Goal: Task Accomplishment & Management: Manage account settings

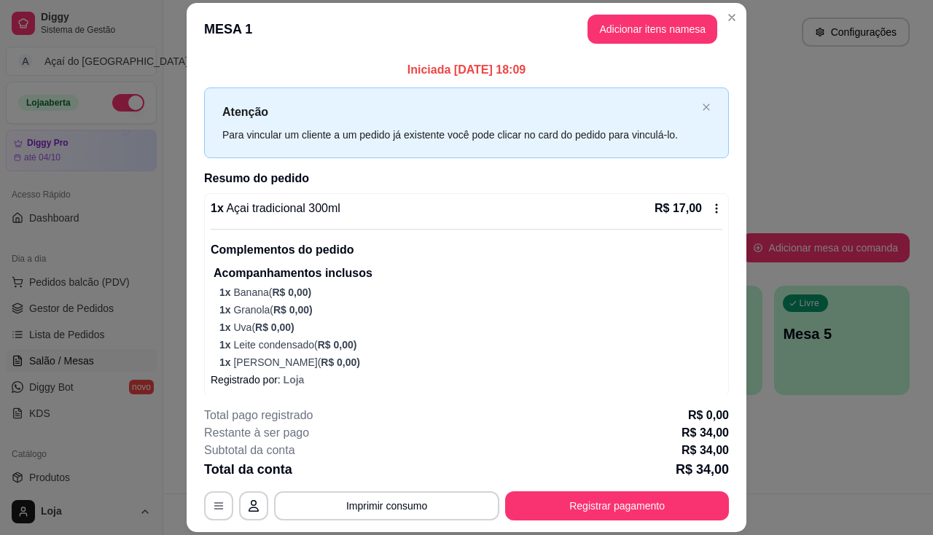
scroll to position [219, 0]
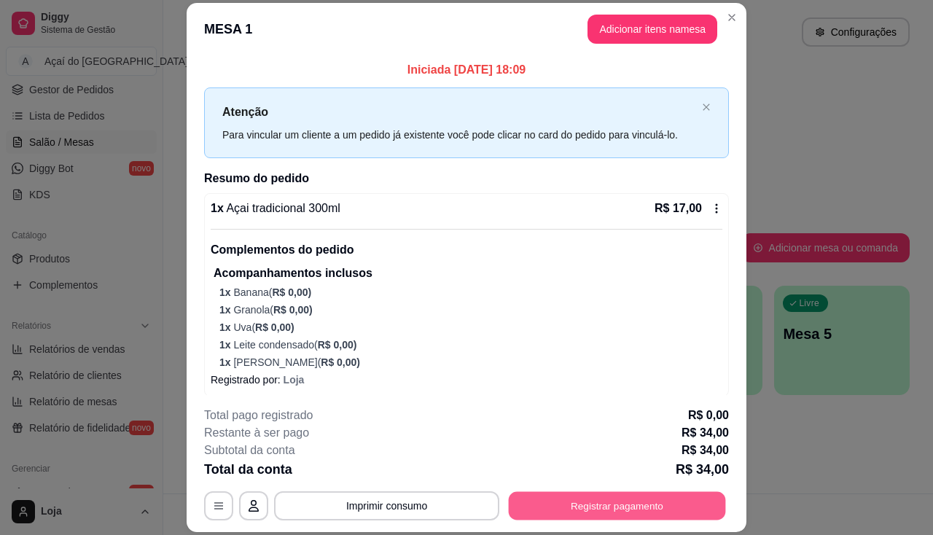
click at [698, 492] on button "Registrar pagamento" at bounding box center [617, 506] width 217 height 28
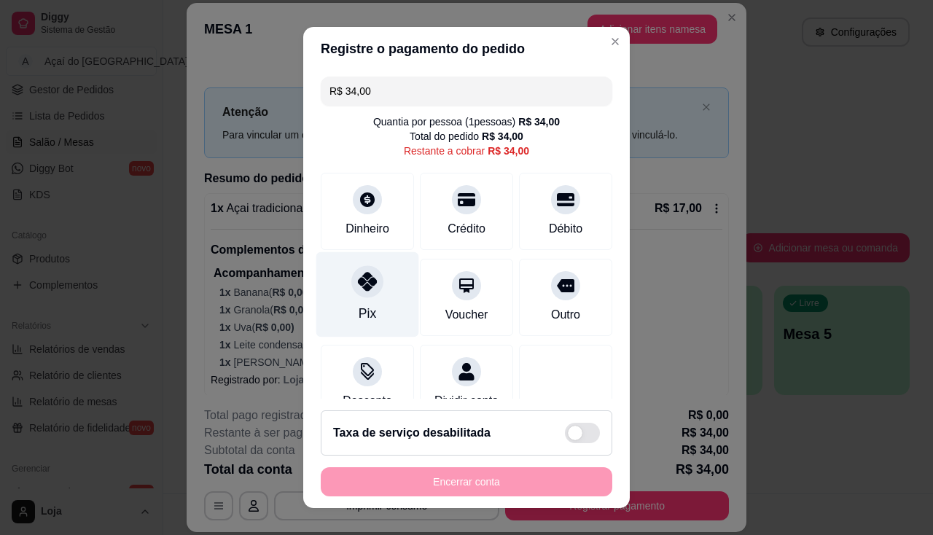
click at [333, 293] on div "Pix" at bounding box center [367, 294] width 103 height 85
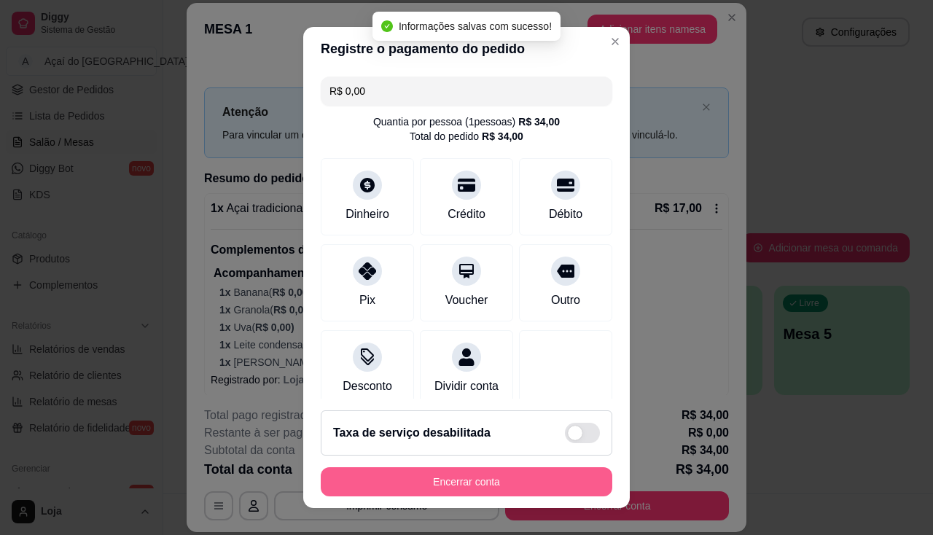
type input "R$ 0,00"
click at [428, 490] on button "Encerrar conta" at bounding box center [467, 481] width 292 height 29
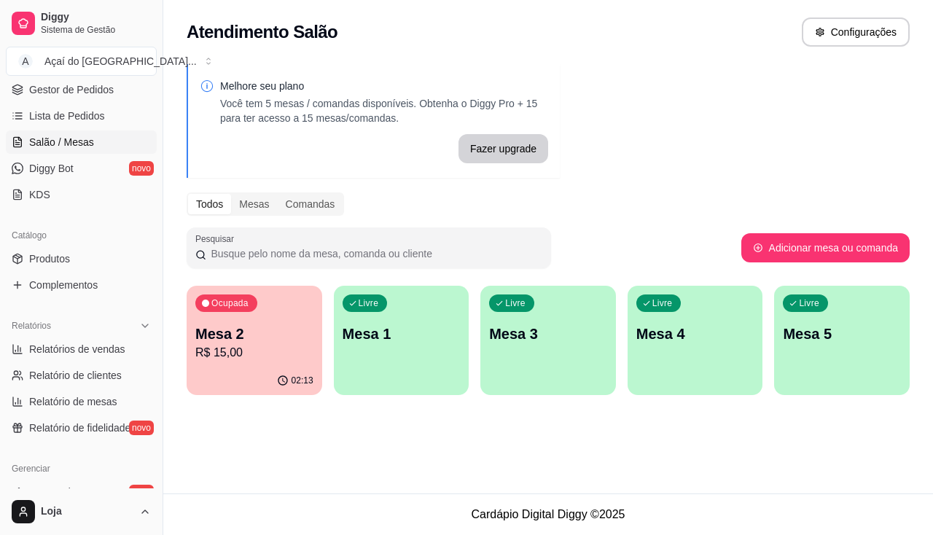
click at [288, 359] on p "R$ 15,00" at bounding box center [254, 352] width 118 height 17
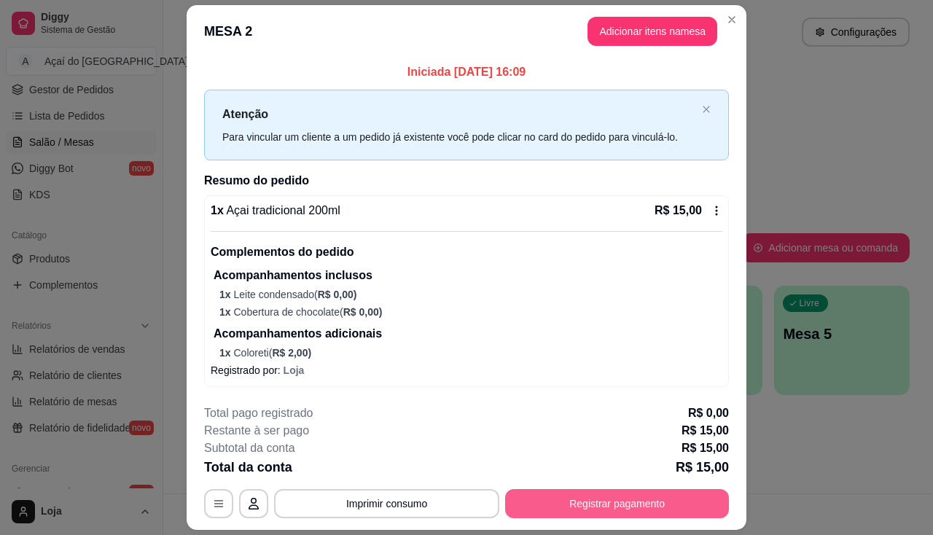
click at [552, 500] on button "Registrar pagamento" at bounding box center [617, 503] width 224 height 29
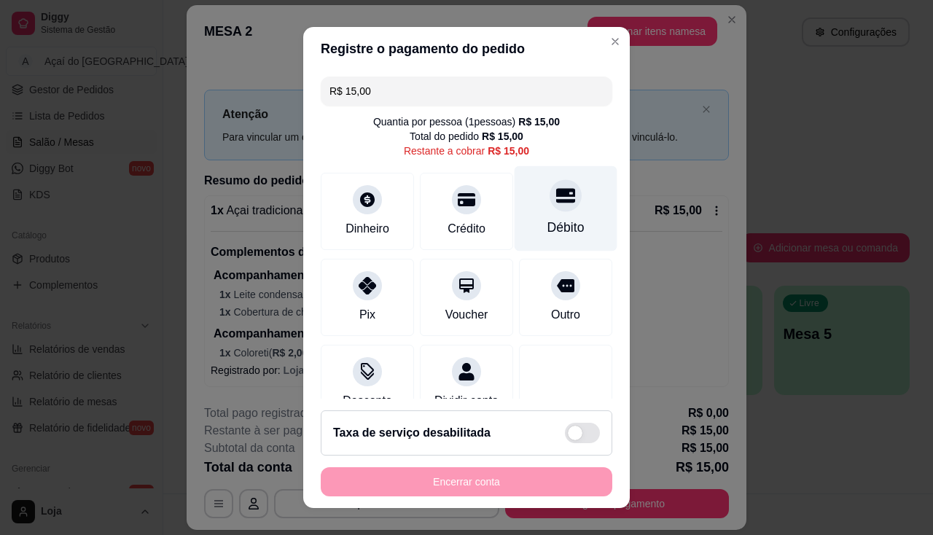
click at [556, 189] on icon at bounding box center [565, 195] width 19 height 19
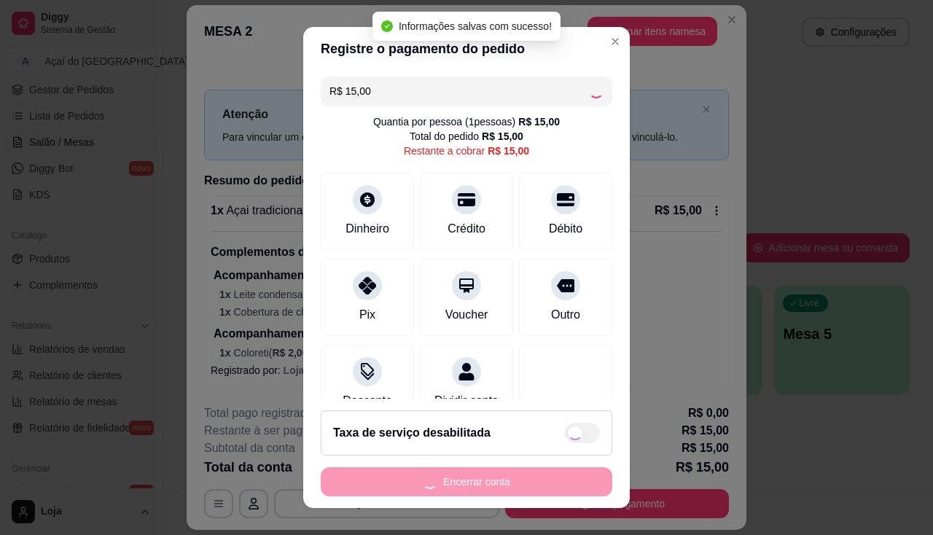
type input "R$ 0,00"
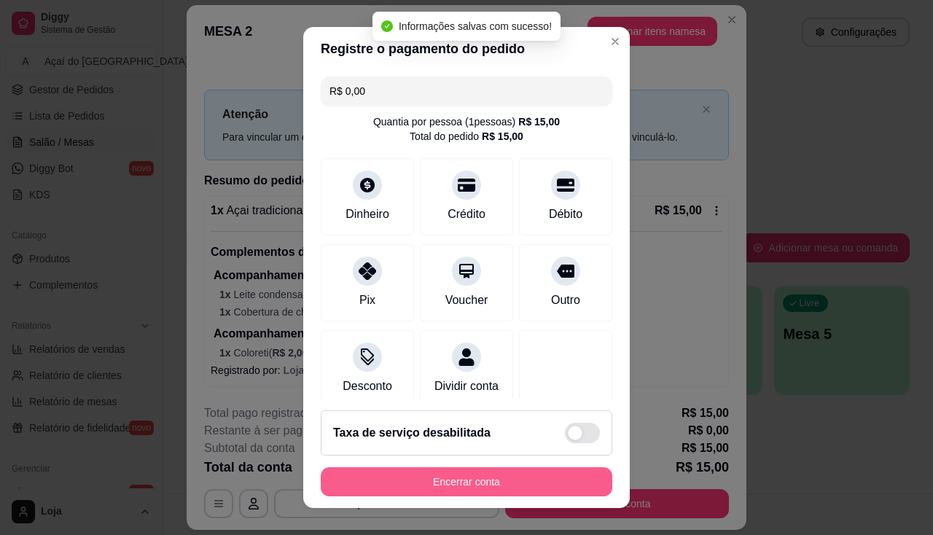
click at [558, 480] on button "Encerrar conta" at bounding box center [467, 481] width 292 height 29
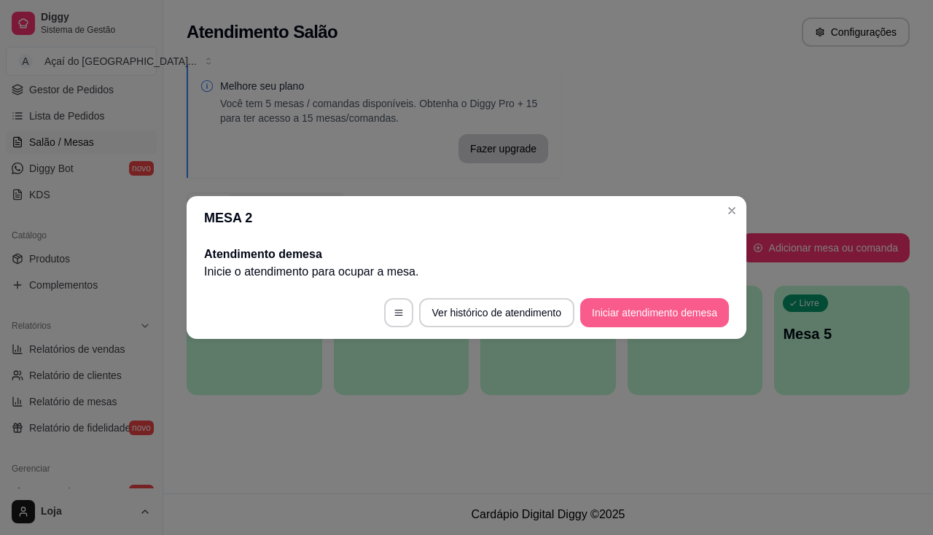
click at [625, 298] on button "Iniciar atendimento de mesa" at bounding box center [654, 312] width 149 height 29
click at [624, 321] on button "Iniciar atendimento de mesa" at bounding box center [654, 312] width 149 height 29
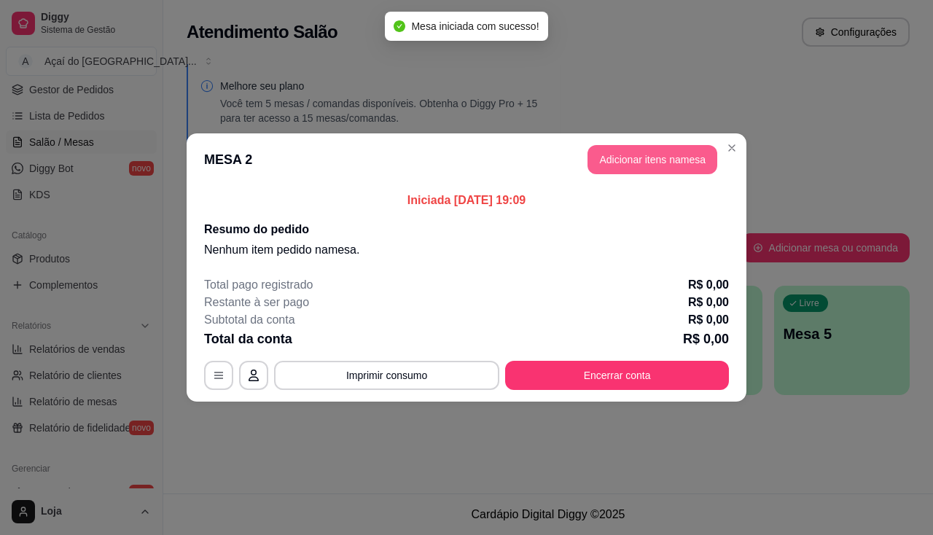
click at [633, 156] on button "Adicionar itens na mesa" at bounding box center [653, 159] width 130 height 29
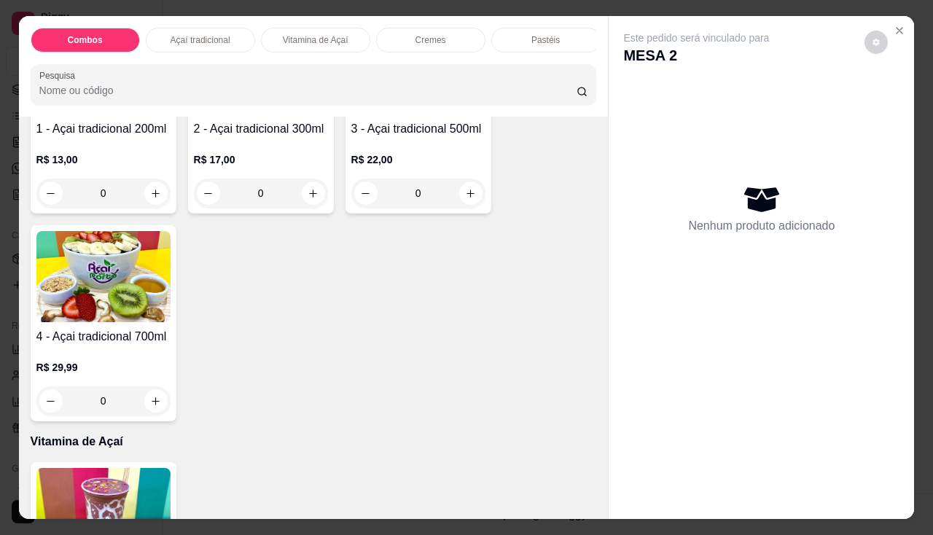
scroll to position [510, 0]
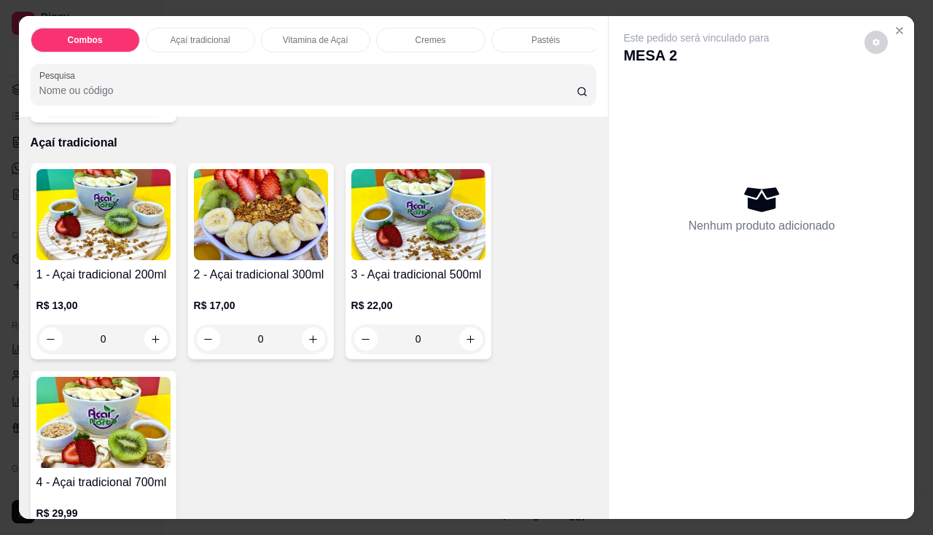
click at [390, 260] on img at bounding box center [418, 214] width 134 height 91
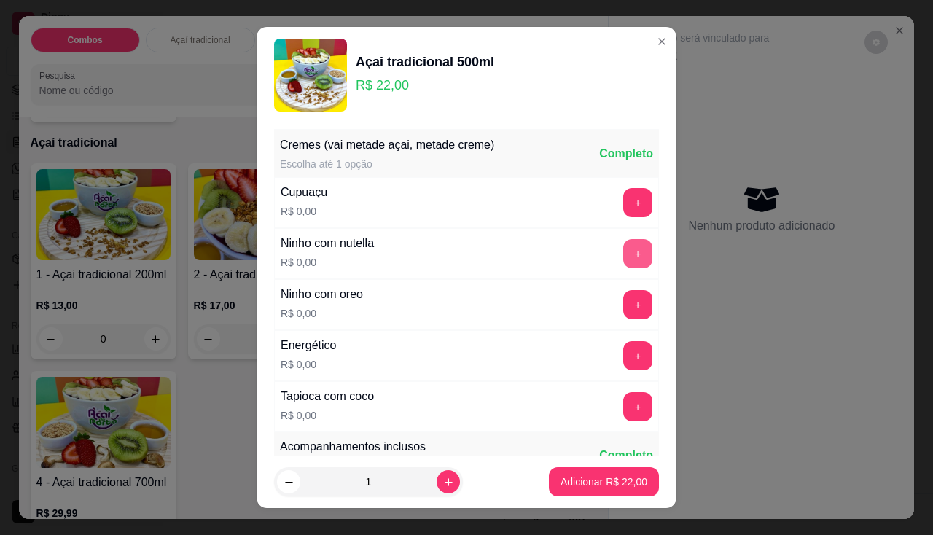
click at [623, 264] on button "+" at bounding box center [637, 253] width 29 height 29
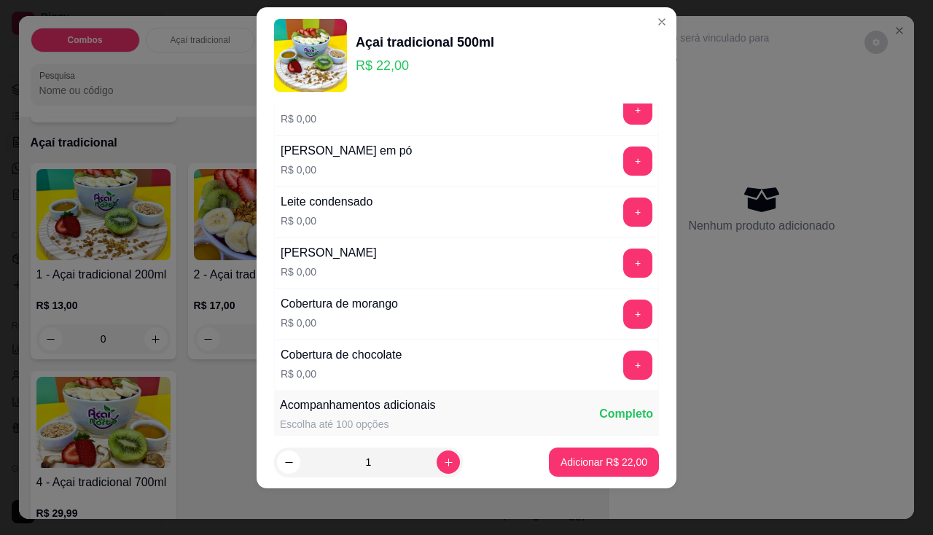
scroll to position [309, 0]
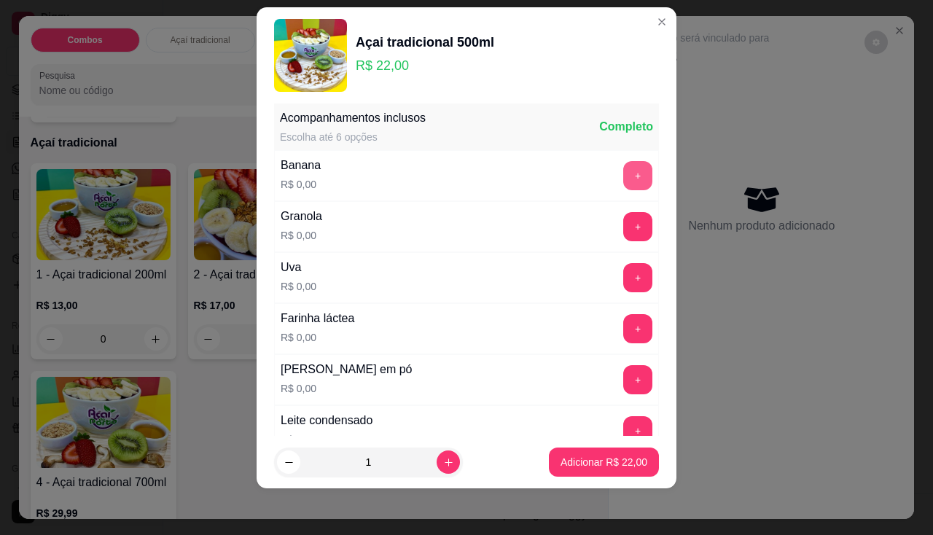
click at [623, 187] on button "+" at bounding box center [637, 175] width 29 height 29
click at [623, 235] on button "+" at bounding box center [637, 226] width 29 height 29
click at [623, 328] on button "+" at bounding box center [637, 328] width 29 height 29
click at [624, 373] on button "+" at bounding box center [638, 379] width 28 height 28
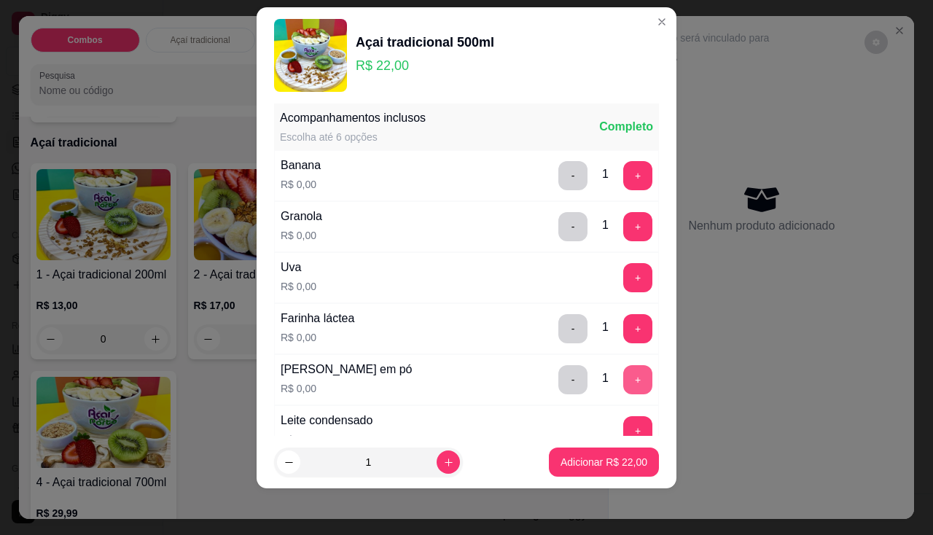
scroll to position [382, 0]
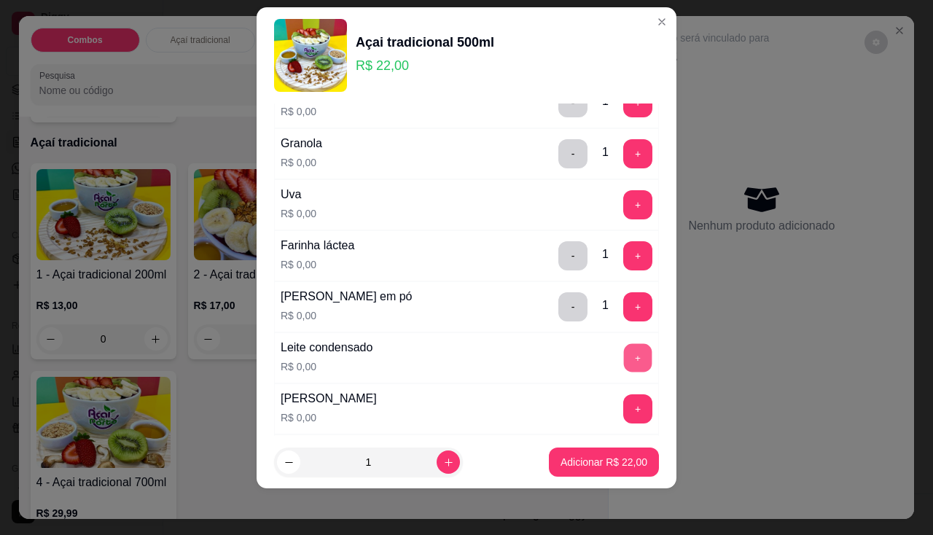
click at [624, 359] on button "+" at bounding box center [638, 357] width 28 height 28
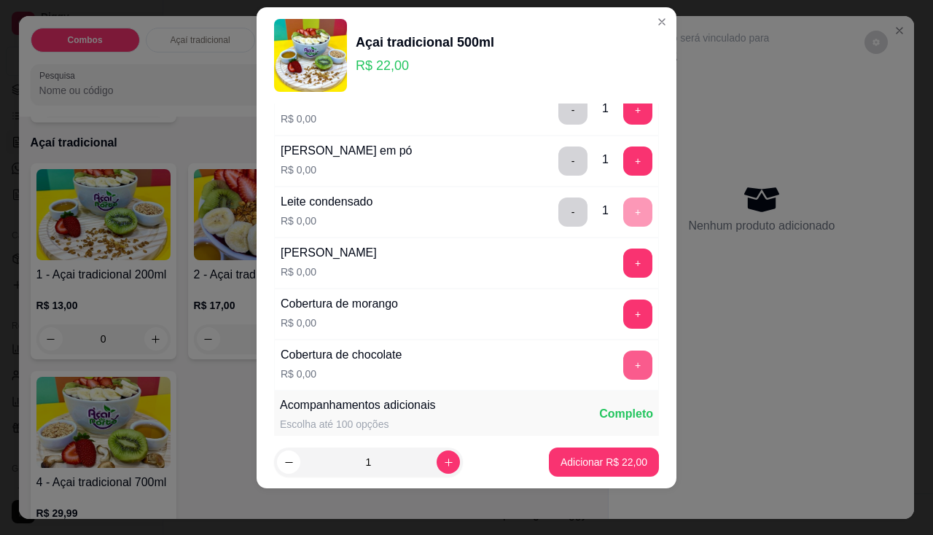
click at [623, 356] on button "+" at bounding box center [637, 365] width 29 height 29
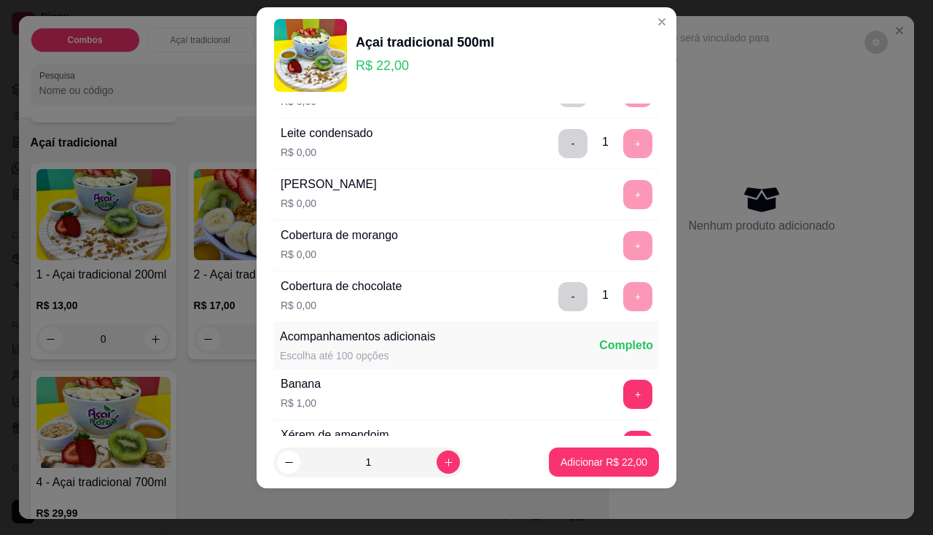
scroll to position [815, 0]
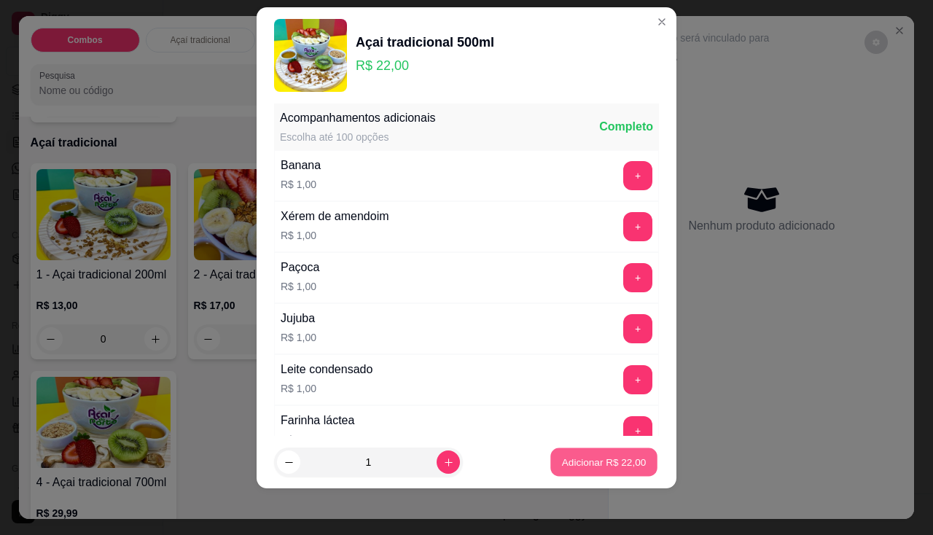
click at [598, 467] on p "Adicionar R$ 22,00" at bounding box center [604, 463] width 85 height 14
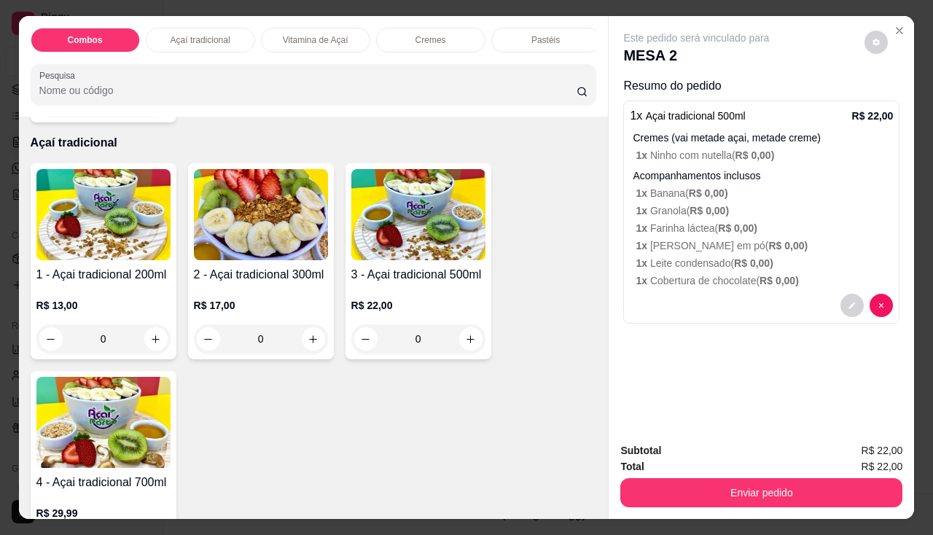
click at [398, 260] on img at bounding box center [418, 214] width 134 height 91
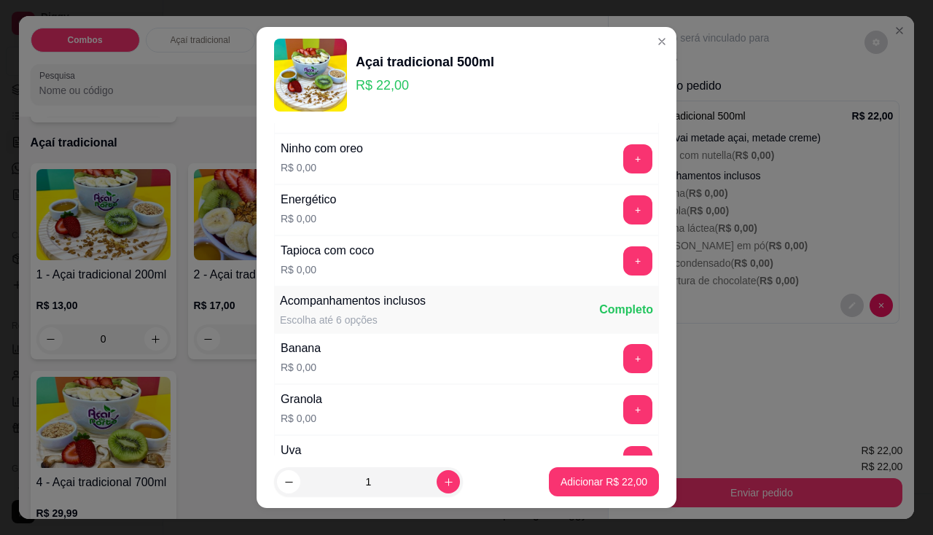
scroll to position [0, 0]
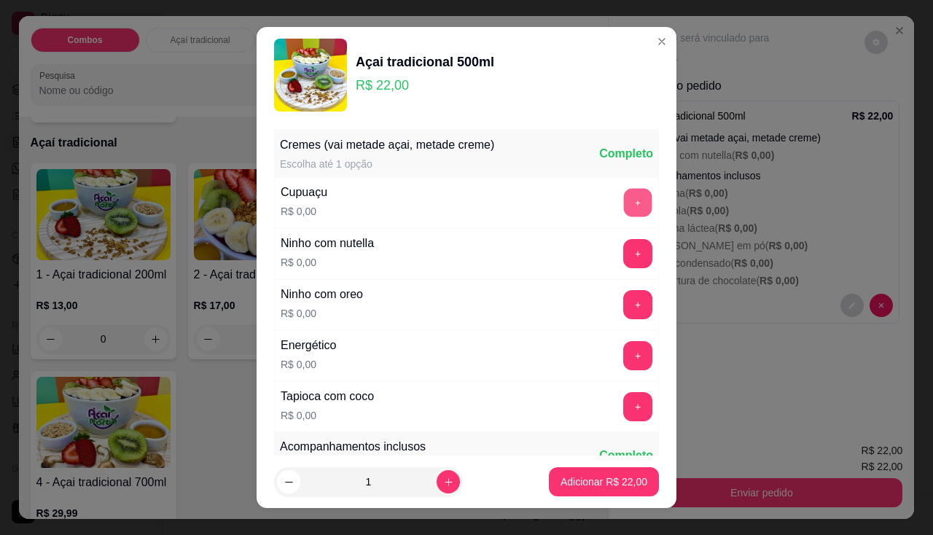
click at [624, 206] on button "+" at bounding box center [638, 202] width 28 height 28
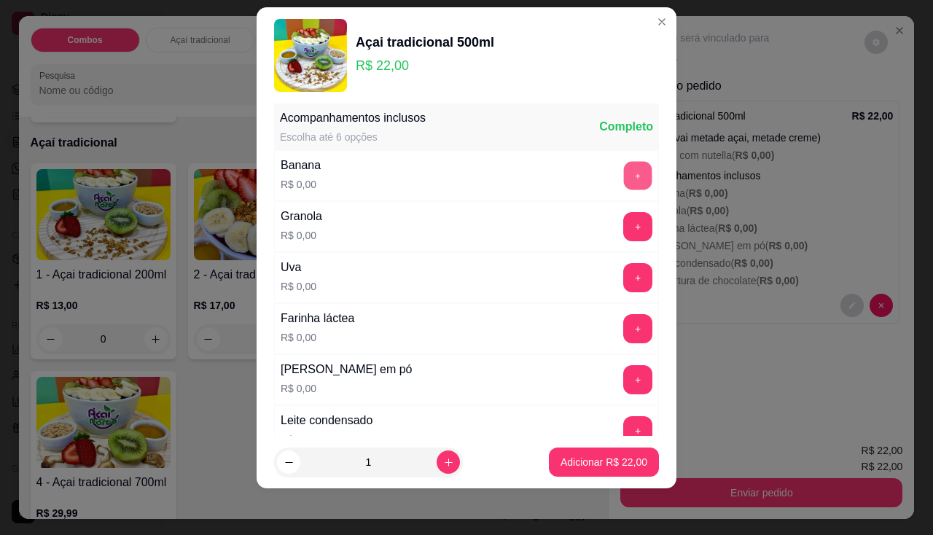
click at [624, 176] on button "+" at bounding box center [638, 175] width 28 height 28
click at [623, 221] on button "+" at bounding box center [637, 226] width 29 height 29
click at [624, 327] on button "+" at bounding box center [638, 328] width 28 height 28
click at [614, 437] on footer "1 Adicionar R$ 22,00" at bounding box center [467, 462] width 420 height 52
click at [623, 425] on button "+" at bounding box center [637, 430] width 29 height 29
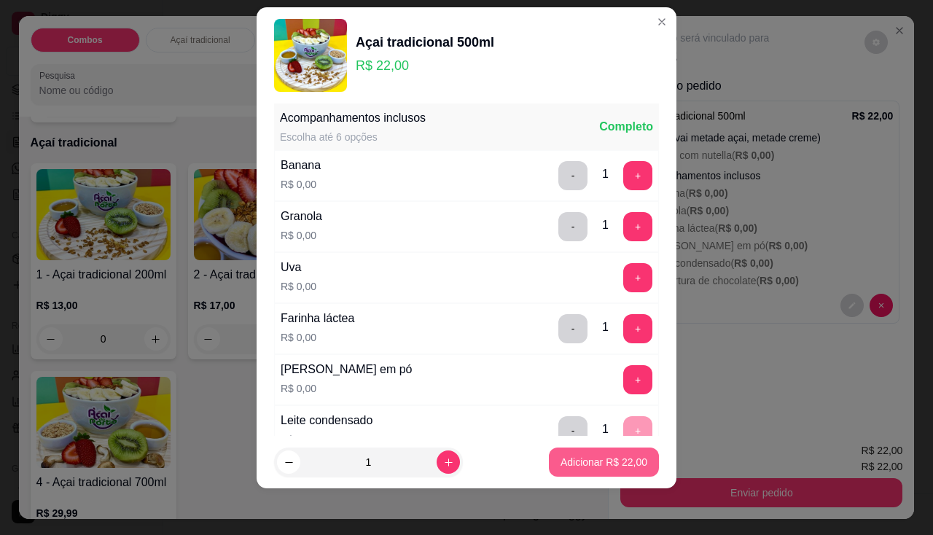
click at [611, 463] on p "Adicionar R$ 22,00" at bounding box center [604, 462] width 87 height 15
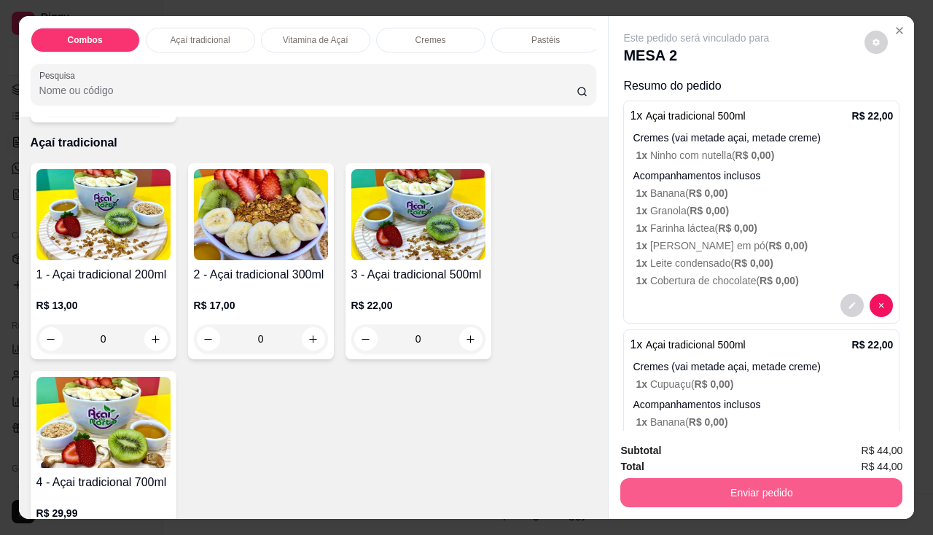
click at [717, 478] on button "Enviar pedido" at bounding box center [761, 492] width 282 height 29
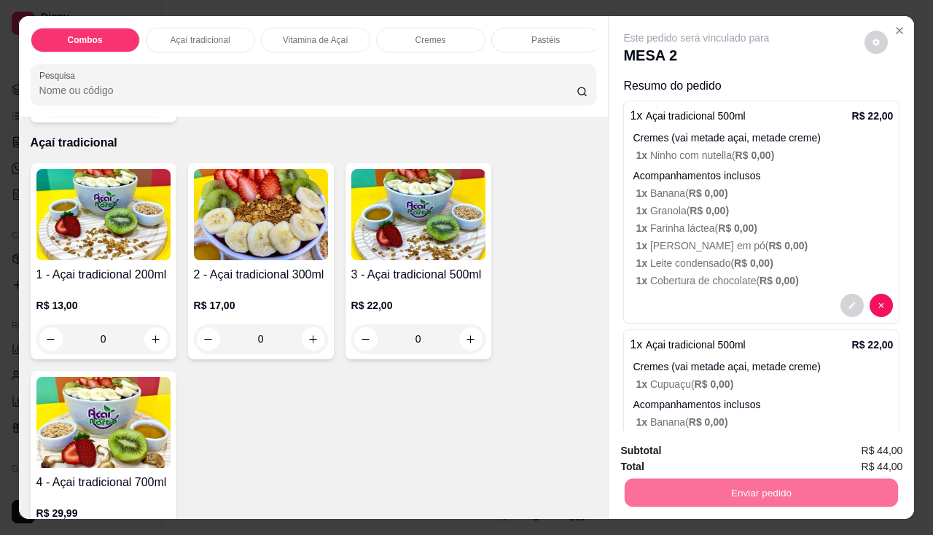
click at [719, 454] on button "Não registrar e enviar pedido" at bounding box center [713, 451] width 147 height 27
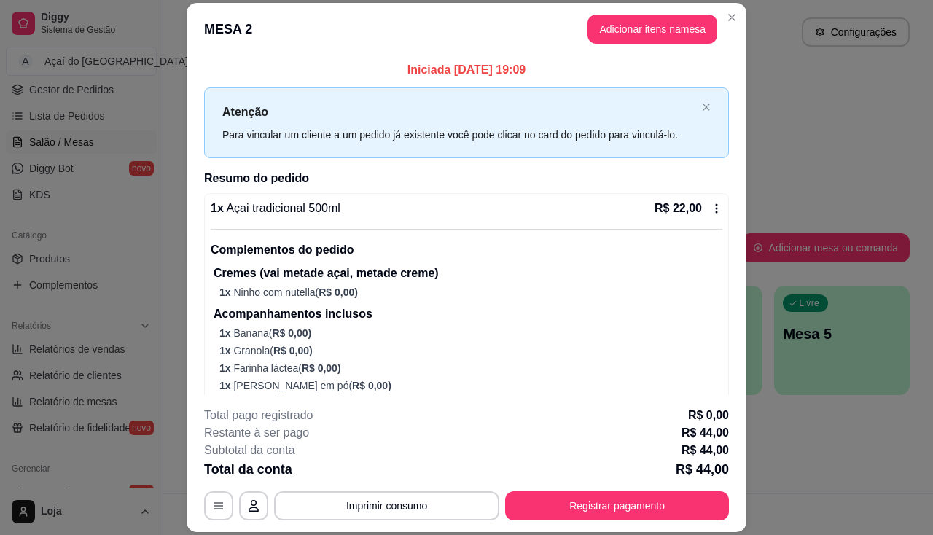
scroll to position [146, 0]
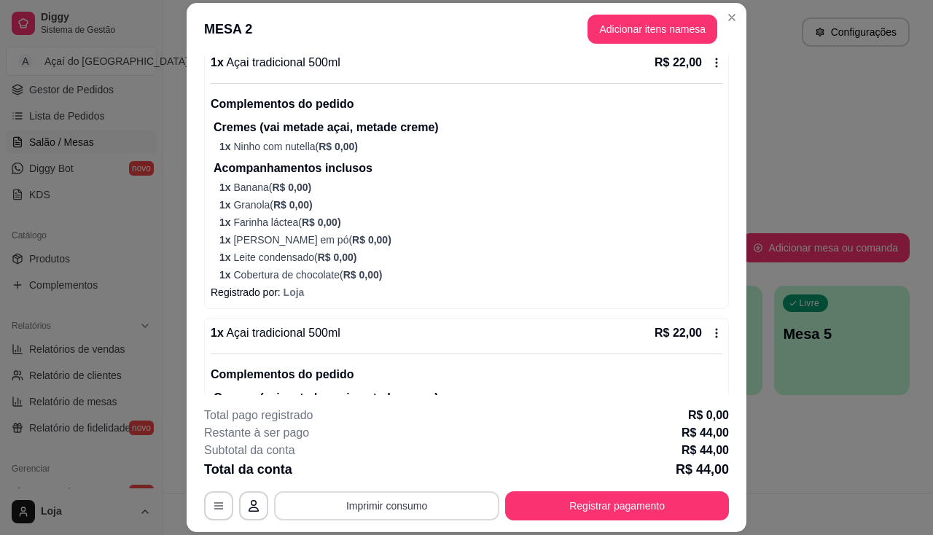
click at [448, 499] on button "Imprimir consumo" at bounding box center [386, 505] width 225 height 29
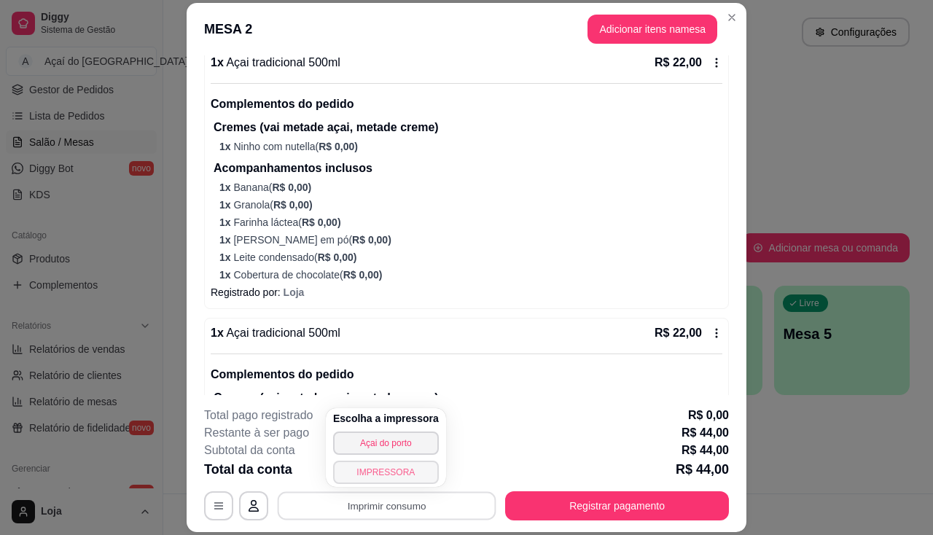
click at [411, 472] on button "IMPRESSORA" at bounding box center [386, 472] width 106 height 23
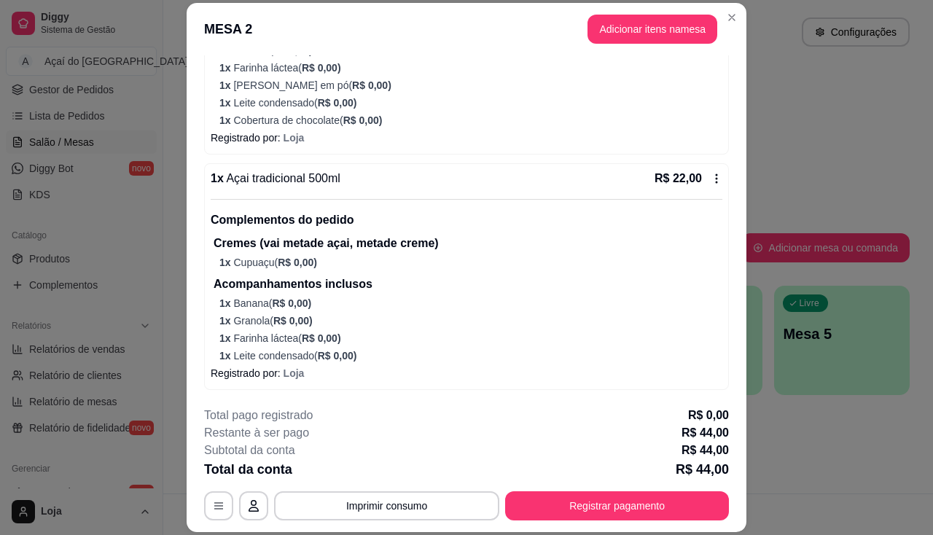
scroll to position [44, 0]
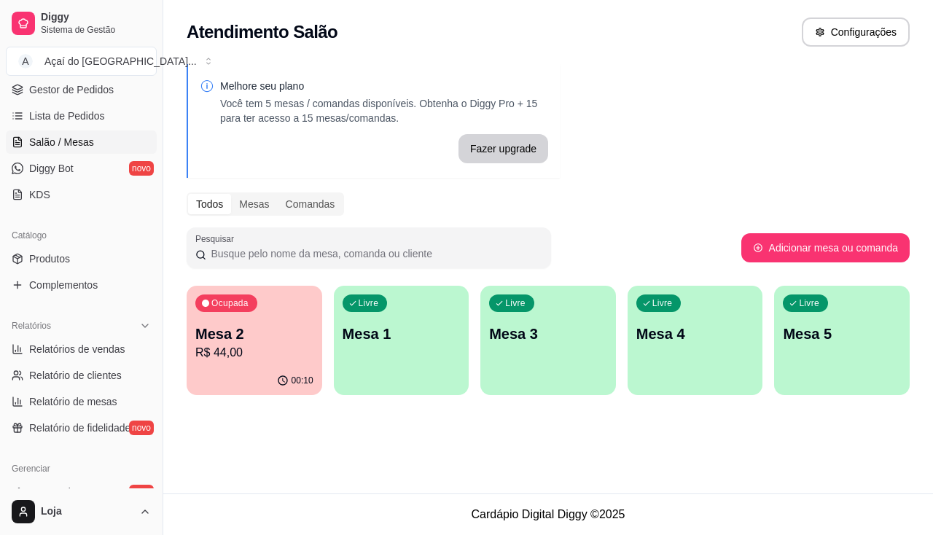
click at [265, 356] on p "R$ 44,00" at bounding box center [254, 352] width 118 height 17
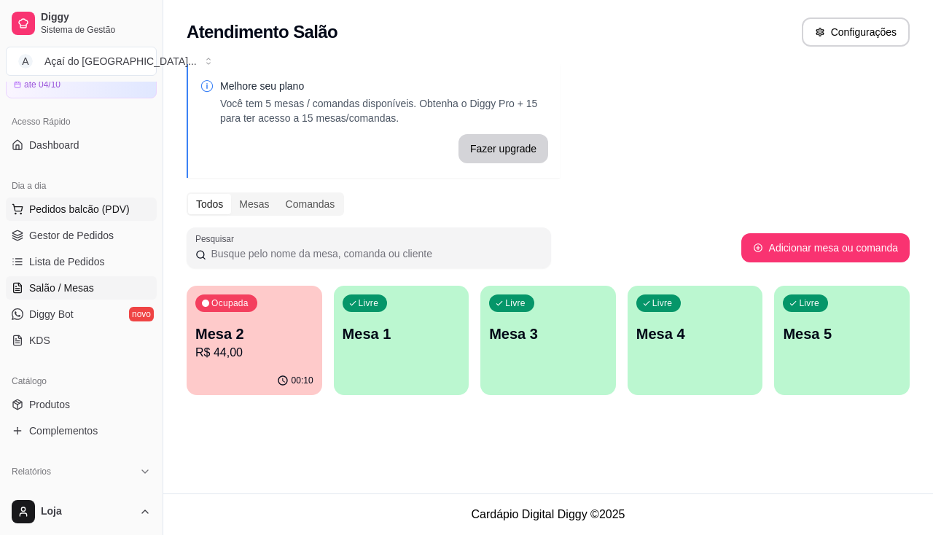
click at [119, 201] on button "Pedidos balcão (PDV)" at bounding box center [81, 209] width 151 height 23
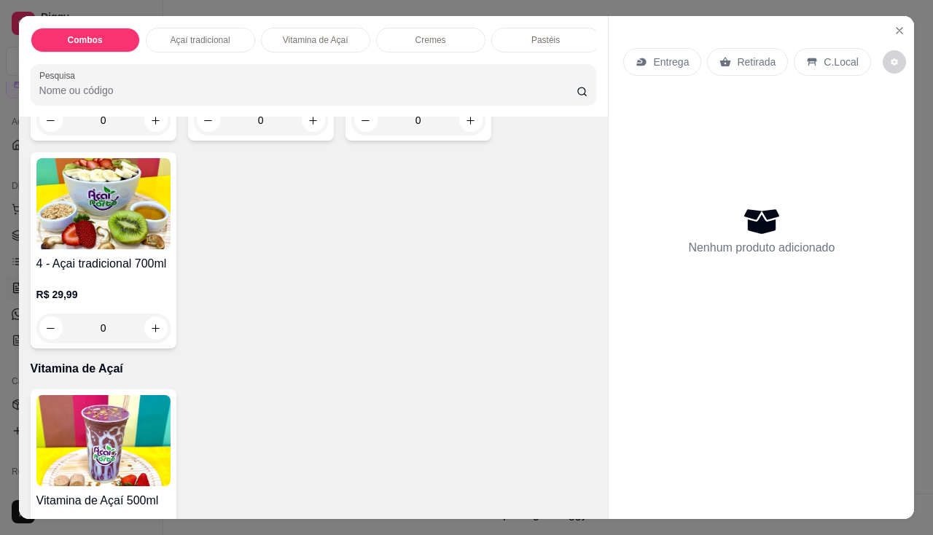
scroll to position [583, 0]
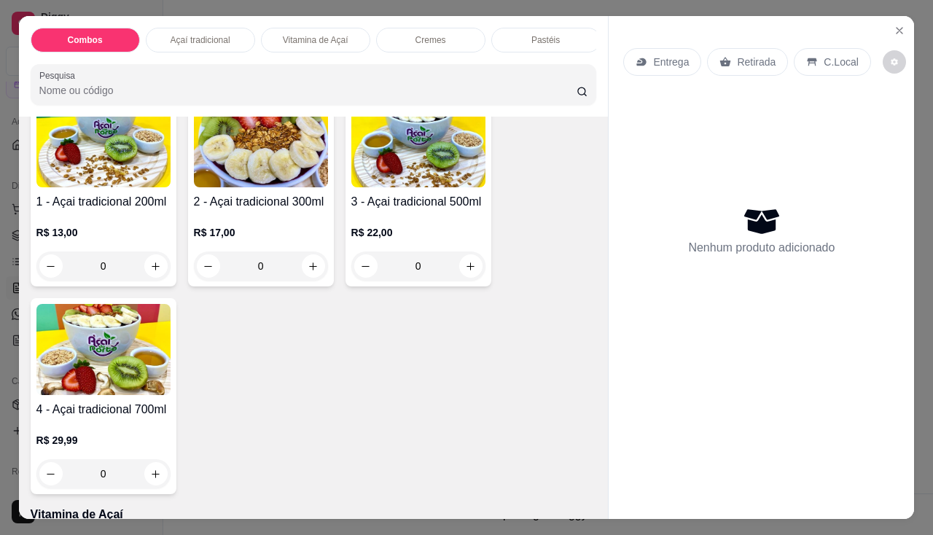
click at [388, 247] on div "R$ 22,00 0" at bounding box center [418, 252] width 134 height 55
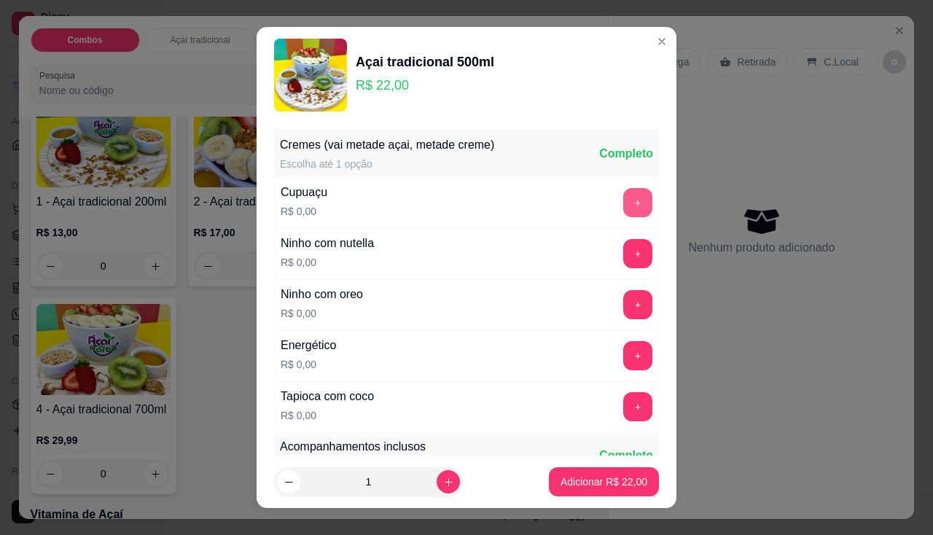
click at [623, 206] on button "+" at bounding box center [637, 202] width 29 height 29
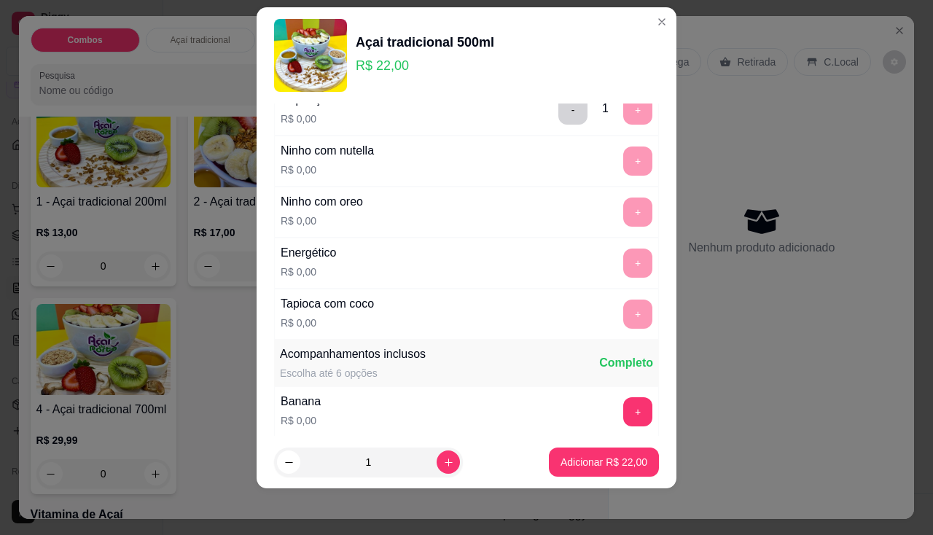
scroll to position [219, 0]
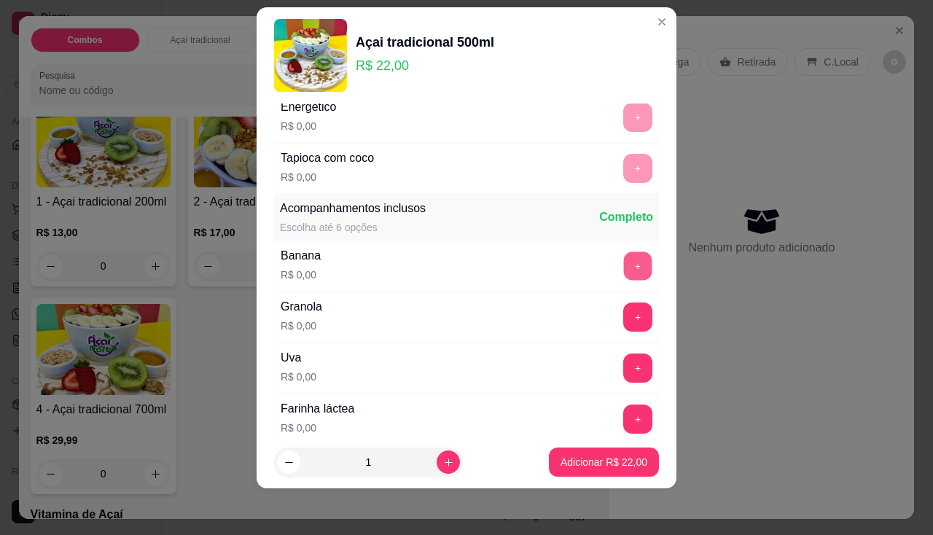
click at [624, 270] on button "+" at bounding box center [638, 266] width 28 height 28
click at [624, 329] on button "+" at bounding box center [638, 317] width 28 height 28
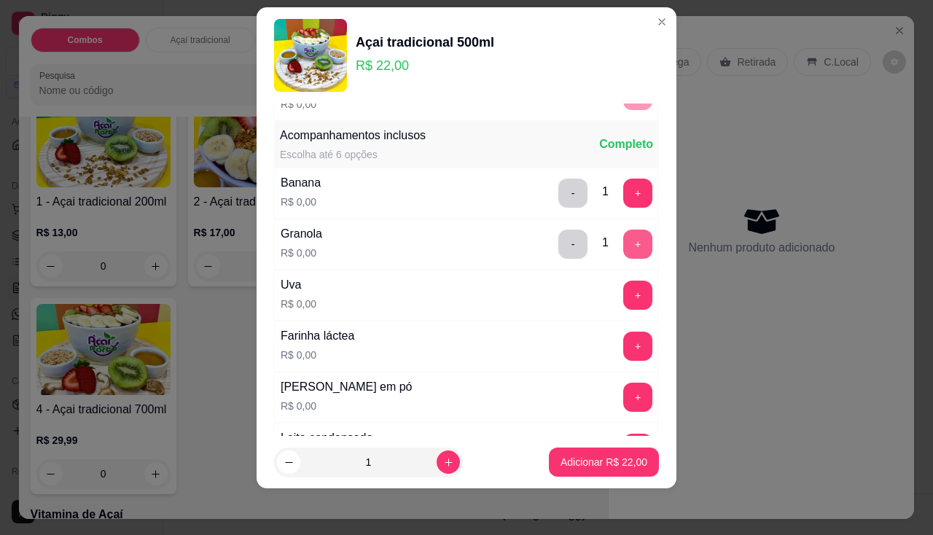
scroll to position [365, 0]
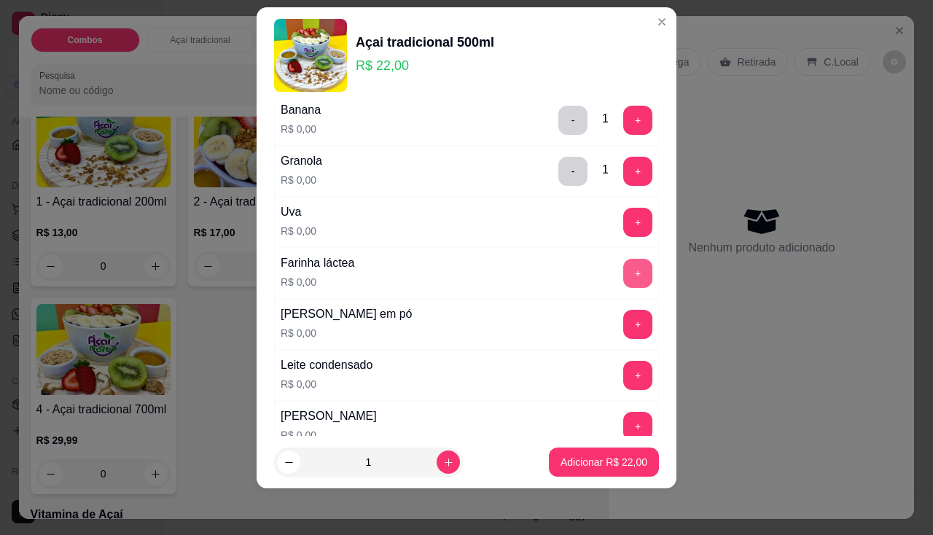
click at [623, 281] on button "+" at bounding box center [637, 273] width 29 height 29
click at [624, 217] on button "+" at bounding box center [638, 222] width 28 height 28
click at [623, 382] on button "+" at bounding box center [637, 375] width 29 height 29
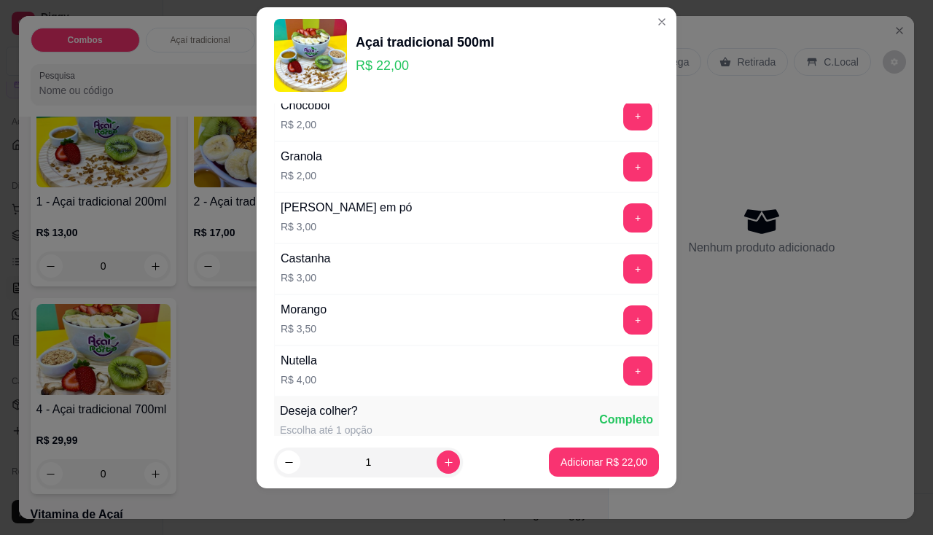
scroll to position [1458, 0]
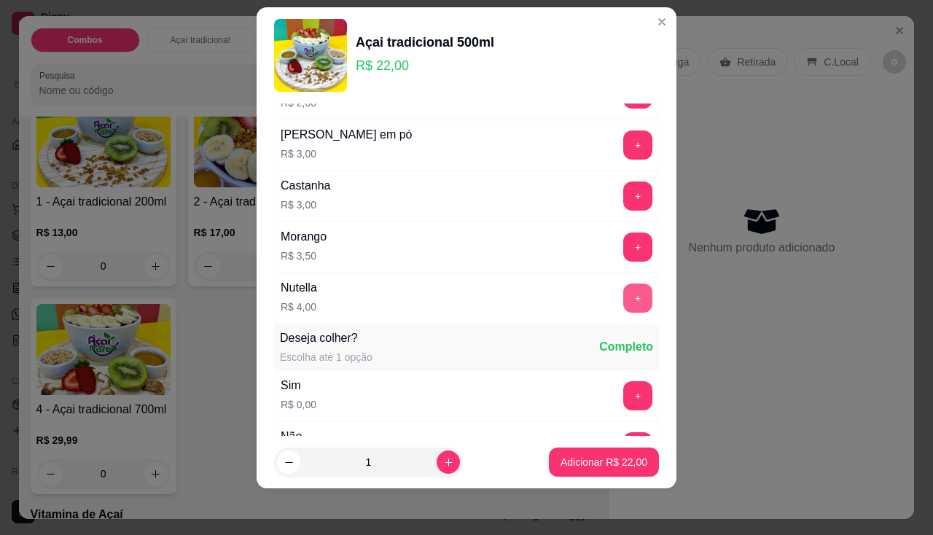
click at [623, 306] on button "+" at bounding box center [637, 298] width 29 height 29
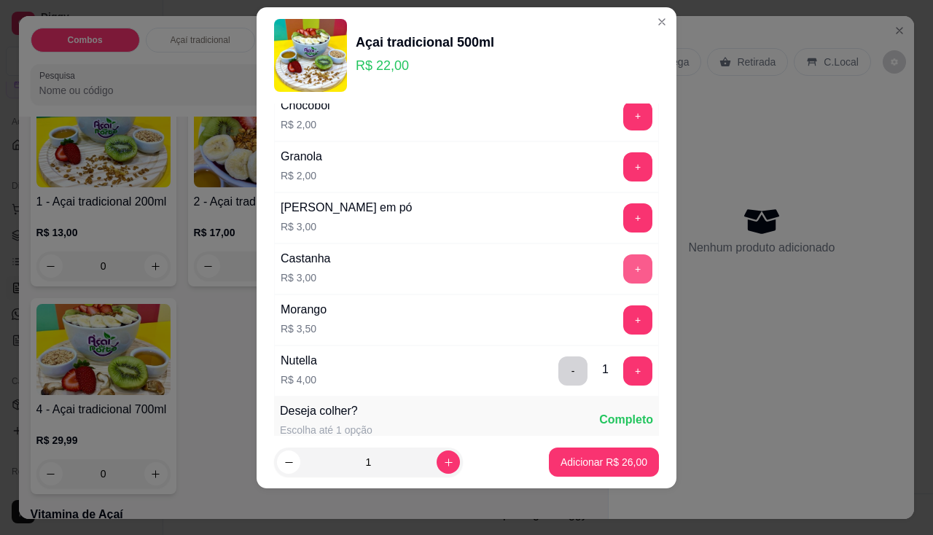
click at [623, 262] on button "+" at bounding box center [637, 268] width 29 height 29
click at [612, 472] on button "Adicionar R$ 29,00" at bounding box center [604, 462] width 110 height 29
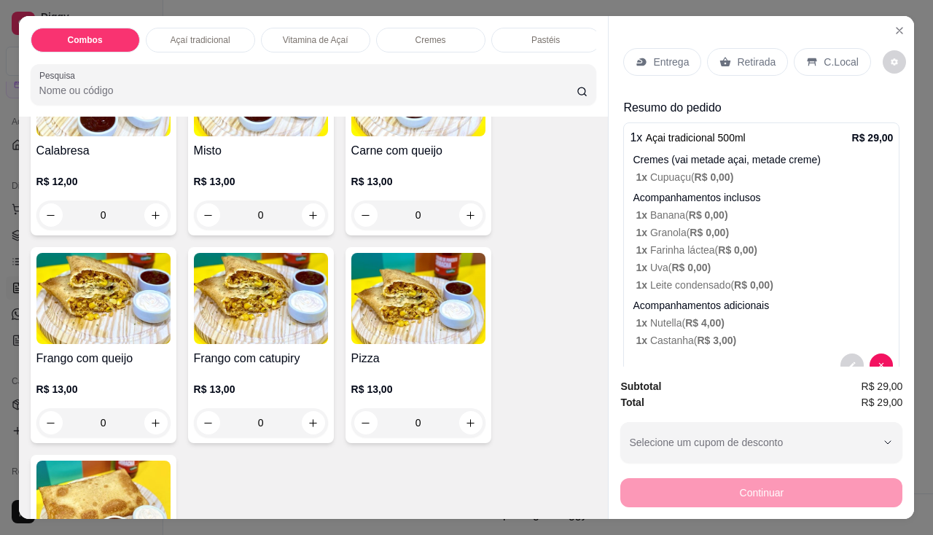
scroll to position [2041, 0]
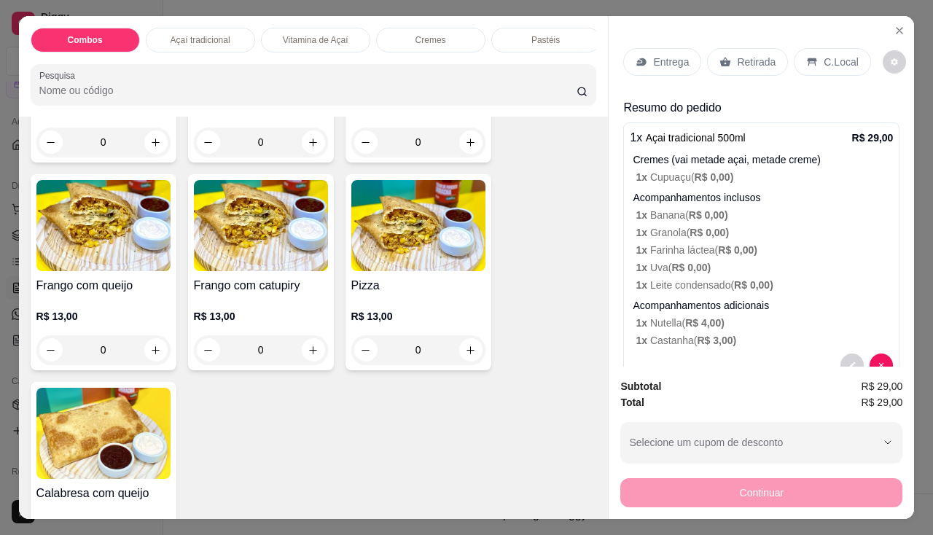
click at [257, 268] on img at bounding box center [261, 225] width 134 height 91
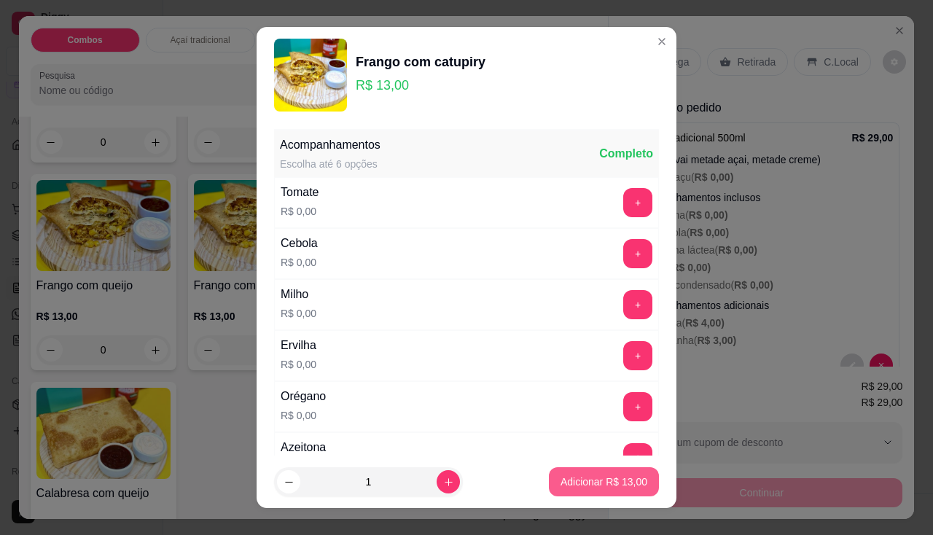
click at [564, 475] on p "Adicionar R$ 13,00" at bounding box center [604, 482] width 87 height 15
type input "1"
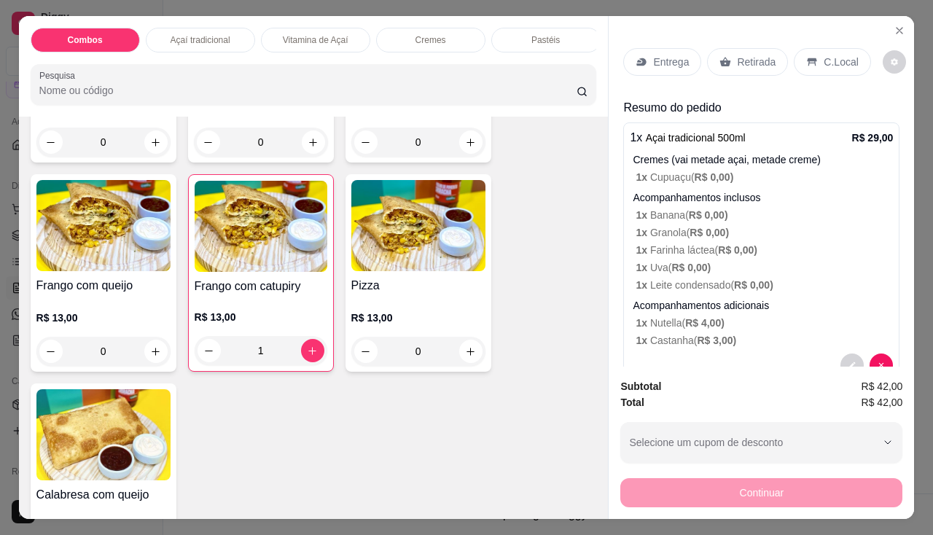
click at [393, 266] on img at bounding box center [418, 225] width 134 height 91
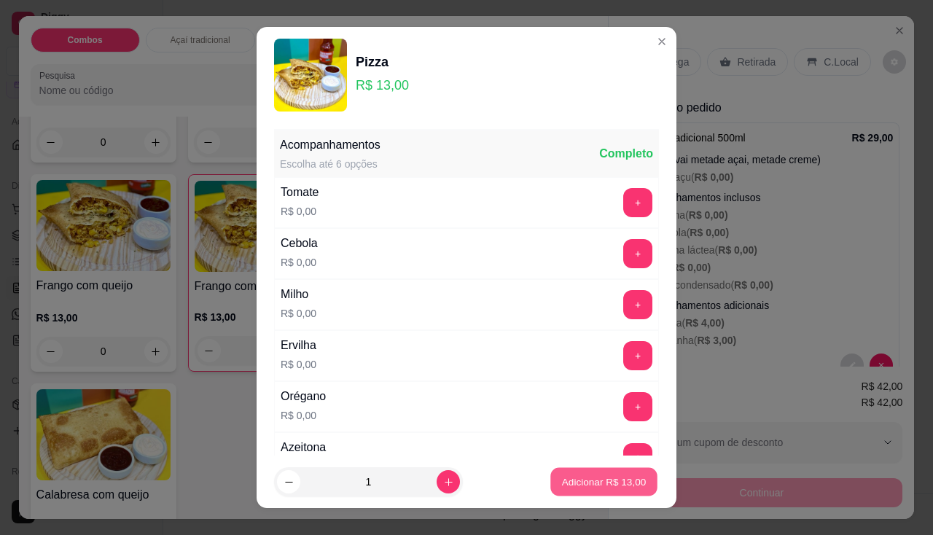
click at [562, 482] on p "Adicionar R$ 13,00" at bounding box center [604, 482] width 85 height 14
type input "1"
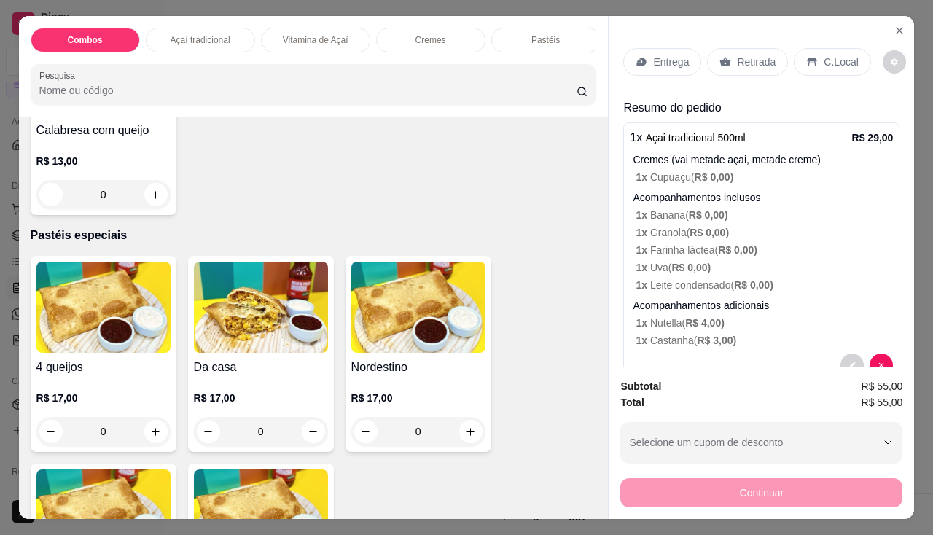
scroll to position [2552, 0]
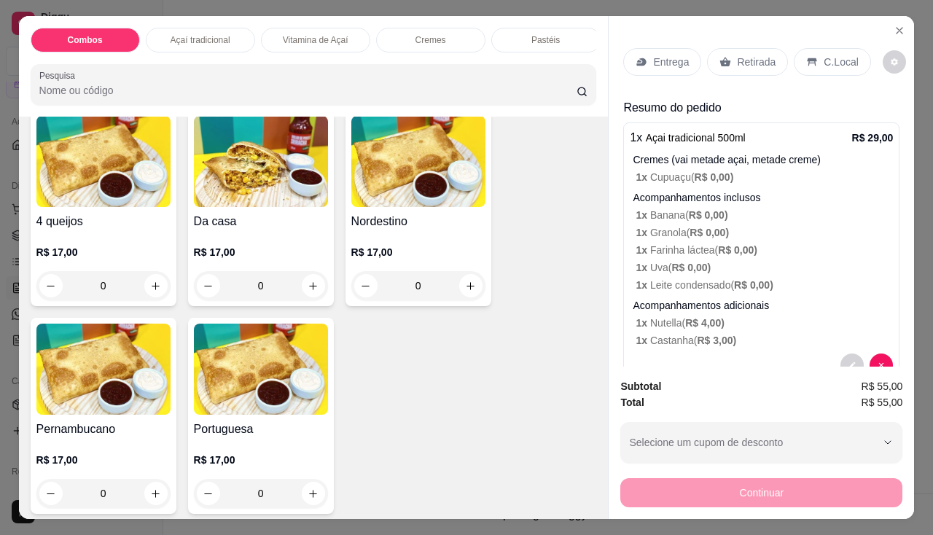
click at [77, 436] on h4 "Pernambucano" at bounding box center [103, 429] width 134 height 17
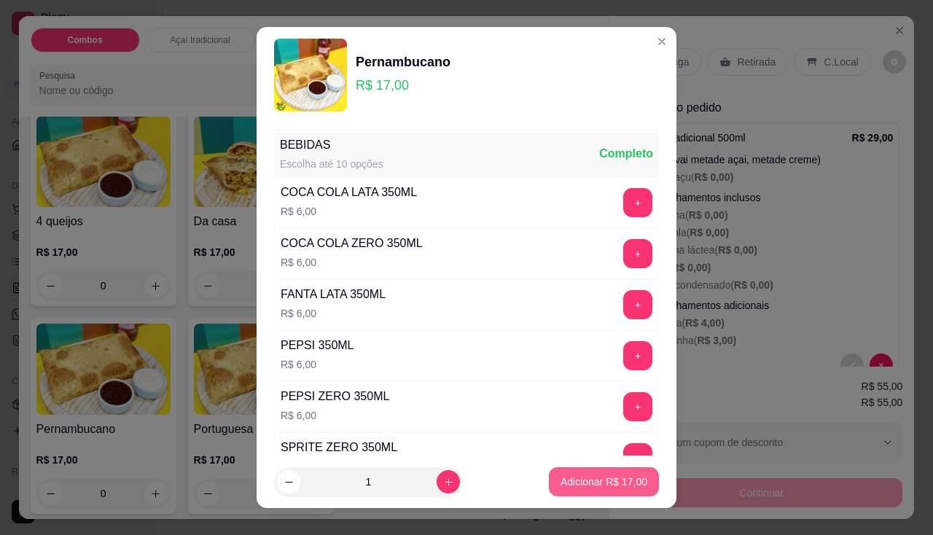
click at [596, 477] on p "Adicionar R$ 17,00" at bounding box center [604, 482] width 87 height 15
type input "1"
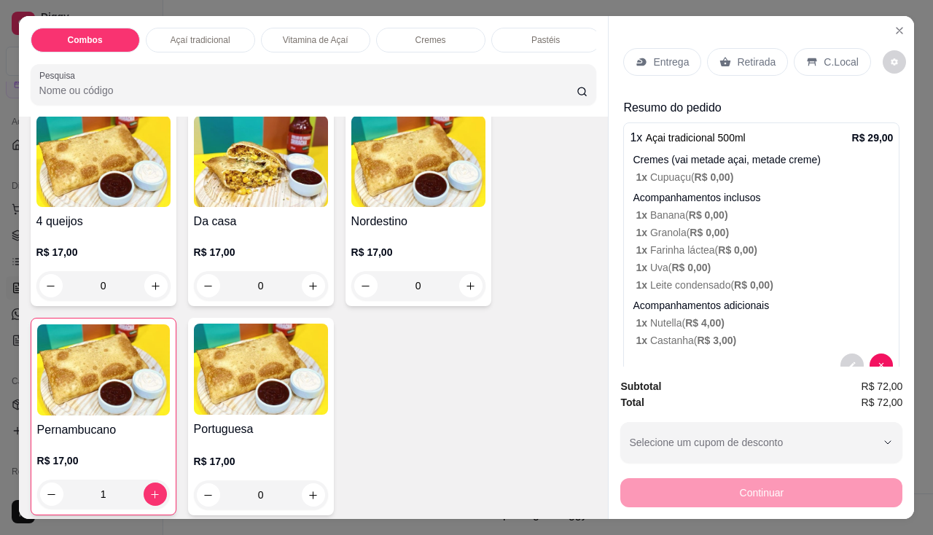
click at [672, 484] on div "Continuar" at bounding box center [761, 491] width 282 height 33
click at [679, 55] on p "Entrega" at bounding box center [671, 62] width 36 height 15
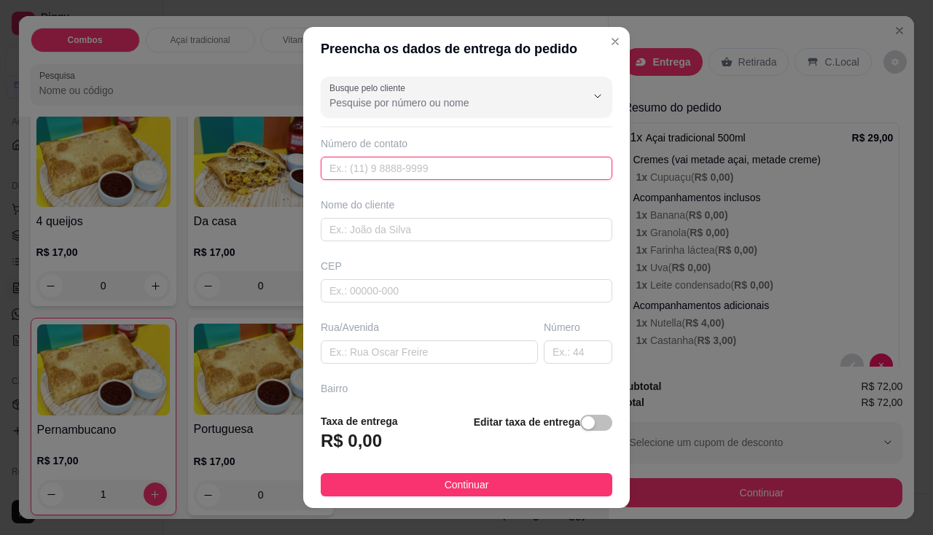
click at [480, 157] on input "text" at bounding box center [467, 168] width 292 height 23
type input "98307-5759"
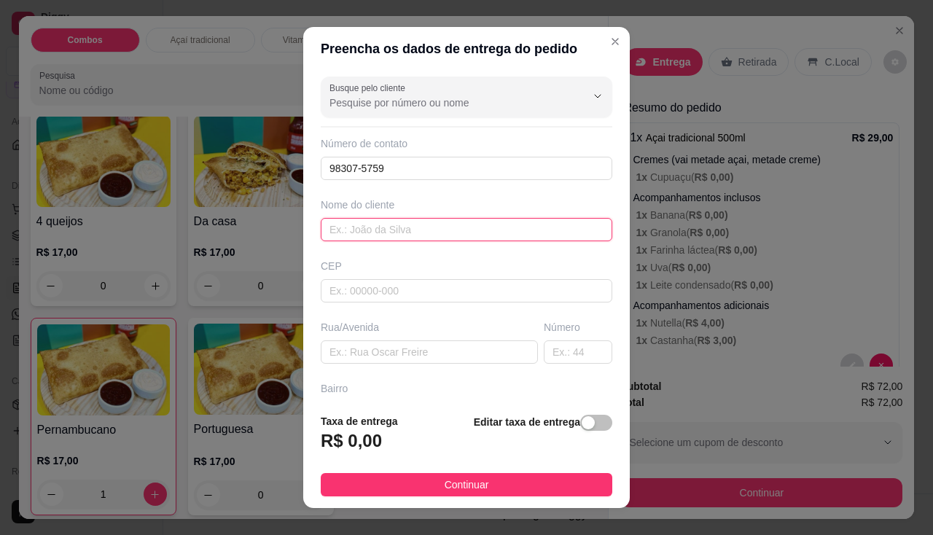
click at [510, 235] on input "text" at bounding box center [467, 229] width 292 height 23
type input "INACINHA"
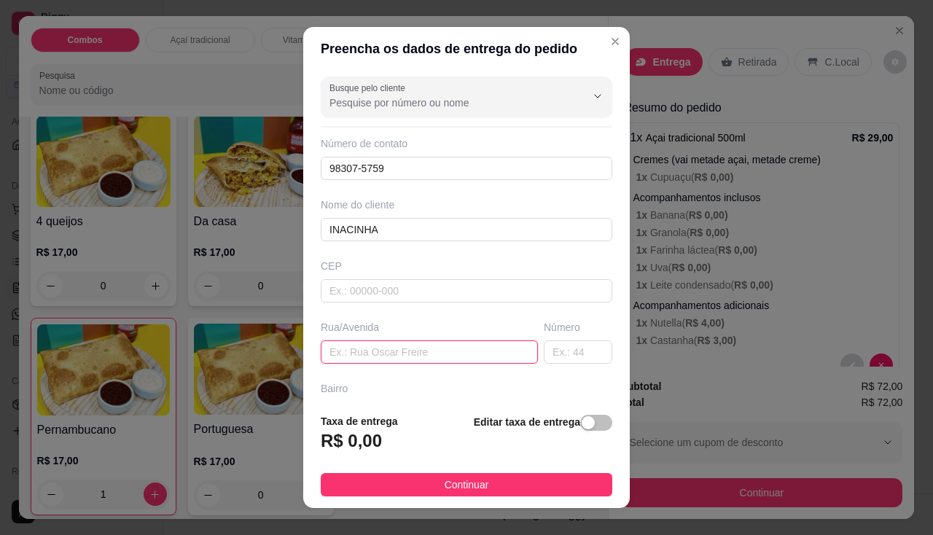
click at [469, 362] on input "text" at bounding box center [429, 351] width 217 height 23
type input "RUA DENDEZEIRO"
click at [587, 422] on span "button" at bounding box center [596, 423] width 32 height 16
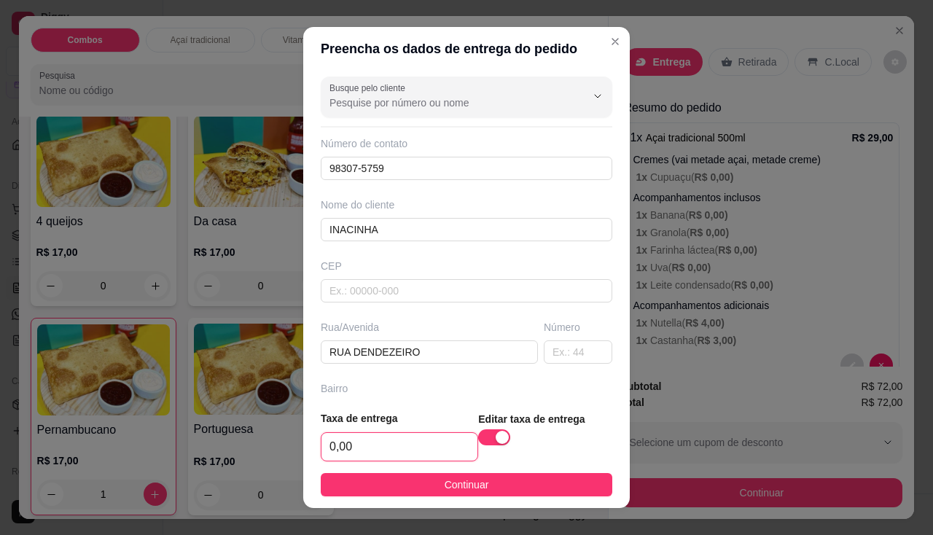
click at [423, 451] on input "0,00" at bounding box center [399, 447] width 156 height 28
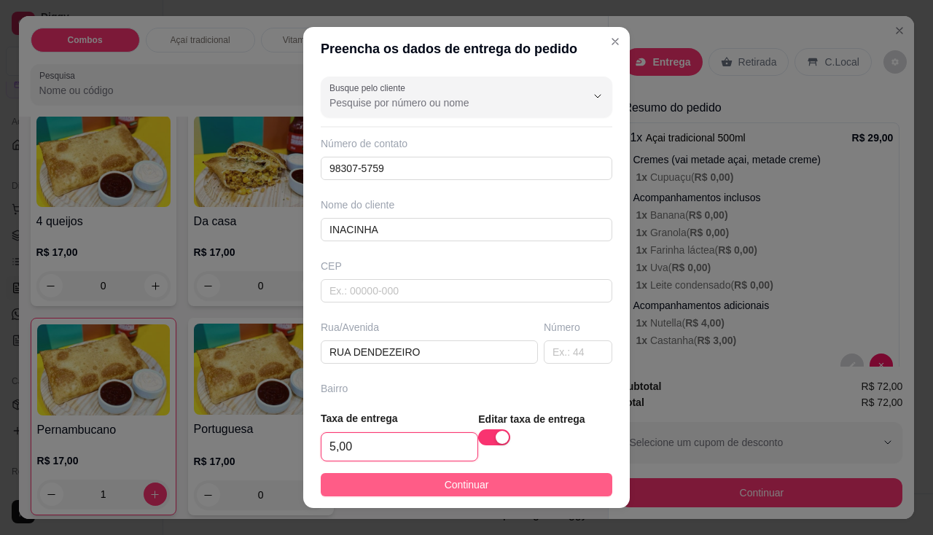
type input "5,00"
click at [445, 479] on span "Continuar" at bounding box center [467, 485] width 44 height 16
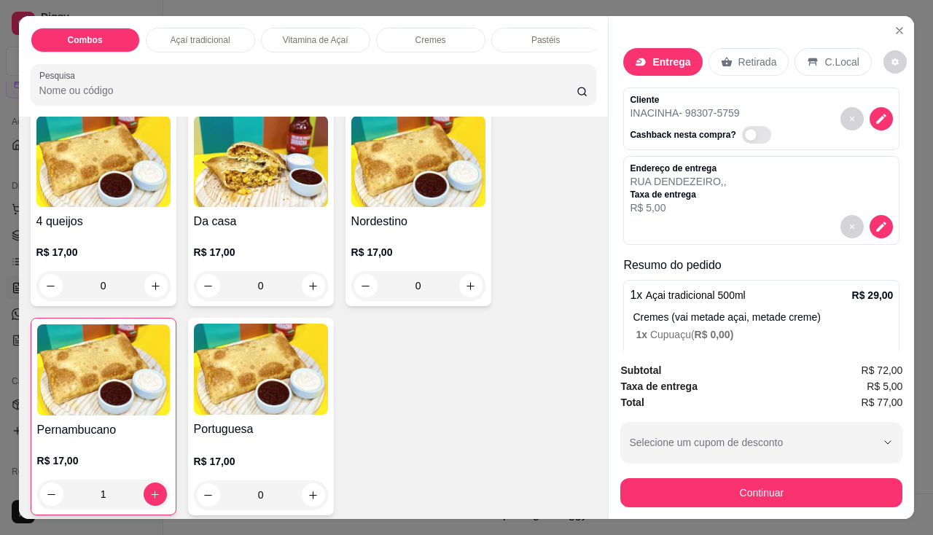
click at [677, 475] on div "Continuar" at bounding box center [761, 491] width 282 height 33
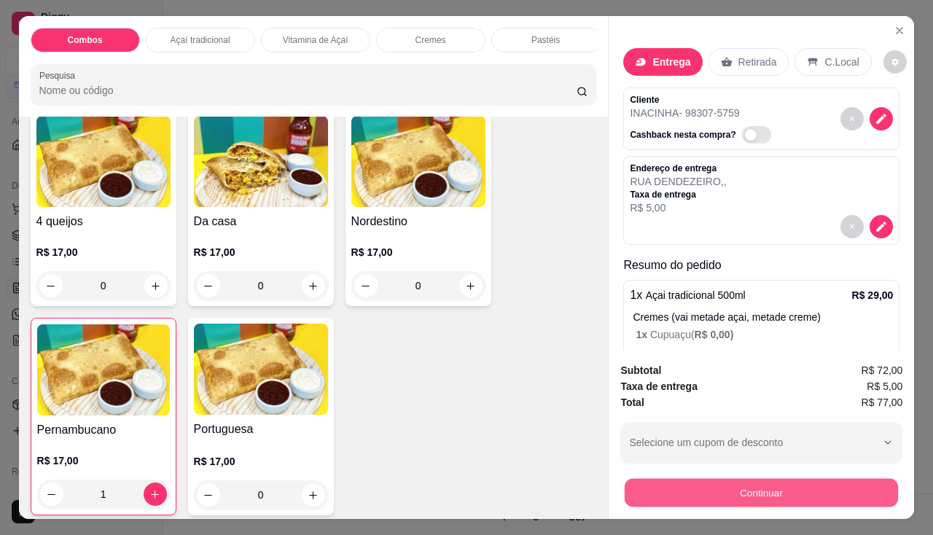
click at [682, 485] on button "Continuar" at bounding box center [761, 493] width 273 height 28
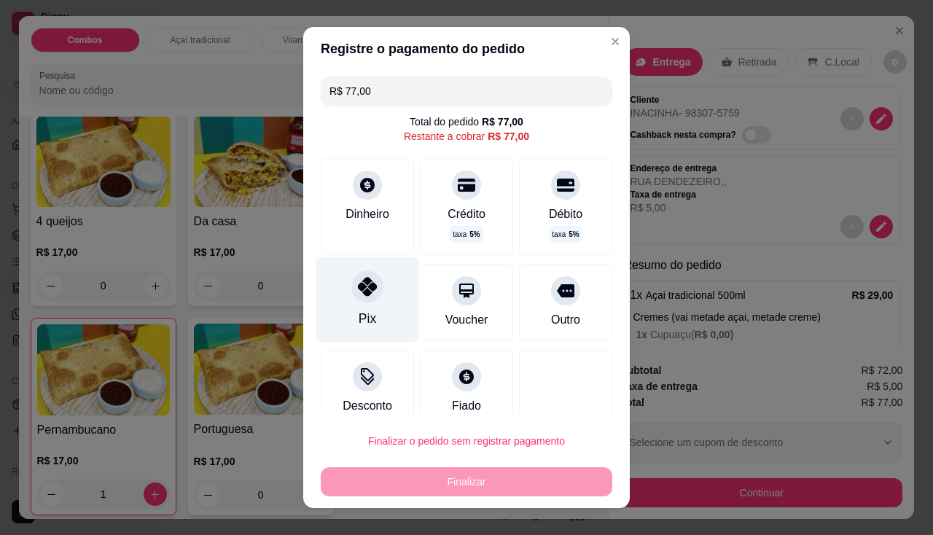
click at [364, 282] on icon at bounding box center [367, 286] width 19 height 19
type input "R$ 0,00"
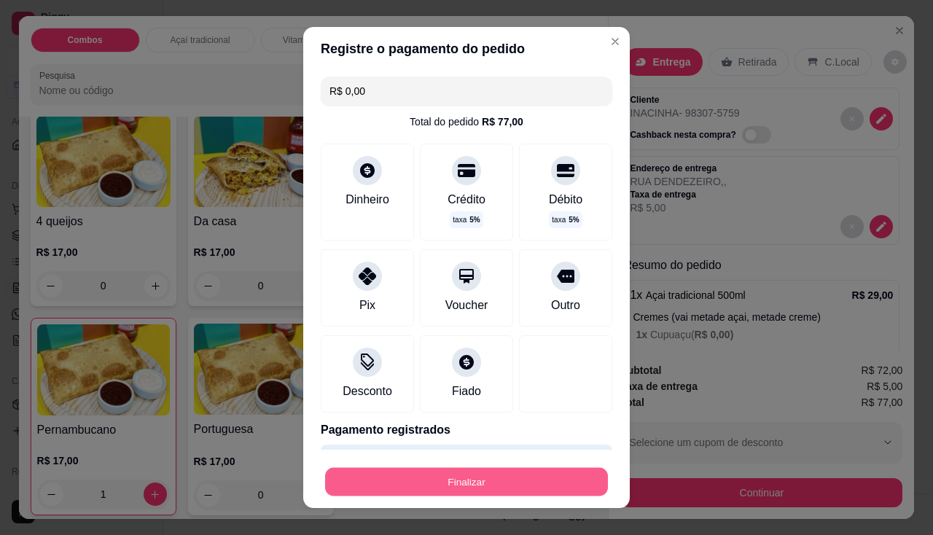
click at [456, 474] on button "Finalizar" at bounding box center [466, 482] width 283 height 28
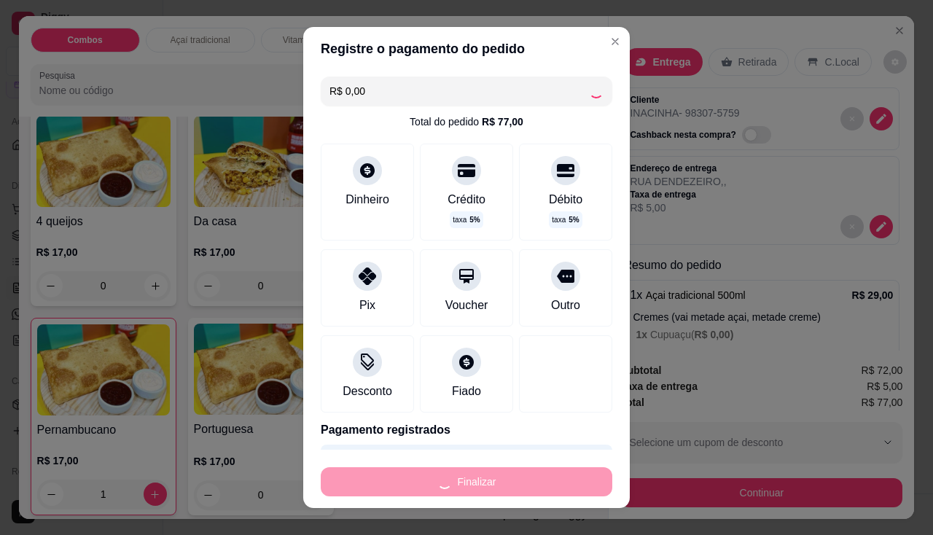
type input "0"
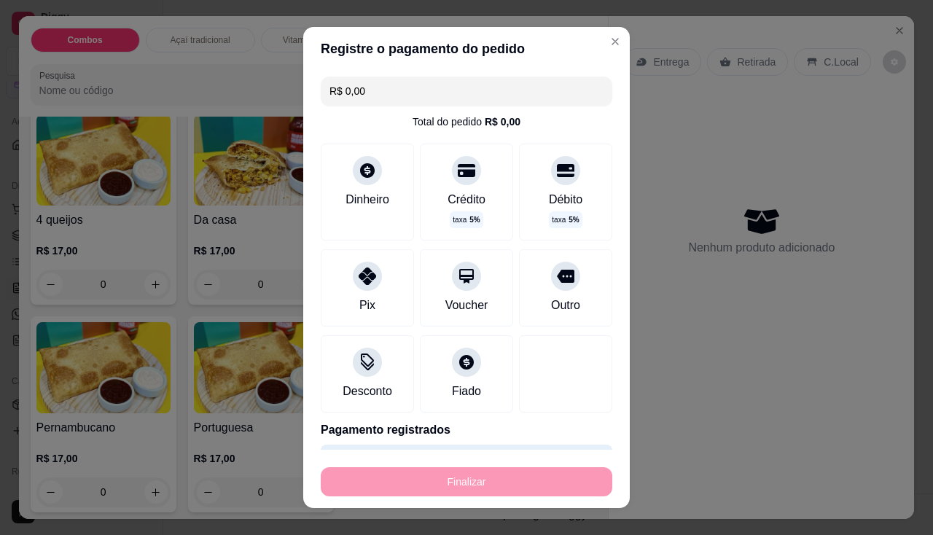
type input "-R$ 77,00"
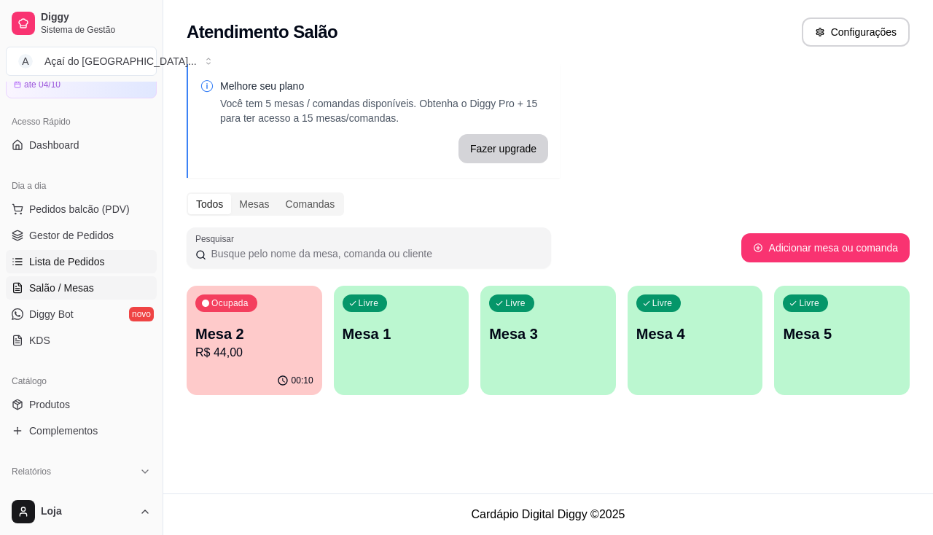
click at [58, 258] on span "Lista de Pedidos" at bounding box center [67, 261] width 76 height 15
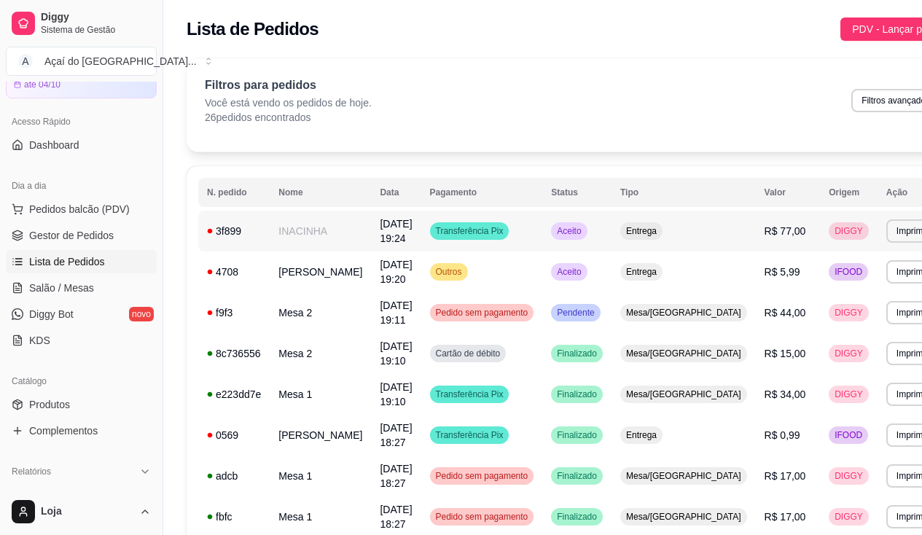
click at [303, 228] on td "INACINHA" at bounding box center [320, 231] width 101 height 41
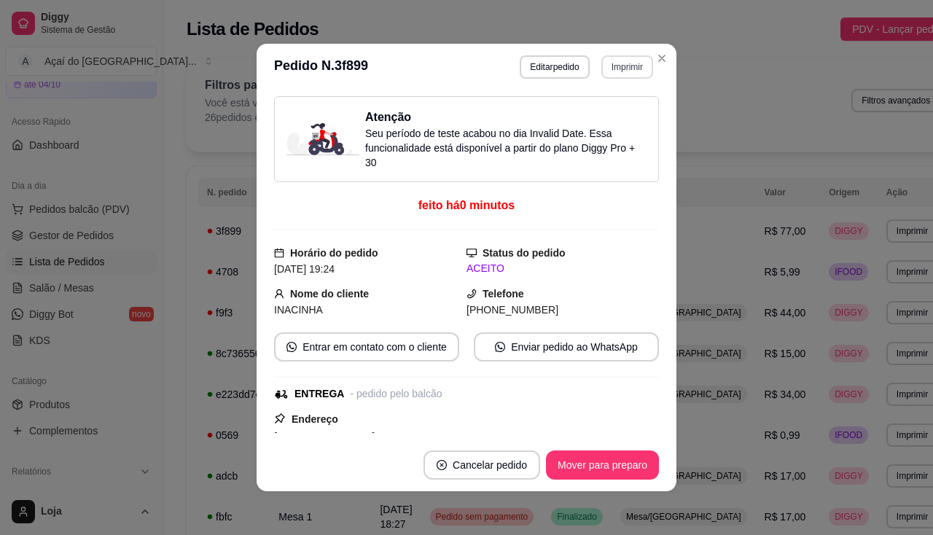
click at [615, 69] on button "Imprimir" at bounding box center [627, 66] width 52 height 23
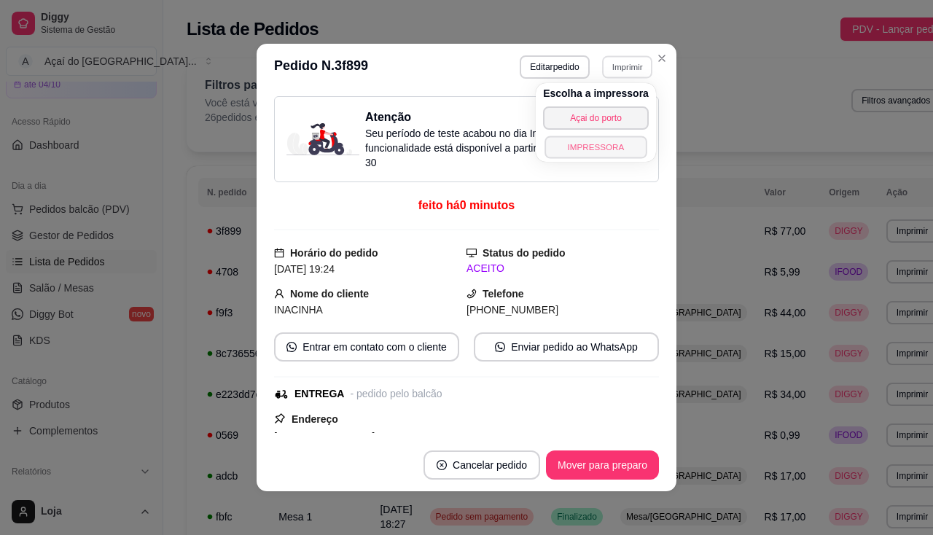
click at [597, 139] on button "IMPRESSORA" at bounding box center [596, 147] width 102 height 23
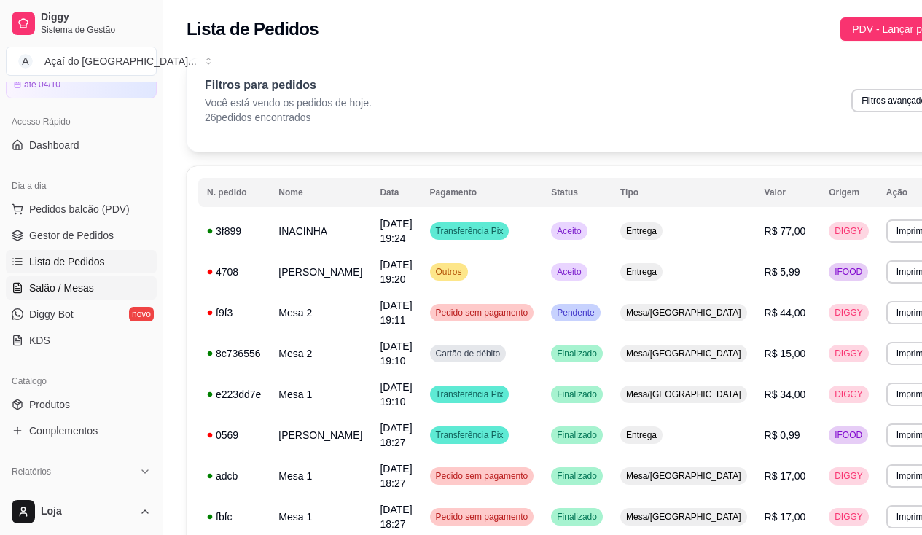
click at [86, 299] on link "Salão / Mesas" at bounding box center [81, 287] width 151 height 23
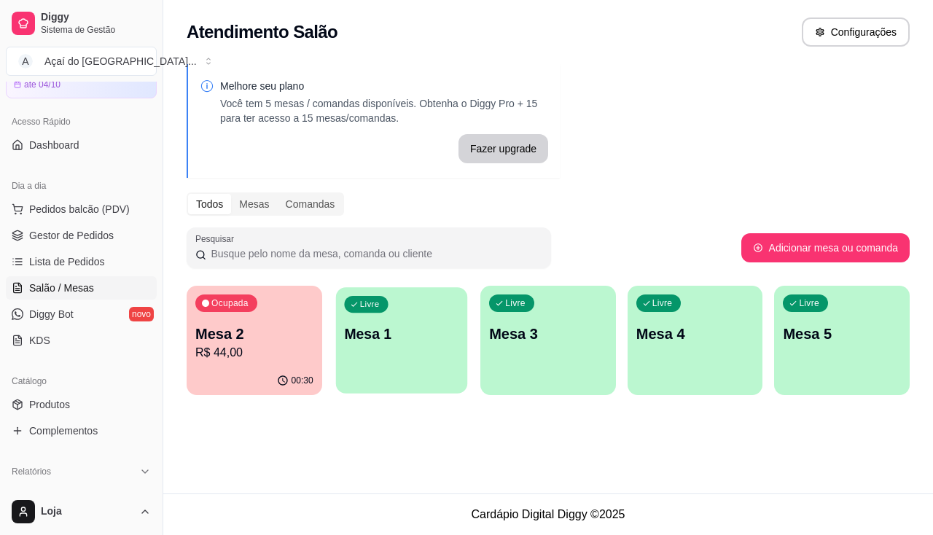
click at [359, 341] on p "Mesa 1" at bounding box center [401, 334] width 114 height 20
click at [340, 376] on div "Livre Mesa 1" at bounding box center [402, 332] width 136 height 92
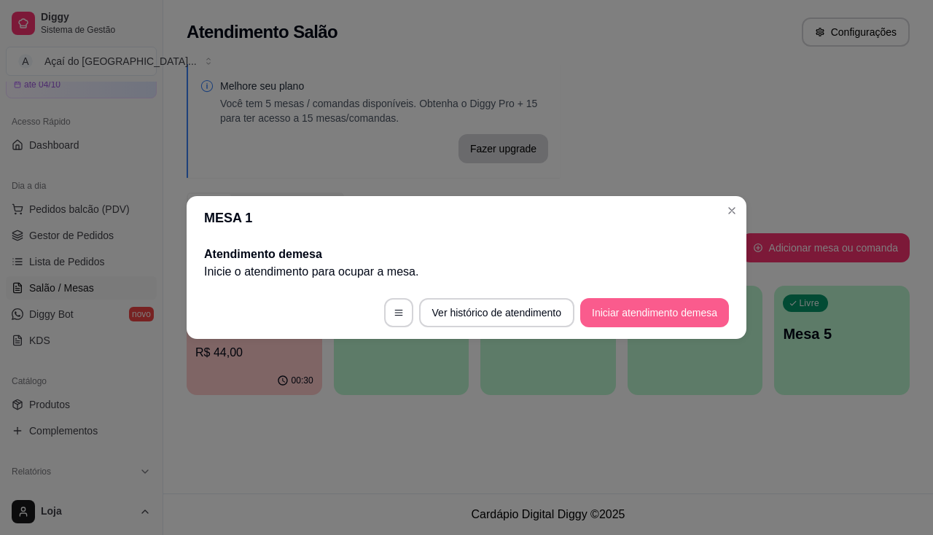
click at [663, 327] on button "Iniciar atendimento de mesa" at bounding box center [654, 312] width 149 height 29
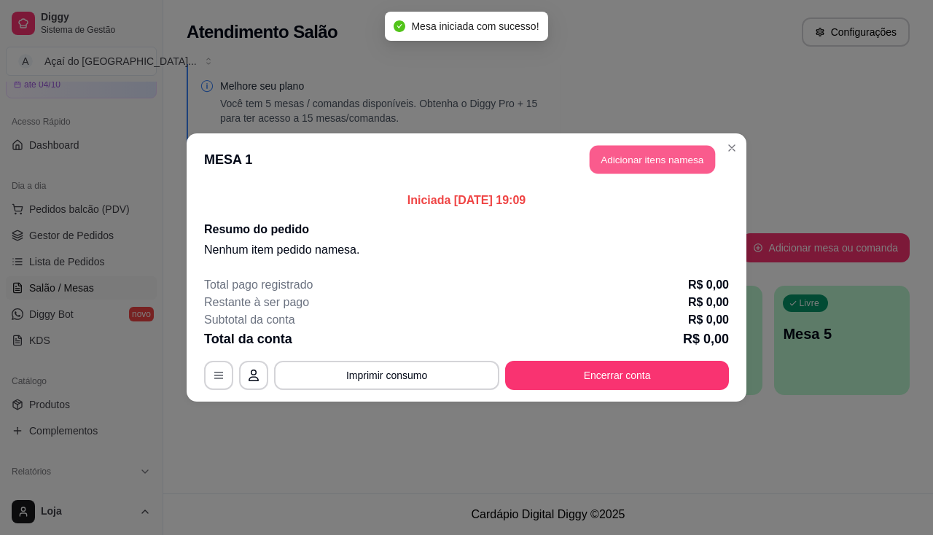
click at [651, 152] on button "Adicionar itens na mesa" at bounding box center [652, 160] width 125 height 28
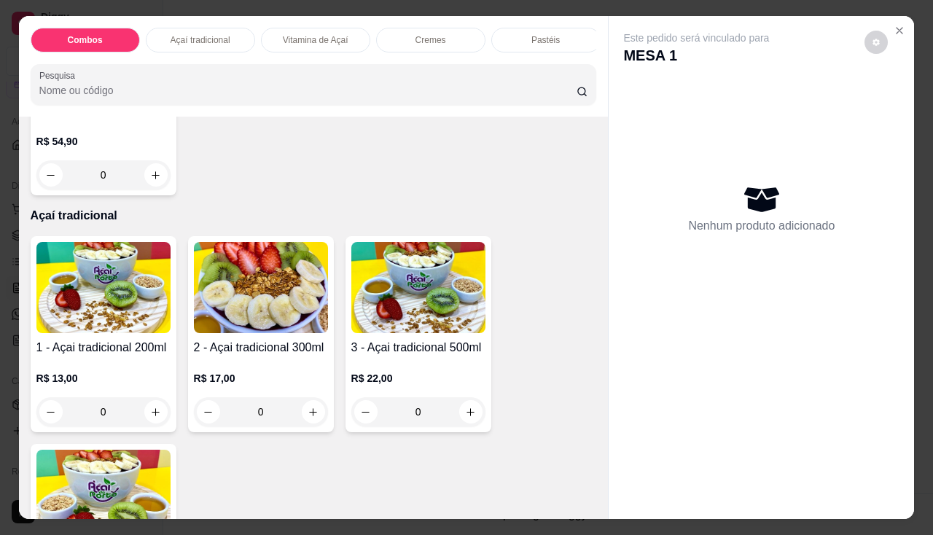
scroll to position [510, 0]
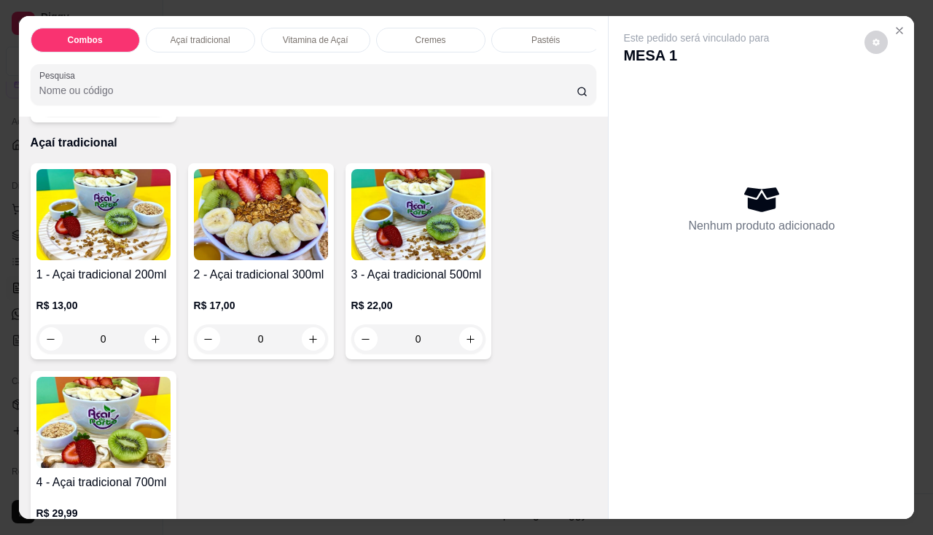
click at [106, 429] on img at bounding box center [103, 422] width 134 height 91
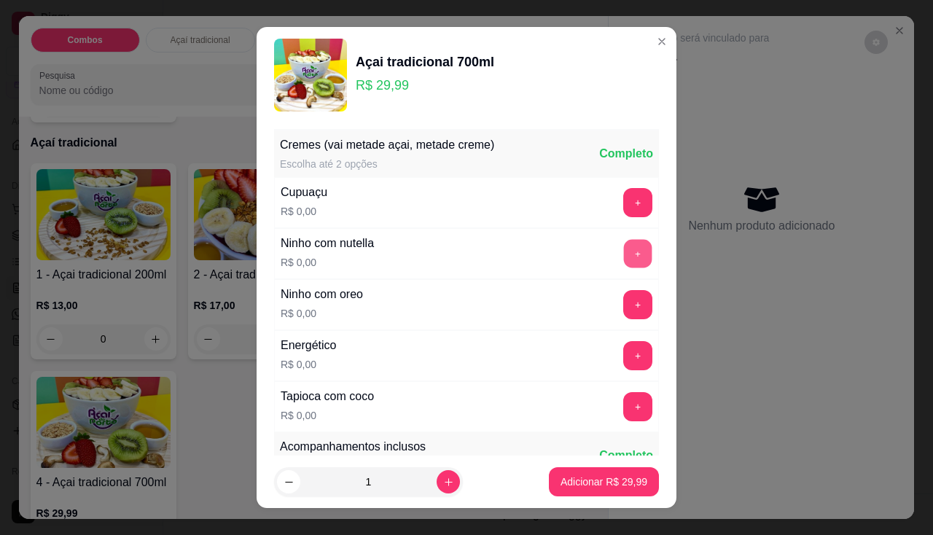
click at [624, 251] on button "+" at bounding box center [638, 253] width 28 height 28
click at [624, 203] on button "+" at bounding box center [638, 202] width 28 height 28
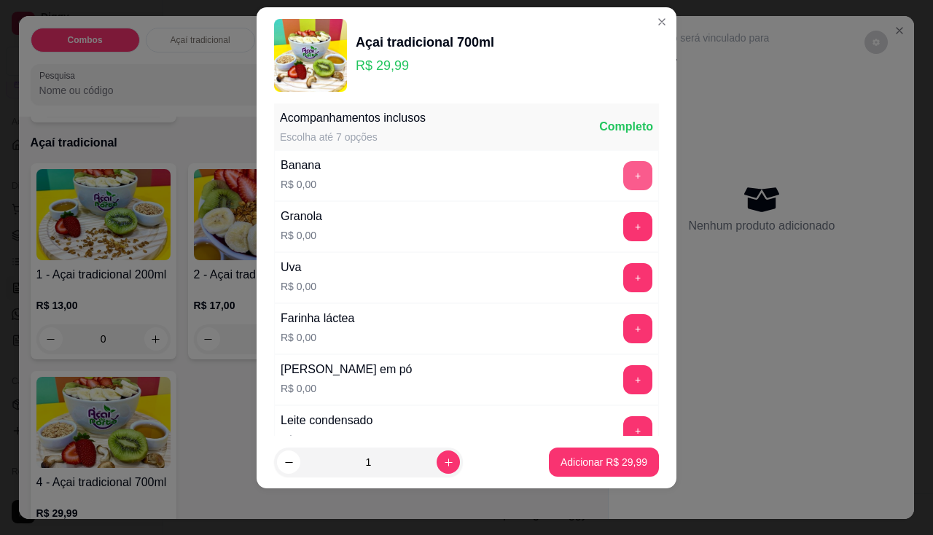
click at [623, 165] on button "+" at bounding box center [637, 175] width 29 height 29
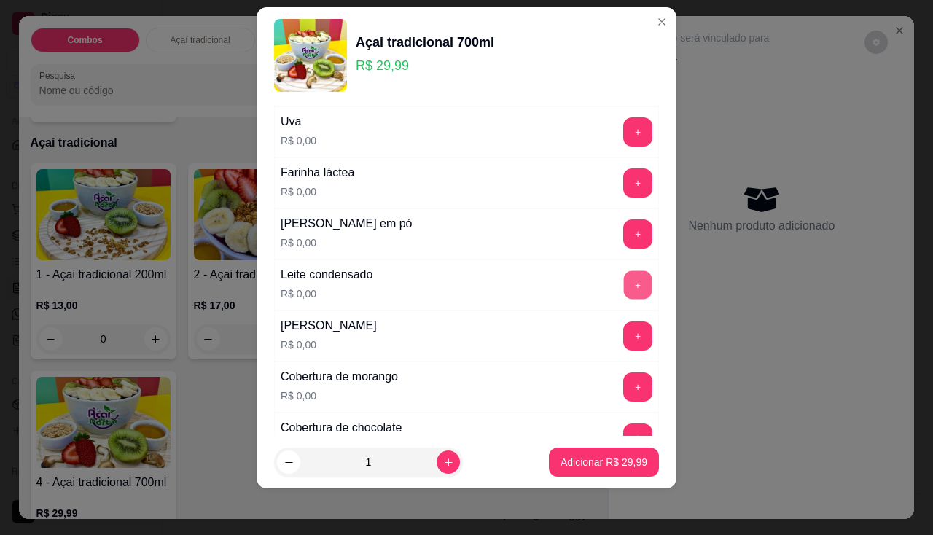
click at [624, 279] on button "+" at bounding box center [638, 284] width 28 height 28
click at [623, 133] on button "+" at bounding box center [637, 131] width 29 height 29
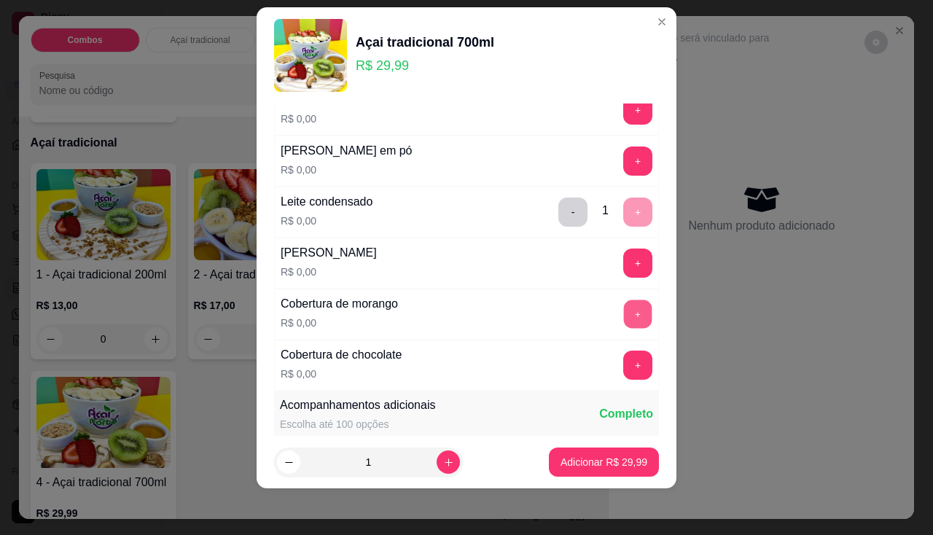
click at [625, 320] on button "+" at bounding box center [638, 314] width 28 height 28
click at [624, 168] on button "+" at bounding box center [638, 161] width 28 height 28
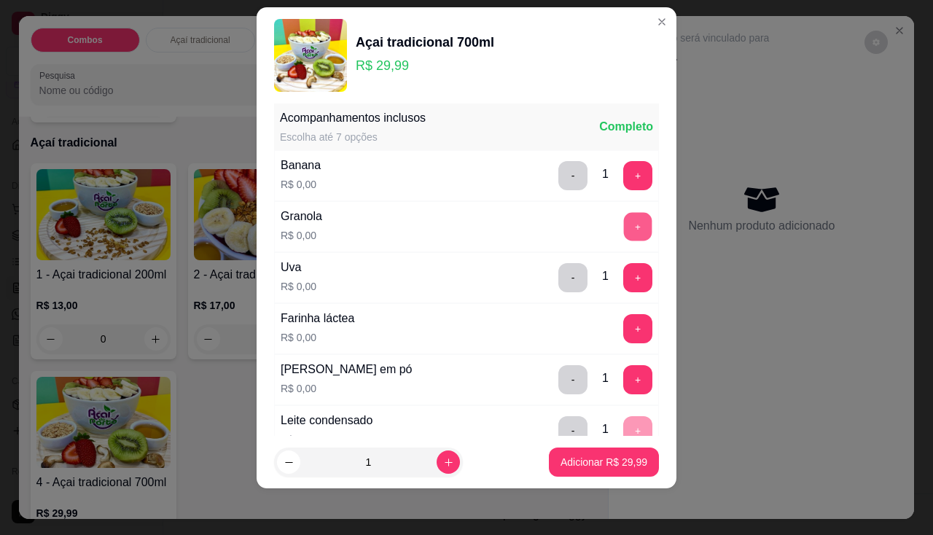
click at [624, 231] on button "+" at bounding box center [638, 226] width 28 height 28
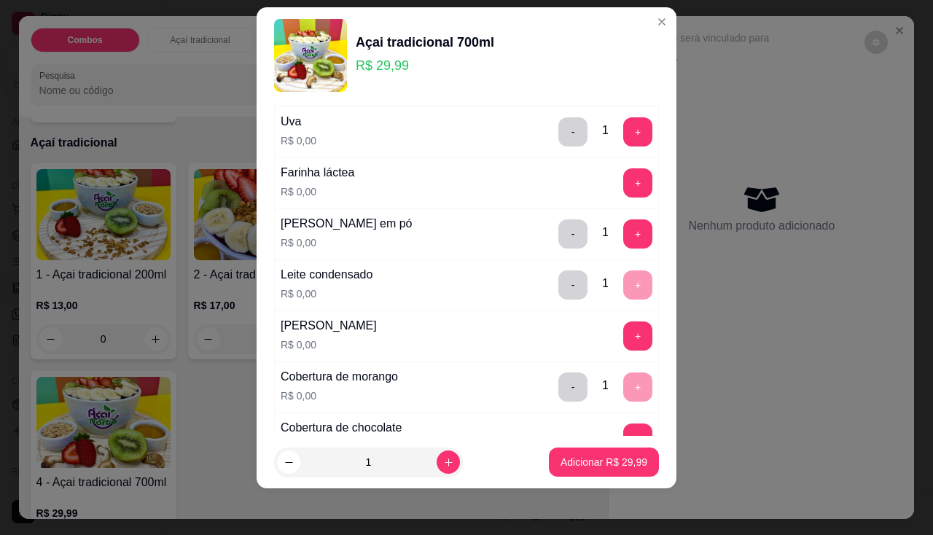
scroll to position [528, 0]
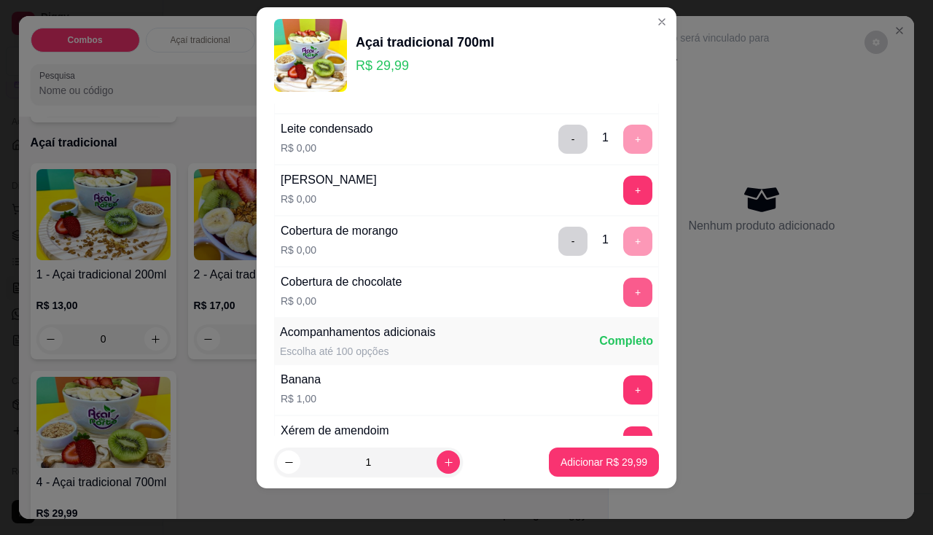
click at [623, 289] on button "+" at bounding box center [637, 292] width 29 height 29
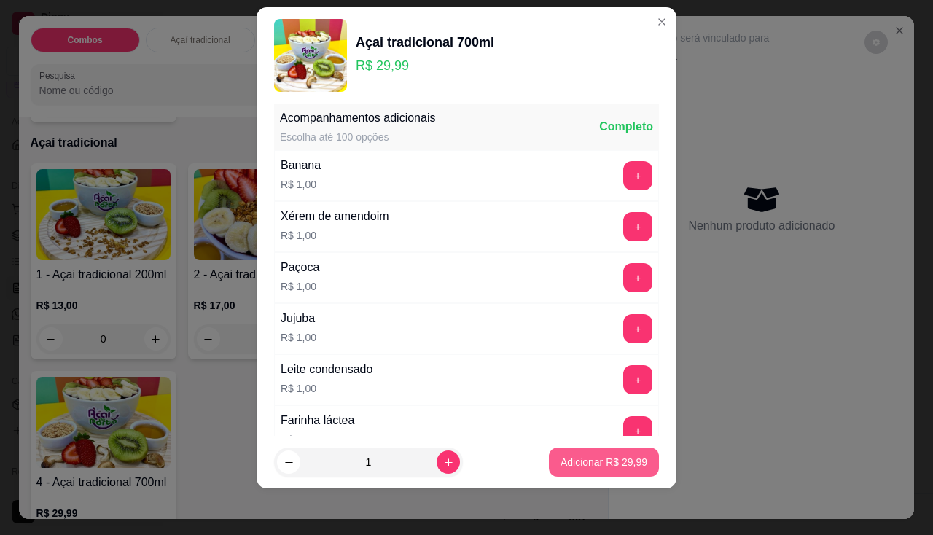
click at [607, 461] on p "Adicionar R$ 29,99" at bounding box center [604, 462] width 87 height 15
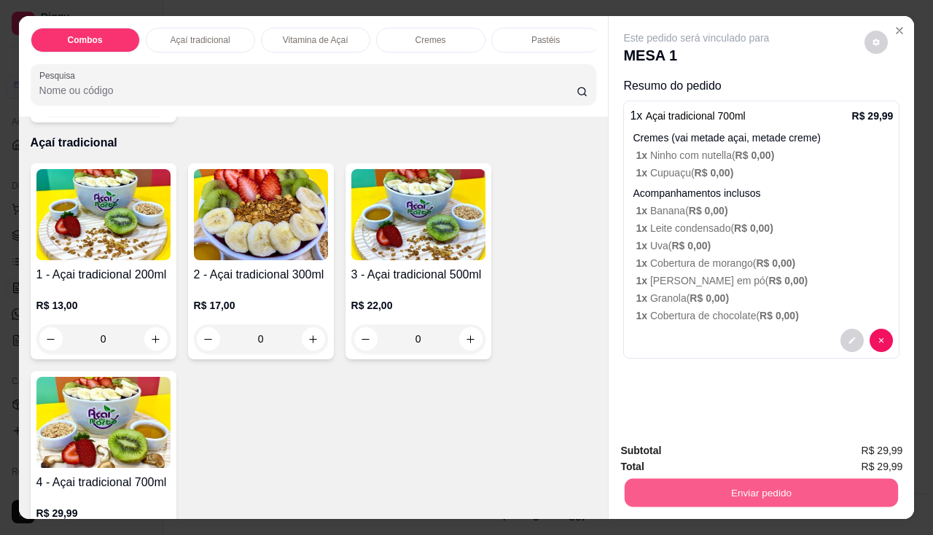
click at [656, 479] on button "Enviar pedido" at bounding box center [761, 493] width 273 height 28
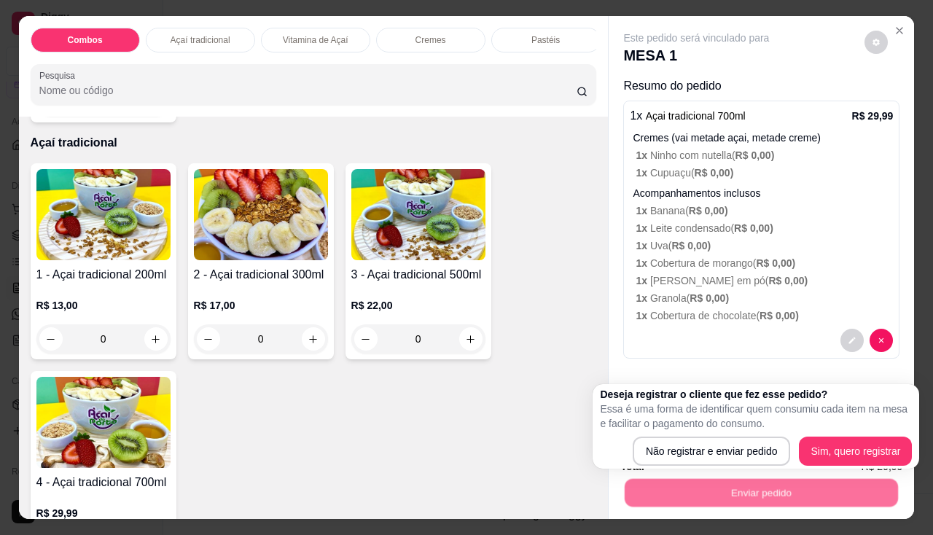
drag, startPoint x: 667, startPoint y: 433, endPoint x: 667, endPoint y: 458, distance: 24.8
click at [668, 438] on div "Deseja registrar o cliente que fez esse pedido? Essa é uma forma de identificar…" at bounding box center [756, 426] width 312 height 79
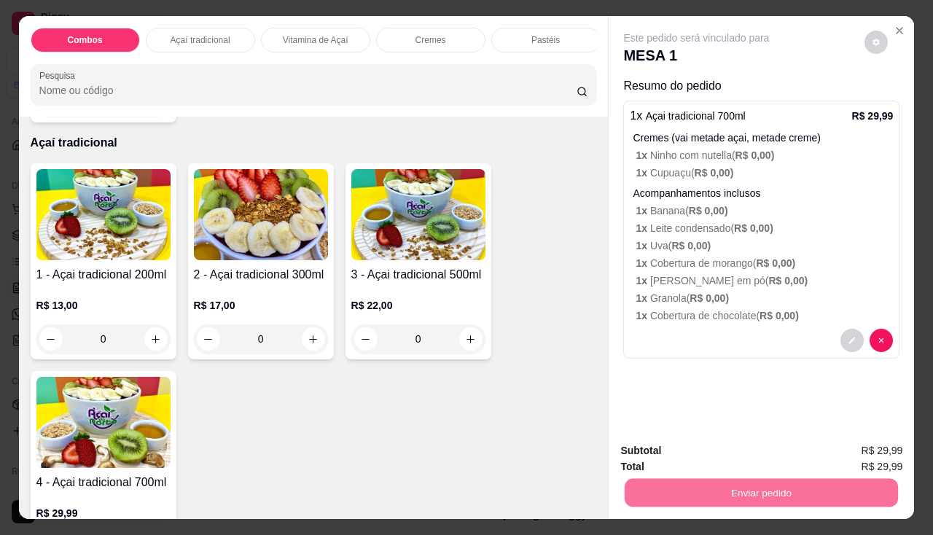
click at [667, 458] on button "Não registrar e enviar pedido" at bounding box center [714, 452] width 152 height 28
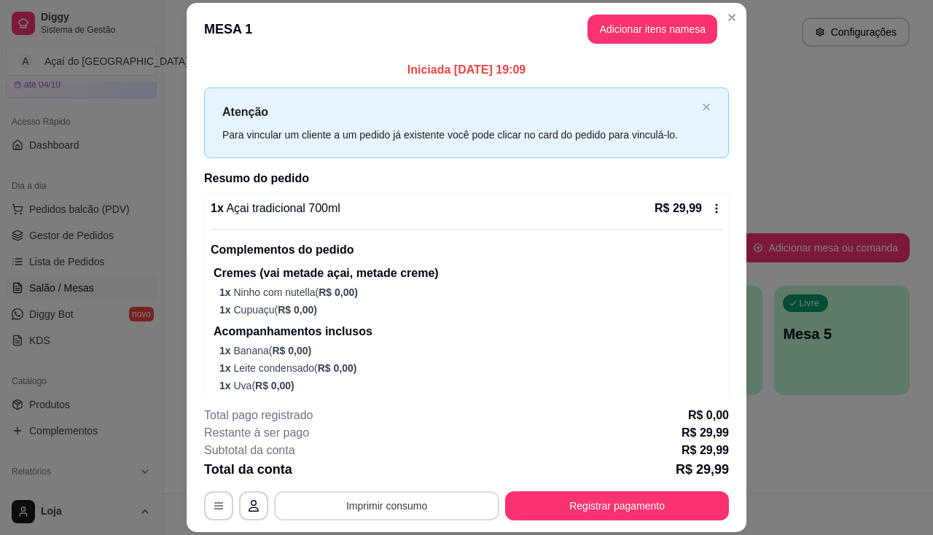
click at [392, 503] on button "Imprimir consumo" at bounding box center [386, 505] width 225 height 29
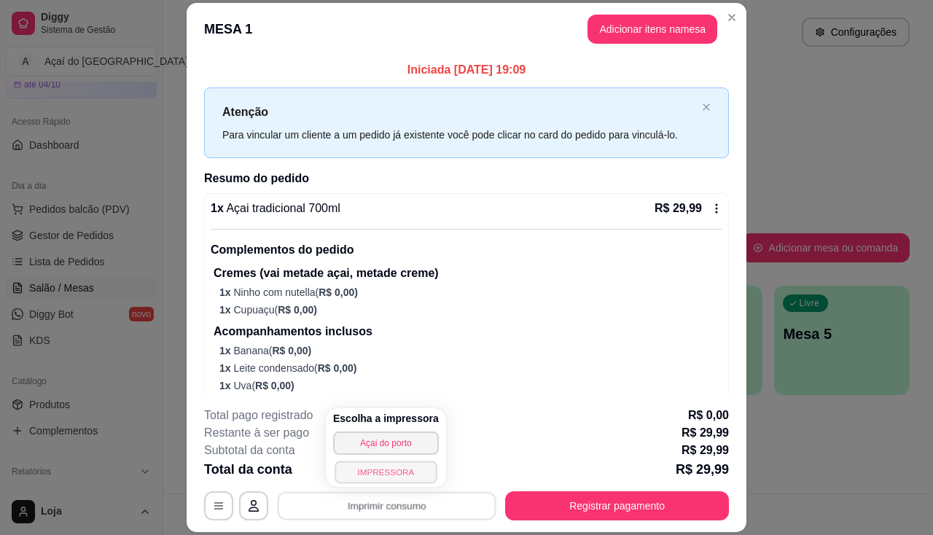
click at [390, 469] on button "IMPRESSORA" at bounding box center [386, 472] width 102 height 23
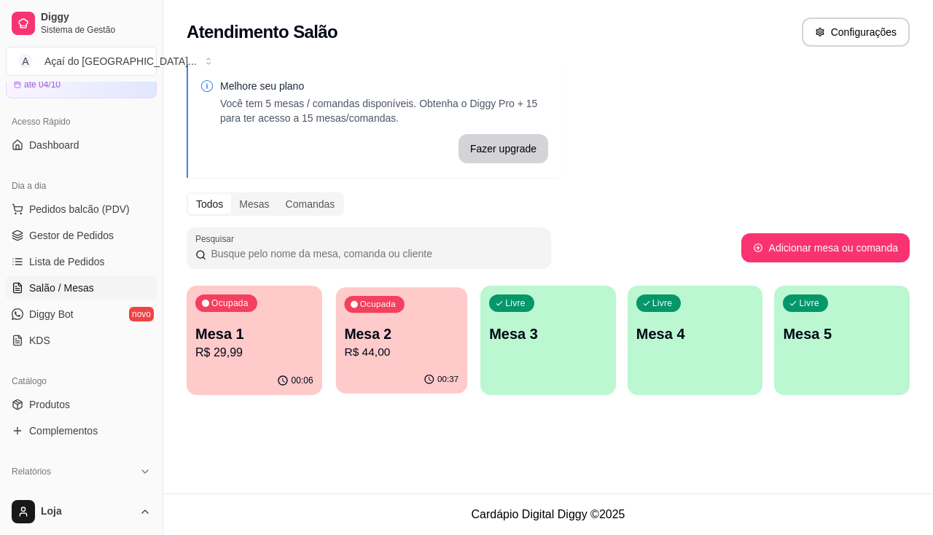
click at [429, 340] on p "Mesa 2" at bounding box center [401, 334] width 114 height 20
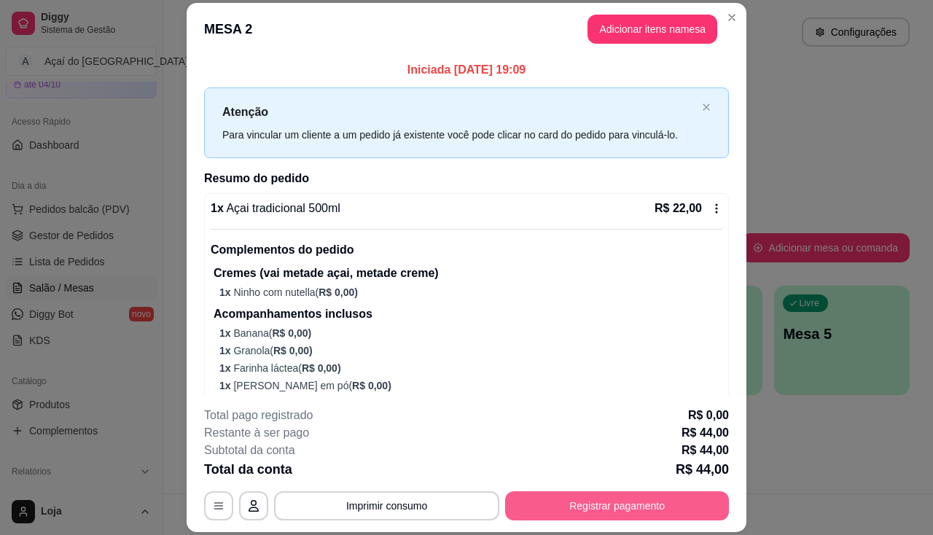
click at [639, 504] on button "Registrar pagamento" at bounding box center [617, 505] width 224 height 29
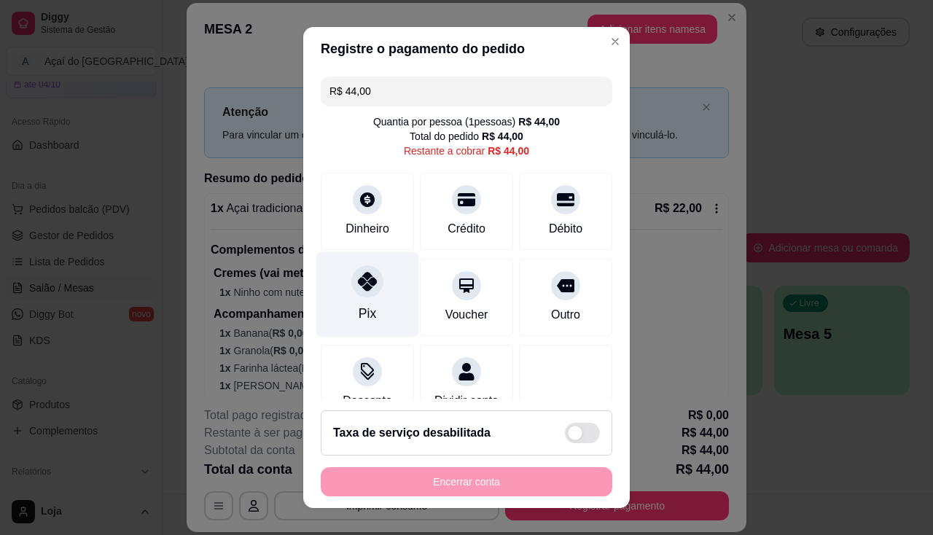
click at [365, 292] on div at bounding box center [367, 281] width 32 height 32
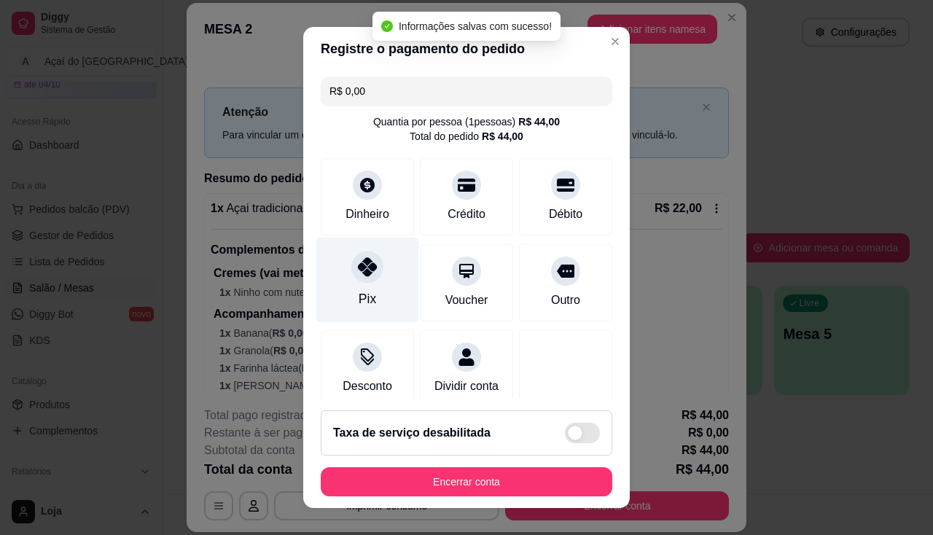
type input "R$ 0,00"
click at [362, 287] on div "Pix" at bounding box center [367, 279] width 103 height 85
click at [371, 275] on div at bounding box center [367, 267] width 32 height 32
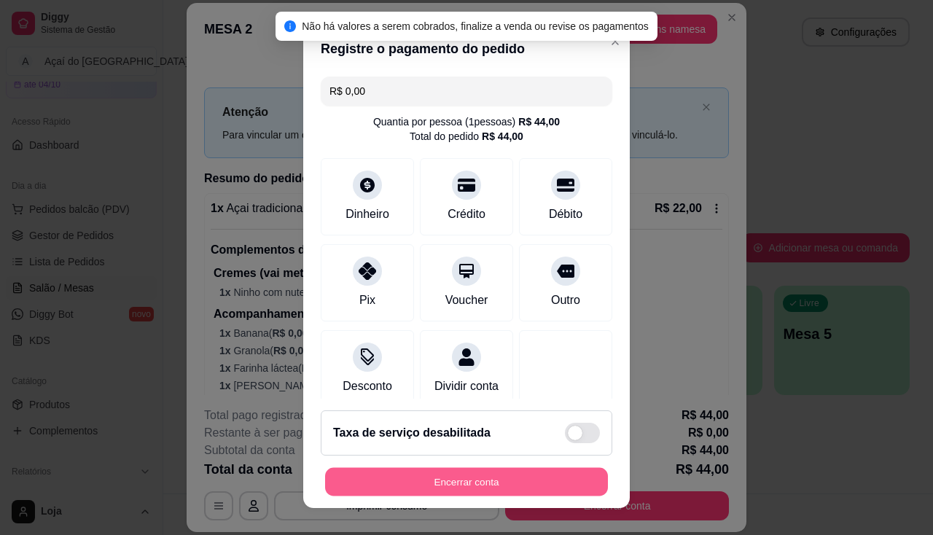
click at [406, 481] on button "Encerrar conta" at bounding box center [466, 482] width 283 height 28
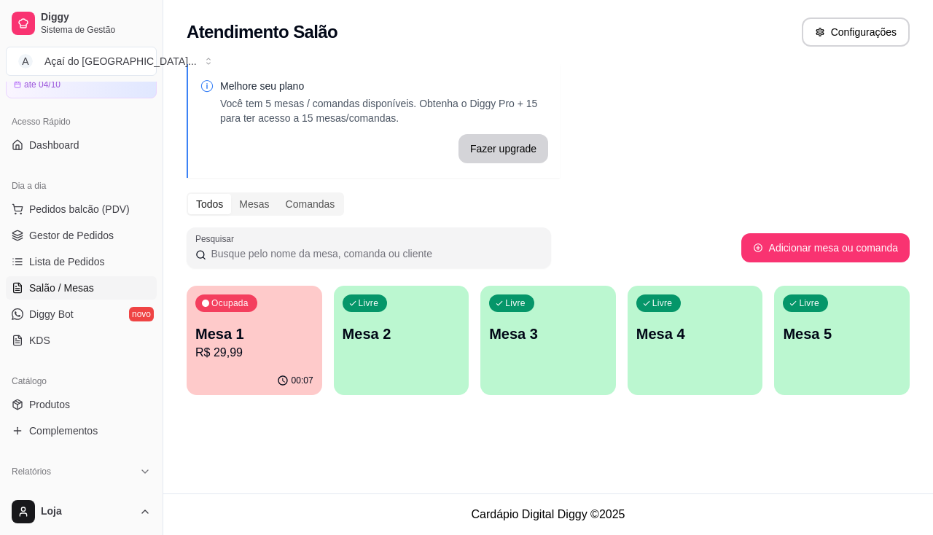
click at [732, 70] on div "Melhore seu plano Você tem 5 mesas / comandas disponíveis. Obtenha o Diggy Pro …" at bounding box center [548, 233] width 770 height 357
click at [263, 356] on p "R$ 29,99" at bounding box center [254, 352] width 114 height 17
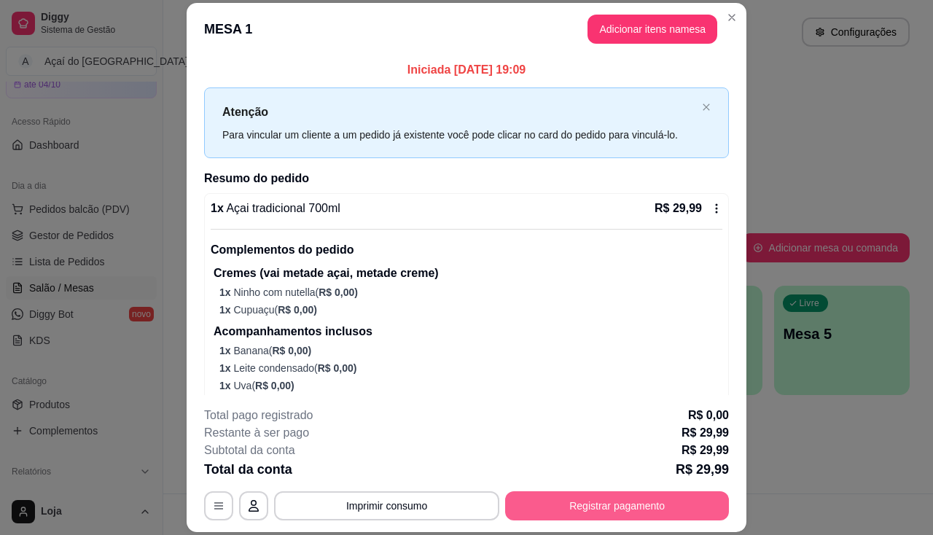
click at [663, 505] on button "Registrar pagamento" at bounding box center [617, 505] width 224 height 29
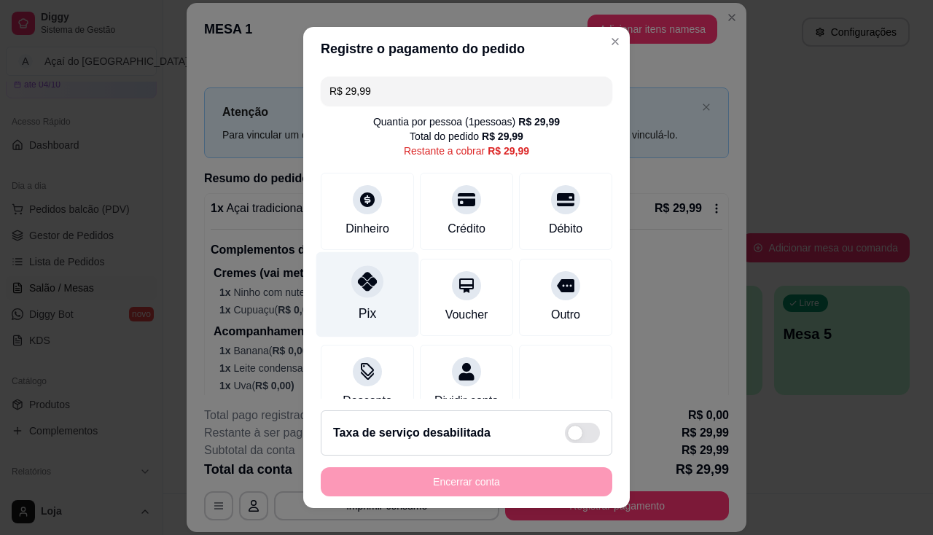
click at [367, 282] on icon at bounding box center [367, 281] width 19 height 19
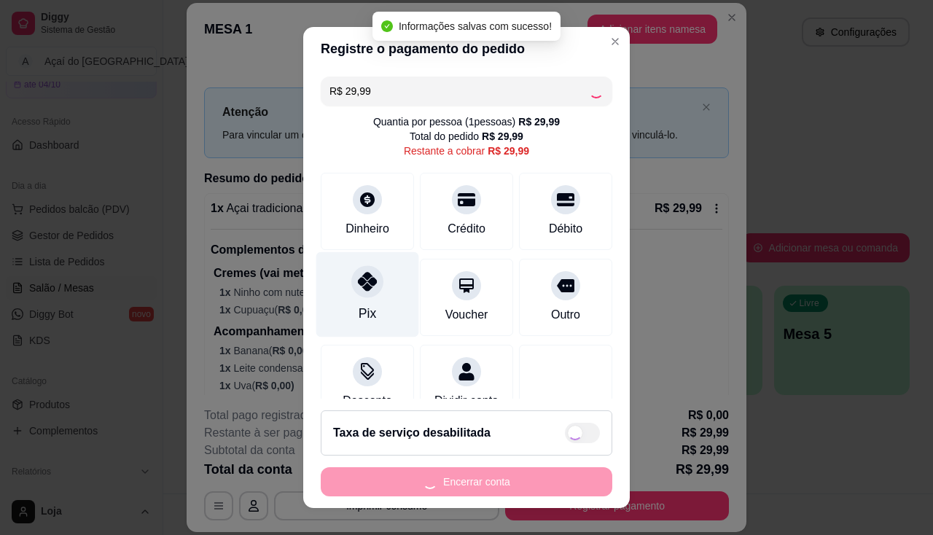
type input "R$ 0,00"
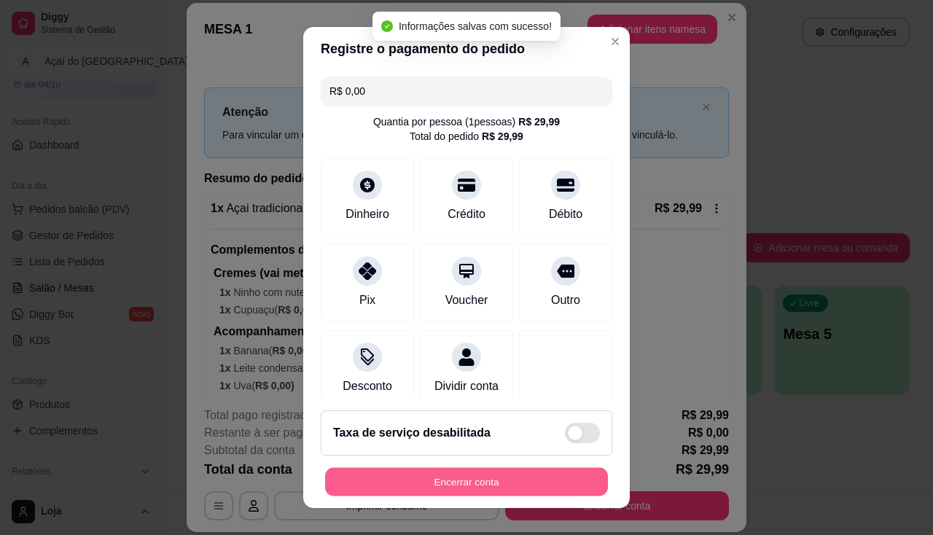
click at [424, 493] on button "Encerrar conta" at bounding box center [466, 482] width 283 height 28
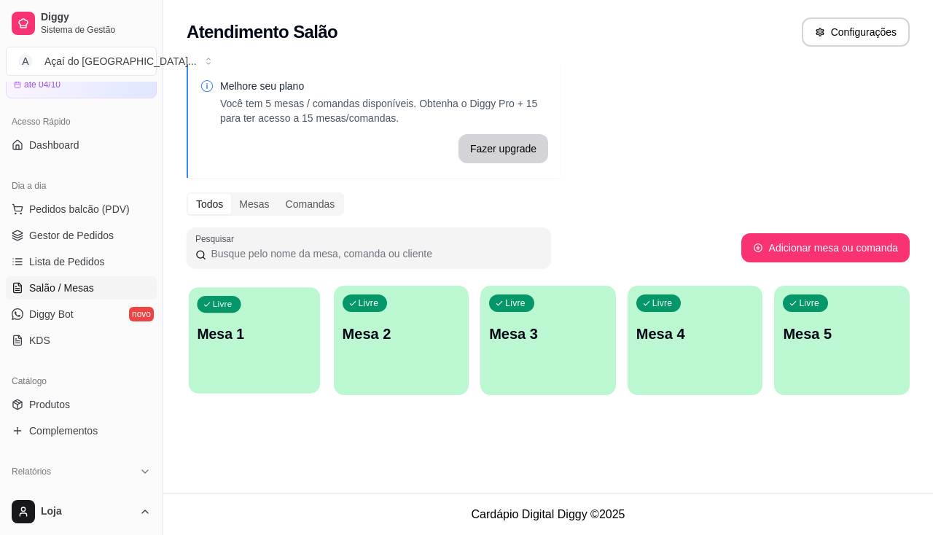
click at [204, 340] on p "Mesa 1" at bounding box center [254, 334] width 114 height 20
click at [587, 356] on div "Livre Mesa 3" at bounding box center [548, 332] width 136 height 92
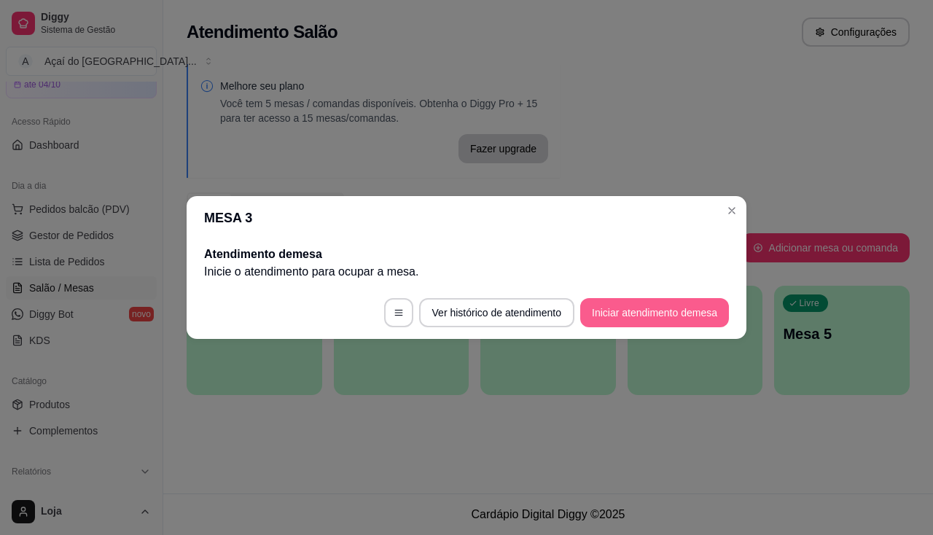
click at [625, 306] on button "Iniciar atendimento de mesa" at bounding box center [654, 312] width 149 height 29
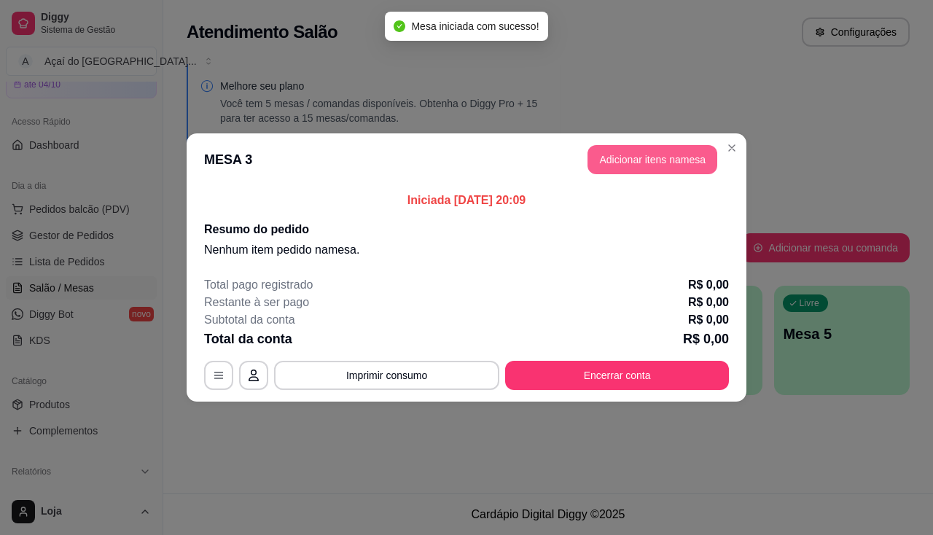
click at [610, 172] on button "Adicionar itens na mesa" at bounding box center [653, 159] width 130 height 29
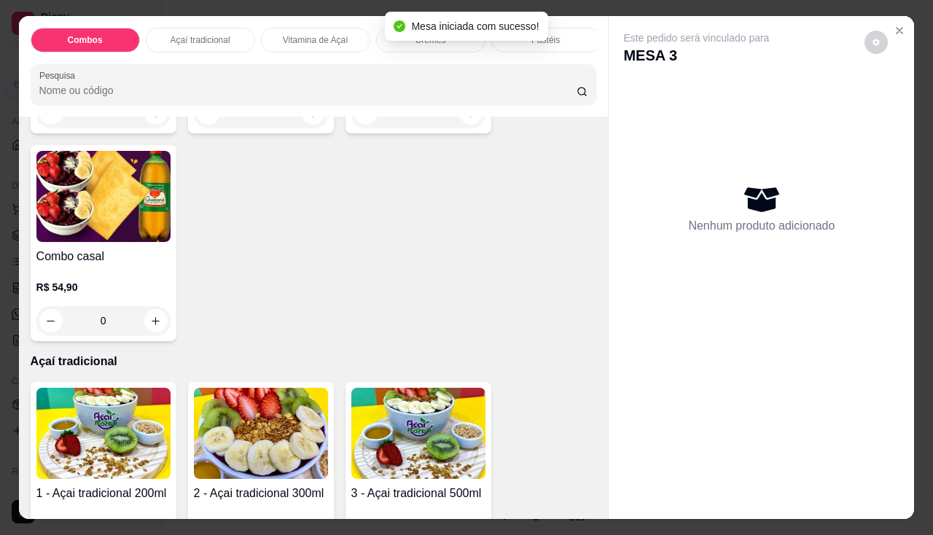
scroll to position [437, 0]
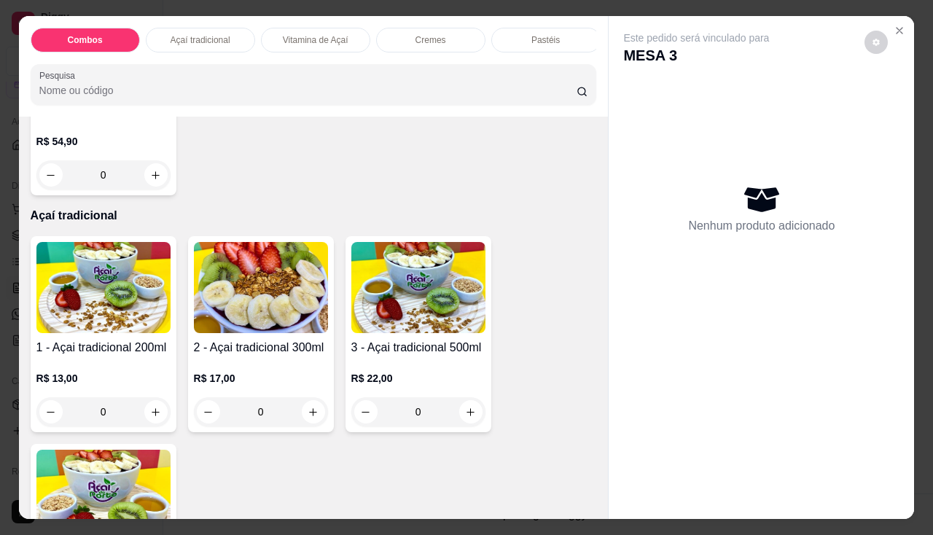
click at [417, 351] on h4 "3 - Açai tradicional 500ml" at bounding box center [418, 347] width 134 height 17
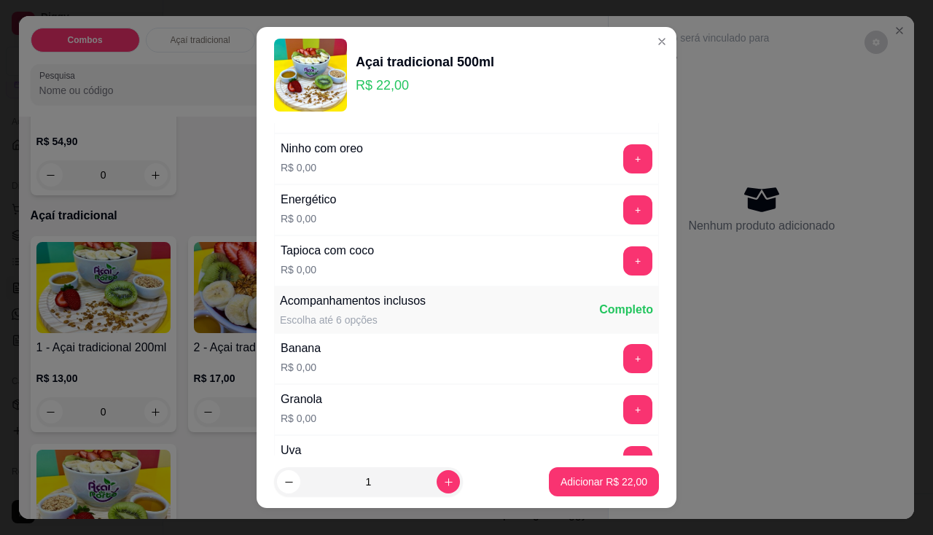
scroll to position [219, 0]
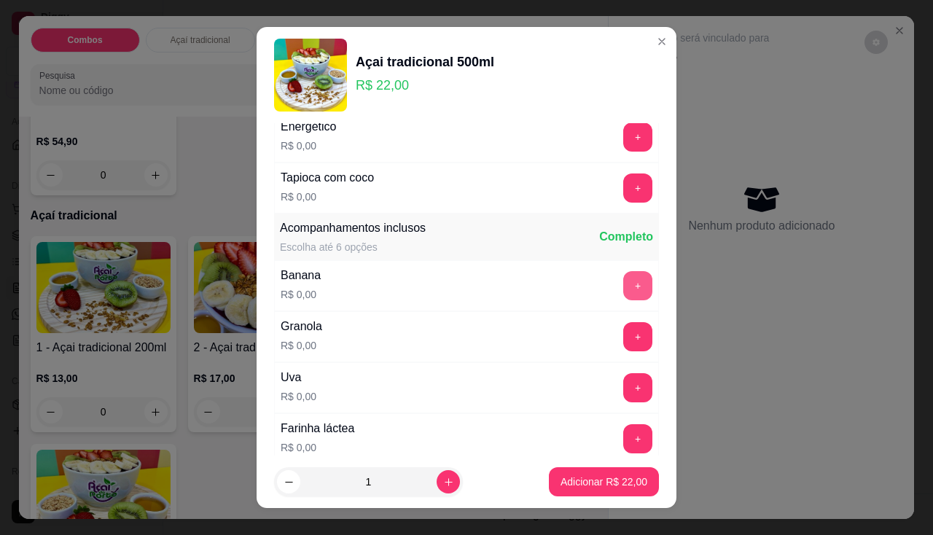
click at [623, 284] on button "+" at bounding box center [637, 285] width 29 height 29
click at [623, 340] on button "+" at bounding box center [637, 336] width 29 height 29
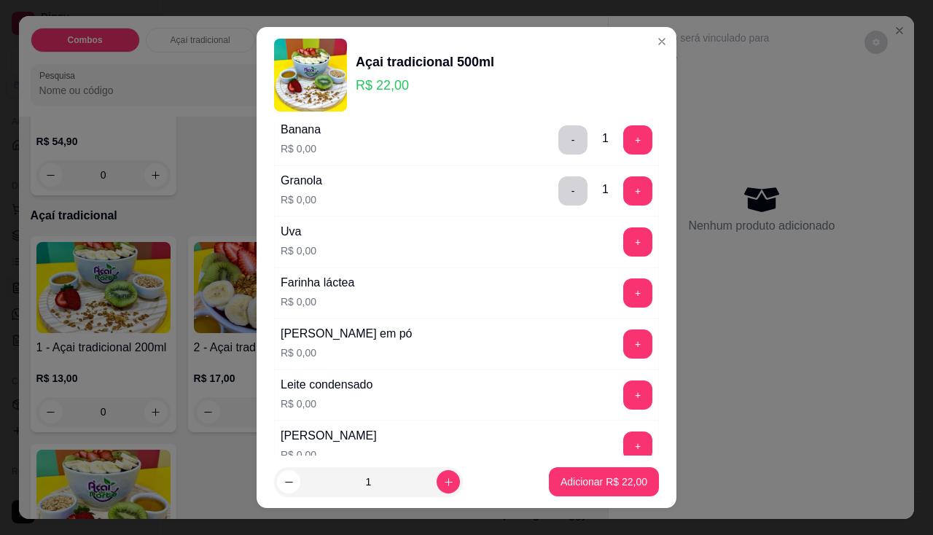
scroll to position [437, 0]
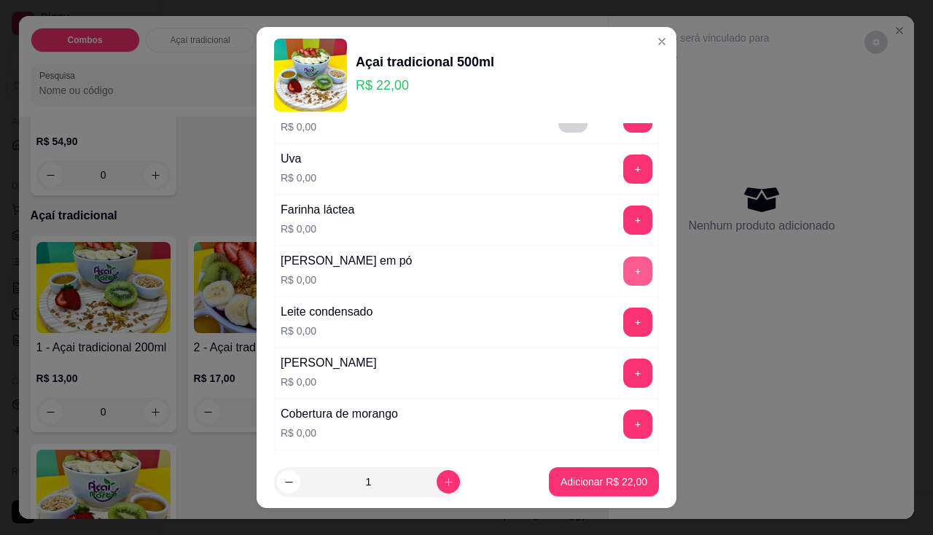
click at [623, 263] on button "+" at bounding box center [637, 271] width 29 height 29
click at [624, 324] on button "+" at bounding box center [638, 322] width 28 height 28
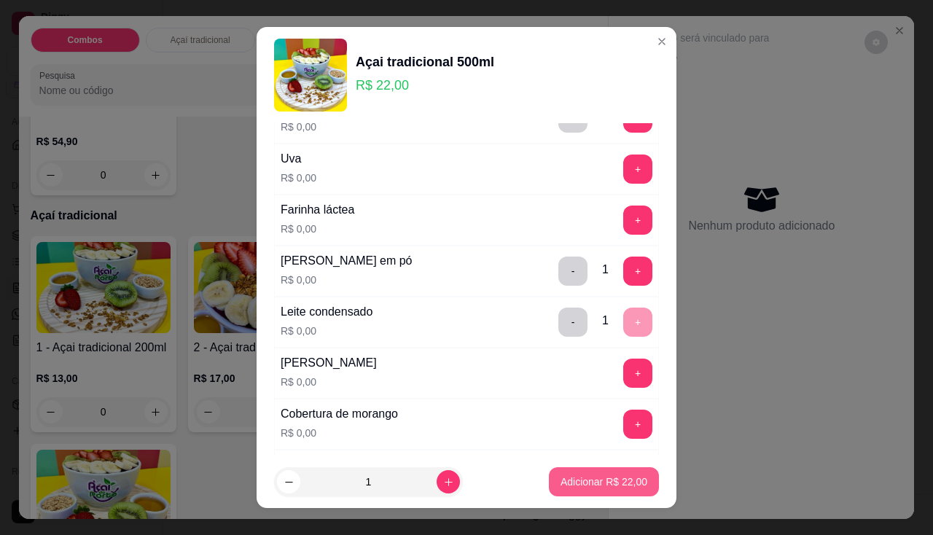
click at [615, 483] on p "Adicionar R$ 22,00" at bounding box center [604, 482] width 87 height 15
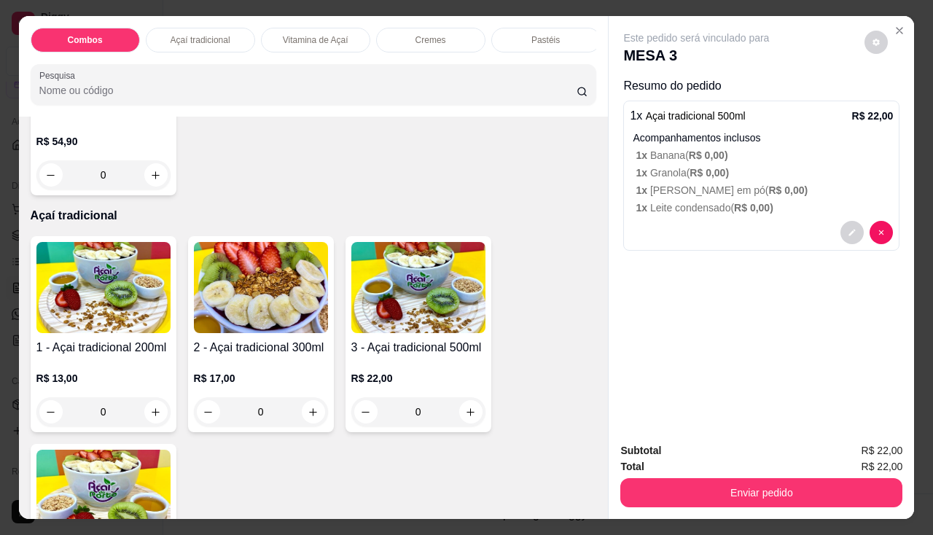
click at [286, 384] on p "R$ 17,00" at bounding box center [261, 378] width 134 height 15
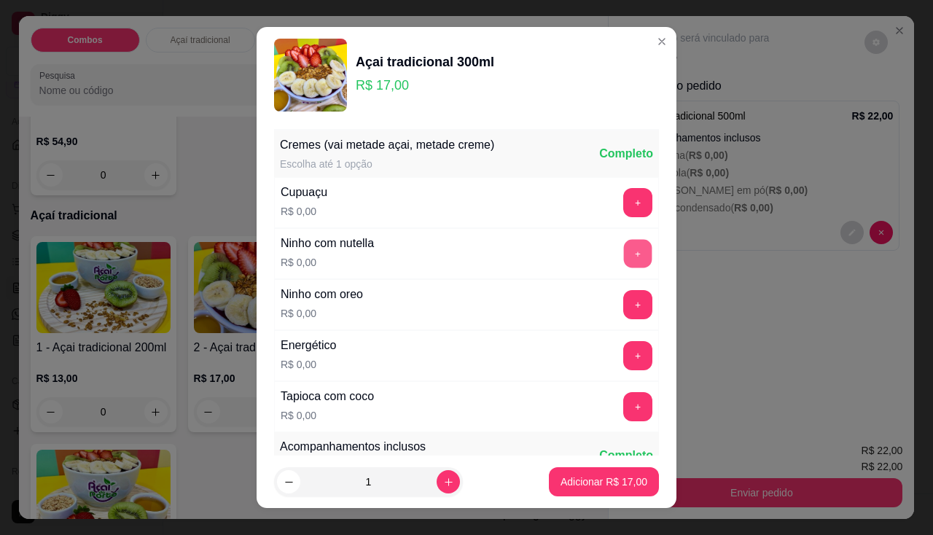
click at [624, 246] on button "+" at bounding box center [638, 253] width 28 height 28
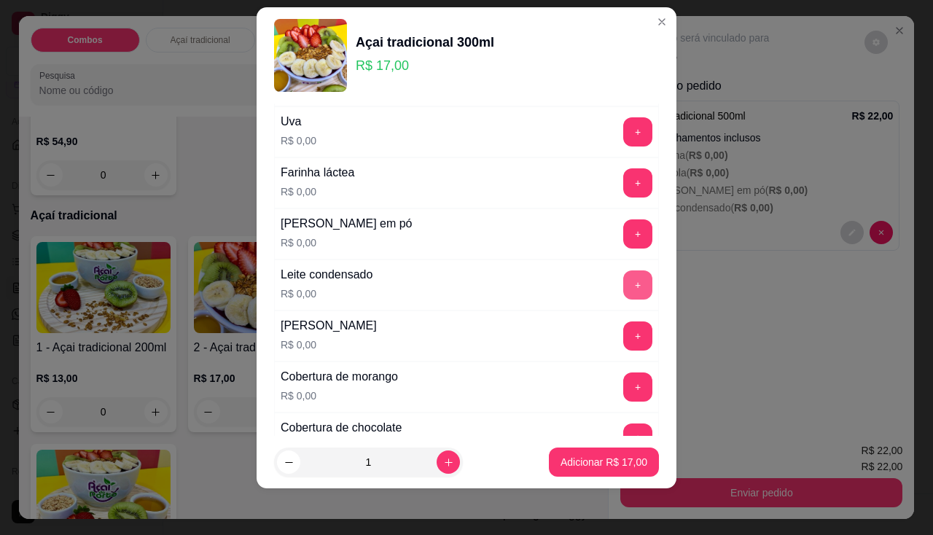
scroll to position [528, 0]
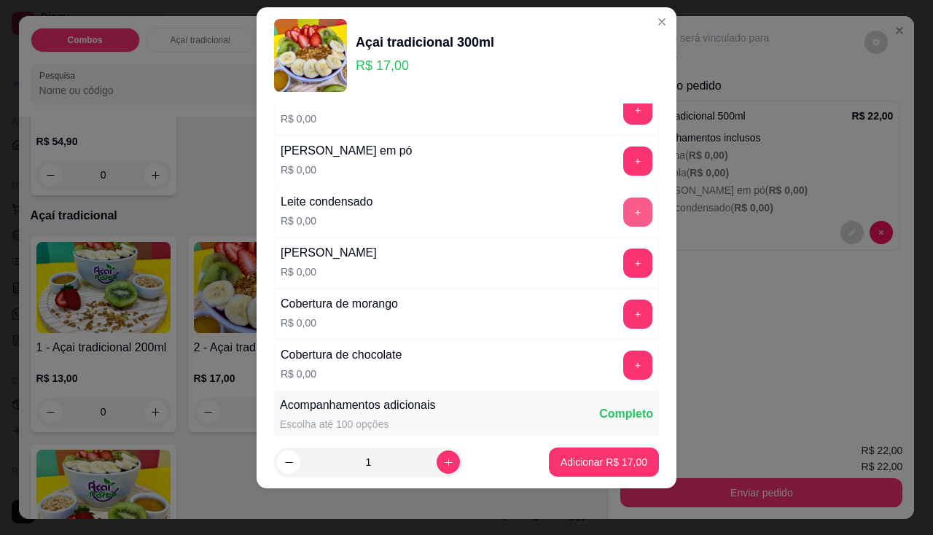
click at [623, 218] on button "+" at bounding box center [637, 212] width 29 height 29
click at [623, 164] on button "+" at bounding box center [637, 161] width 29 height 29
click at [624, 375] on button "+" at bounding box center [638, 365] width 28 height 28
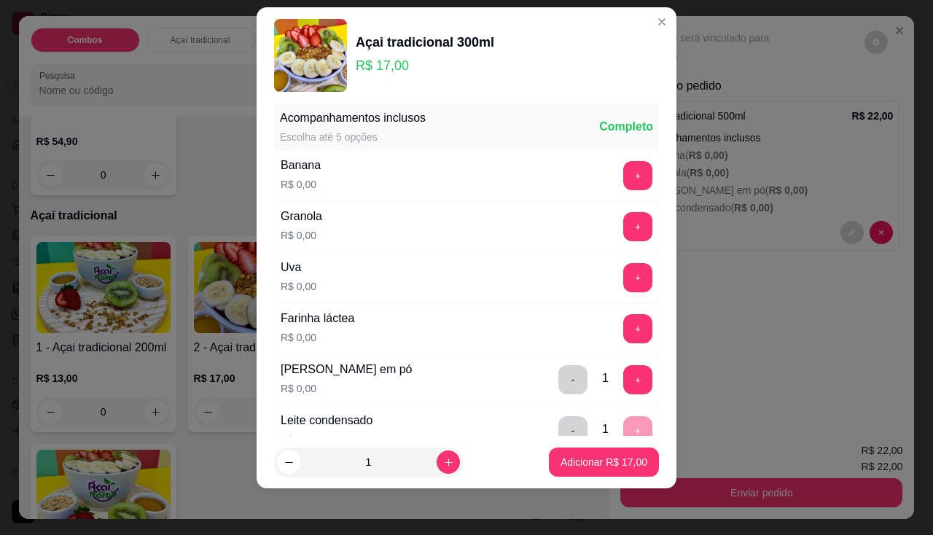
scroll to position [0, 0]
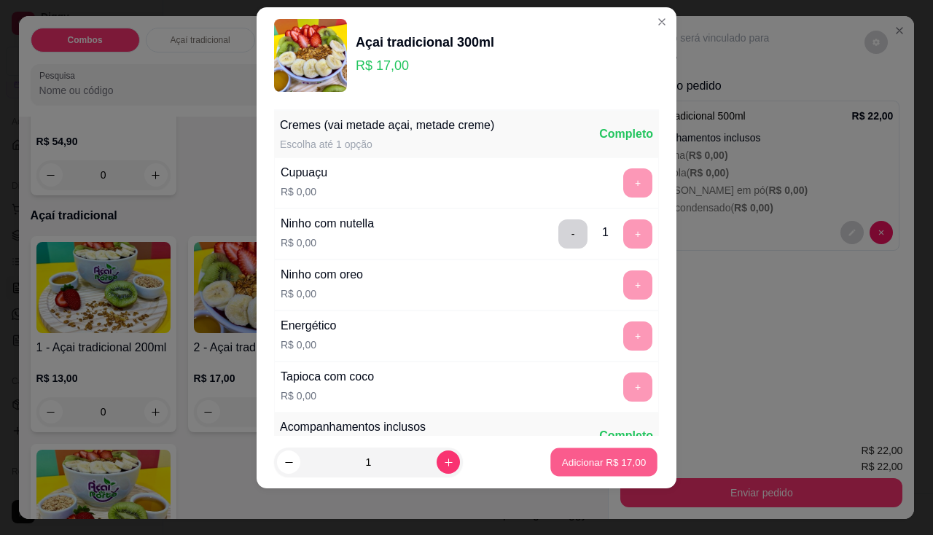
click at [585, 468] on p "Adicionar R$ 17,00" at bounding box center [604, 463] width 85 height 14
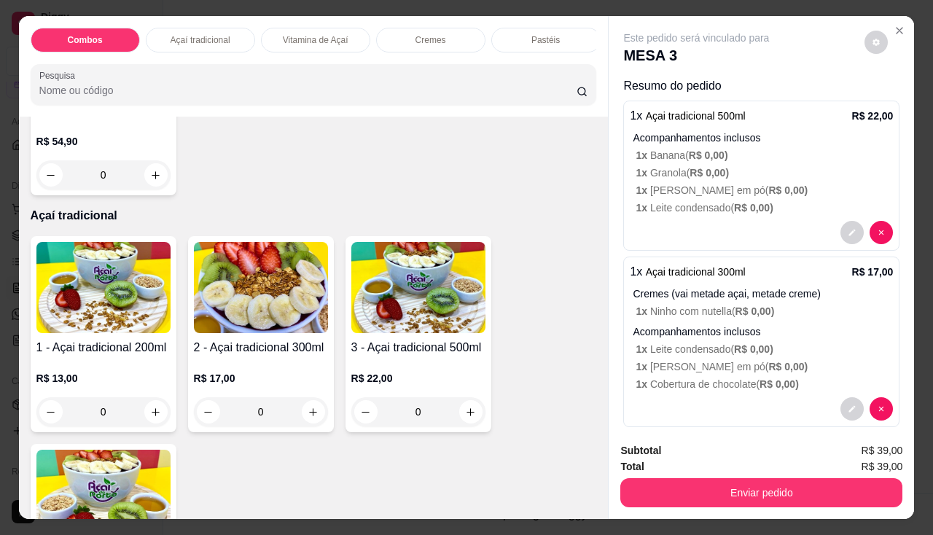
scroll to position [583, 0]
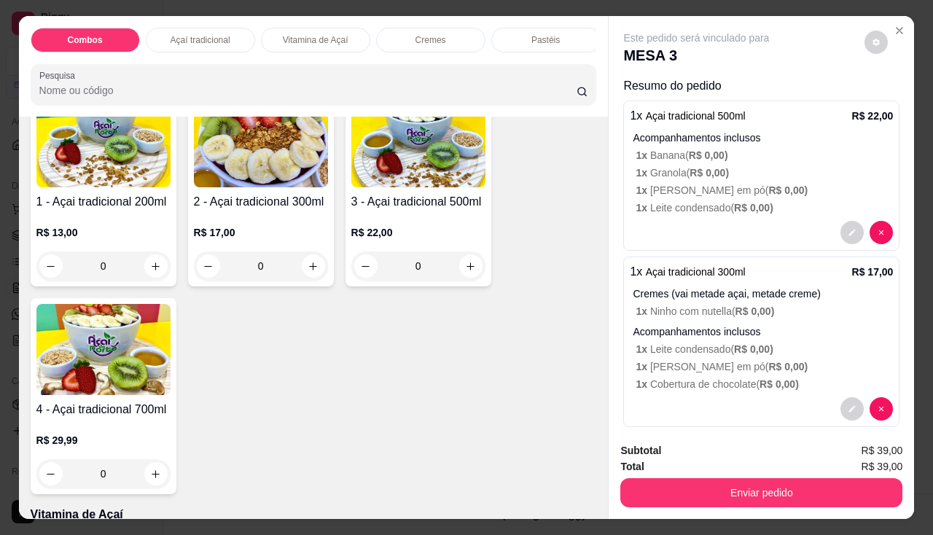
click at [114, 390] on img at bounding box center [103, 349] width 134 height 91
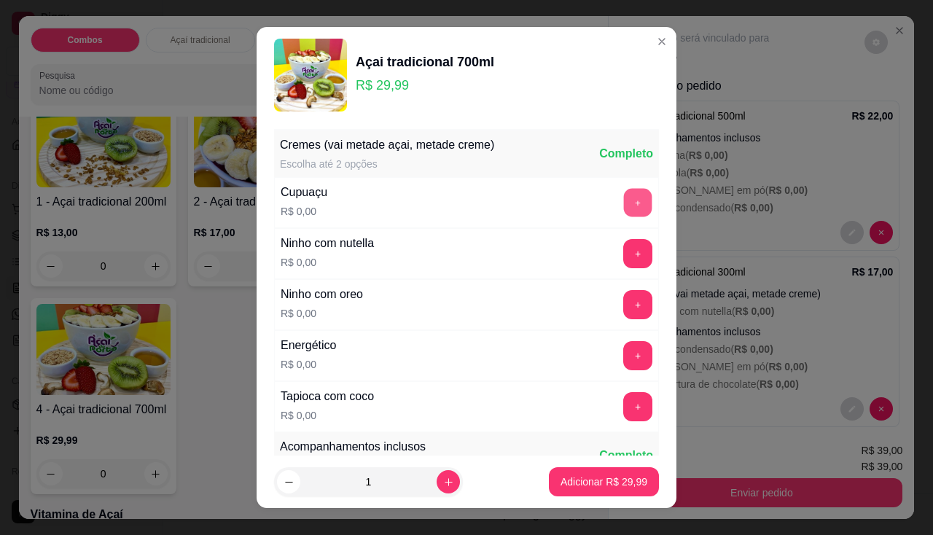
click at [624, 212] on button "+" at bounding box center [638, 202] width 28 height 28
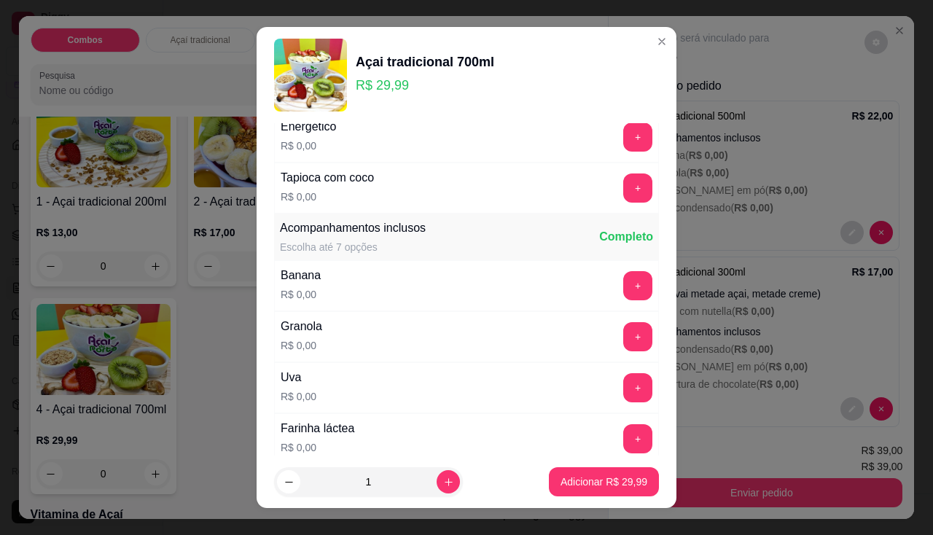
scroll to position [292, 0]
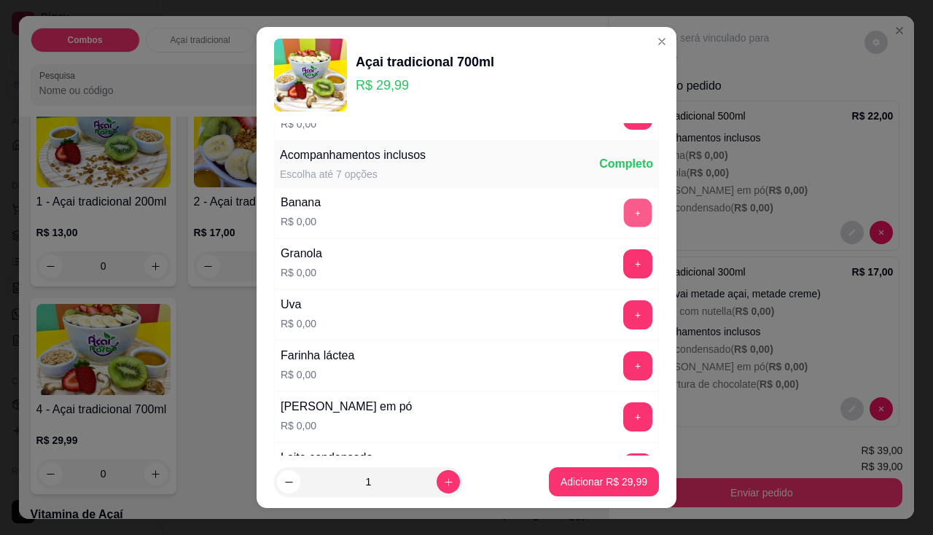
click at [624, 211] on button "+" at bounding box center [638, 212] width 28 height 28
click at [624, 254] on button "+" at bounding box center [638, 263] width 28 height 28
click at [624, 327] on button "+" at bounding box center [638, 314] width 28 height 28
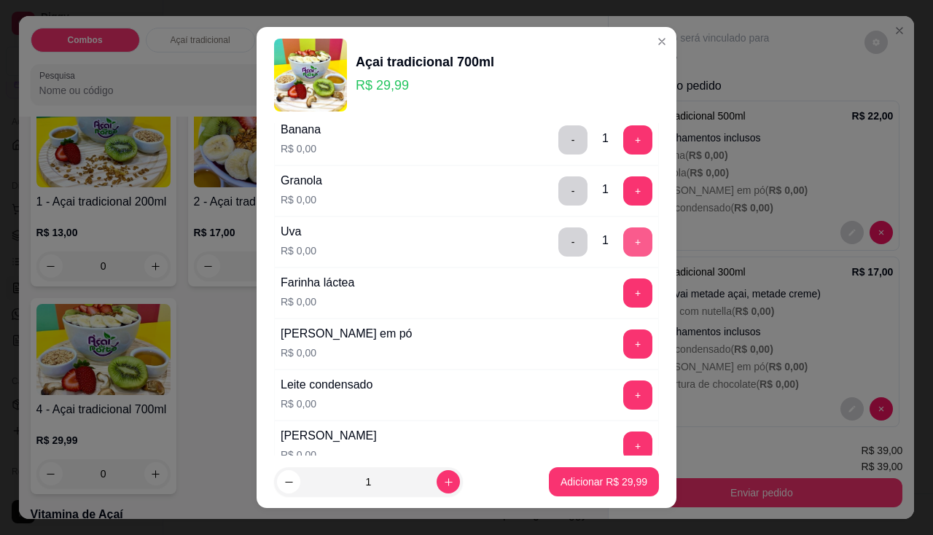
scroll to position [437, 0]
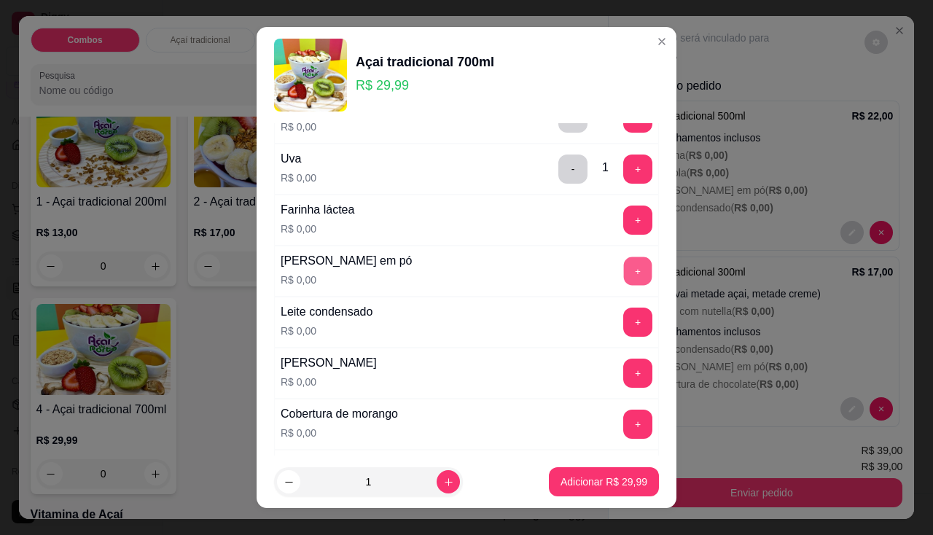
click at [624, 281] on button "+" at bounding box center [638, 271] width 28 height 28
click at [624, 316] on button "+" at bounding box center [638, 322] width 28 height 28
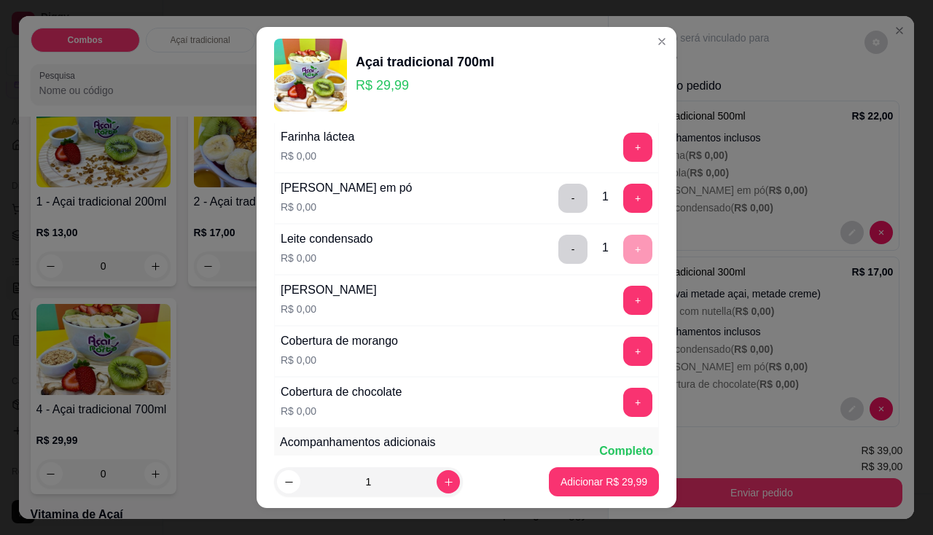
click at [612, 383] on div "Cobertura de chocolate R$ 0,00 +" at bounding box center [466, 402] width 385 height 51
click at [623, 404] on button "+" at bounding box center [637, 402] width 29 height 29
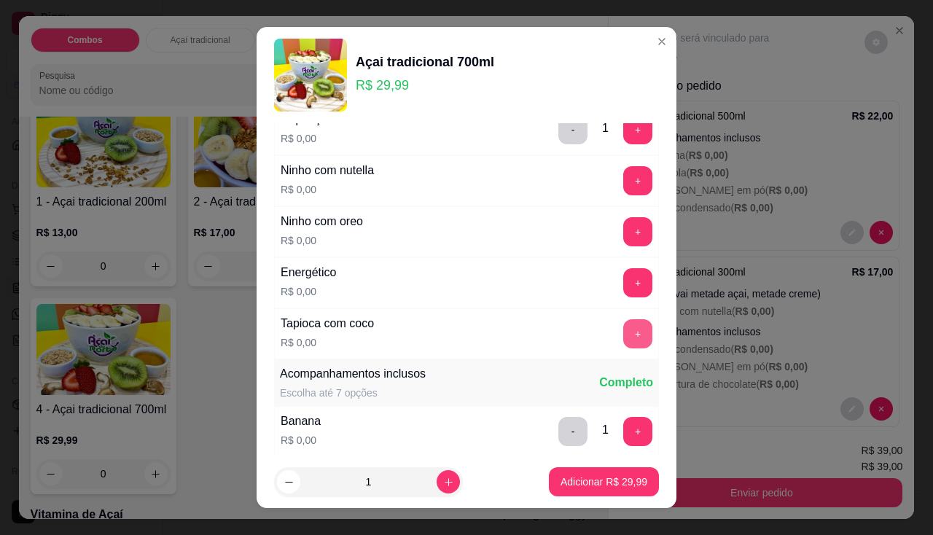
scroll to position [146, 0]
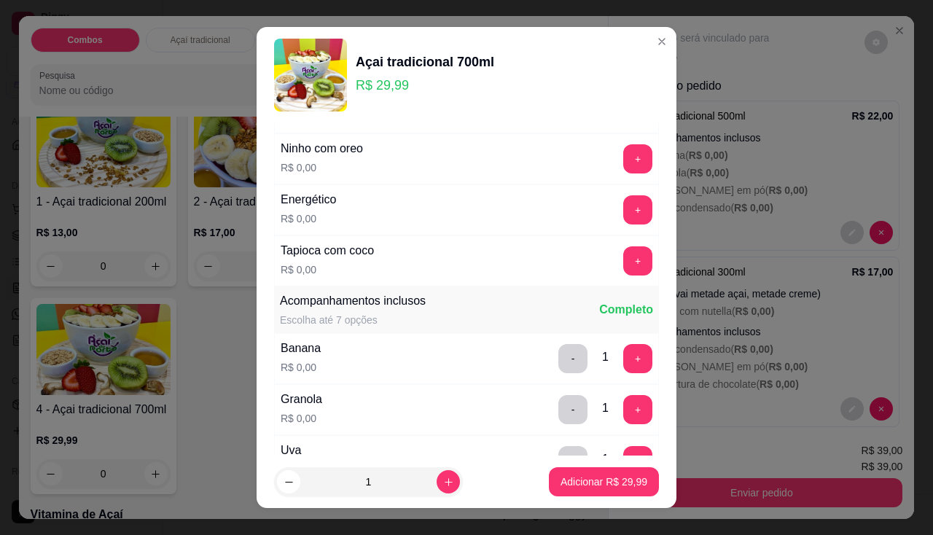
click at [625, 355] on div "- 1 +" at bounding box center [606, 358] width 106 height 29
click at [623, 361] on button "+" at bounding box center [637, 358] width 29 height 29
click at [612, 474] on button "Adicionar R$ 29,99" at bounding box center [604, 481] width 110 height 29
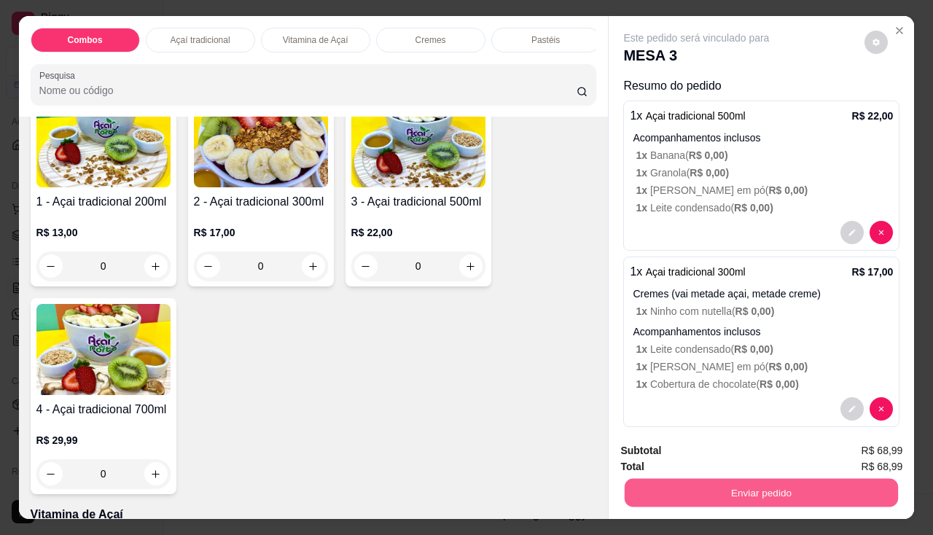
click at [693, 491] on button "Enviar pedido" at bounding box center [761, 493] width 273 height 28
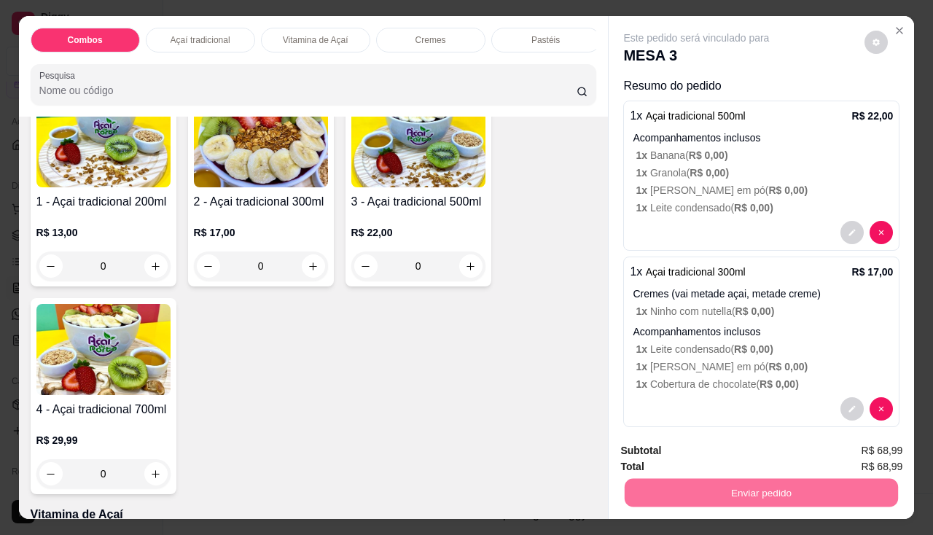
click at [698, 450] on button "Não registrar e enviar pedido" at bounding box center [714, 452] width 152 height 28
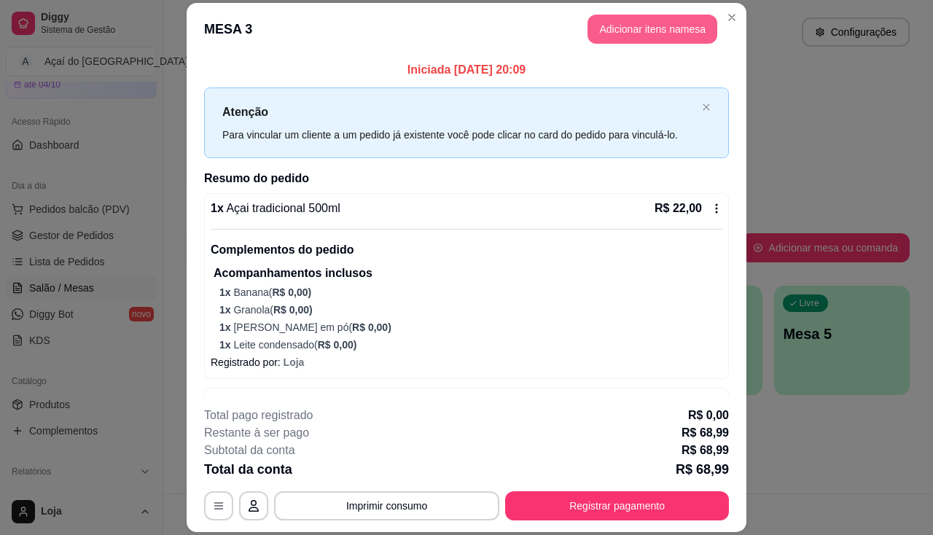
click at [677, 37] on button "Adicionar itens na mesa" at bounding box center [653, 29] width 130 height 29
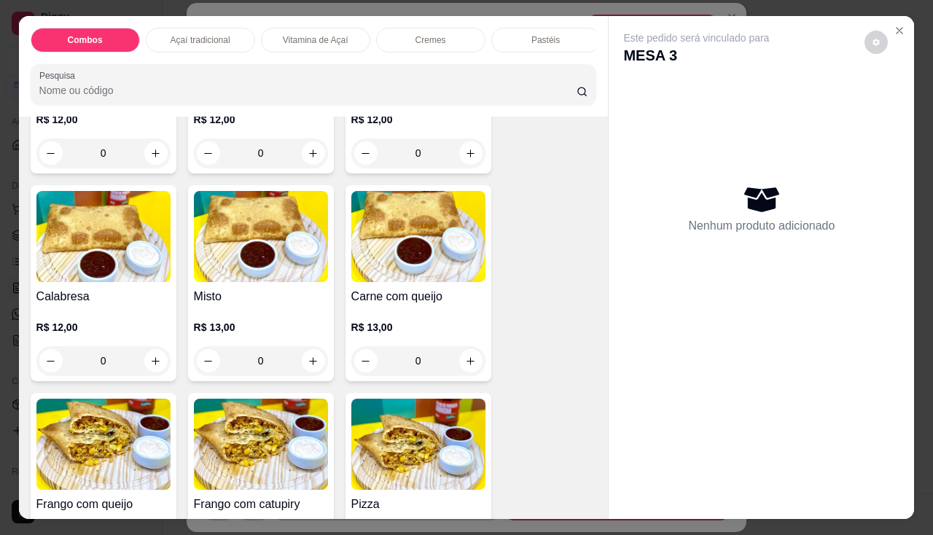
scroll to position [1968, 0]
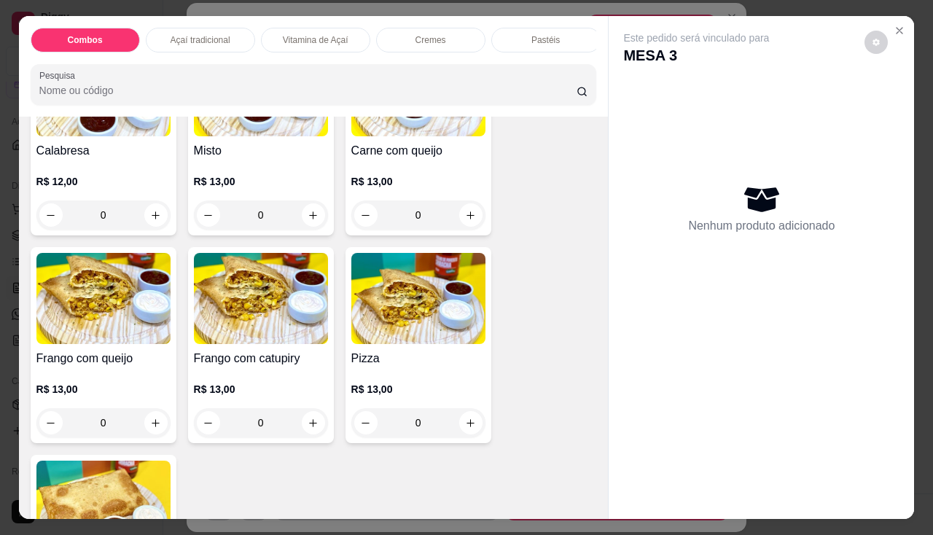
click at [371, 173] on div "R$ 13,00 0" at bounding box center [418, 195] width 134 height 70
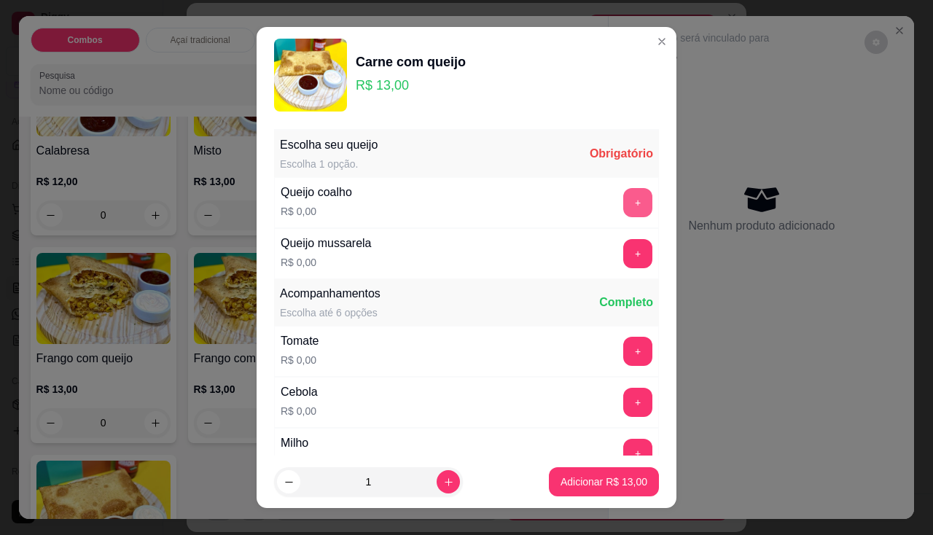
click at [623, 202] on button "+" at bounding box center [637, 202] width 29 height 29
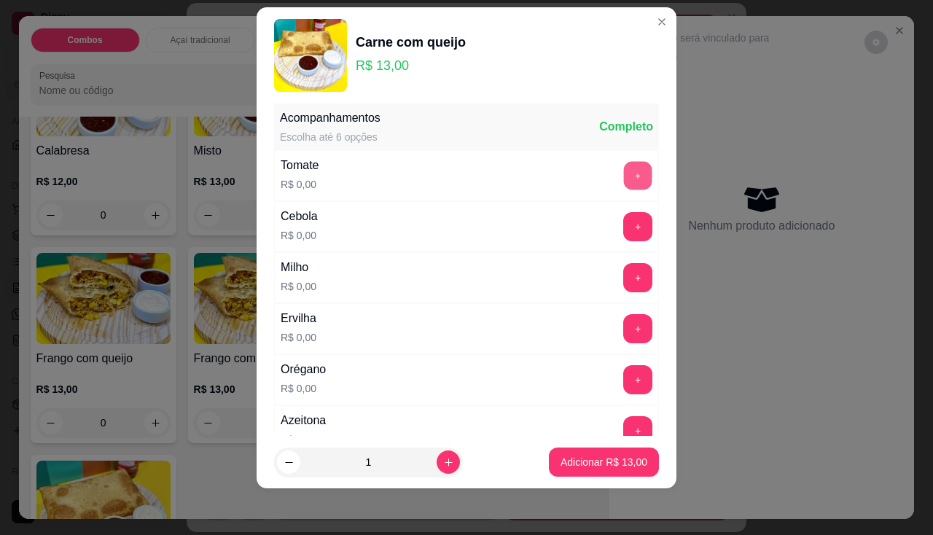
click at [624, 171] on button "+" at bounding box center [638, 175] width 28 height 28
click at [623, 222] on button "+" at bounding box center [637, 226] width 29 height 29
click at [623, 278] on button "+" at bounding box center [637, 277] width 29 height 29
click at [624, 324] on button "+" at bounding box center [638, 328] width 28 height 28
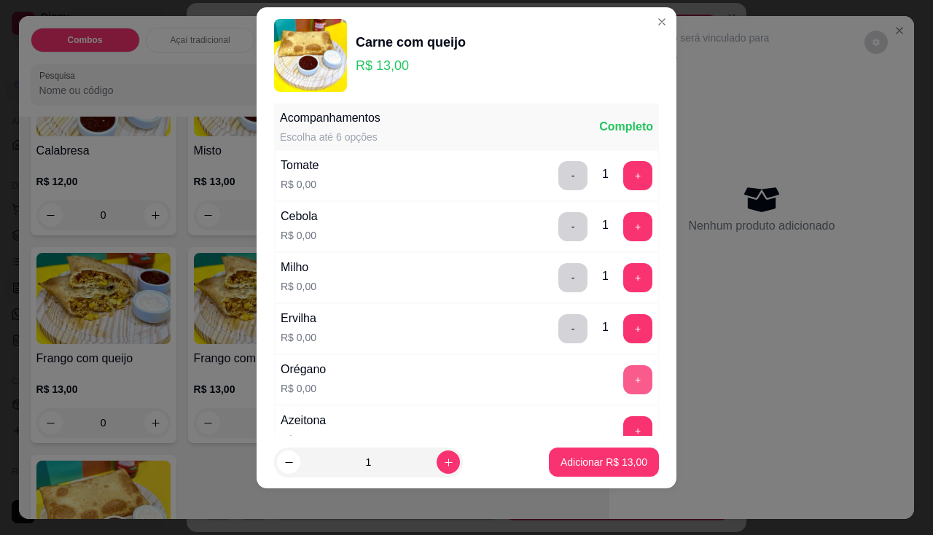
click at [623, 381] on button "+" at bounding box center [637, 379] width 29 height 29
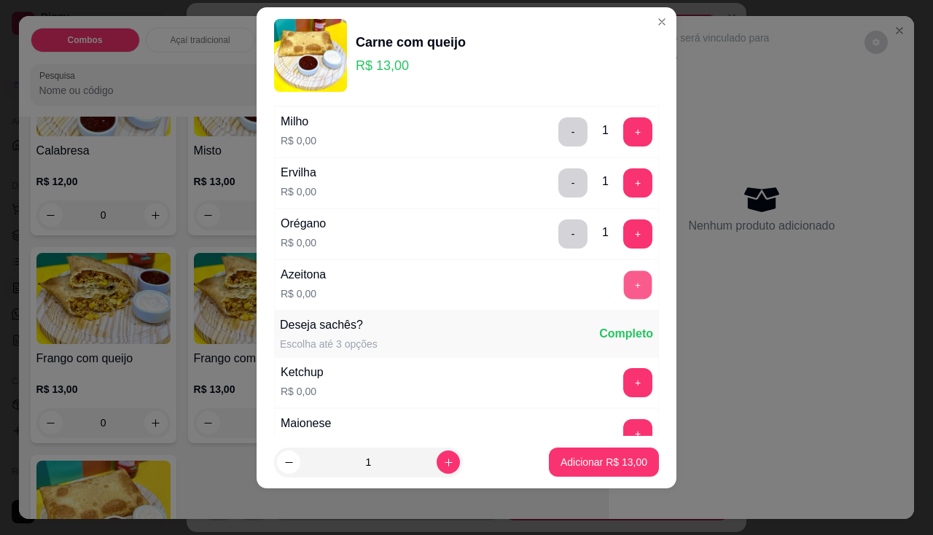
click at [624, 287] on button "+" at bounding box center [638, 284] width 28 height 28
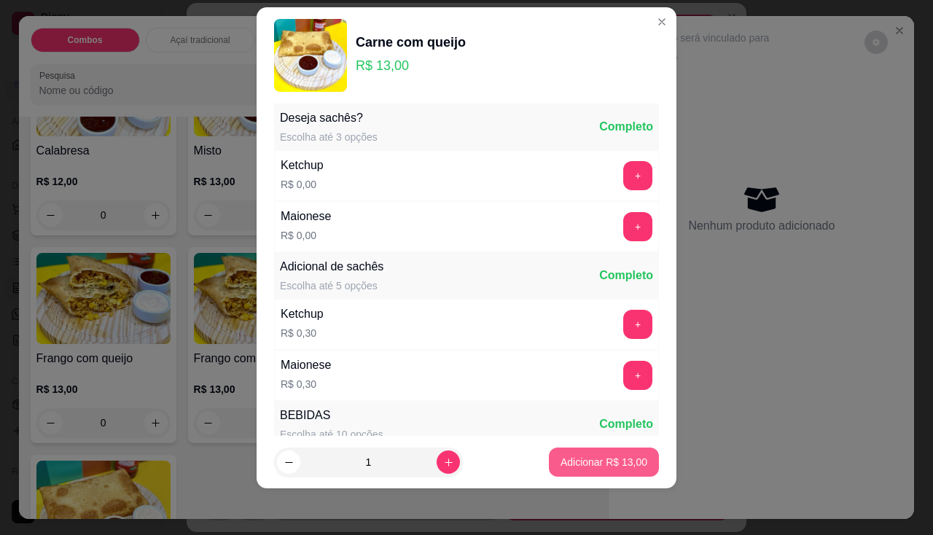
click at [593, 456] on p "Adicionar R$ 13,00" at bounding box center [604, 462] width 87 height 15
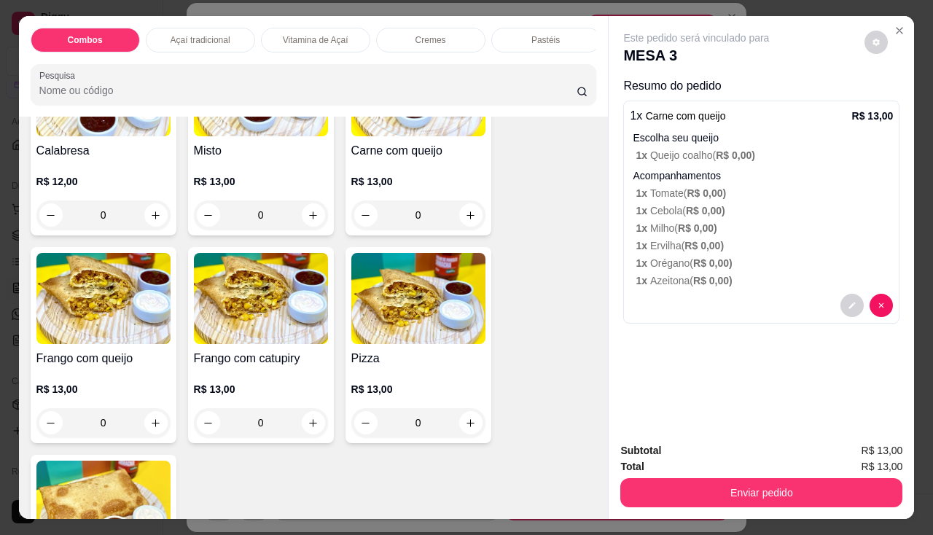
click at [658, 478] on button "Enviar pedido" at bounding box center [761, 492] width 282 height 29
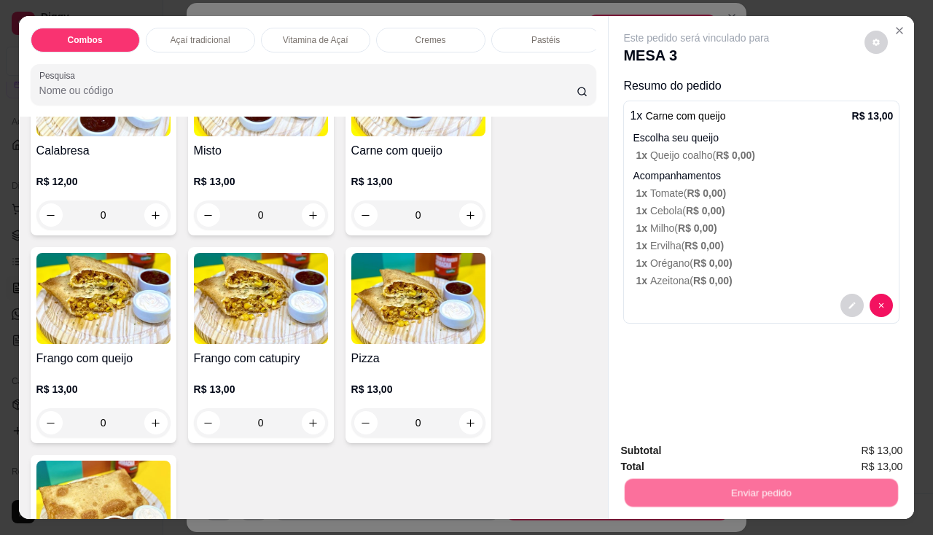
click at [659, 452] on button "Não registrar e enviar pedido" at bounding box center [714, 452] width 152 height 28
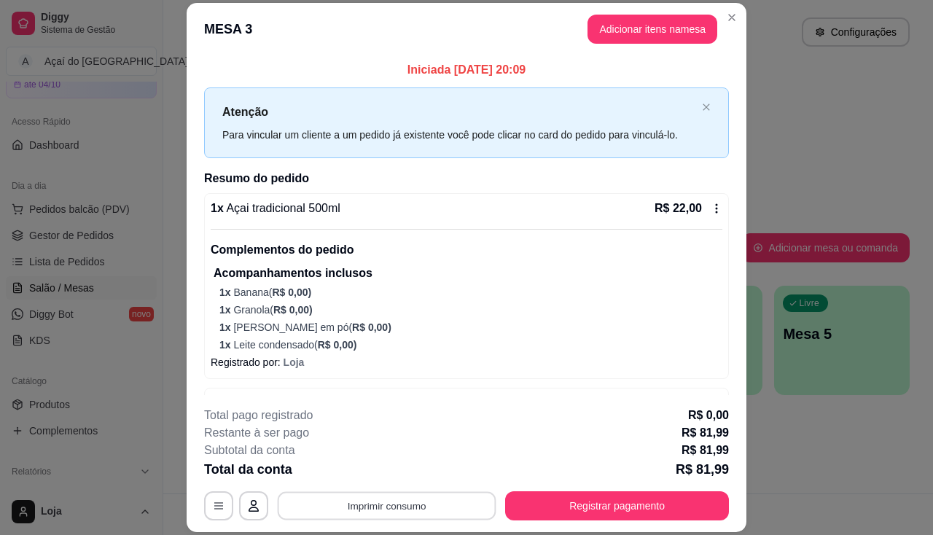
click at [442, 512] on button "Imprimir consumo" at bounding box center [387, 506] width 219 height 28
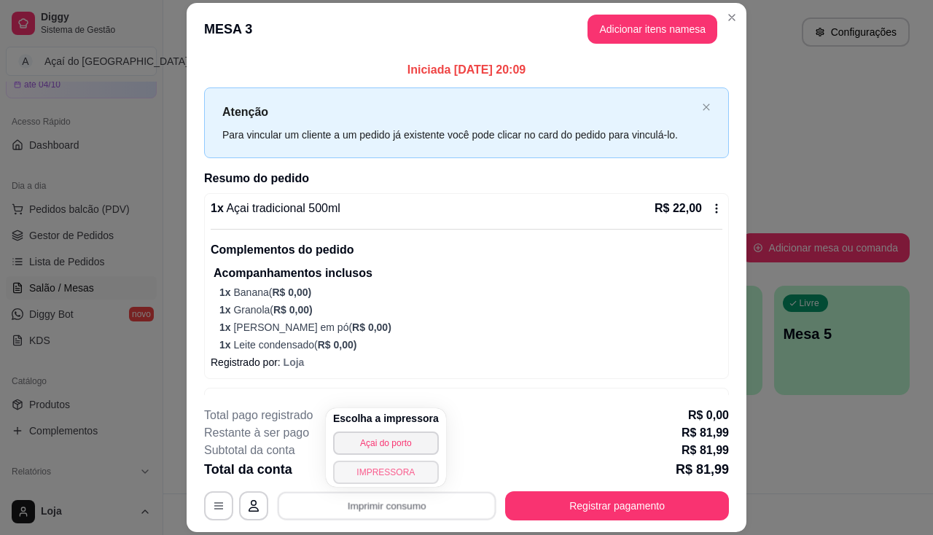
click at [397, 467] on button "IMPRESSORA" at bounding box center [386, 472] width 106 height 23
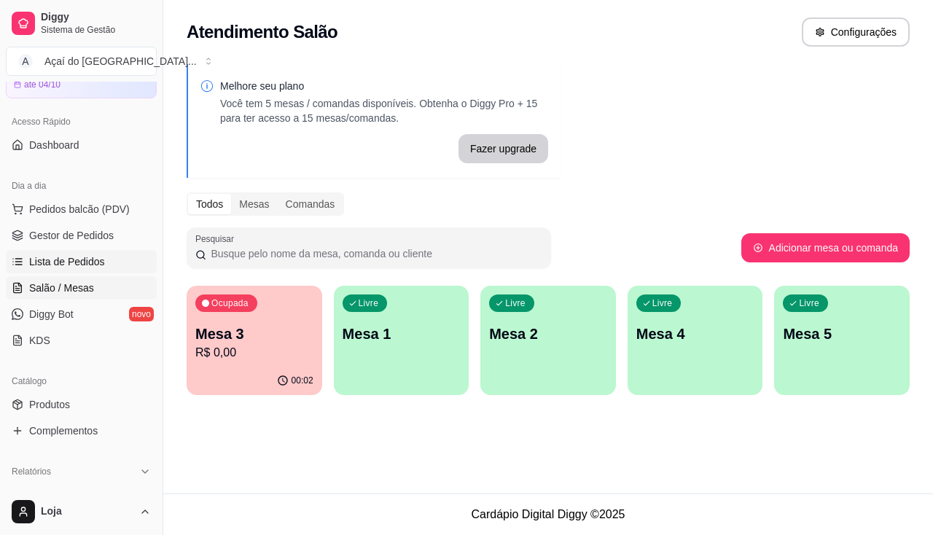
click at [74, 268] on span "Lista de Pedidos" at bounding box center [67, 261] width 76 height 15
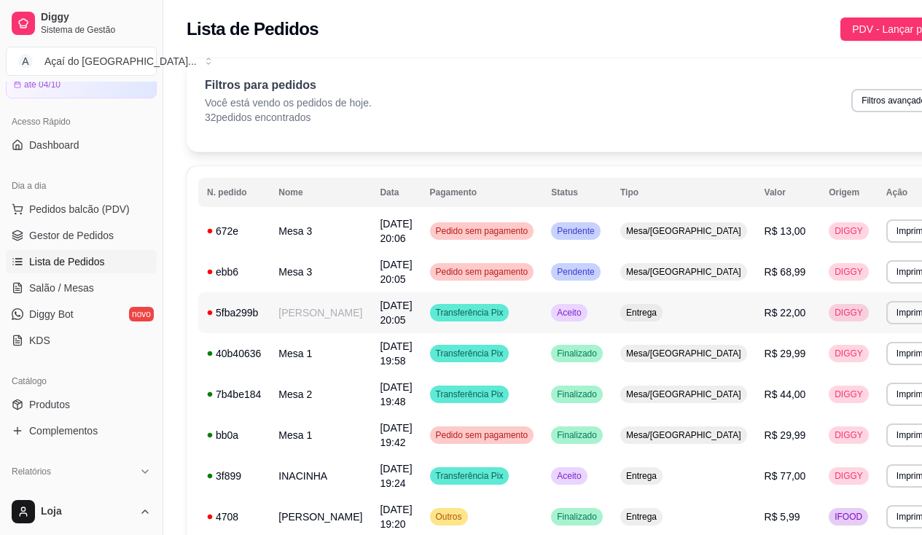
click at [305, 314] on td "[PERSON_NAME]" at bounding box center [320, 312] width 101 height 41
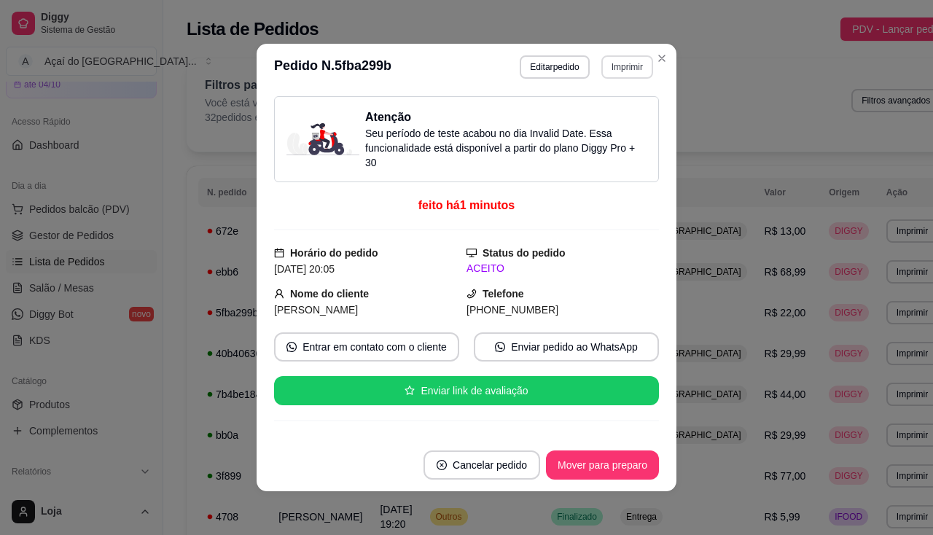
click at [602, 67] on button "Imprimir" at bounding box center [627, 66] width 52 height 23
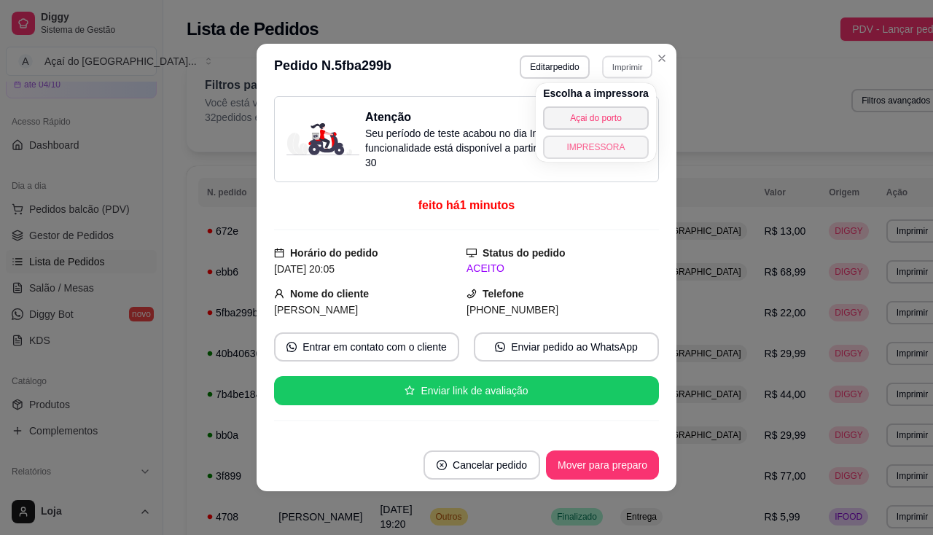
click at [585, 146] on button "IMPRESSORA" at bounding box center [596, 147] width 106 height 23
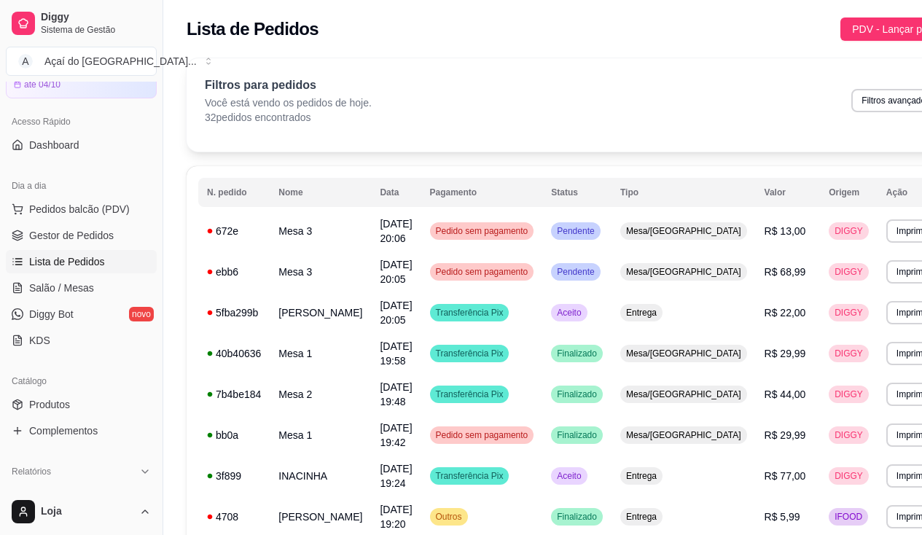
click at [52, 294] on span "Salão / Mesas" at bounding box center [61, 288] width 65 height 15
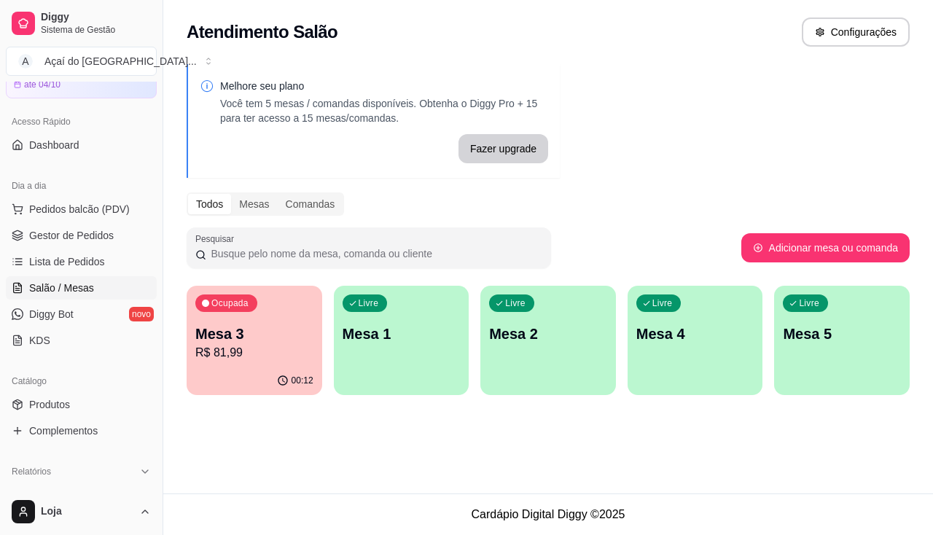
click at [253, 342] on p "Mesa 3" at bounding box center [254, 334] width 118 height 20
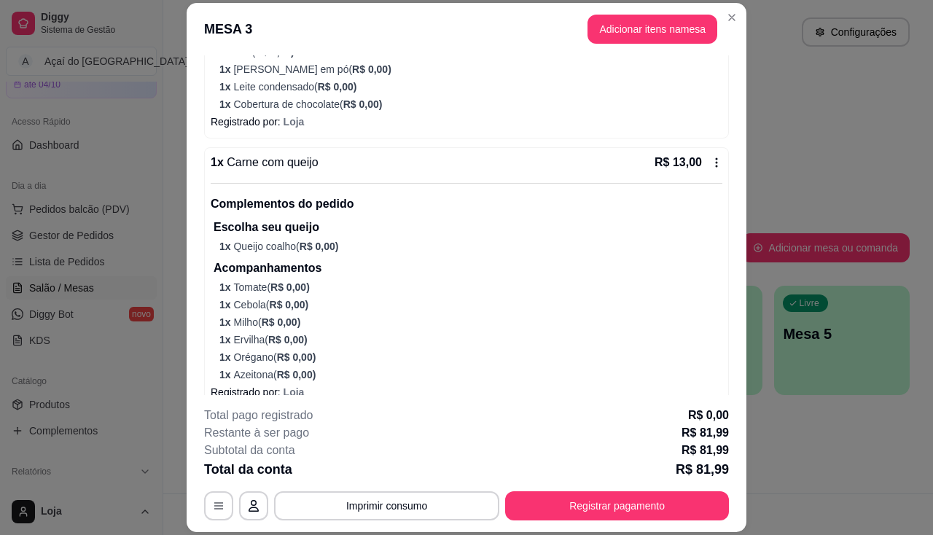
scroll to position [748, 0]
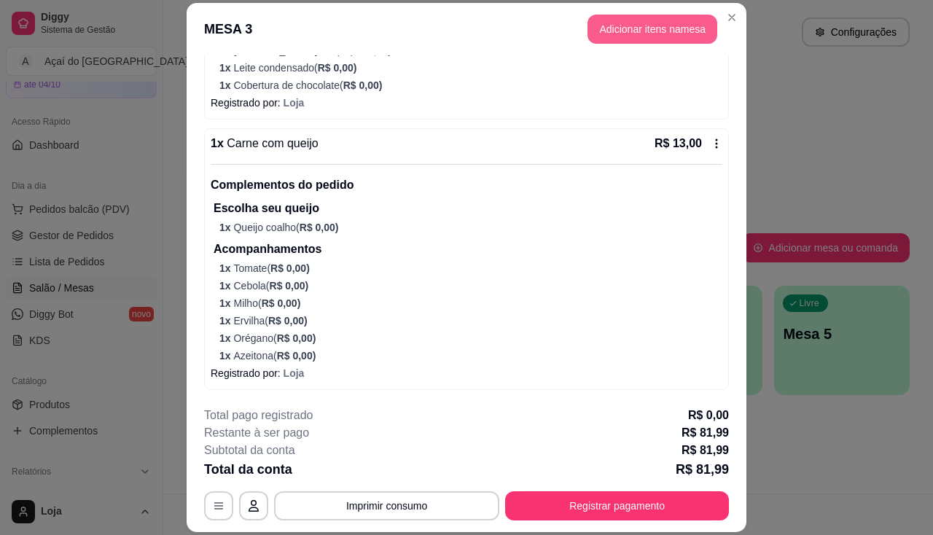
click at [630, 42] on button "Adicionar itens na mesa" at bounding box center [653, 29] width 130 height 29
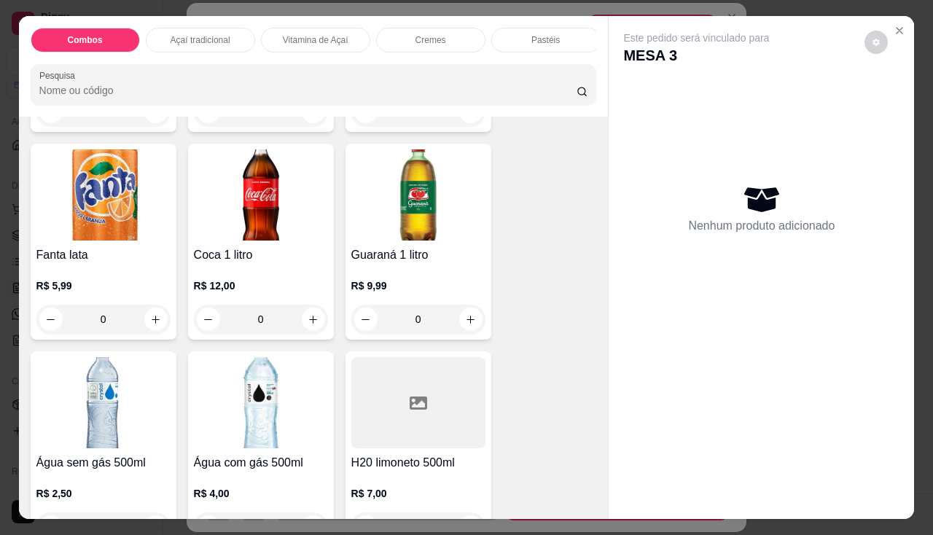
scroll to position [4447, 0]
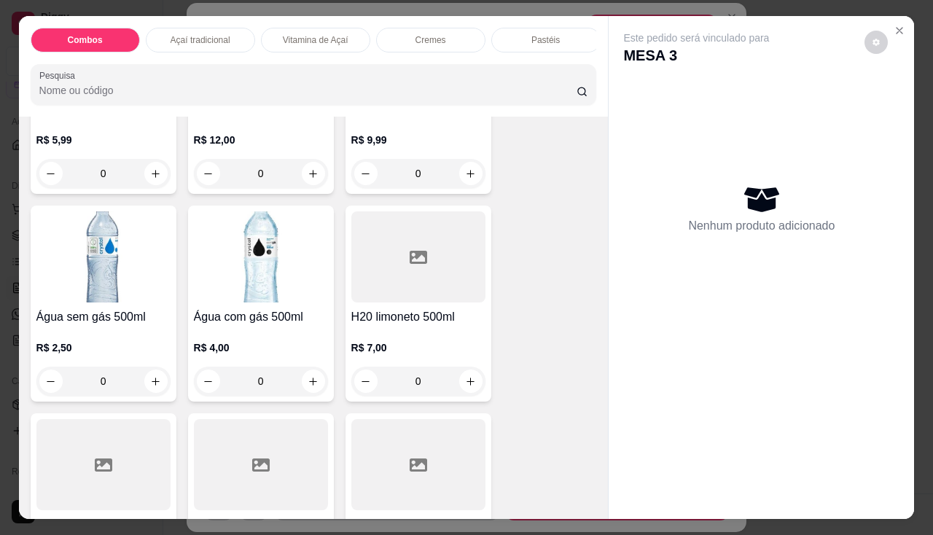
click at [76, 343] on div "R$ 2,50 0" at bounding box center [103, 361] width 134 height 70
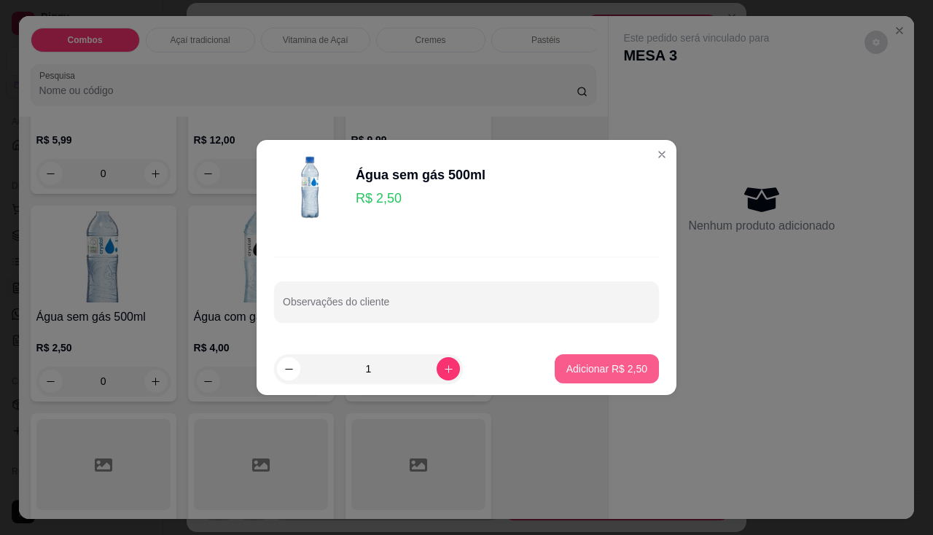
click at [599, 370] on p "Adicionar R$ 2,50" at bounding box center [606, 369] width 81 height 15
type input "1"
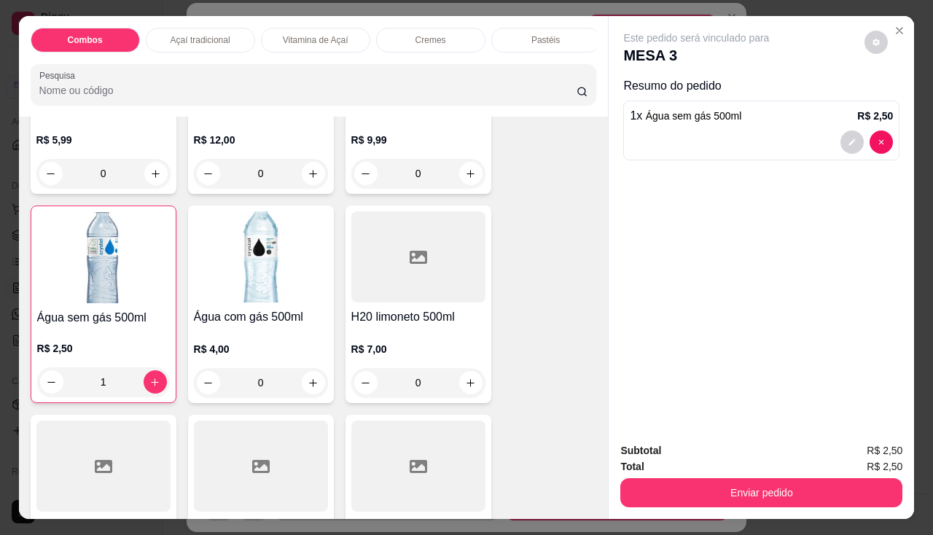
click at [679, 459] on div "Total R$ 2,50" at bounding box center [761, 467] width 282 height 16
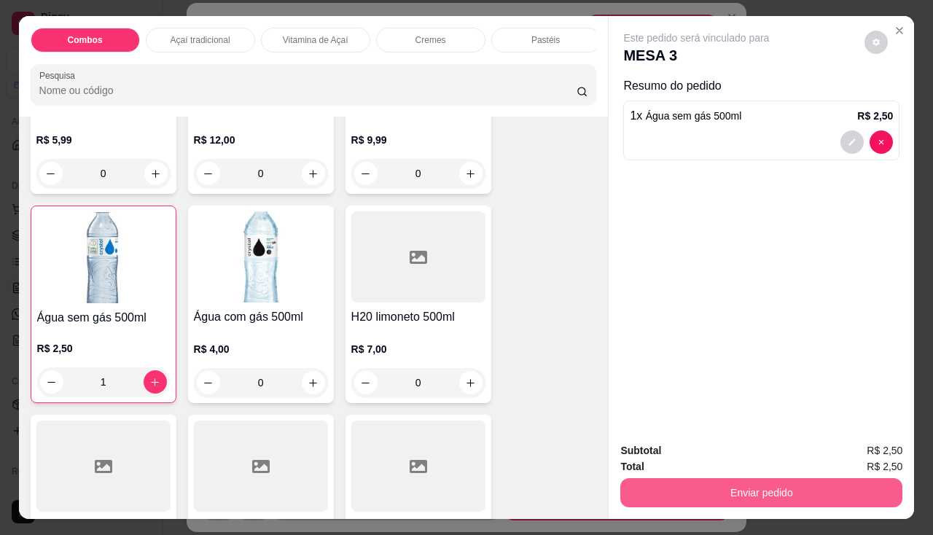
click at [687, 488] on button "Enviar pedido" at bounding box center [761, 492] width 282 height 29
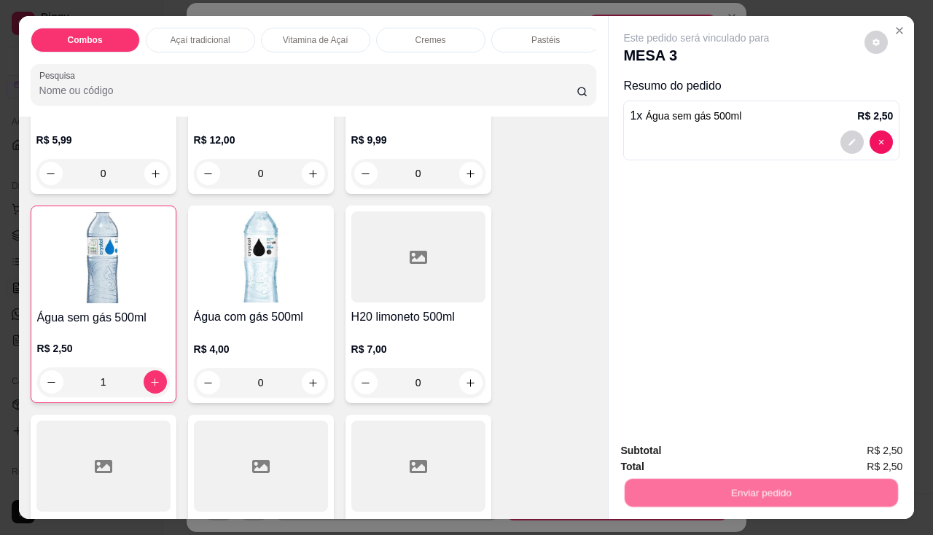
click at [694, 464] on button "Não registrar e enviar pedido" at bounding box center [714, 452] width 152 height 28
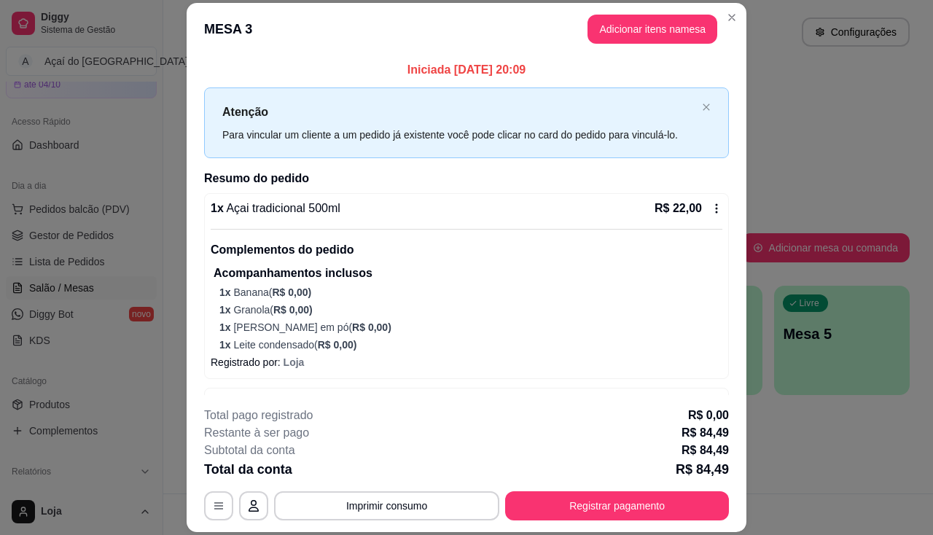
scroll to position [146, 0]
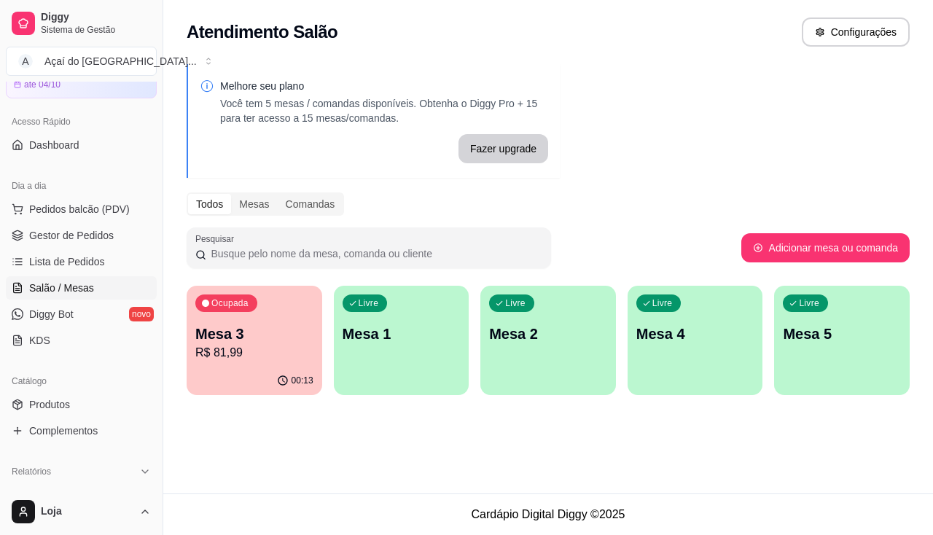
click at [307, 361] on p "R$ 81,99" at bounding box center [254, 352] width 118 height 17
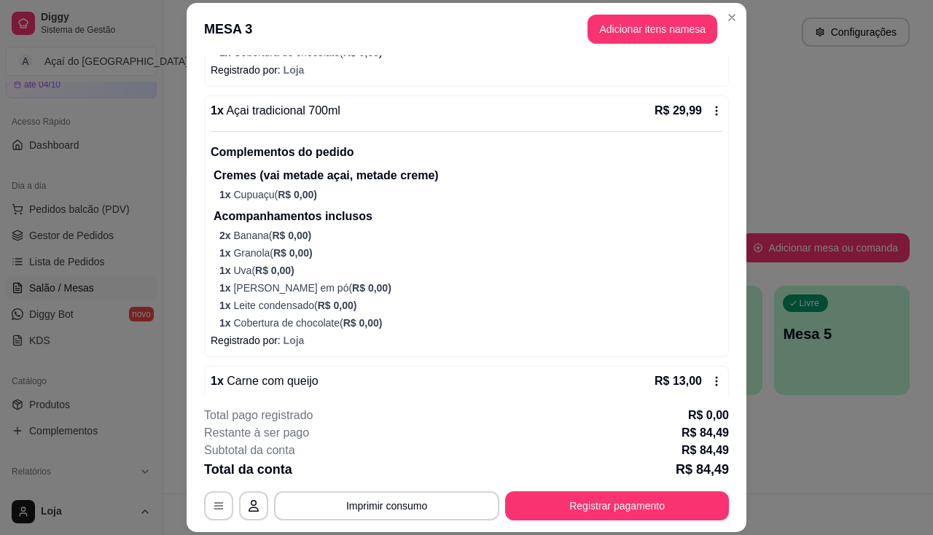
scroll to position [808, 0]
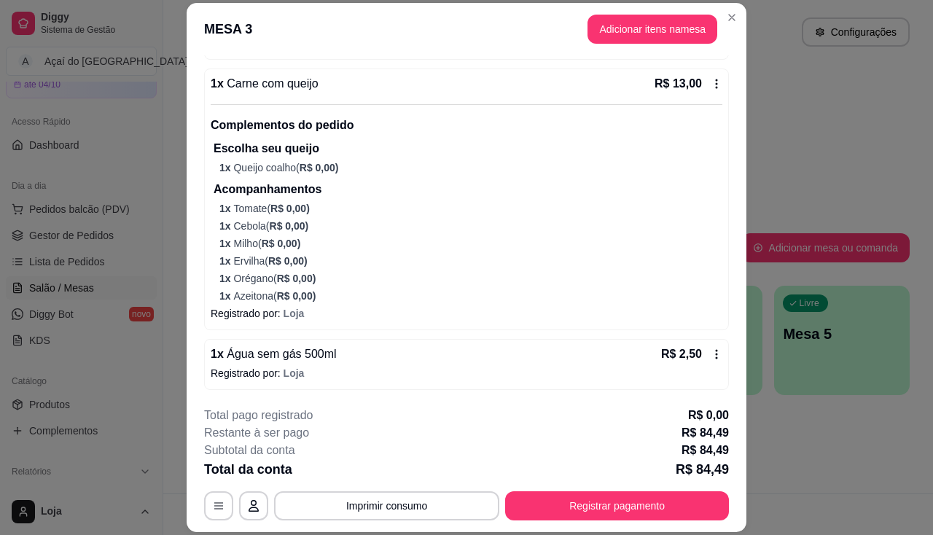
click at [700, 363] on div "1 x Água sem gás 500ml R$ 2,50 Registrado por: Loja" at bounding box center [466, 364] width 525 height 51
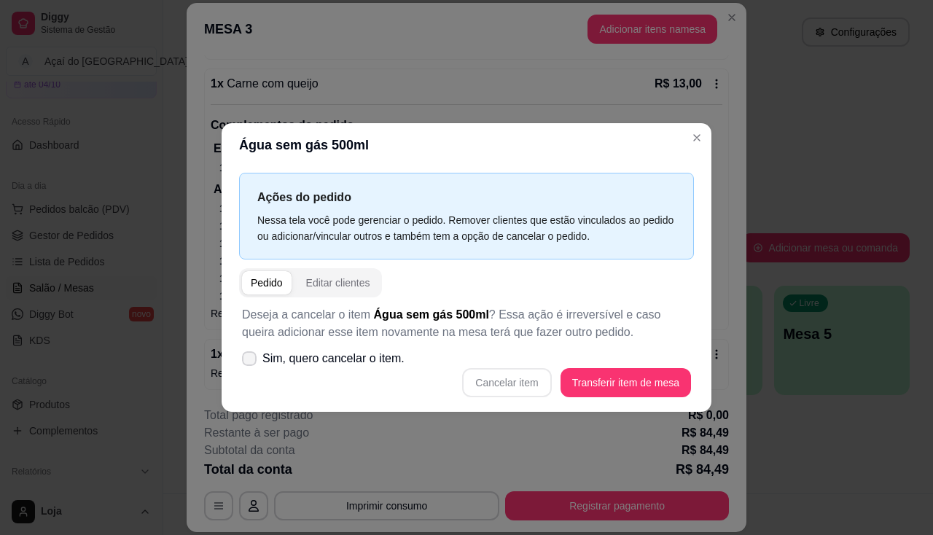
click at [365, 356] on span "Sim, quero cancelar o item." at bounding box center [333, 358] width 142 height 17
click at [251, 362] on input "Sim, quero cancelar o item." at bounding box center [245, 366] width 9 height 9
checkbox input "true"
click at [531, 378] on button "Cancelar item" at bounding box center [506, 382] width 89 height 29
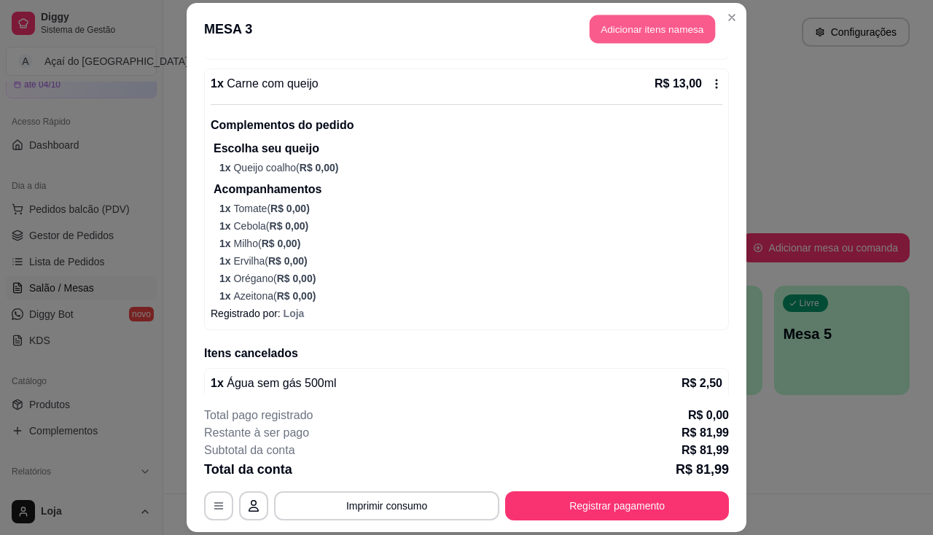
click at [633, 29] on button "Adicionar itens na mesa" at bounding box center [652, 29] width 125 height 28
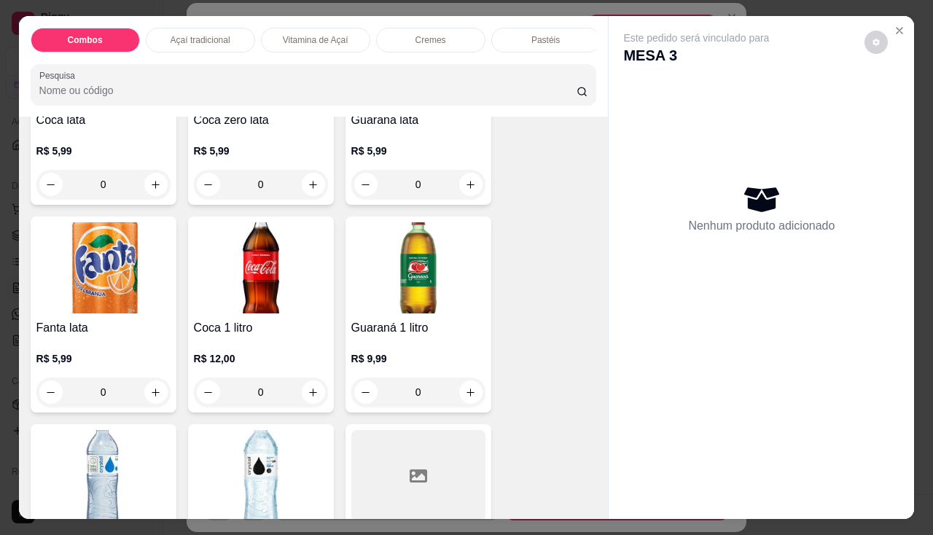
scroll to position [4520, 0]
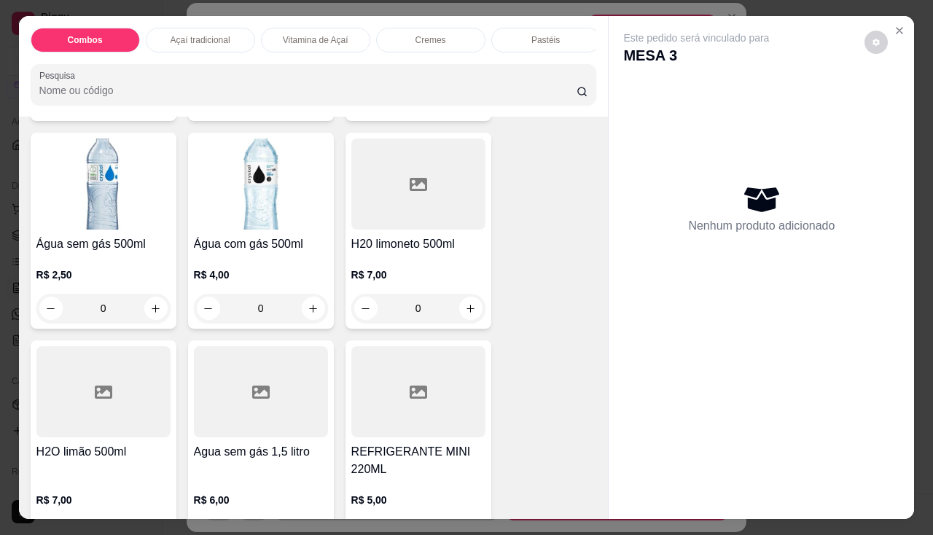
click at [227, 252] on h4 "Água com gás 500ml" at bounding box center [261, 243] width 134 height 17
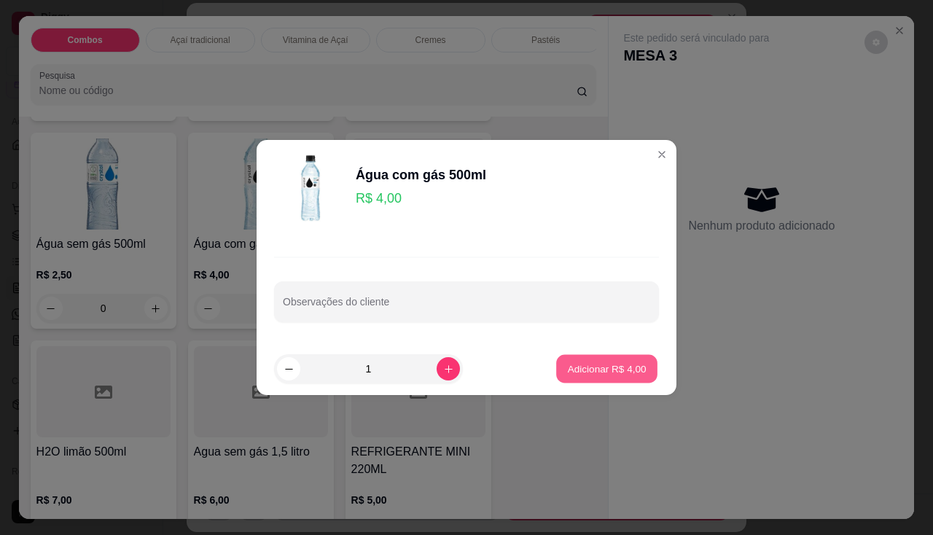
click at [557, 369] on button "Adicionar R$ 4,00" at bounding box center [606, 369] width 101 height 28
type input "1"
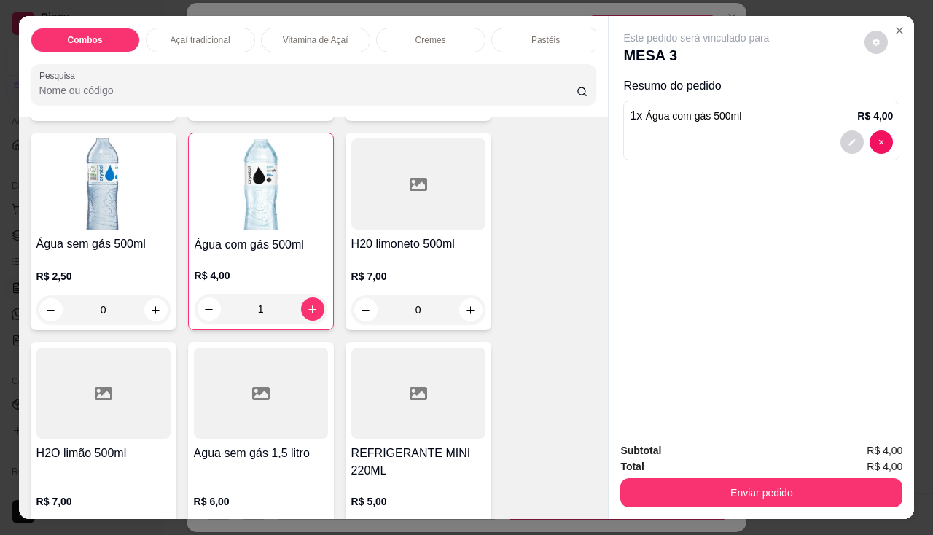
click at [639, 502] on div "Subtotal R$ 4,00 Total R$ 4,00 Enviar pedido" at bounding box center [761, 475] width 305 height 88
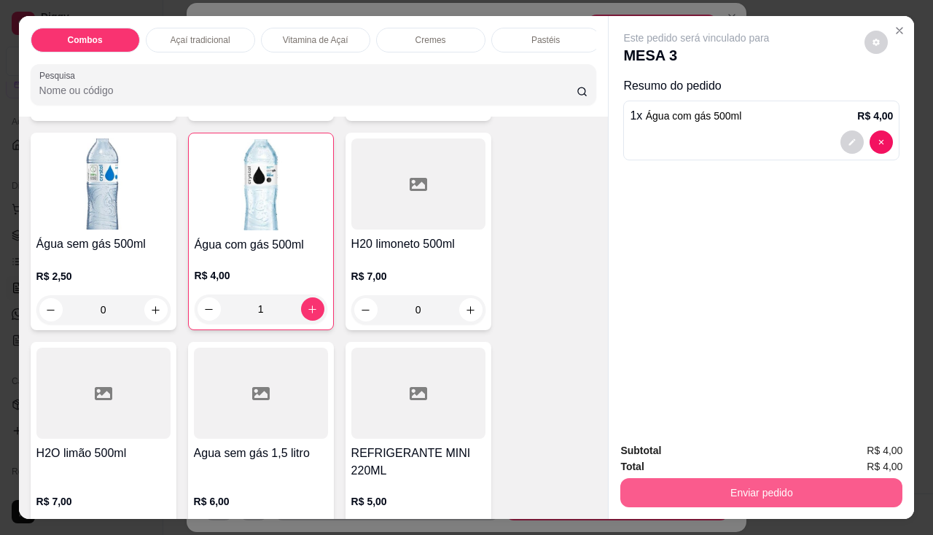
click at [645, 488] on button "Enviar pedido" at bounding box center [761, 492] width 282 height 29
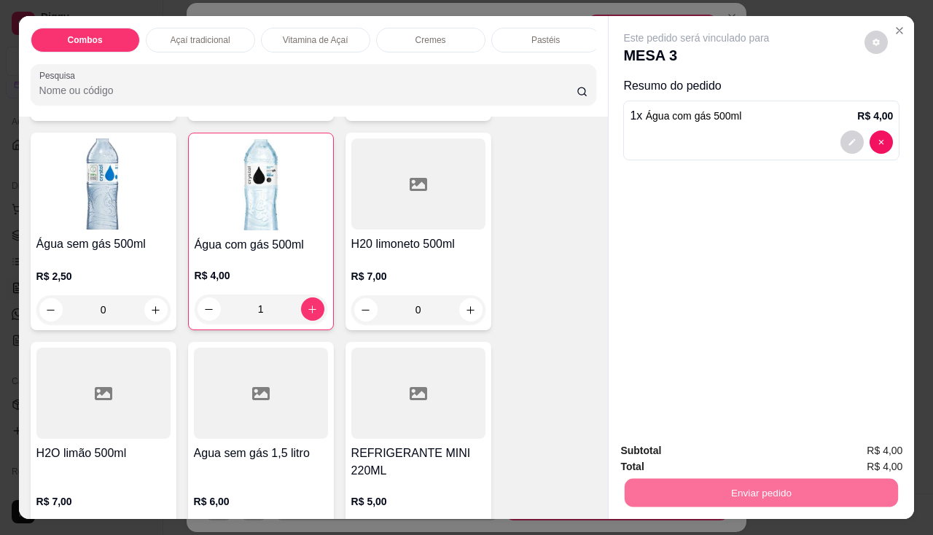
click at [648, 445] on button "Não registrar e enviar pedido" at bounding box center [714, 452] width 152 height 28
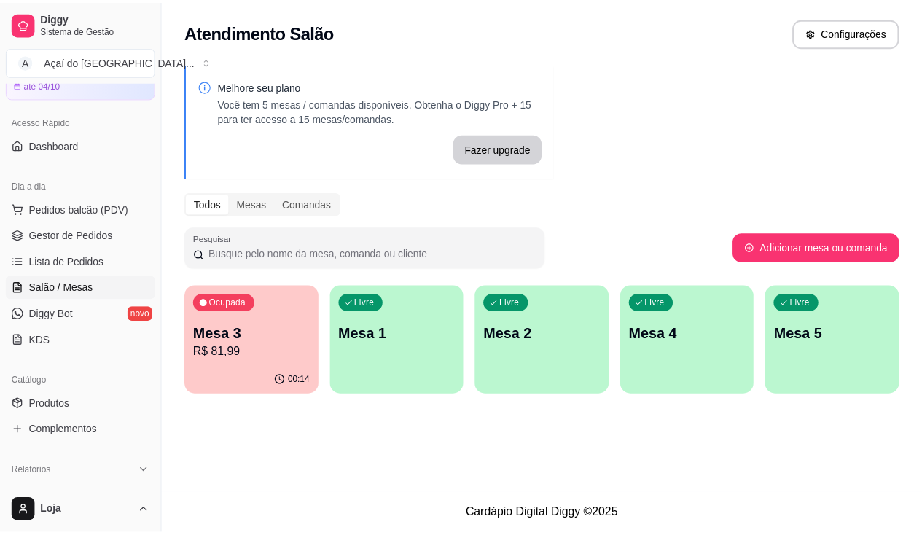
scroll to position [146, 0]
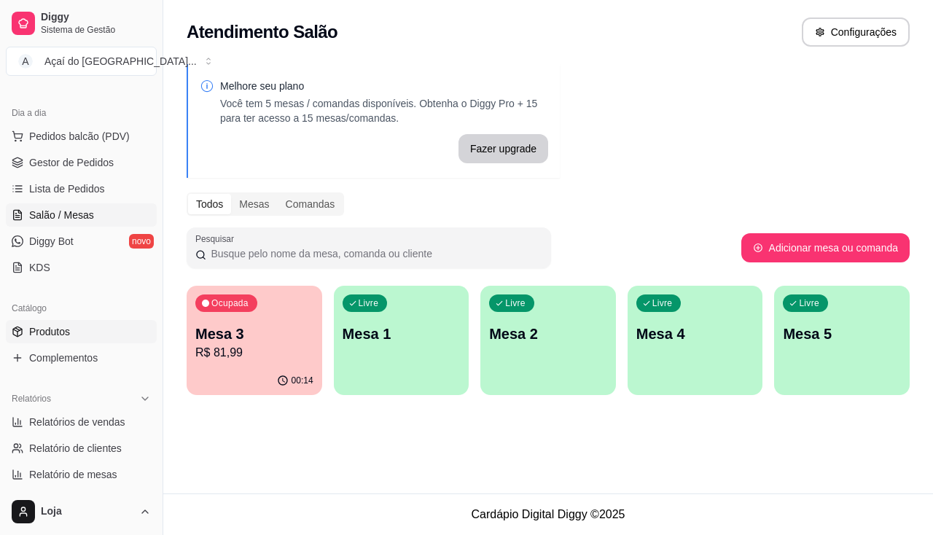
click at [80, 320] on link "Produtos" at bounding box center [81, 331] width 151 height 23
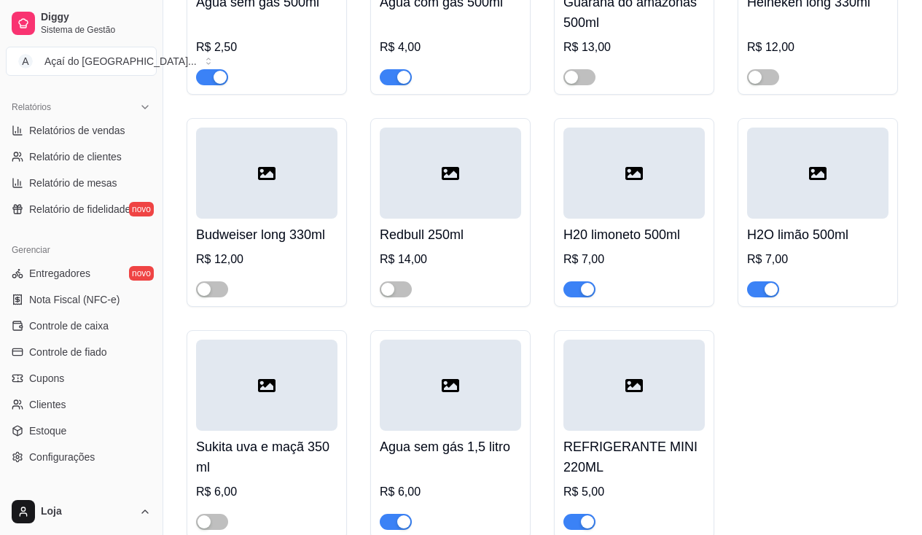
scroll to position [4831, 0]
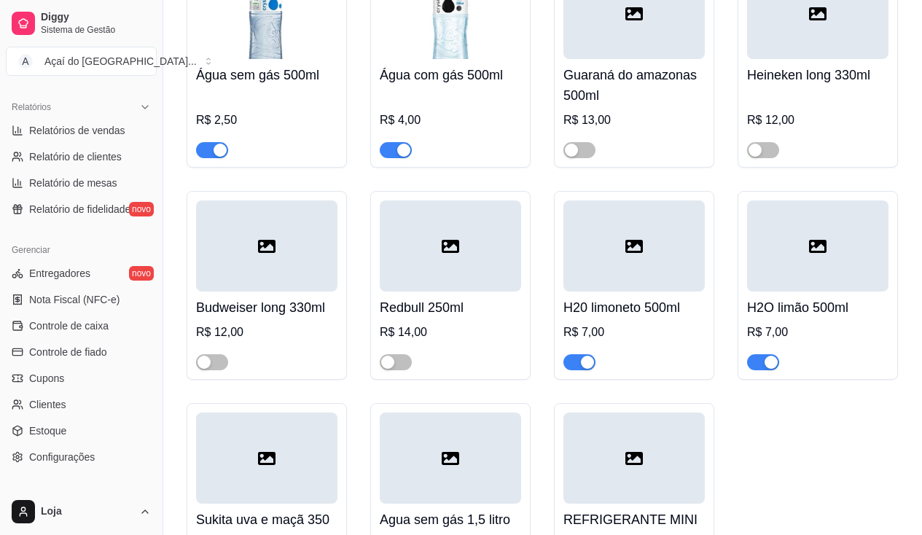
click at [460, 100] on div "Água com gás 500ml R$ 4,00" at bounding box center [450, 108] width 141 height 99
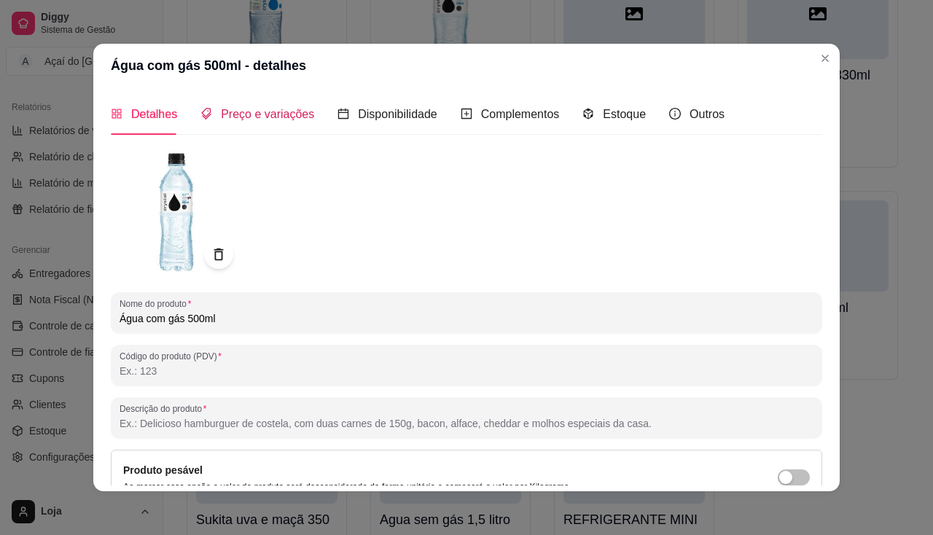
click at [277, 122] on div "Preço e variações" at bounding box center [257, 114] width 114 height 18
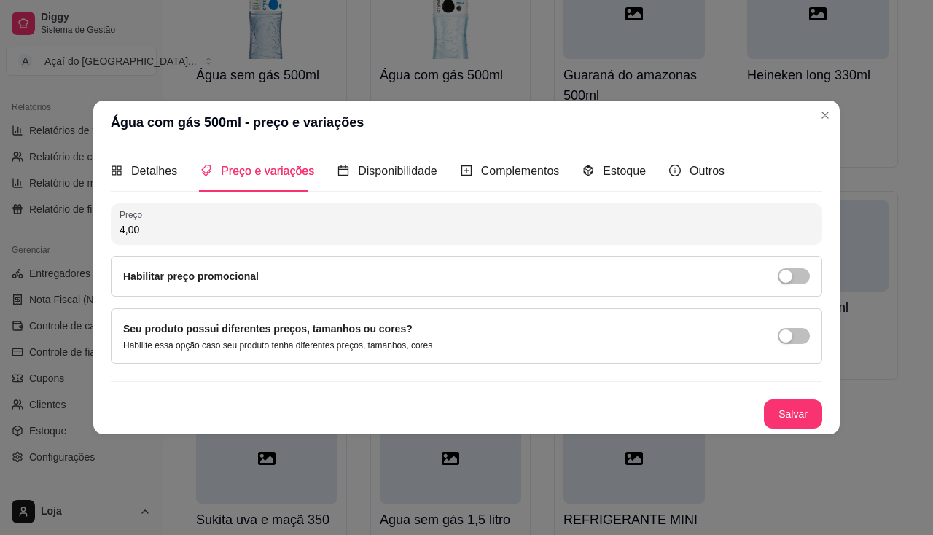
click at [160, 231] on input "4,00" at bounding box center [467, 229] width 694 height 15
type input "5,00"
click at [783, 418] on button "Salvar" at bounding box center [793, 413] width 58 height 29
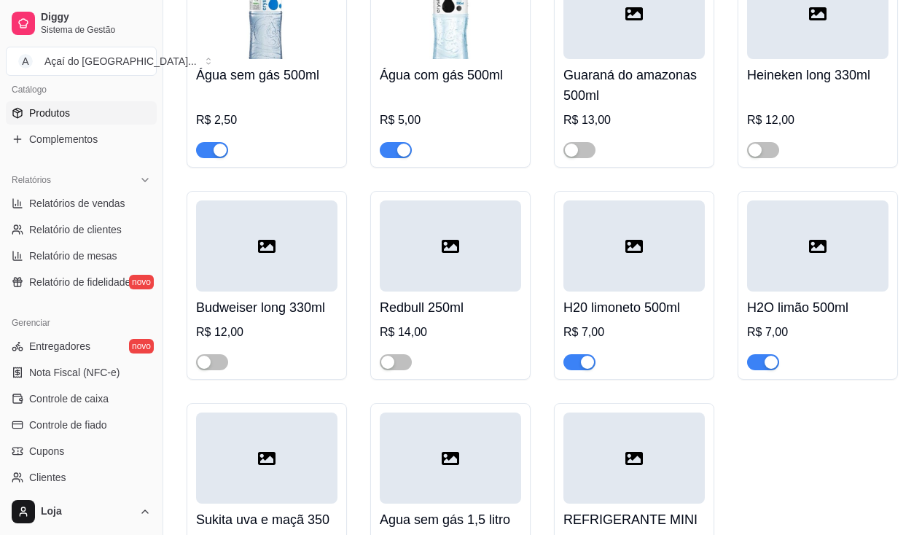
scroll to position [146, 0]
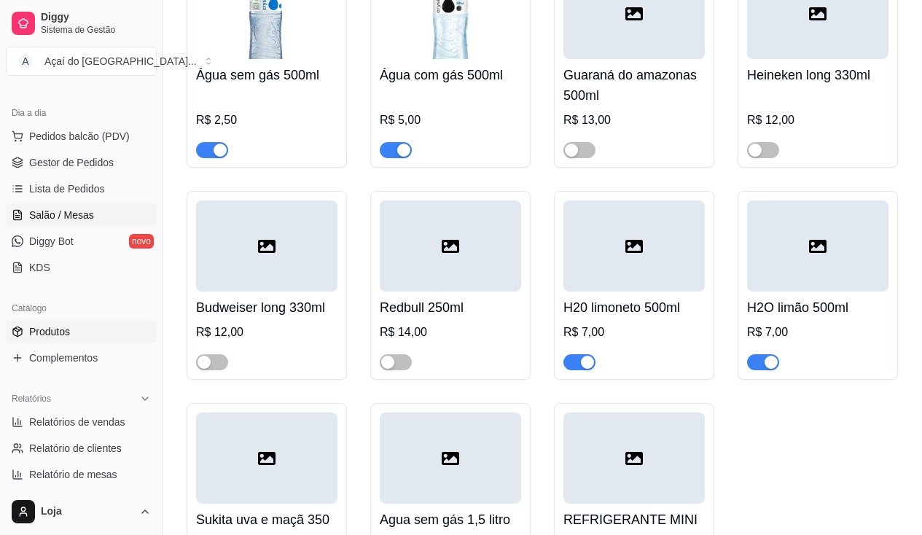
click at [74, 222] on link "Salão / Mesas" at bounding box center [81, 214] width 151 height 23
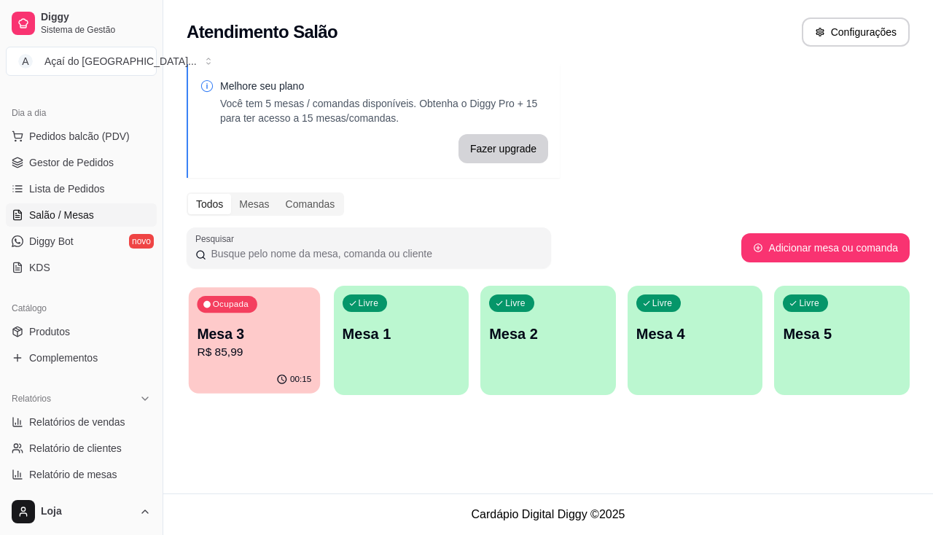
click at [253, 370] on div "00:15" at bounding box center [254, 380] width 131 height 28
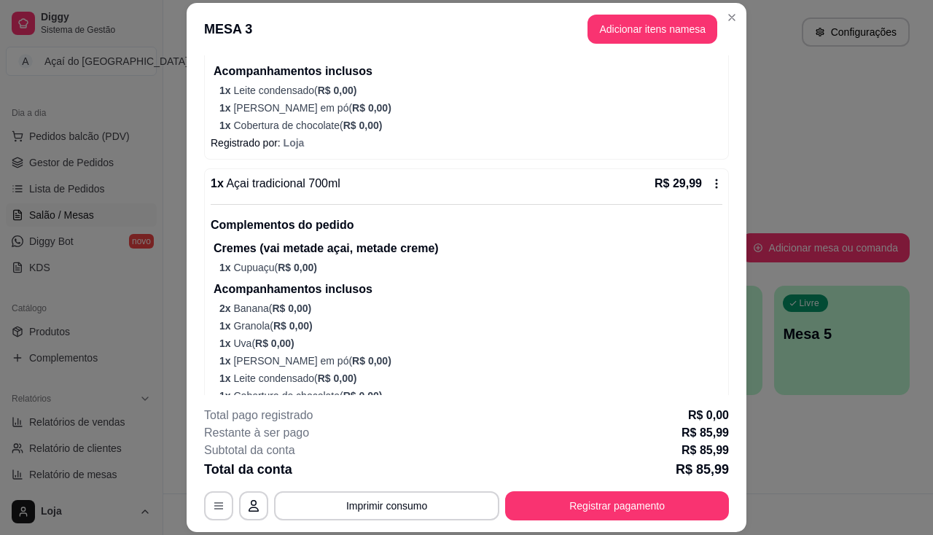
scroll to position [891, 0]
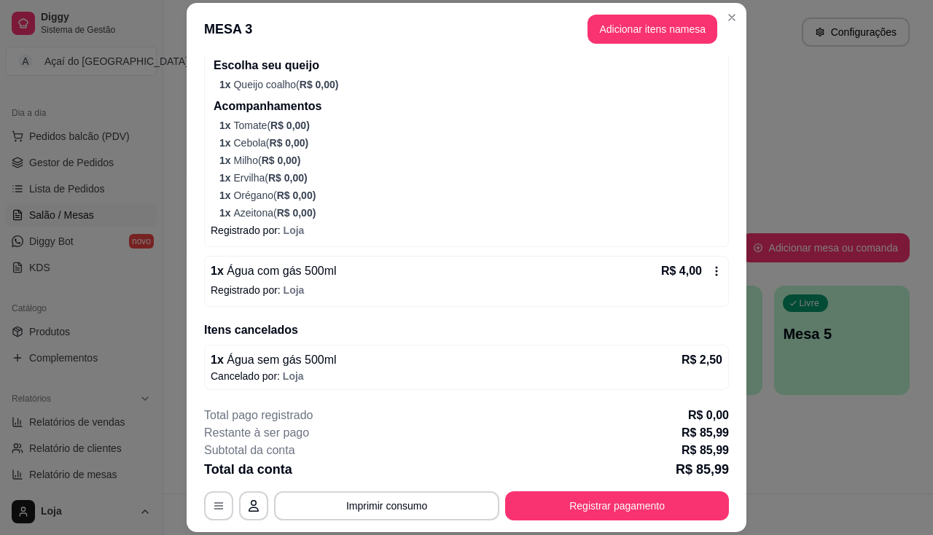
click at [418, 300] on div "1 x Água com gás 500ml R$ 4,00 Registrado por: Loja" at bounding box center [466, 281] width 525 height 51
click at [633, 269] on div "1 x Água com gás 500ml R$ 4,00" at bounding box center [467, 270] width 512 height 17
click at [711, 273] on icon at bounding box center [717, 271] width 12 height 12
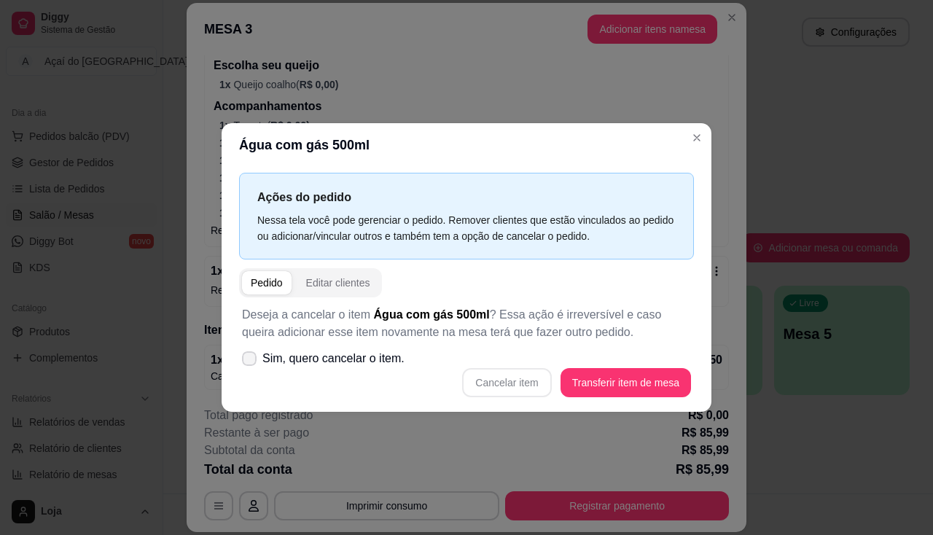
click at [255, 365] on label "Sim, quero cancelar o item." at bounding box center [323, 358] width 174 height 29
click at [251, 365] on input "Sim, quero cancelar o item." at bounding box center [245, 366] width 9 height 9
checkbox input "true"
click at [495, 378] on button "Cancelar item" at bounding box center [506, 382] width 89 height 29
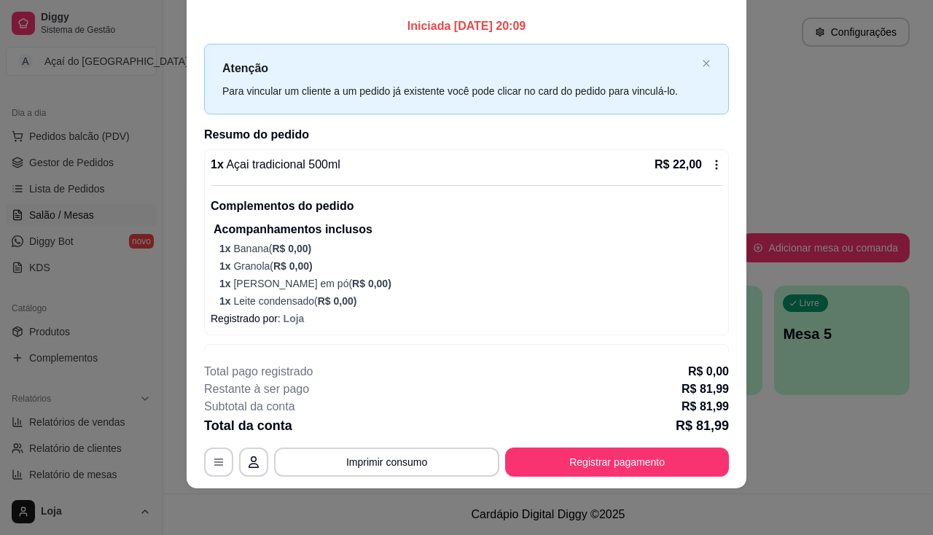
scroll to position [0, 0]
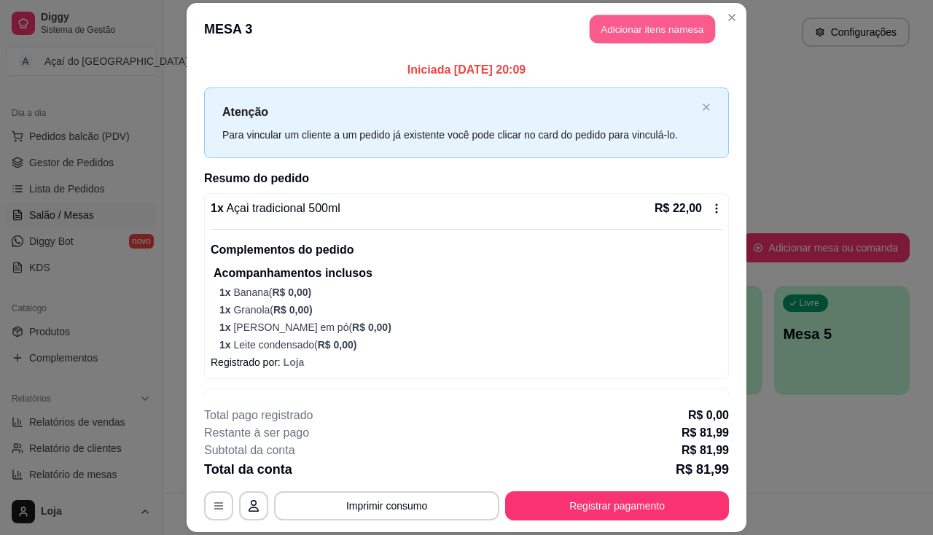
click at [674, 32] on button "Adicionar itens na mesa" at bounding box center [652, 29] width 125 height 28
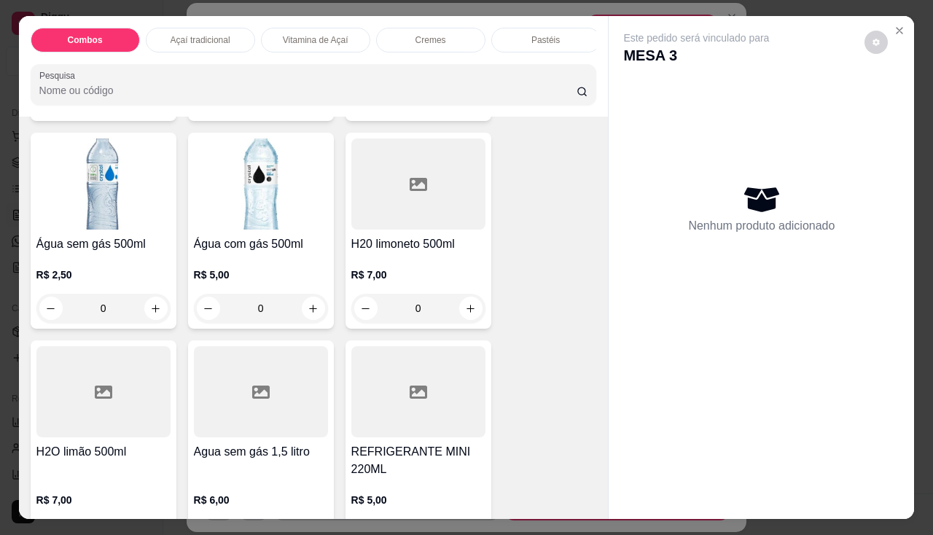
scroll to position [4447, 0]
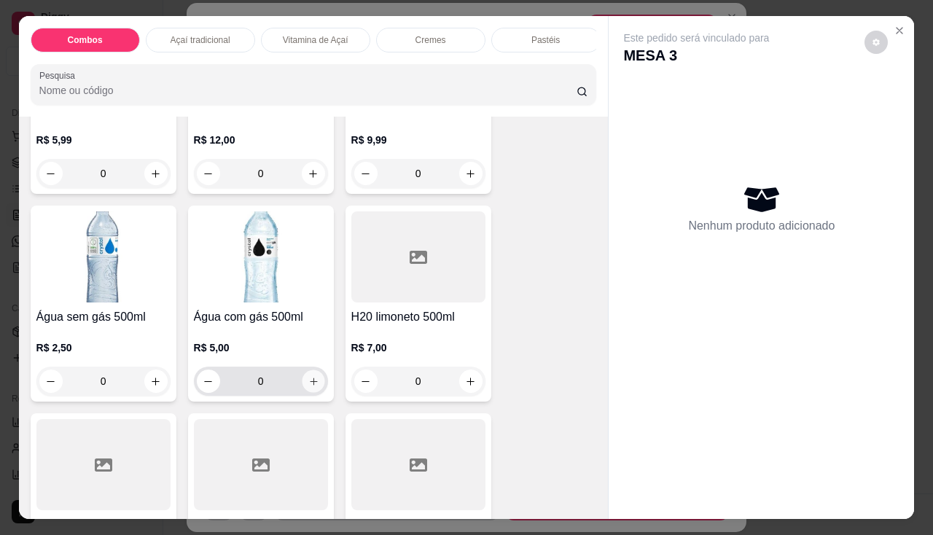
click at [313, 386] on button "increase-product-quantity" at bounding box center [313, 381] width 23 height 23
type input "1"
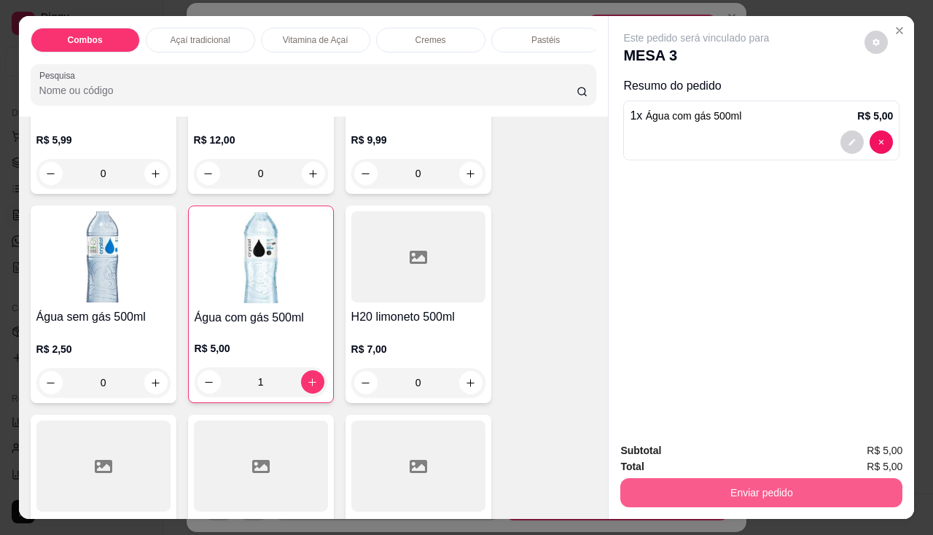
click at [762, 484] on button "Enviar pedido" at bounding box center [761, 492] width 282 height 29
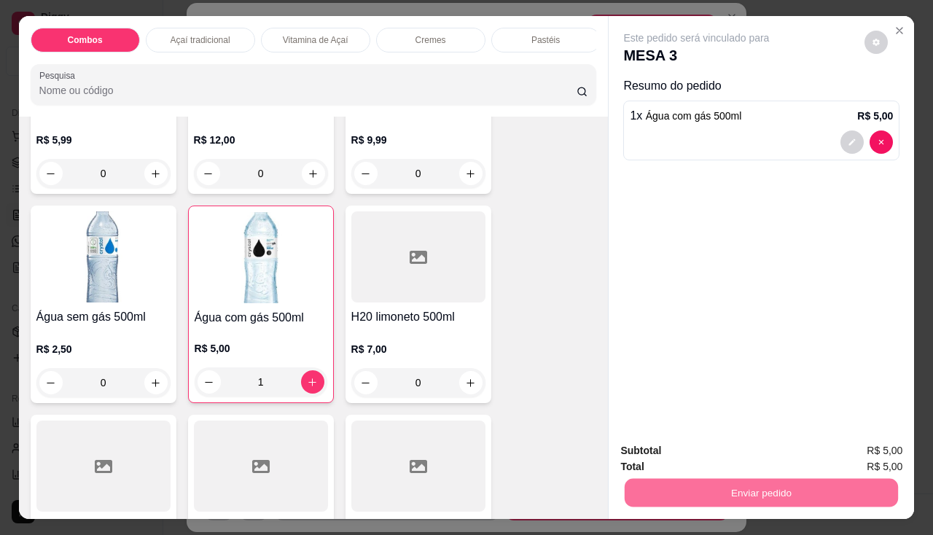
click at [753, 453] on button "Não registrar e enviar pedido" at bounding box center [714, 452] width 152 height 28
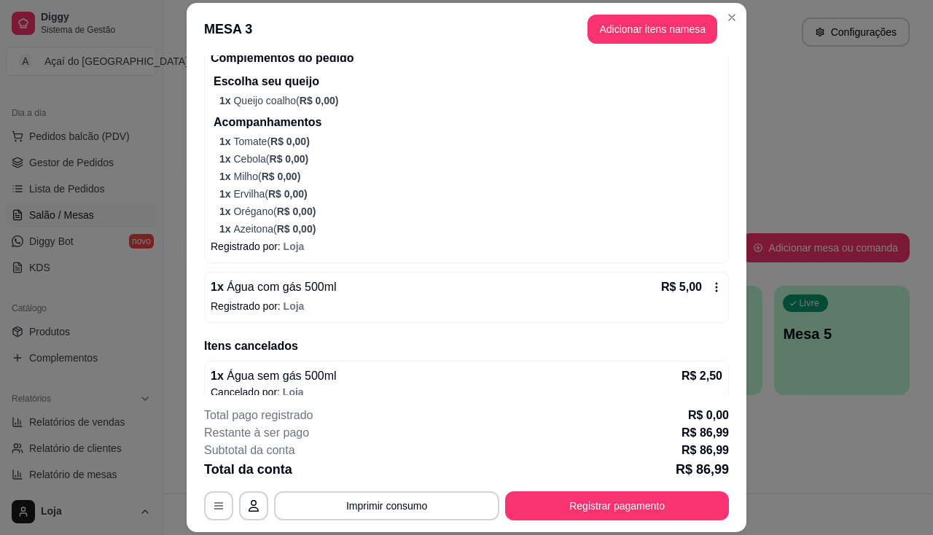
scroll to position [945, 0]
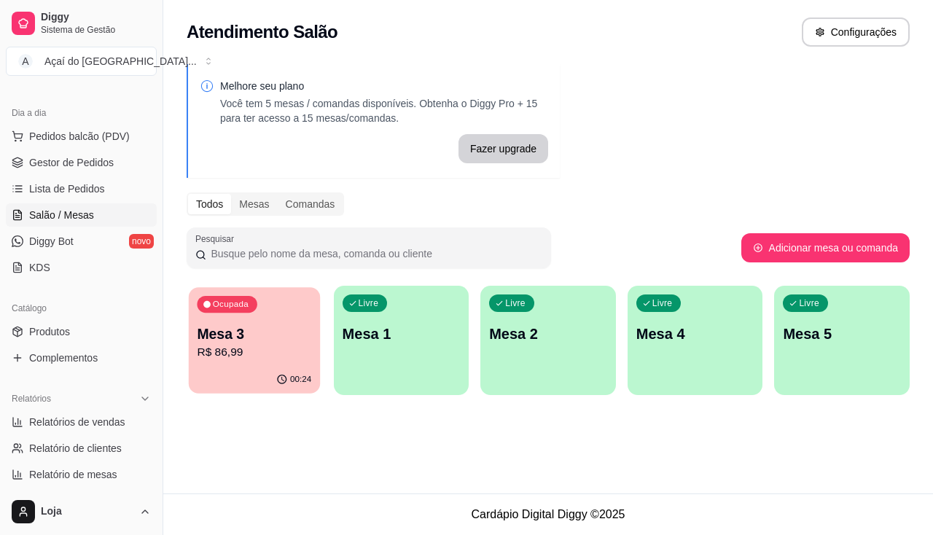
click at [262, 343] on p "Mesa 3" at bounding box center [254, 334] width 114 height 20
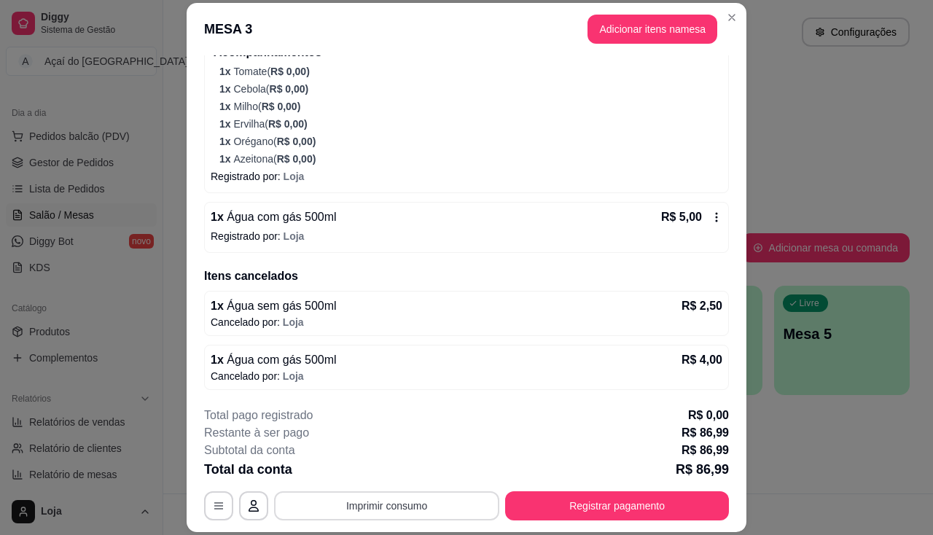
click at [423, 504] on button "Imprimir consumo" at bounding box center [386, 505] width 225 height 29
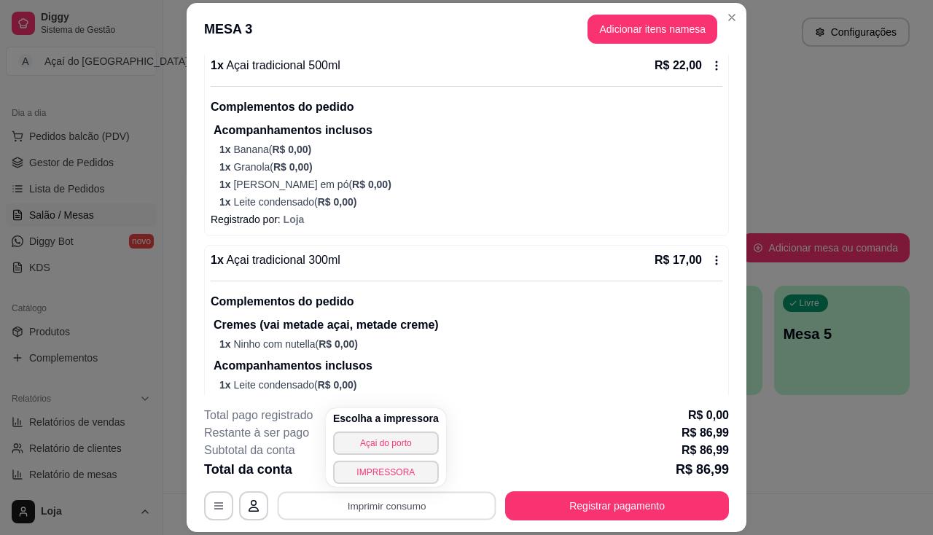
scroll to position [0, 0]
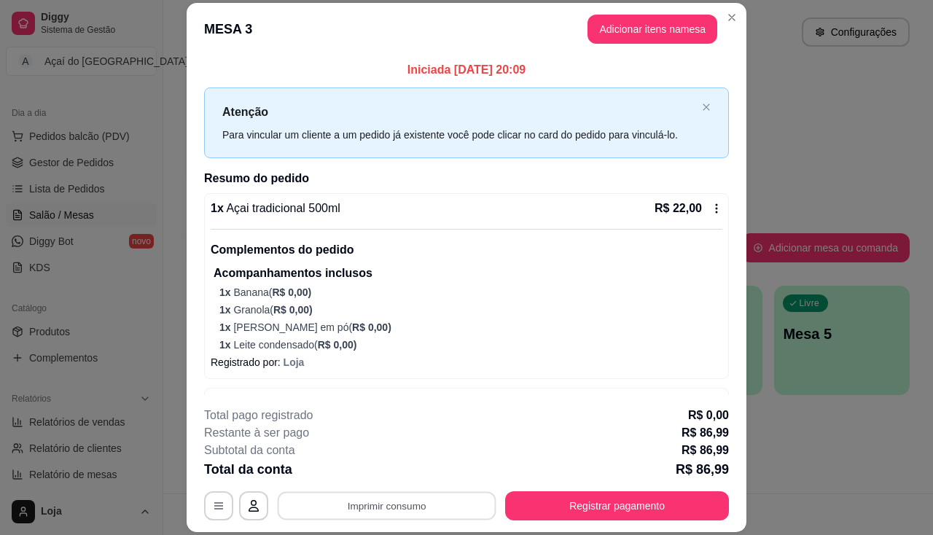
click at [57, 308] on div "MESA 3 Adicionar itens na mesa Iniciada [DATE] 20:09 Atenção Para vincular um c…" at bounding box center [466, 267] width 933 height 535
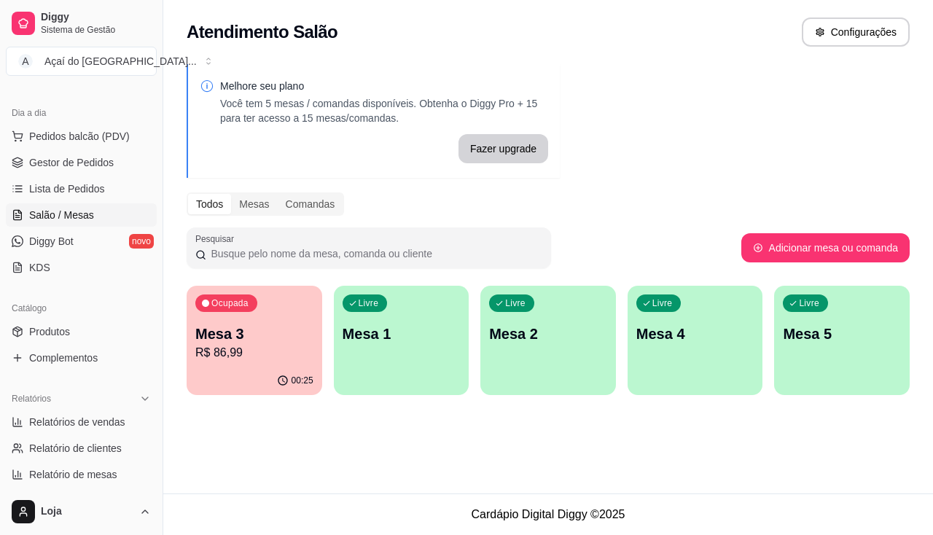
click at [72, 184] on span "Lista de Pedidos" at bounding box center [67, 189] width 76 height 15
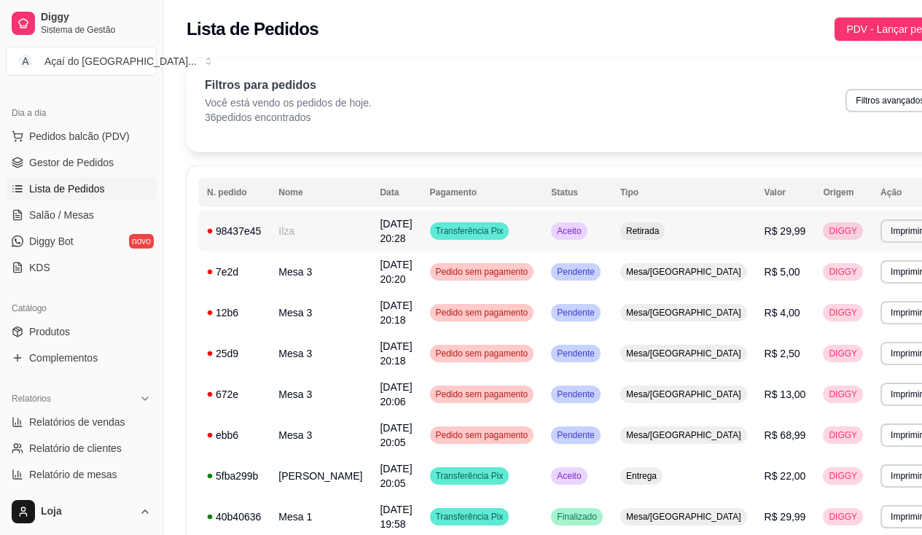
click at [286, 241] on td "Ilza" at bounding box center [320, 231] width 101 height 41
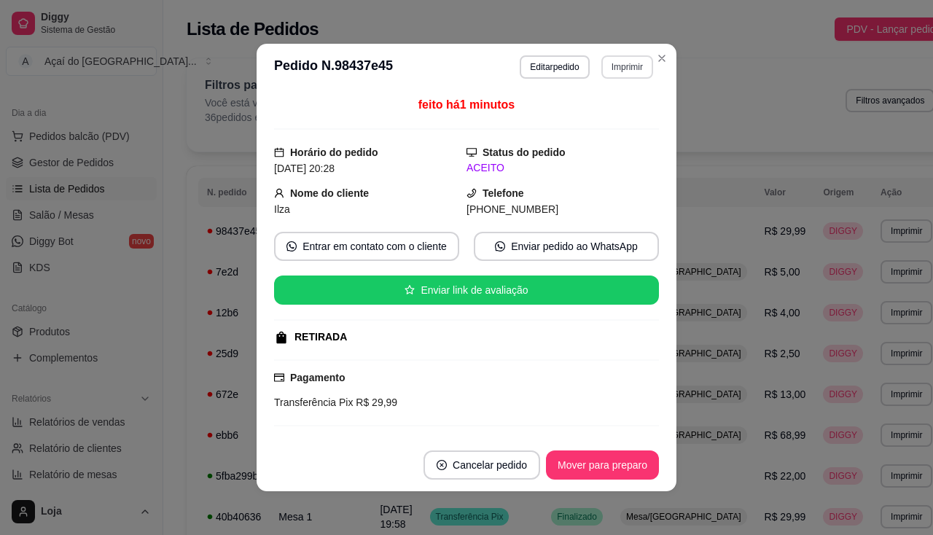
click at [609, 69] on button "Imprimir" at bounding box center [627, 66] width 52 height 23
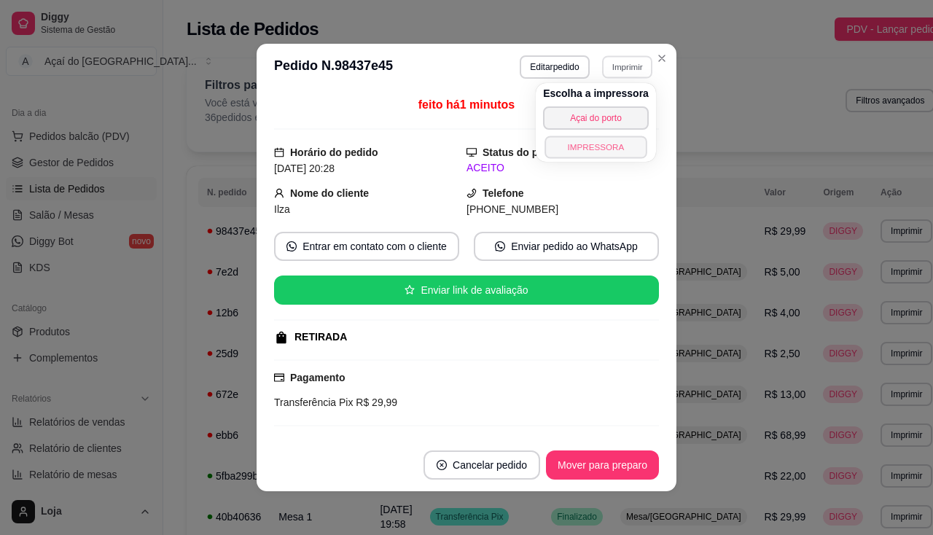
click at [577, 141] on button "IMPRESSORA" at bounding box center [596, 147] width 102 height 23
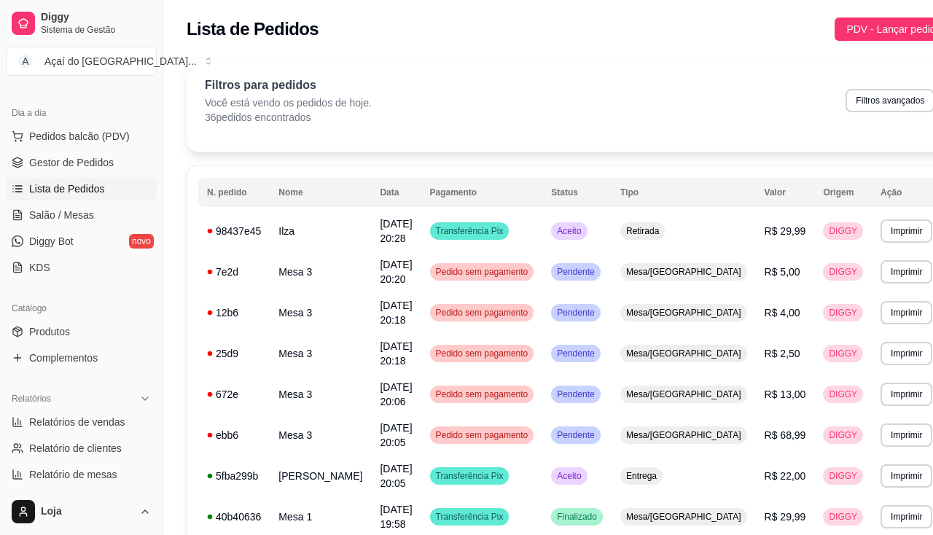
click at [35, 218] on span "Salão / Mesas" at bounding box center [61, 215] width 65 height 15
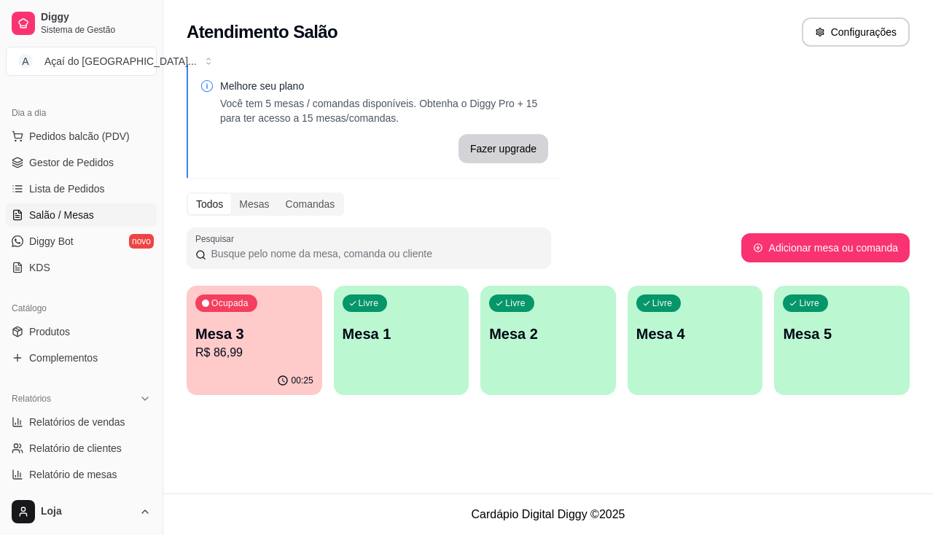
click at [257, 383] on div "00:25" at bounding box center [255, 381] width 136 height 28
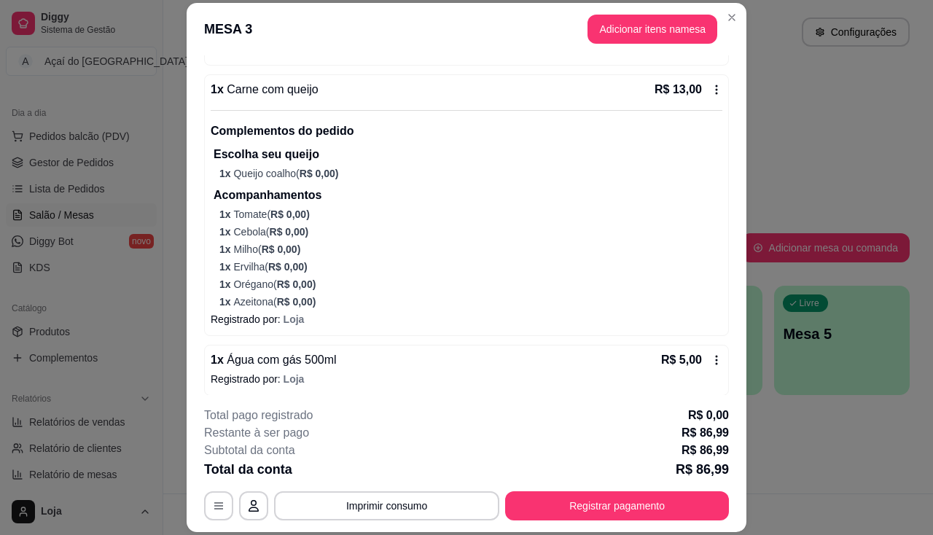
scroll to position [945, 0]
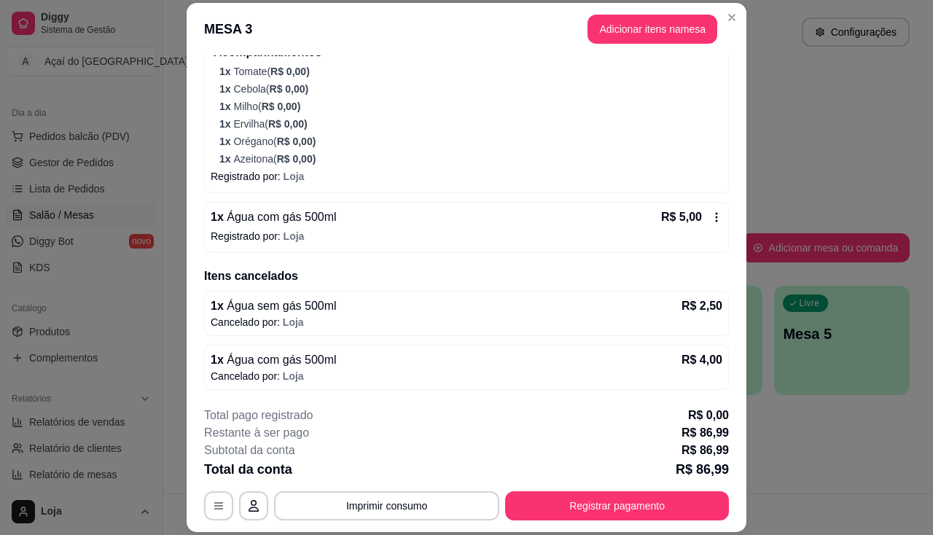
click at [542, 523] on footer "**********" at bounding box center [467, 463] width 560 height 137
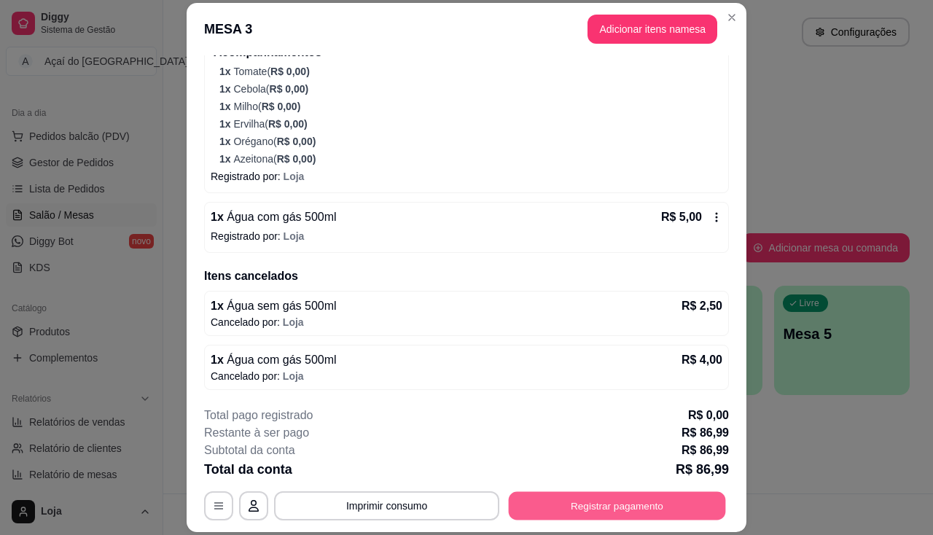
click at [542, 518] on button "Registrar pagamento" at bounding box center [617, 506] width 217 height 28
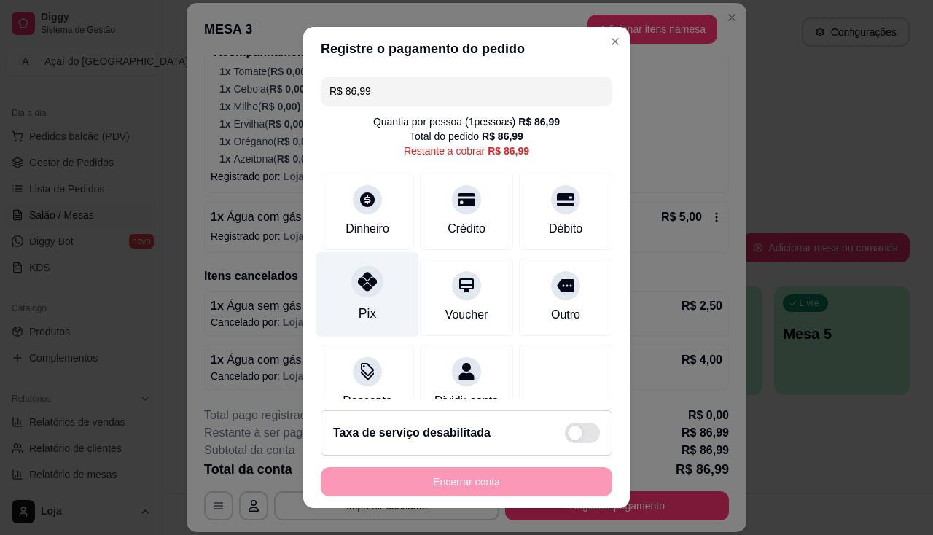
click at [376, 295] on div "Pix" at bounding box center [367, 294] width 103 height 85
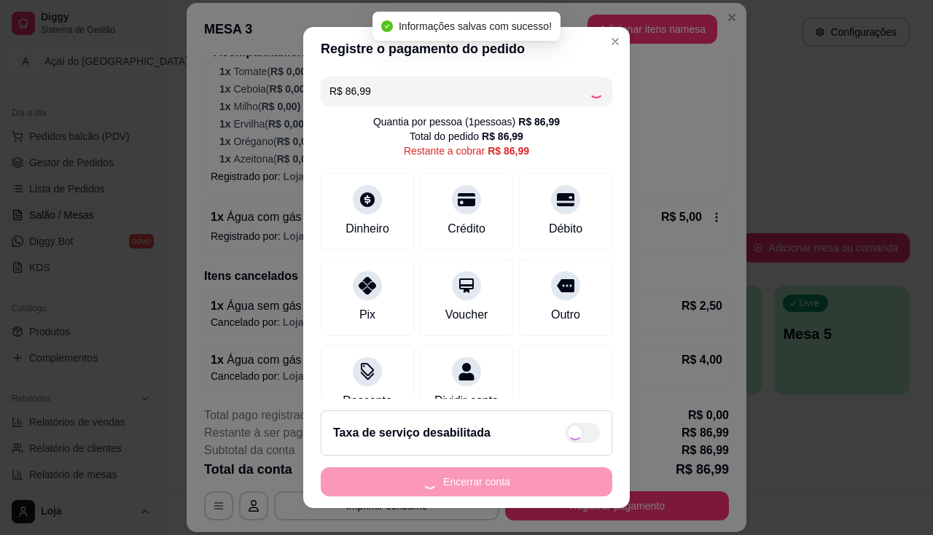
type input "R$ 0,00"
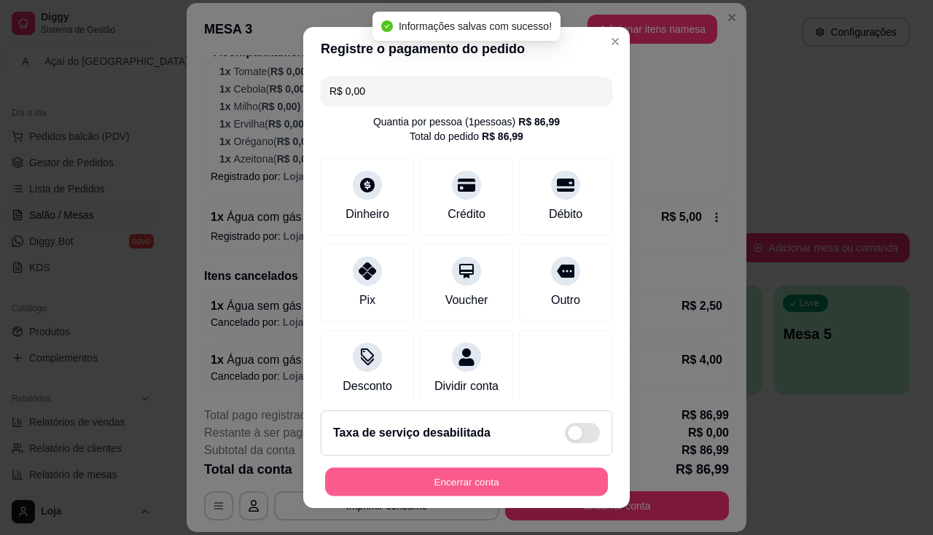
click at [429, 491] on button "Encerrar conta" at bounding box center [466, 482] width 283 height 28
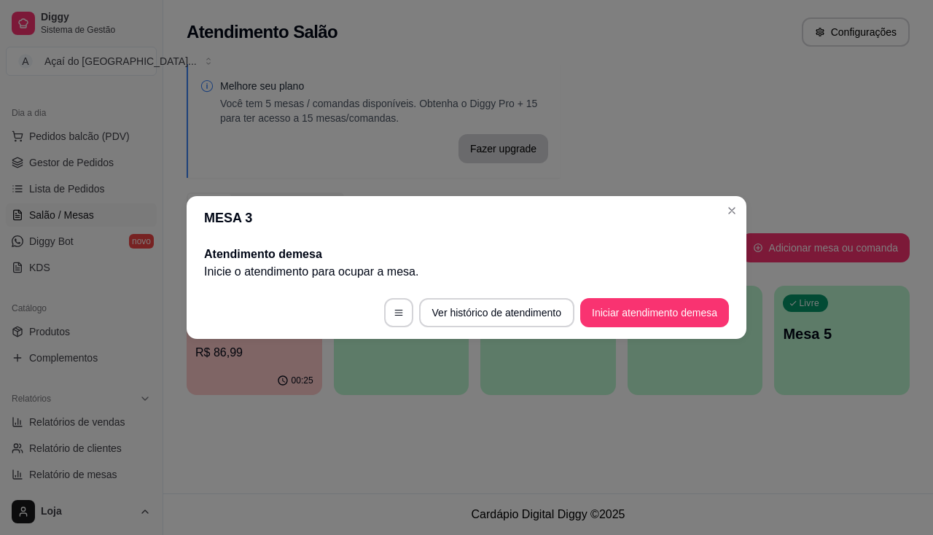
scroll to position [0, 0]
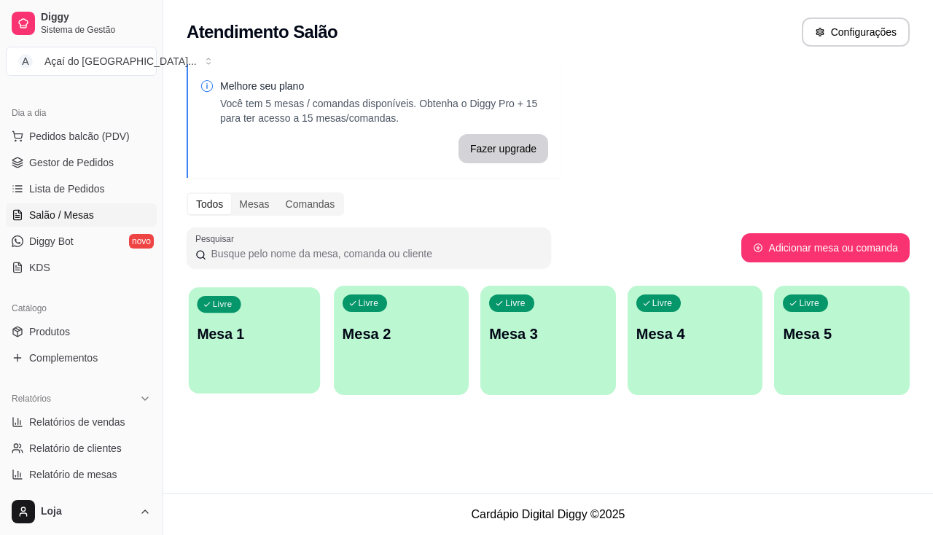
click at [252, 347] on div "Livre Mesa 1" at bounding box center [254, 331] width 131 height 89
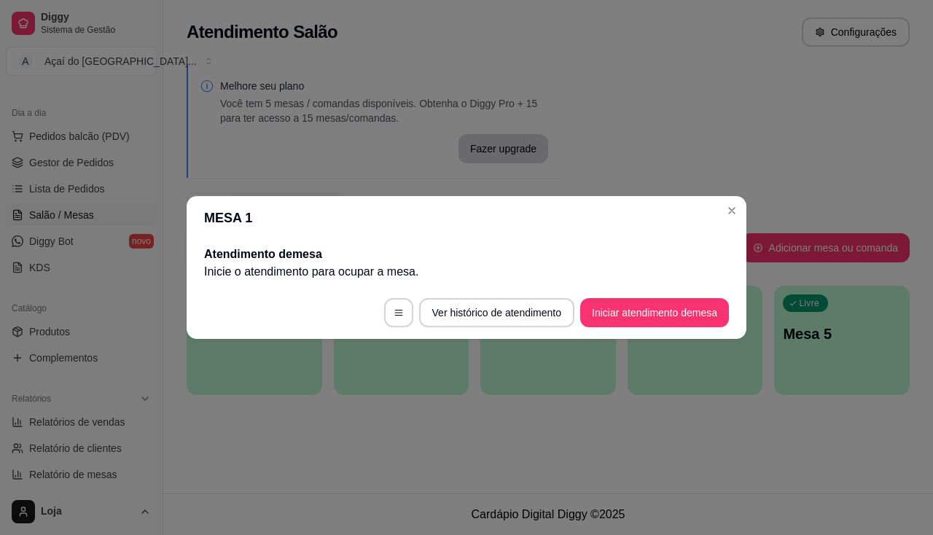
drag, startPoint x: 625, startPoint y: 338, endPoint x: 625, endPoint y: 318, distance: 20.4
click at [625, 332] on footer "Ver histórico de atendimento Iniciar atendimento de mesa" at bounding box center [467, 312] width 560 height 52
click at [625, 318] on button "Iniciar atendimento de mesa" at bounding box center [654, 312] width 149 height 29
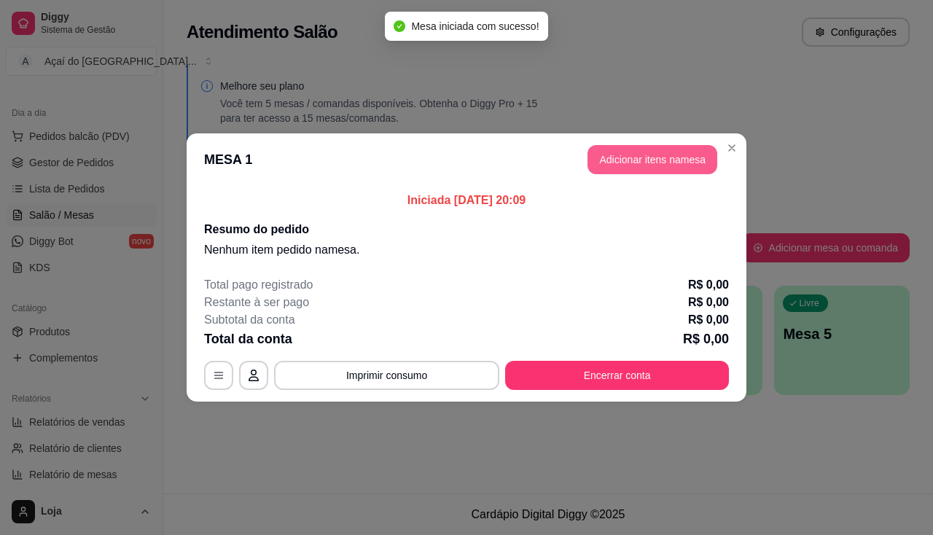
click at [663, 147] on button "Adicionar itens na mesa" at bounding box center [653, 159] width 130 height 29
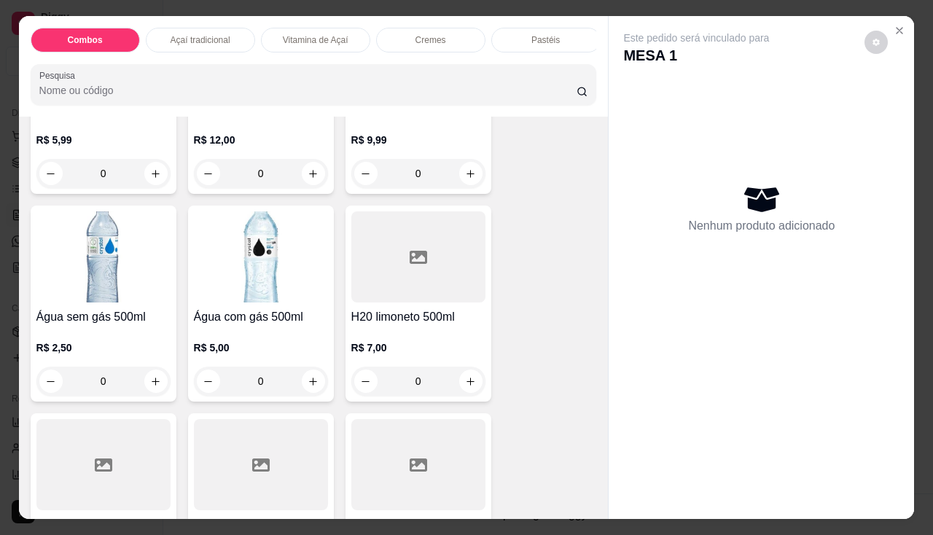
scroll to position [4814, 0]
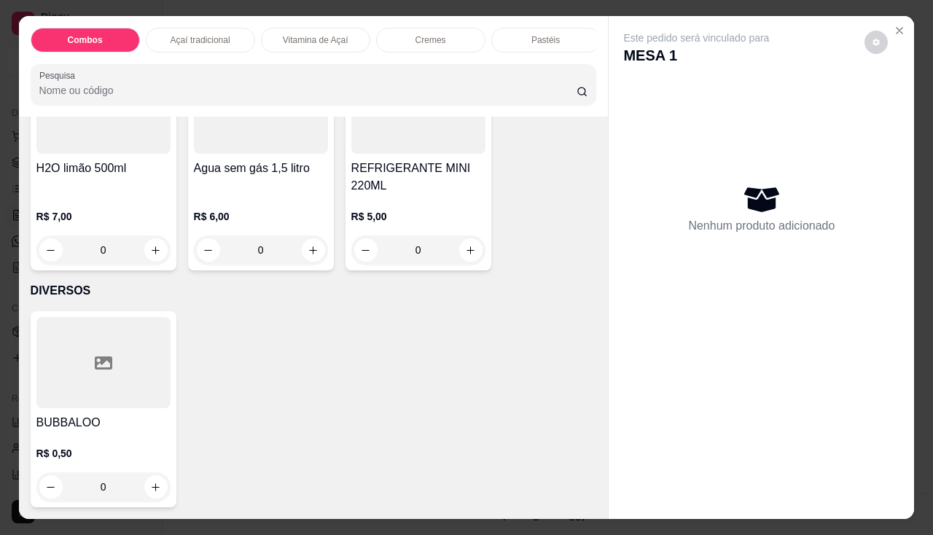
click at [270, 220] on div "R$ 6,00 0" at bounding box center [261, 236] width 134 height 55
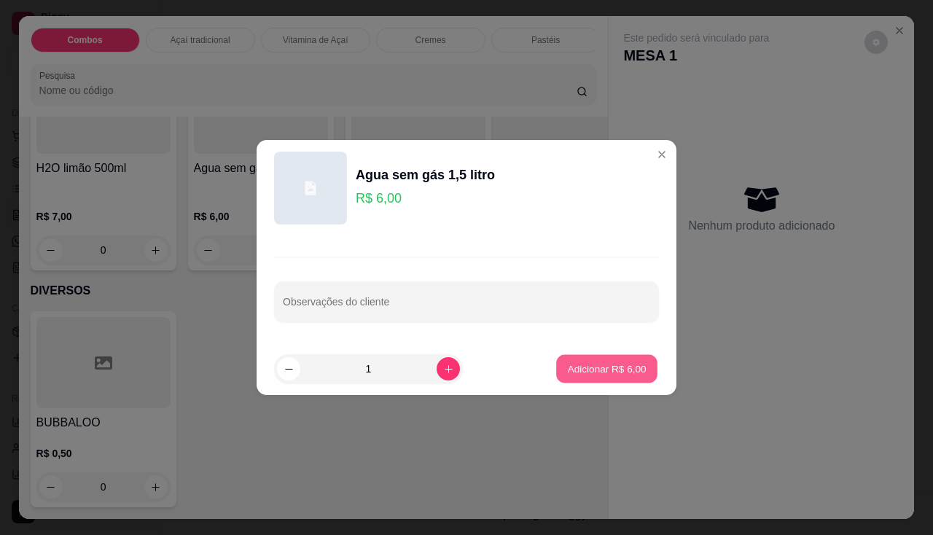
click at [567, 366] on p "Adicionar R$ 6,00" at bounding box center [606, 369] width 79 height 14
type input "1"
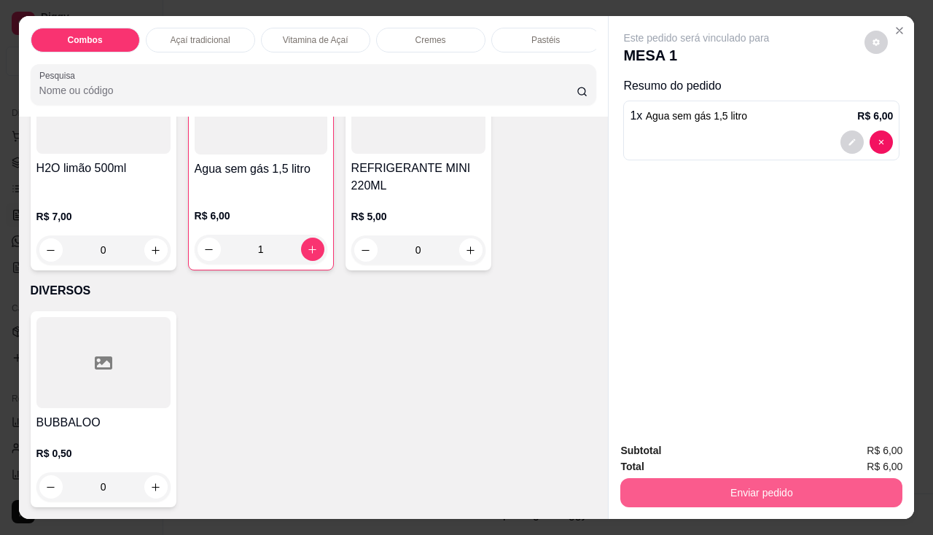
click at [643, 496] on button "Enviar pedido" at bounding box center [761, 492] width 282 height 29
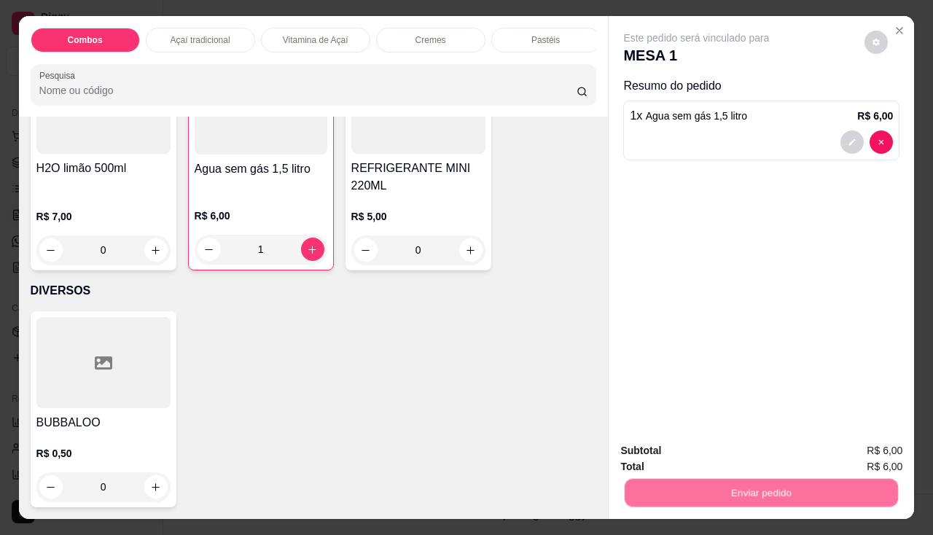
click at [671, 450] on button "Não registrar e enviar pedido" at bounding box center [713, 451] width 147 height 27
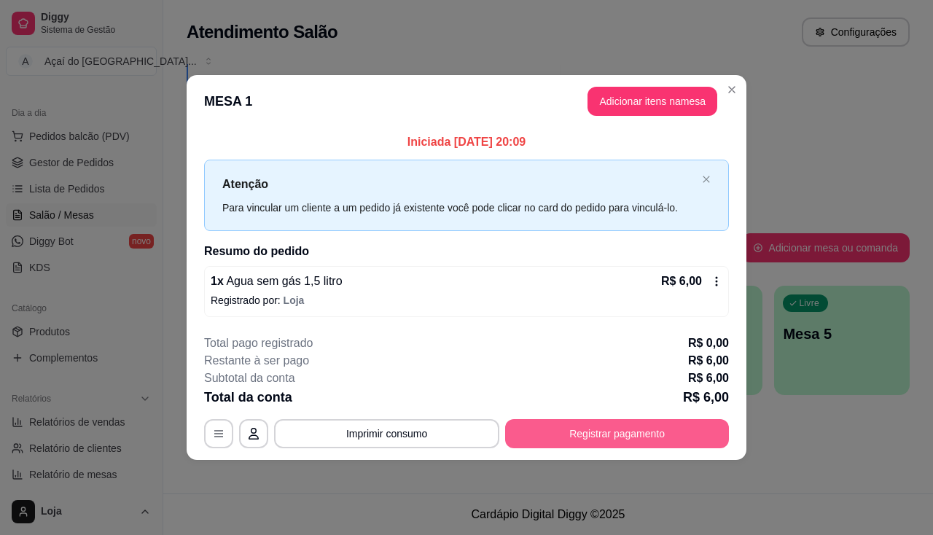
click at [612, 444] on button "Registrar pagamento" at bounding box center [617, 433] width 224 height 29
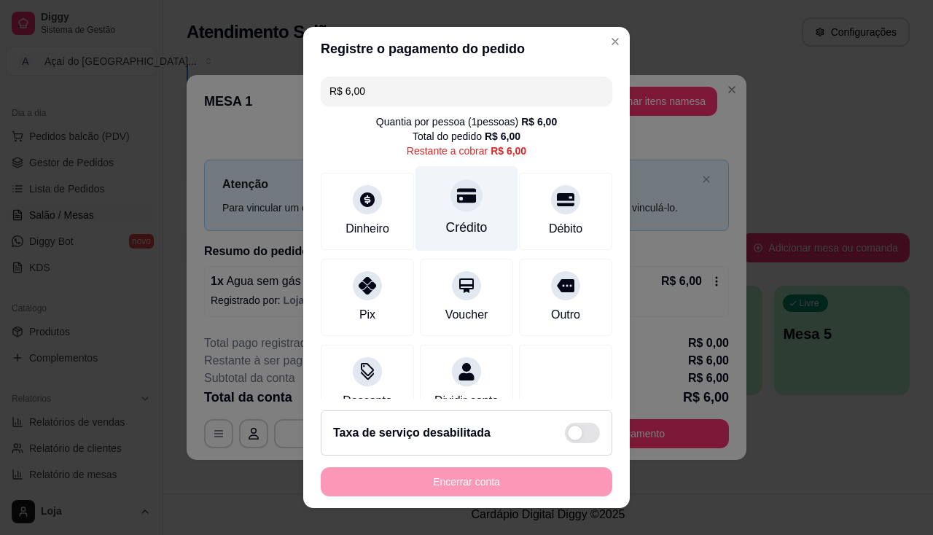
click at [483, 219] on div "Crédito" at bounding box center [467, 207] width 103 height 85
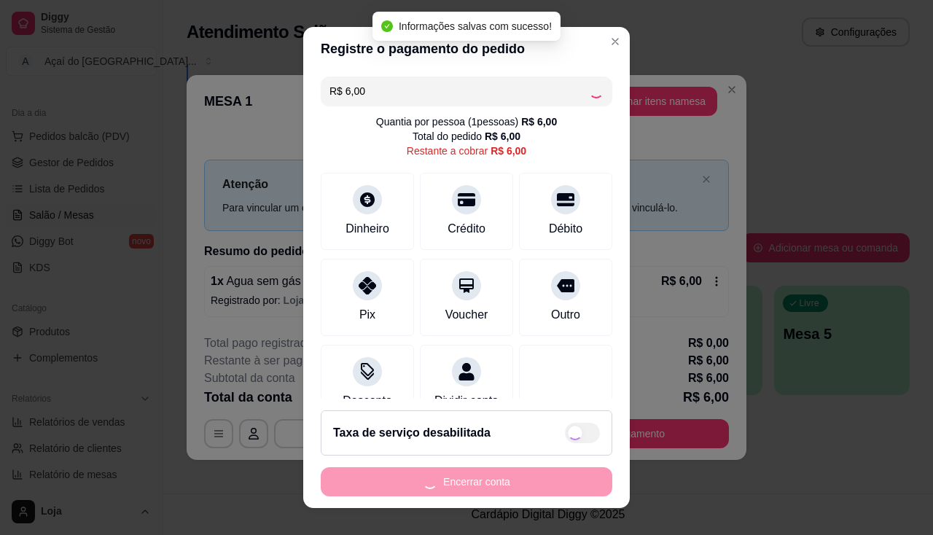
type input "R$ 0,00"
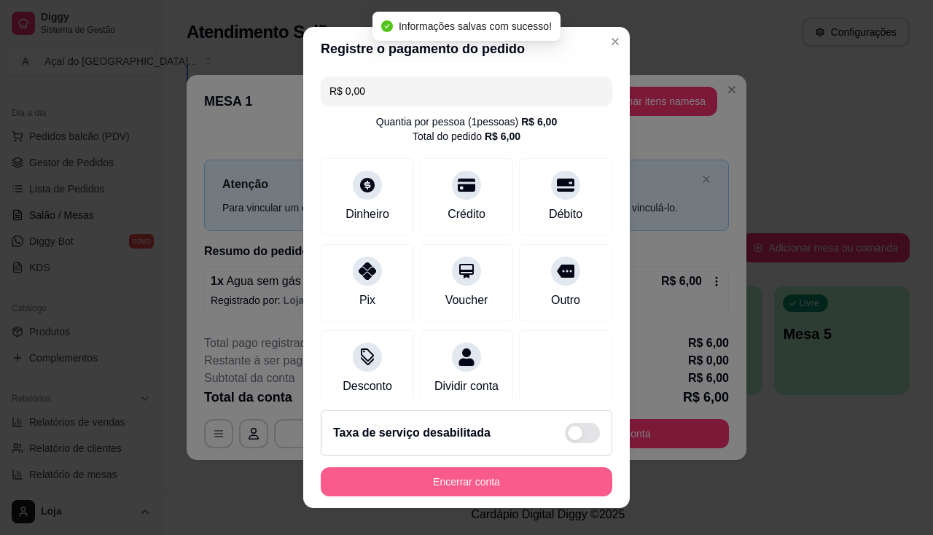
click at [466, 474] on button "Encerrar conta" at bounding box center [467, 481] width 292 height 29
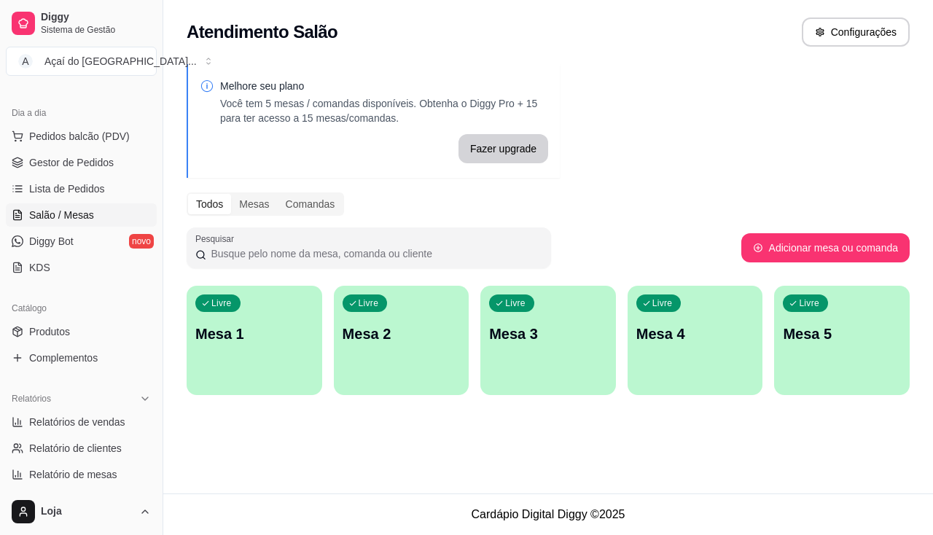
click at [303, 379] on div "button" at bounding box center [255, 386] width 136 height 17
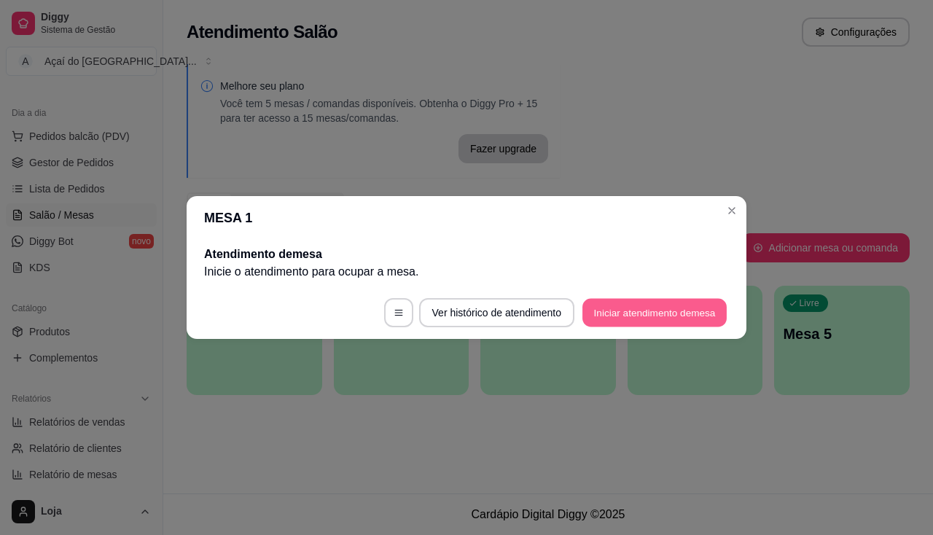
click at [633, 314] on button "Iniciar atendimento de mesa" at bounding box center [654, 313] width 144 height 28
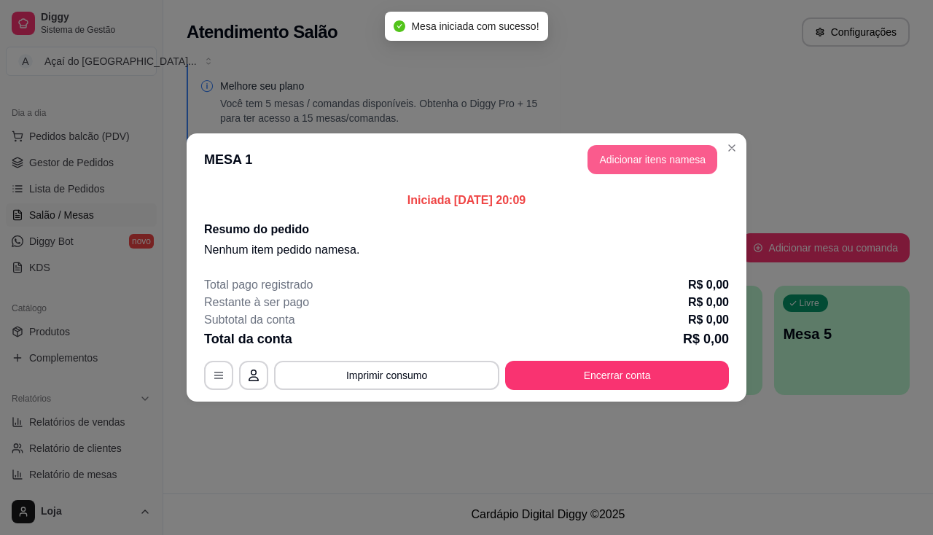
click at [634, 170] on button "Adicionar itens na mesa" at bounding box center [653, 159] width 130 height 29
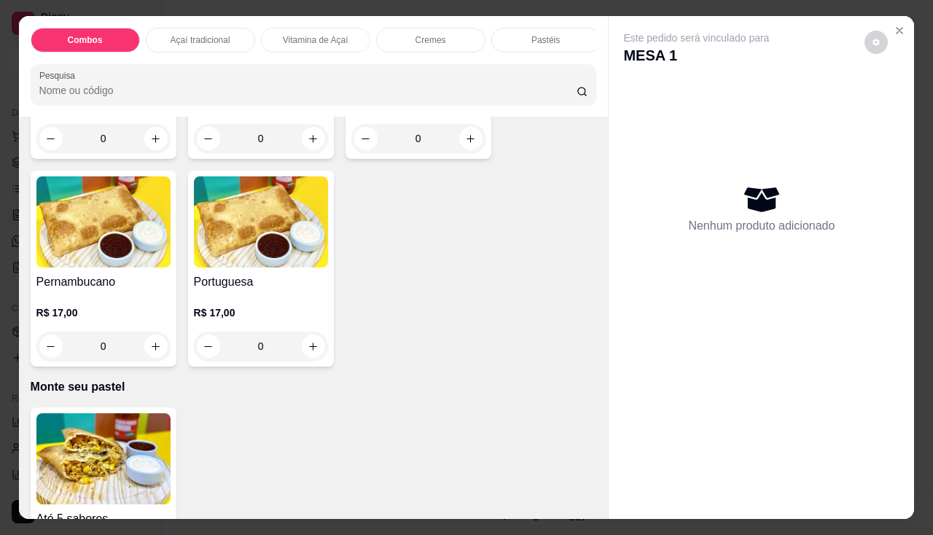
scroll to position [2770, 0]
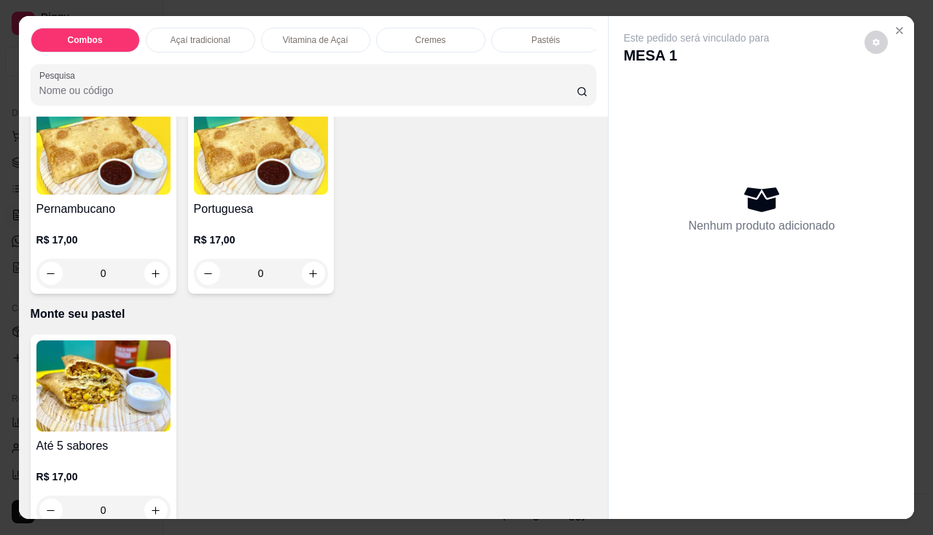
click at [95, 399] on img at bounding box center [103, 385] width 134 height 91
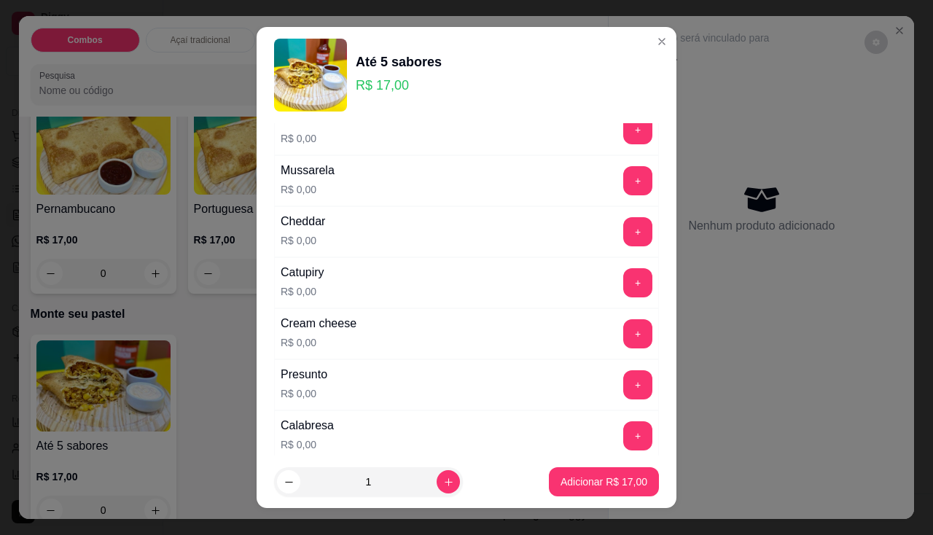
scroll to position [0, 0]
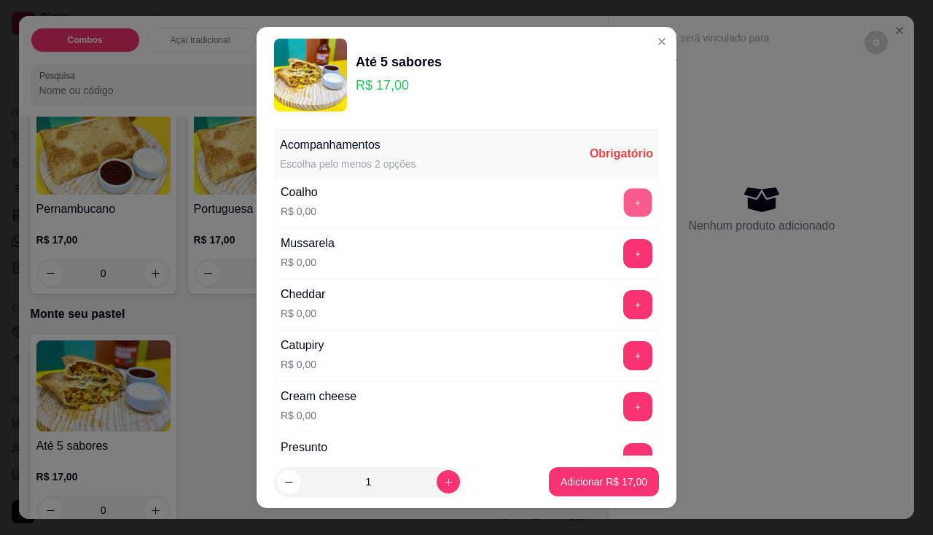
click at [624, 199] on button "+" at bounding box center [638, 202] width 28 height 28
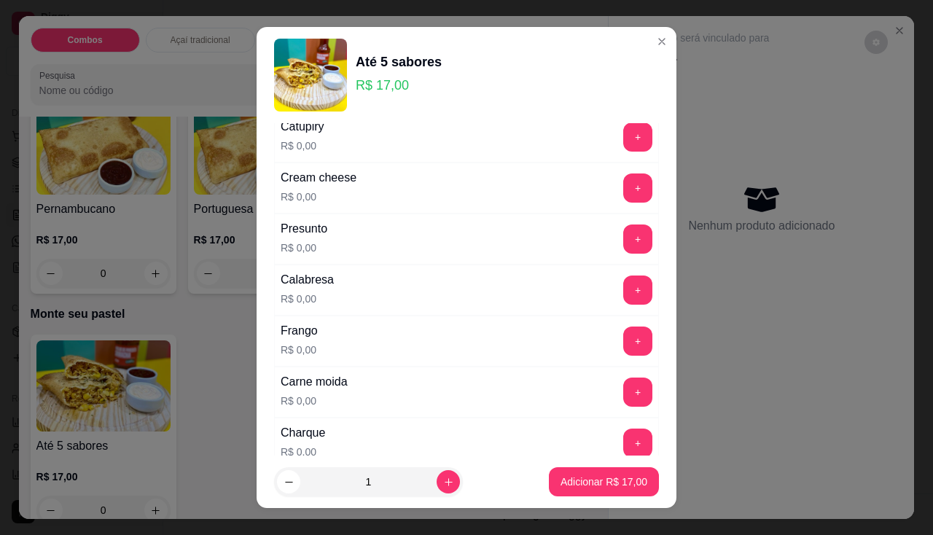
scroll to position [292, 0]
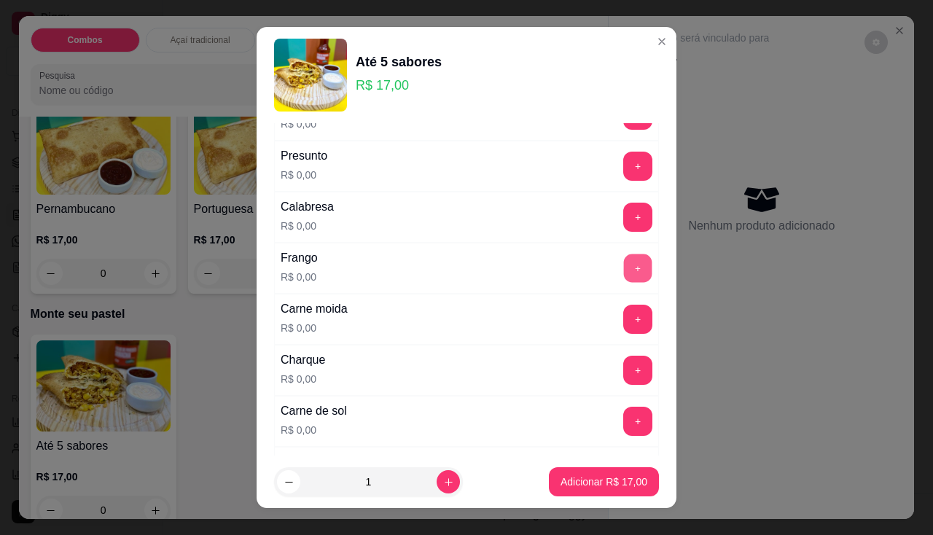
click at [624, 263] on button "+" at bounding box center [638, 268] width 28 height 28
click at [623, 326] on button "+" at bounding box center [637, 319] width 29 height 29
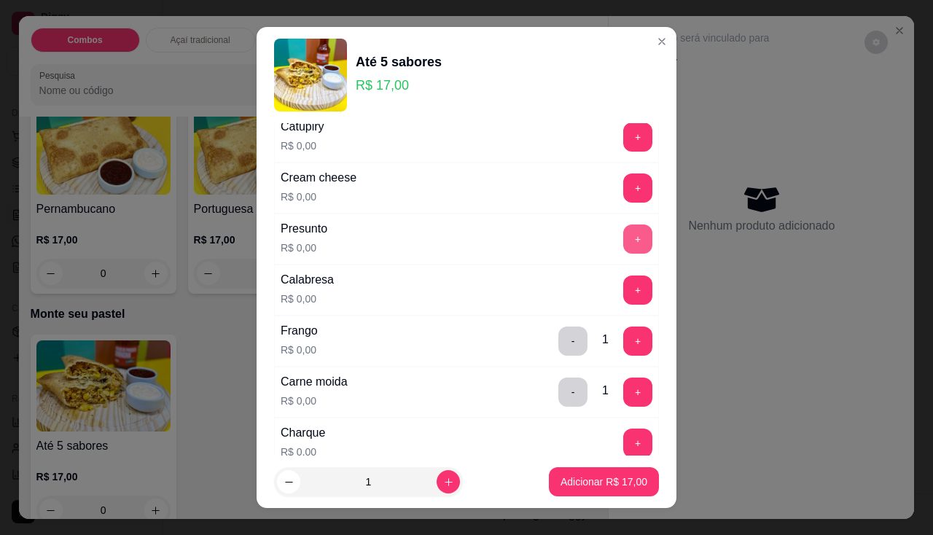
scroll to position [146, 0]
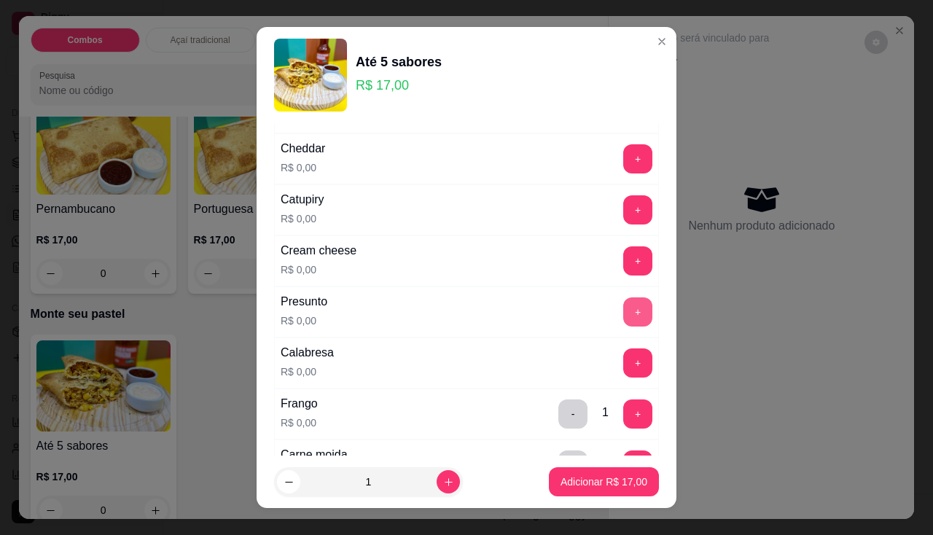
click at [623, 306] on button "+" at bounding box center [637, 311] width 29 height 29
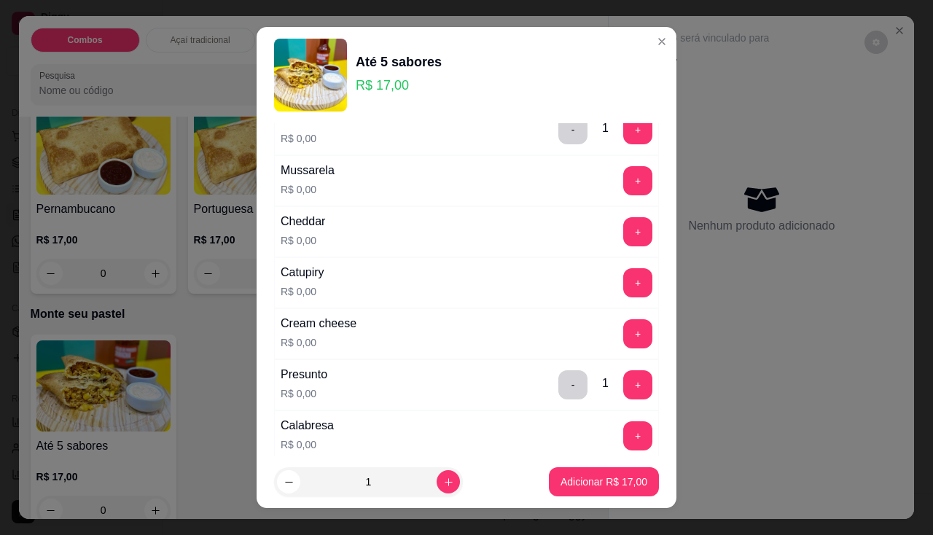
scroll to position [0, 0]
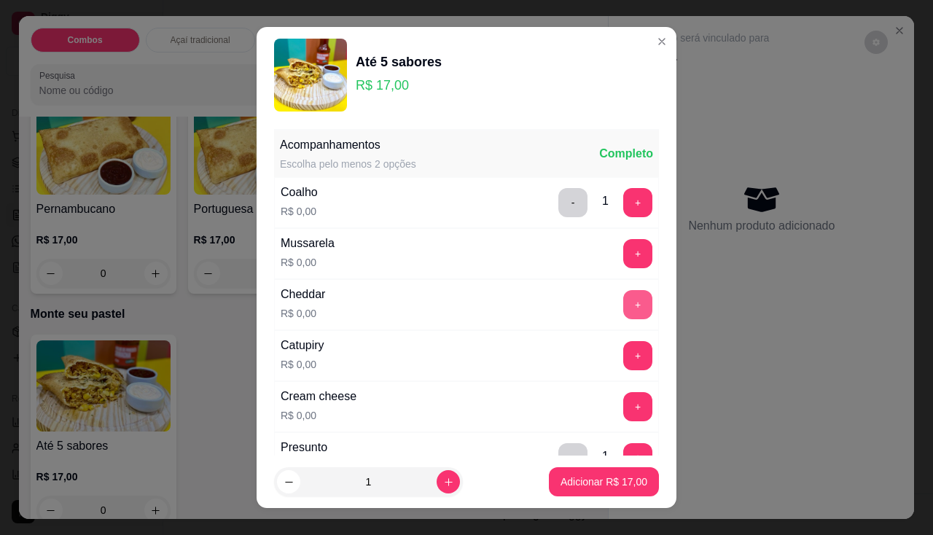
click at [623, 306] on button "+" at bounding box center [637, 304] width 29 height 29
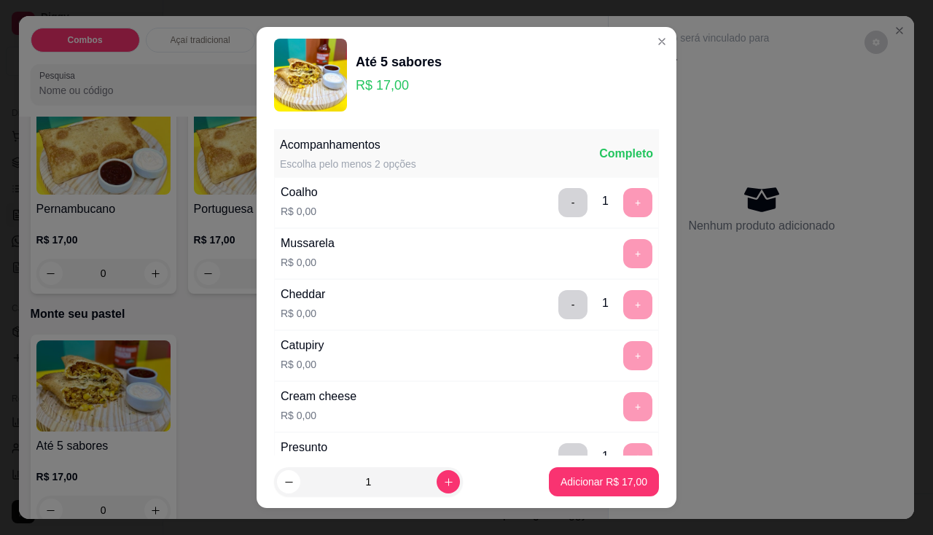
scroll to position [20, 0]
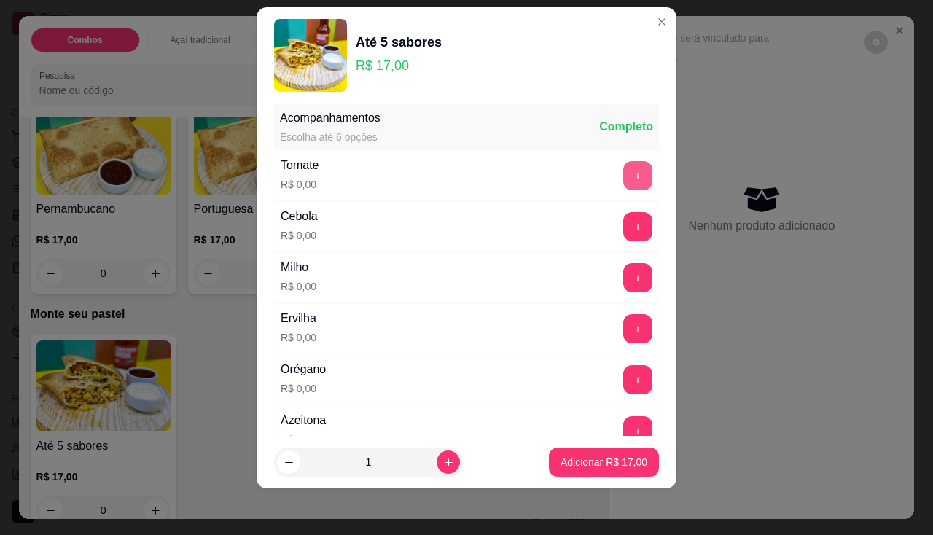
click at [623, 179] on button "+" at bounding box center [637, 175] width 29 height 29
click at [623, 220] on button "+" at bounding box center [637, 226] width 29 height 29
click at [623, 281] on button "+" at bounding box center [637, 277] width 29 height 29
click at [624, 322] on button "+" at bounding box center [638, 328] width 28 height 28
click at [617, 382] on div "+" at bounding box center [637, 379] width 41 height 29
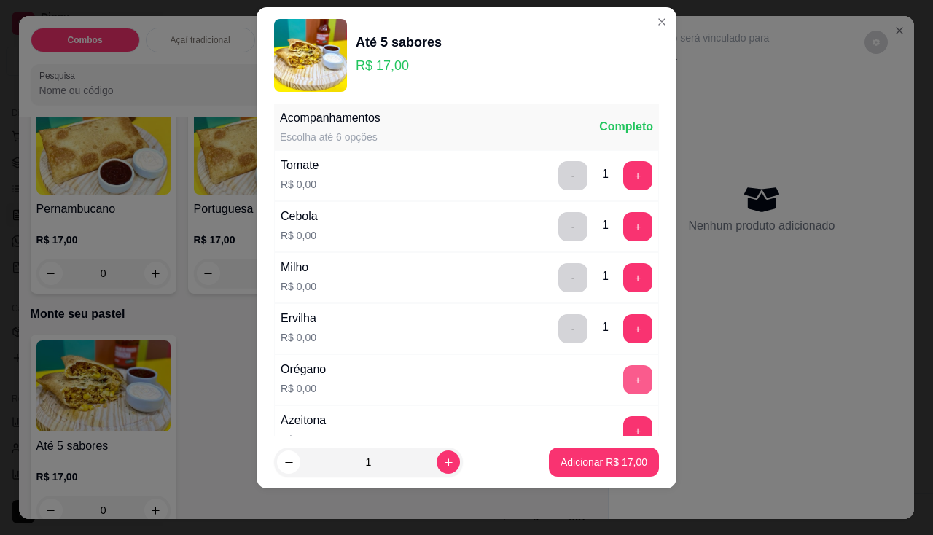
click at [623, 376] on button "+" at bounding box center [637, 379] width 29 height 29
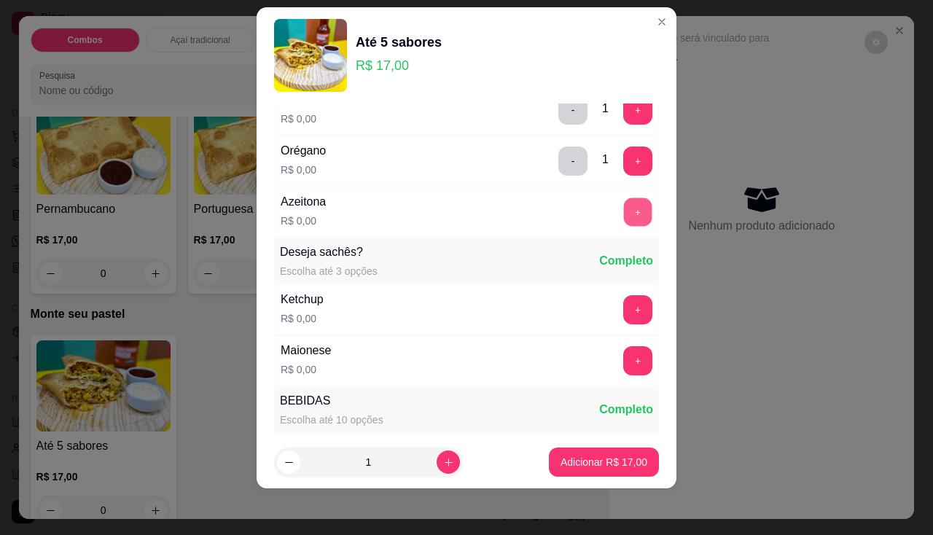
click at [624, 214] on button "+" at bounding box center [638, 212] width 28 height 28
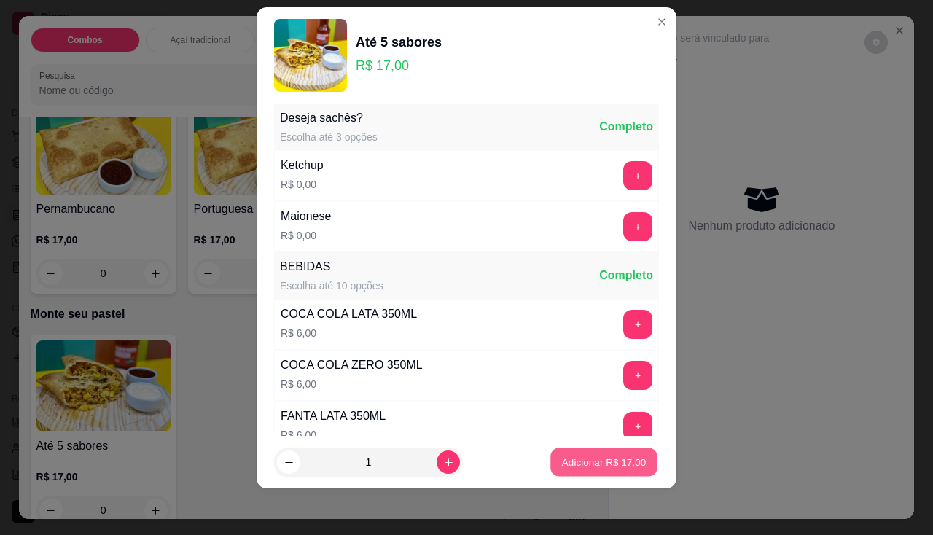
click at [582, 469] on p "Adicionar R$ 17,00" at bounding box center [604, 463] width 85 height 14
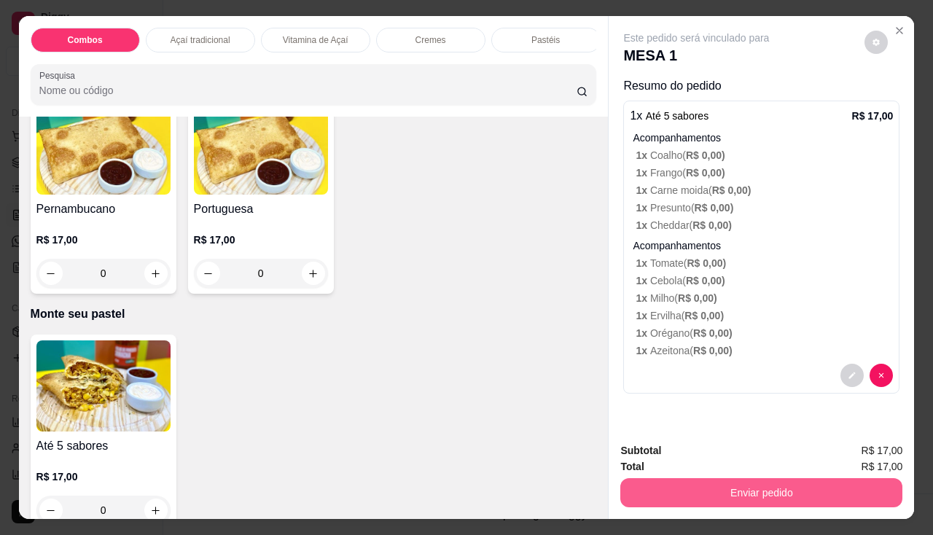
click at [696, 497] on button "Enviar pedido" at bounding box center [761, 492] width 282 height 29
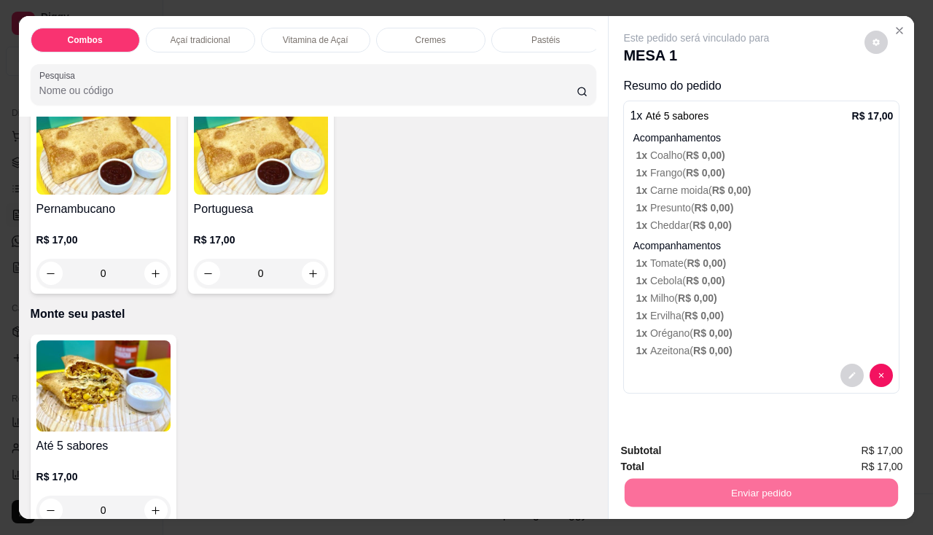
click at [703, 445] on button "Não registrar e enviar pedido" at bounding box center [713, 451] width 147 height 27
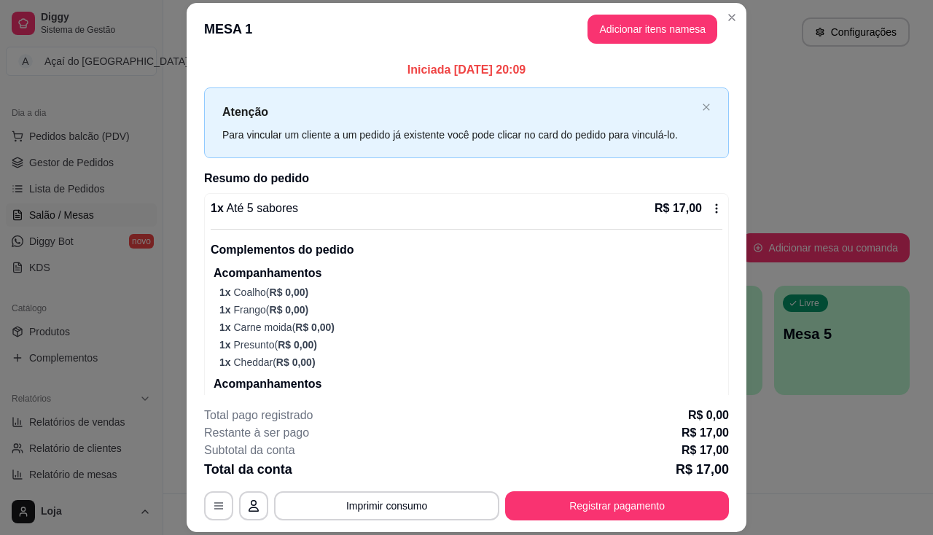
scroll to position [135, 0]
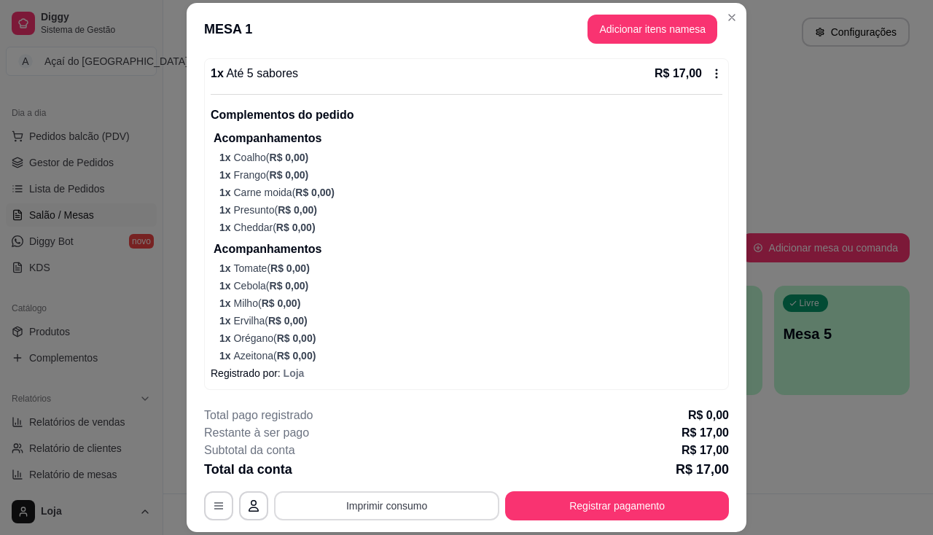
click at [405, 500] on button "Imprimir consumo" at bounding box center [386, 505] width 225 height 29
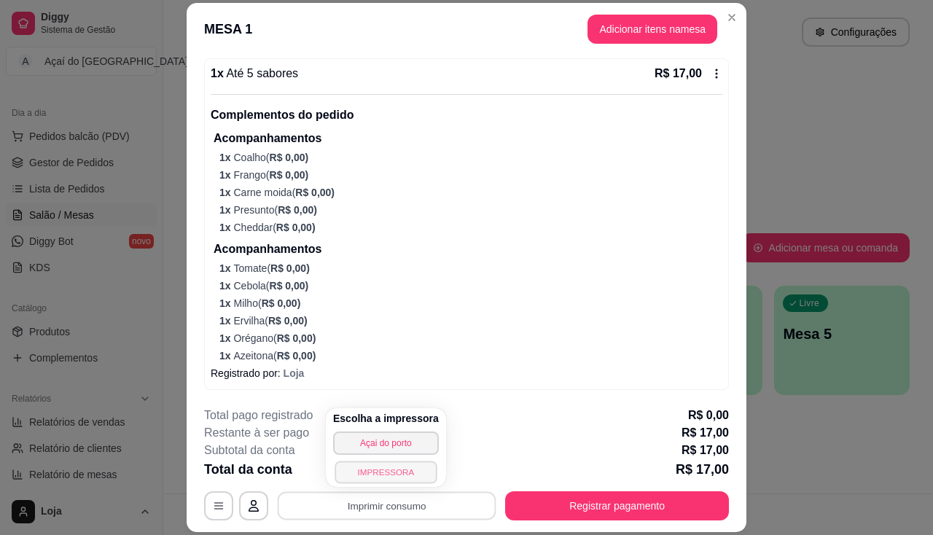
click at [372, 467] on button "IMPRESSORA" at bounding box center [386, 472] width 102 height 23
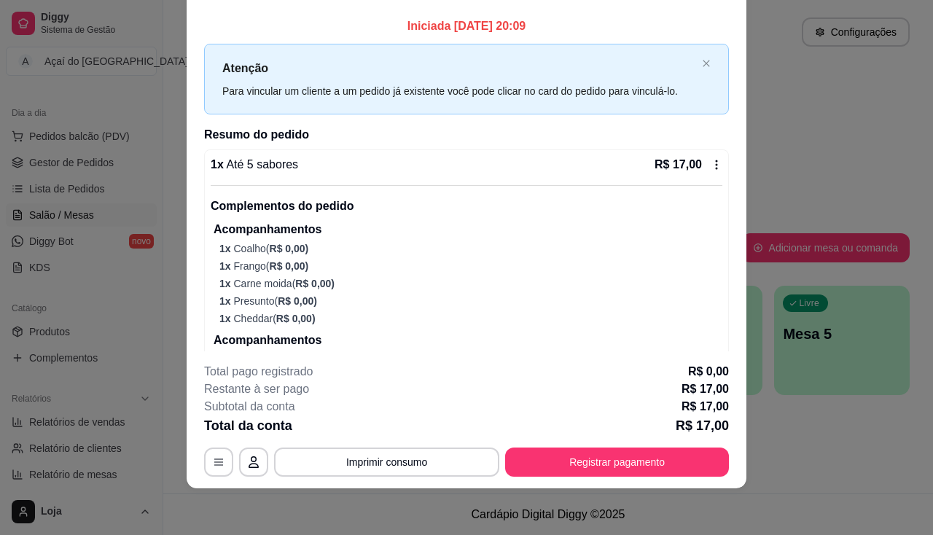
scroll to position [0, 0]
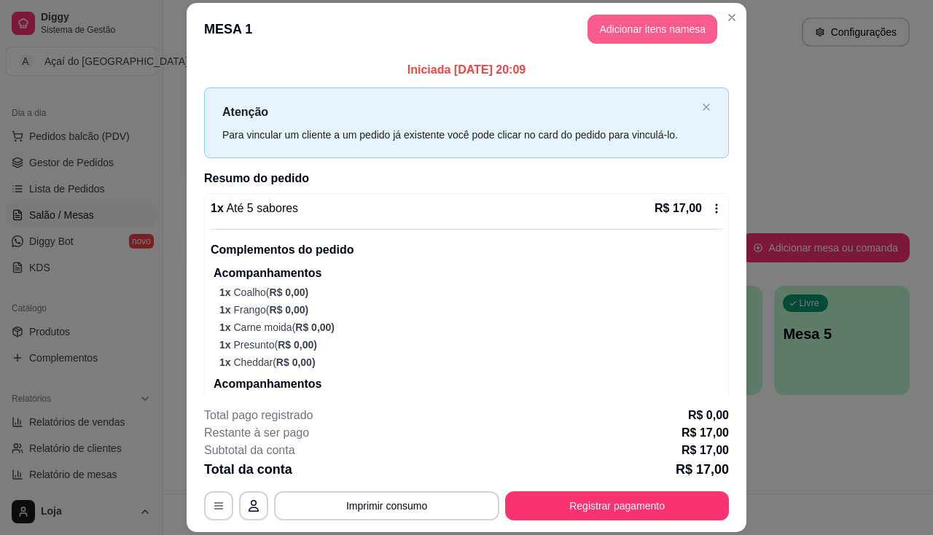
click at [643, 15] on button "Adicionar itens na mesa" at bounding box center [653, 29] width 130 height 29
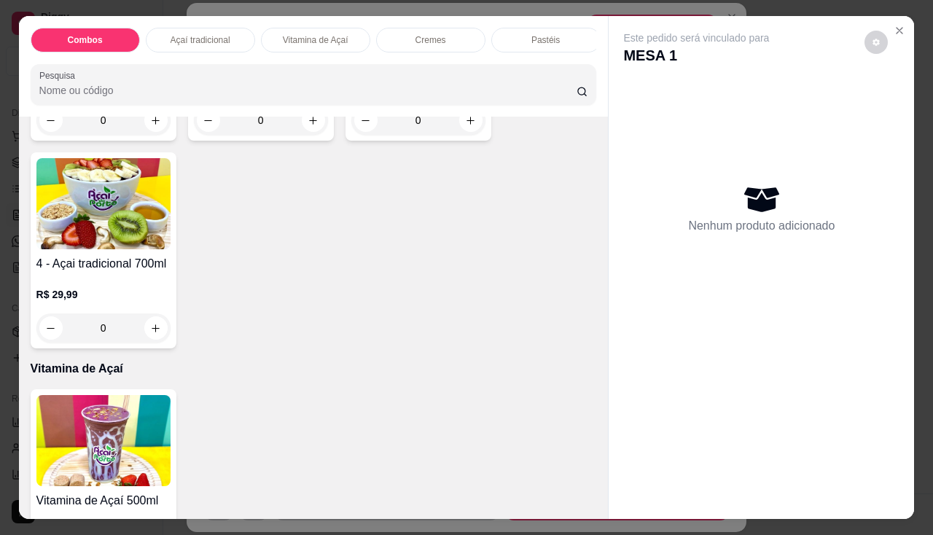
scroll to position [948, 0]
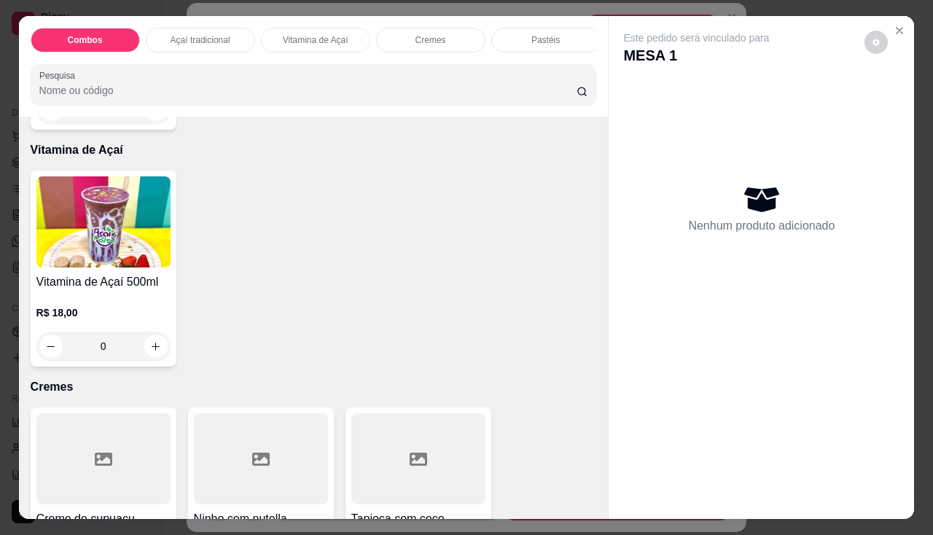
click at [111, 297] on div "R$ 18,00 0" at bounding box center [103, 326] width 134 height 70
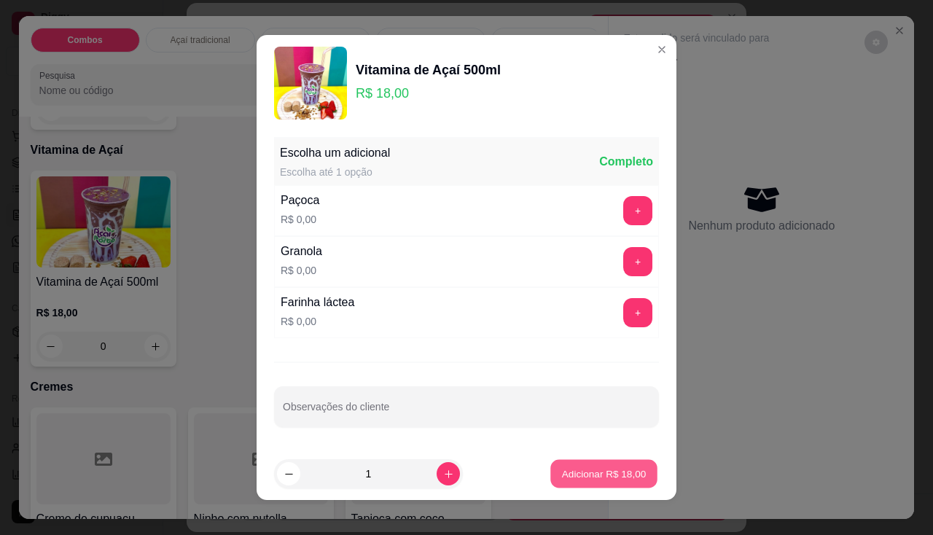
click at [607, 480] on p "Adicionar R$ 18,00" at bounding box center [604, 474] width 85 height 14
type input "1"
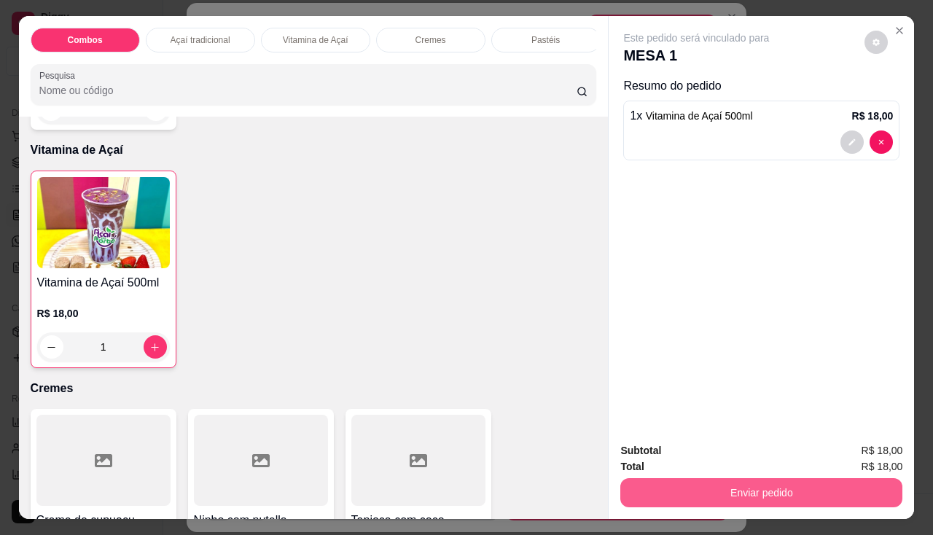
click at [663, 491] on button "Enviar pedido" at bounding box center [761, 492] width 282 height 29
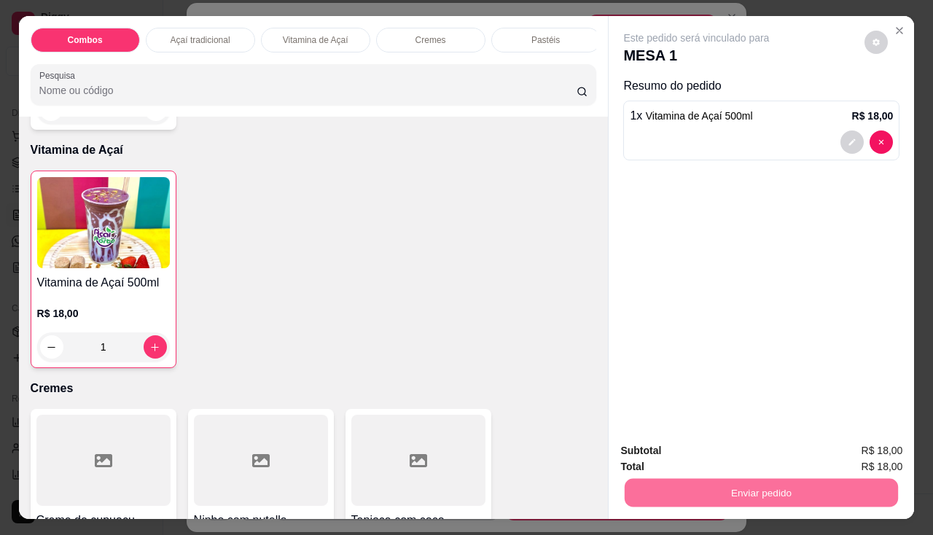
click at [680, 458] on button "Não registrar e enviar pedido" at bounding box center [714, 452] width 152 height 28
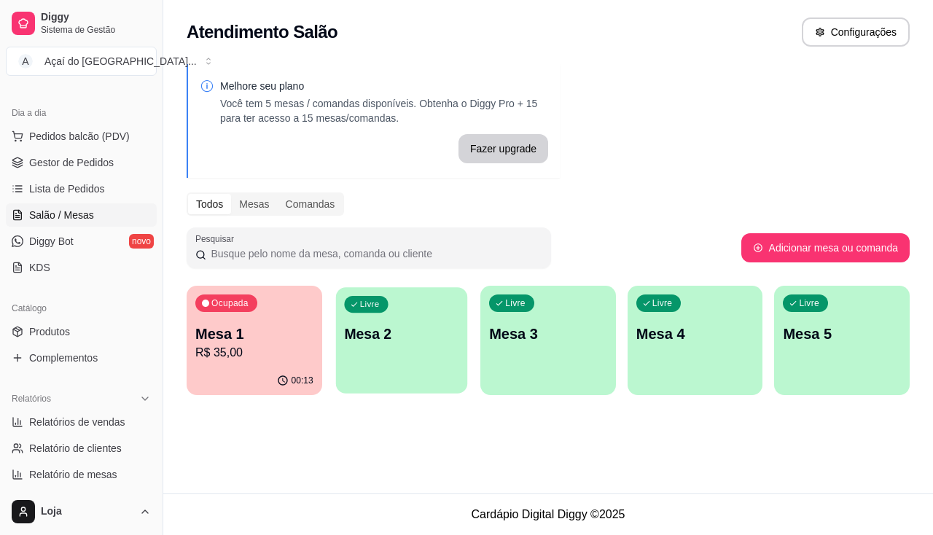
click at [397, 340] on p "Mesa 2" at bounding box center [401, 334] width 114 height 20
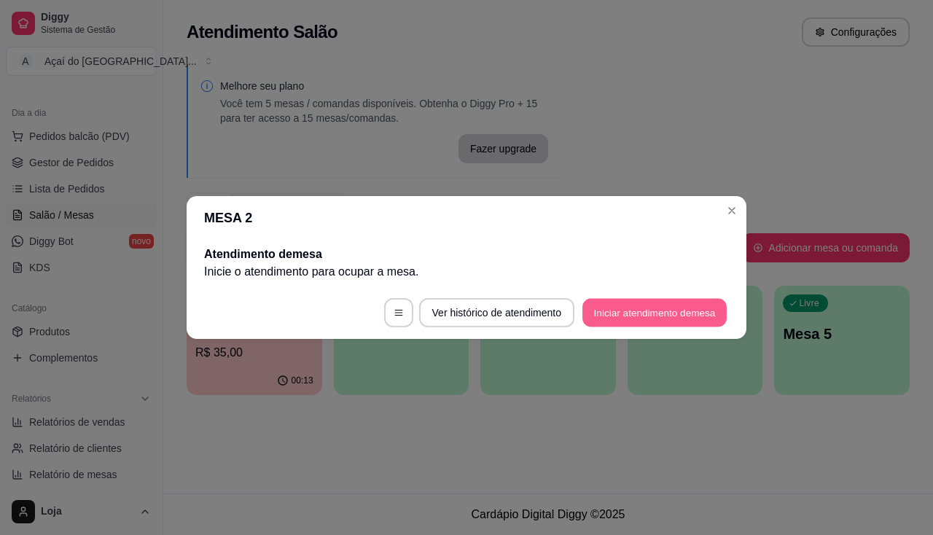
click at [622, 300] on button "Iniciar atendimento de mesa" at bounding box center [654, 313] width 144 height 28
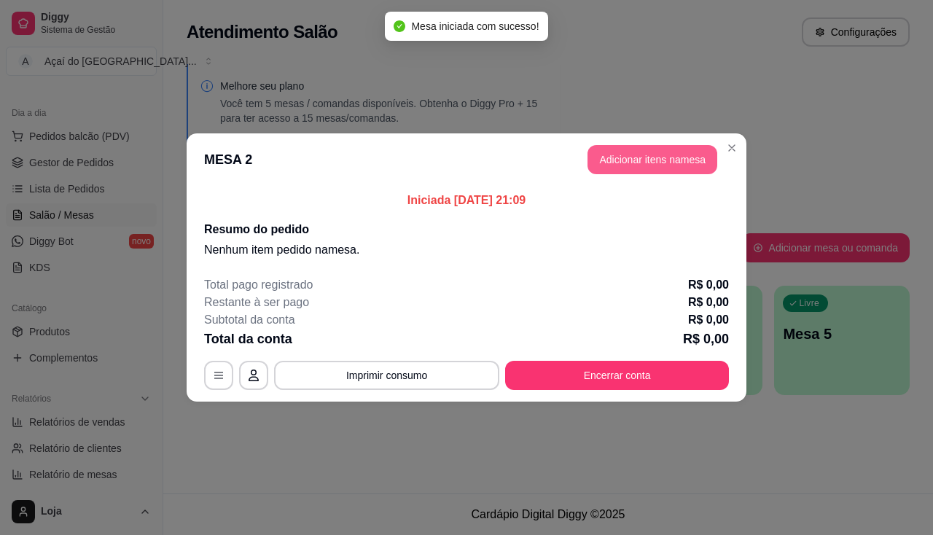
click at [615, 163] on button "Adicionar itens na mesa" at bounding box center [653, 159] width 130 height 29
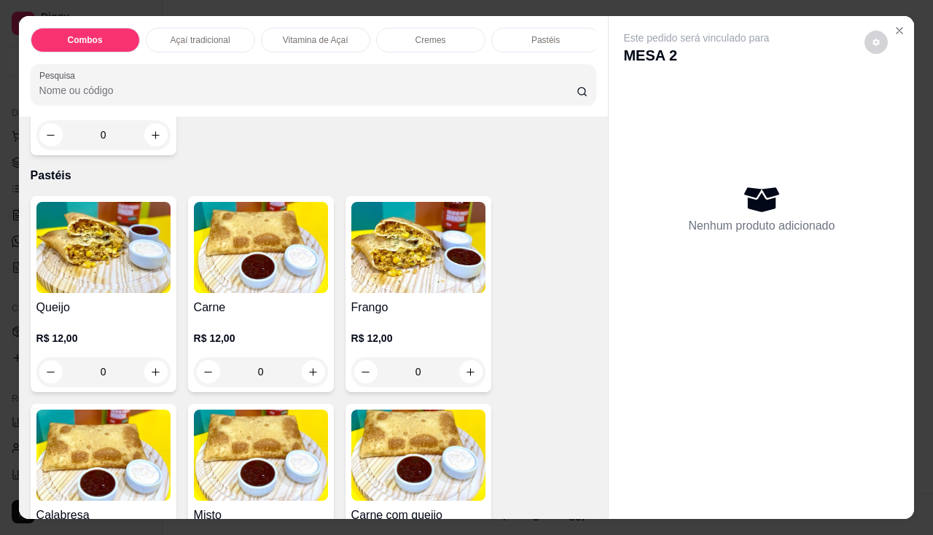
scroll to position [1677, 0]
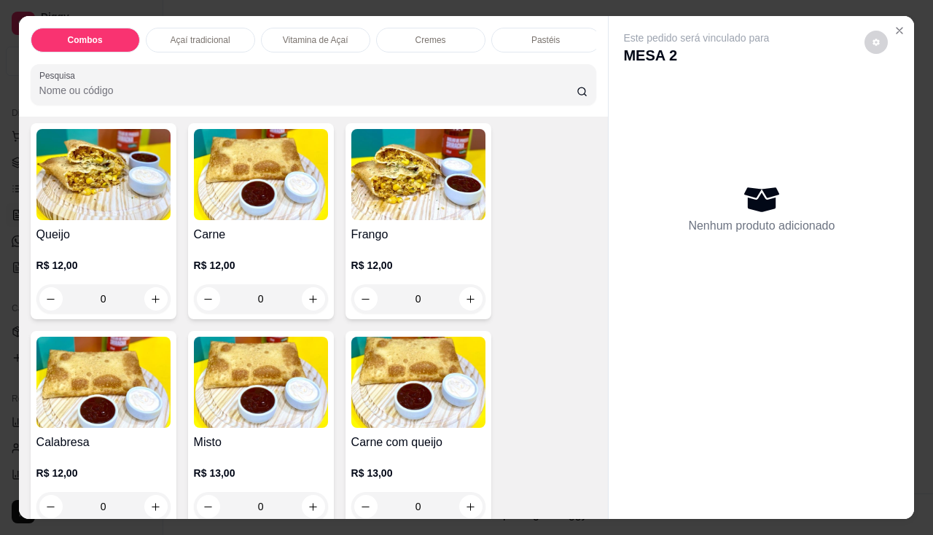
click at [356, 253] on div "R$ 12,00 0" at bounding box center [418, 278] width 134 height 70
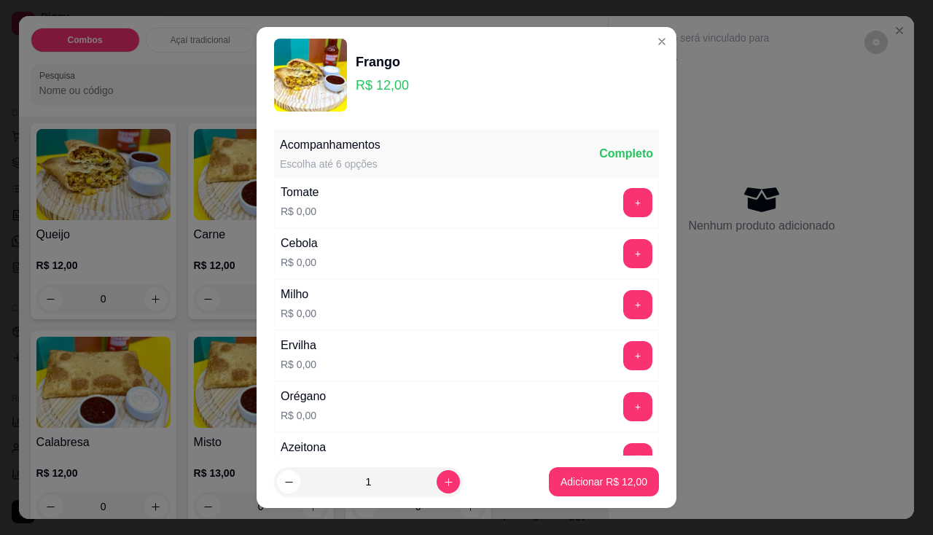
click at [618, 219] on div "Tomate R$ 0,00 +" at bounding box center [466, 202] width 385 height 51
click at [623, 203] on button "+" at bounding box center [637, 202] width 29 height 29
click at [624, 239] on button "+" at bounding box center [638, 253] width 28 height 28
click at [624, 297] on button "+" at bounding box center [638, 304] width 28 height 28
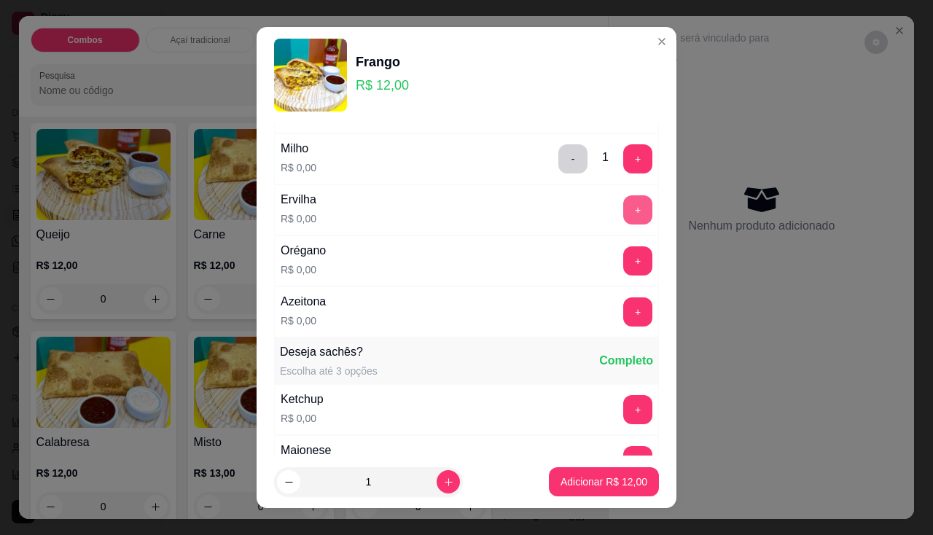
click at [623, 214] on button "+" at bounding box center [637, 209] width 29 height 29
click at [623, 264] on button "+" at bounding box center [637, 260] width 29 height 29
click at [607, 292] on div "Azeitona R$ 0,00 +" at bounding box center [466, 311] width 385 height 51
click at [624, 311] on button "+" at bounding box center [638, 311] width 28 height 28
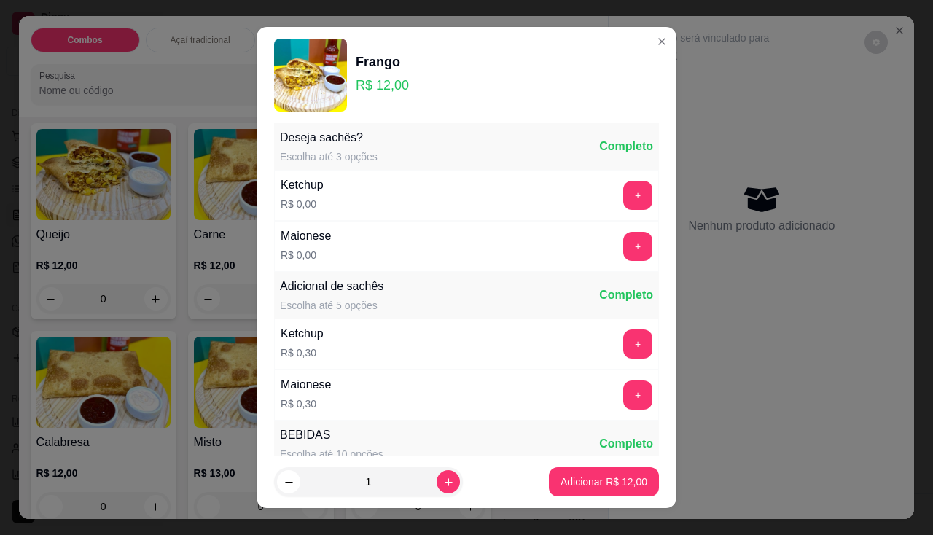
scroll to position [20, 0]
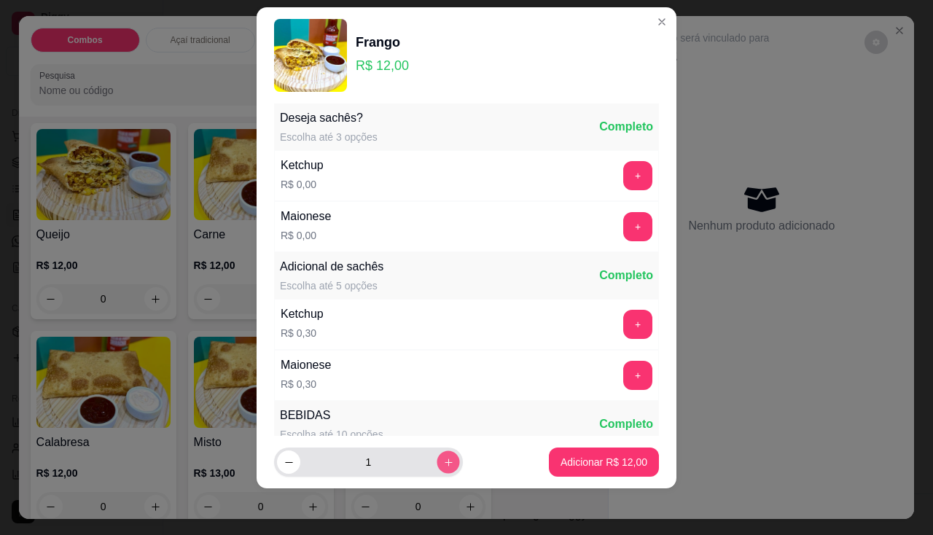
click at [443, 463] on icon "increase-product-quantity" at bounding box center [448, 462] width 11 height 11
type input "2"
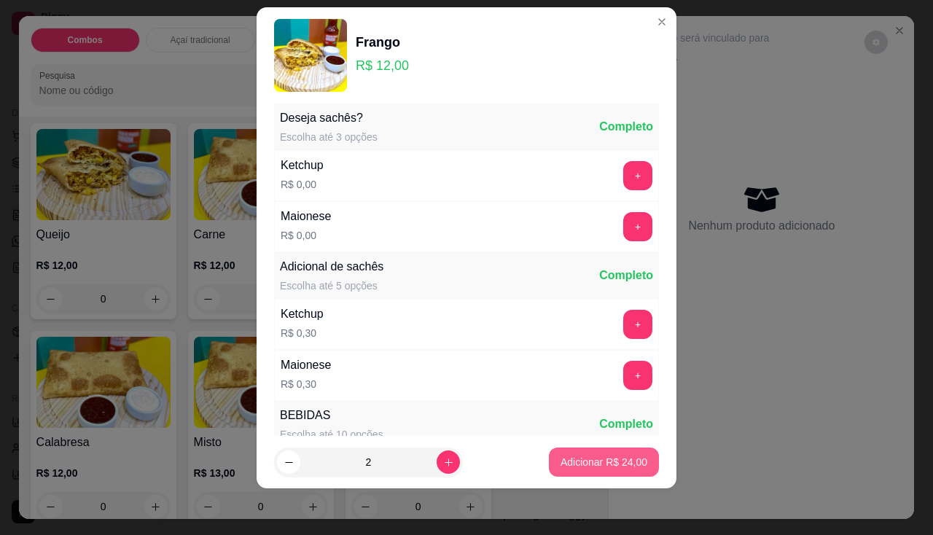
click at [564, 469] on button "Adicionar R$ 24,00" at bounding box center [604, 462] width 110 height 29
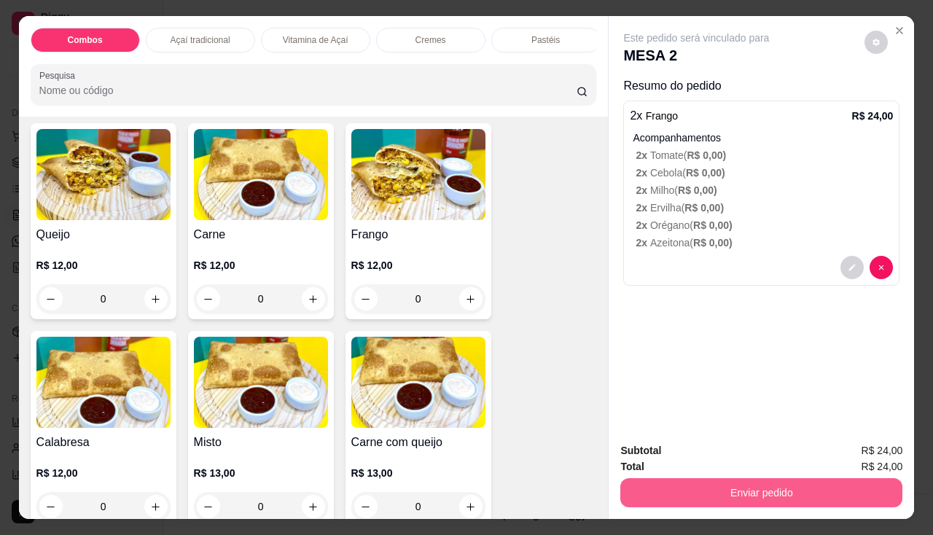
click at [668, 478] on button "Enviar pedido" at bounding box center [761, 492] width 282 height 29
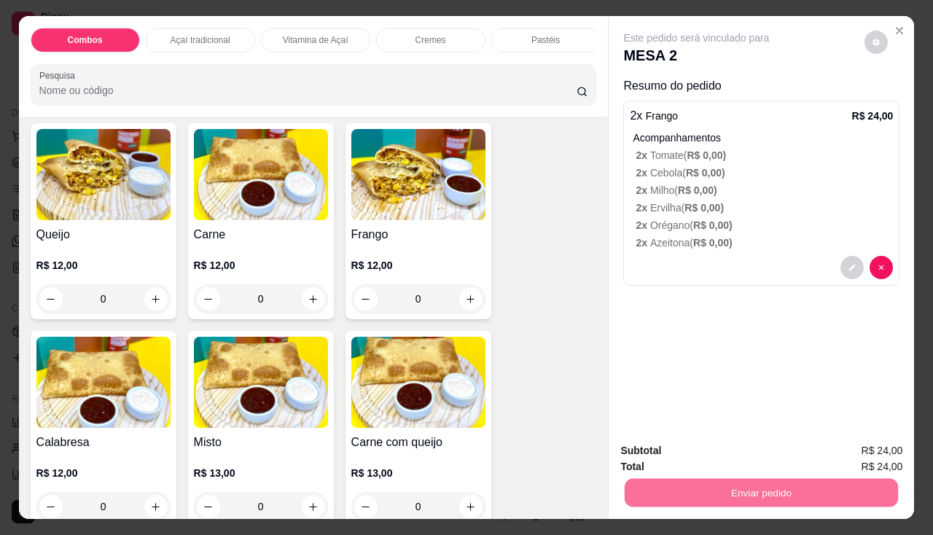
click at [679, 454] on button "Não registrar e enviar pedido" at bounding box center [714, 452] width 152 height 28
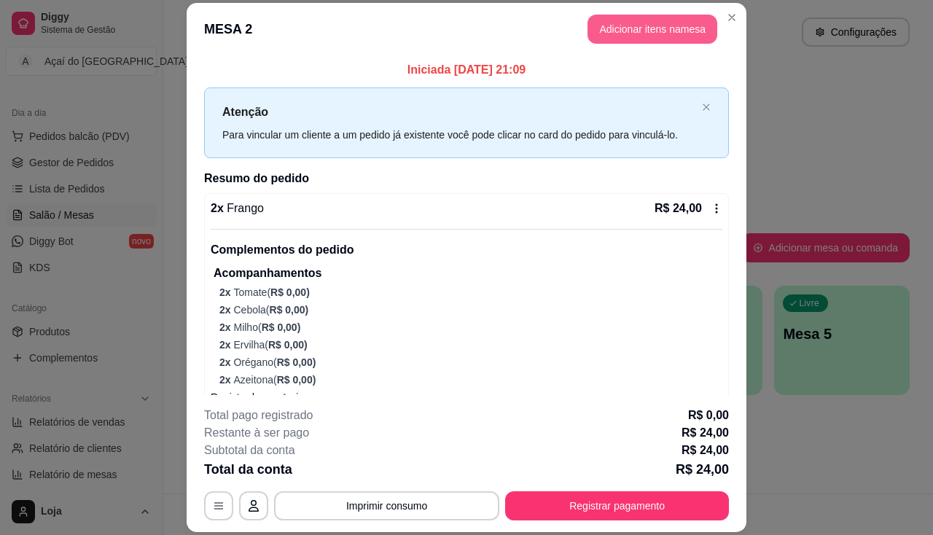
click at [606, 28] on button "Adicionar itens na mesa" at bounding box center [653, 29] width 130 height 29
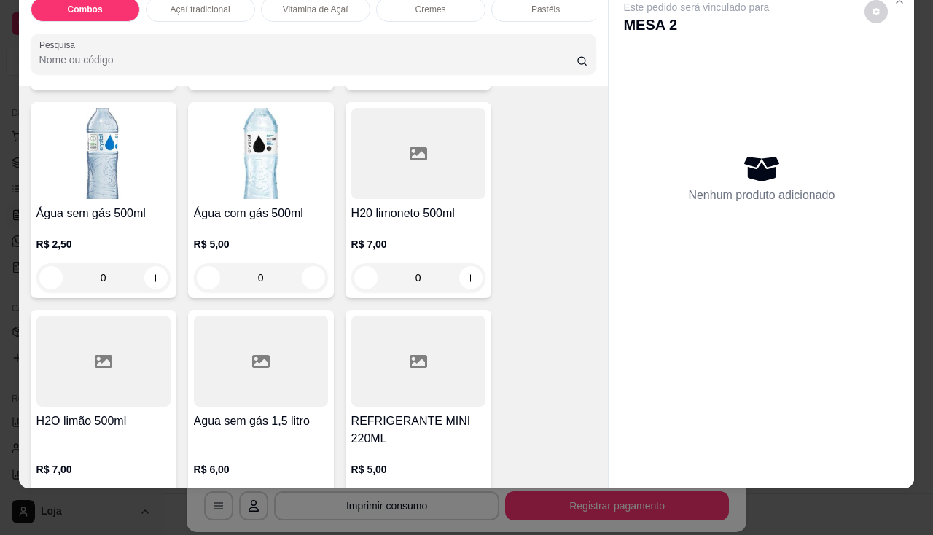
scroll to position [4666, 0]
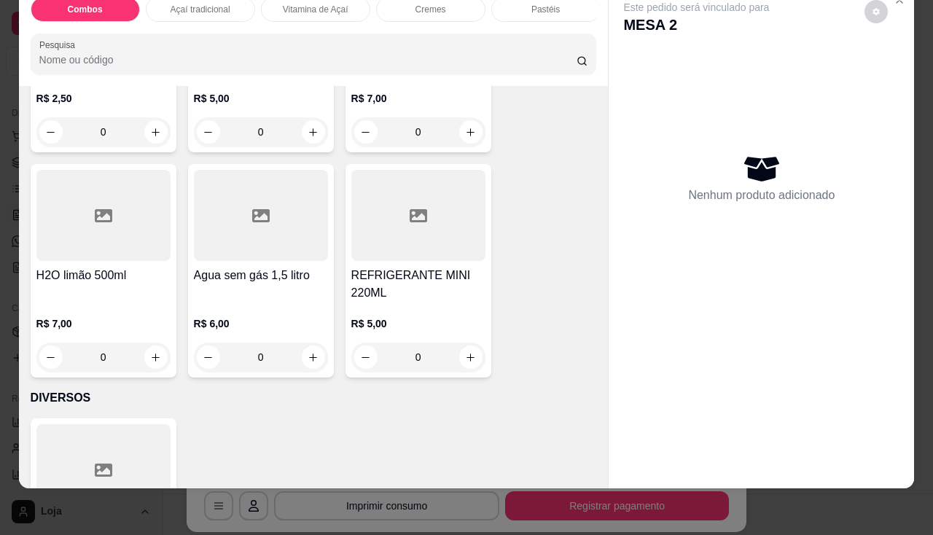
click at [434, 301] on h4 "REFRIGERANTE MINI 220ML" at bounding box center [418, 284] width 134 height 35
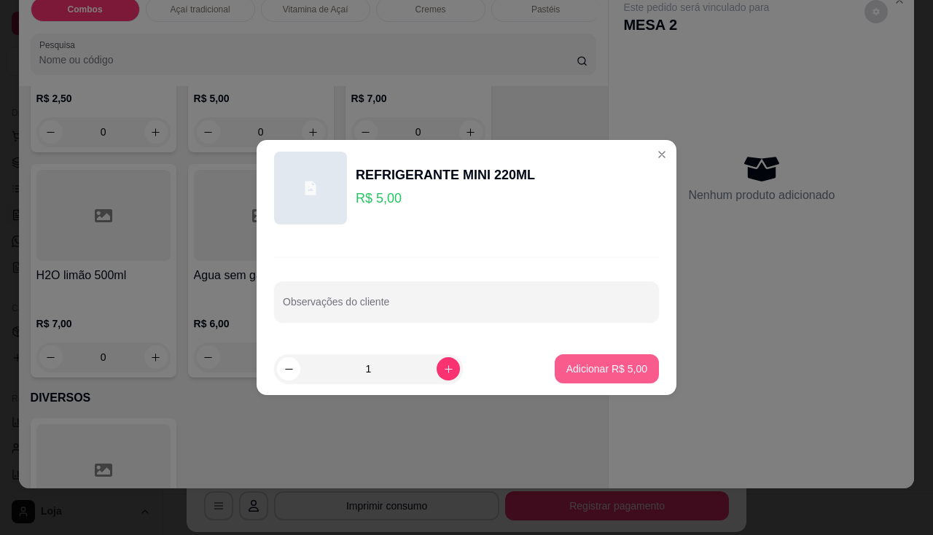
click at [607, 381] on button "Adicionar R$ 5,00" at bounding box center [607, 368] width 104 height 29
type input "1"
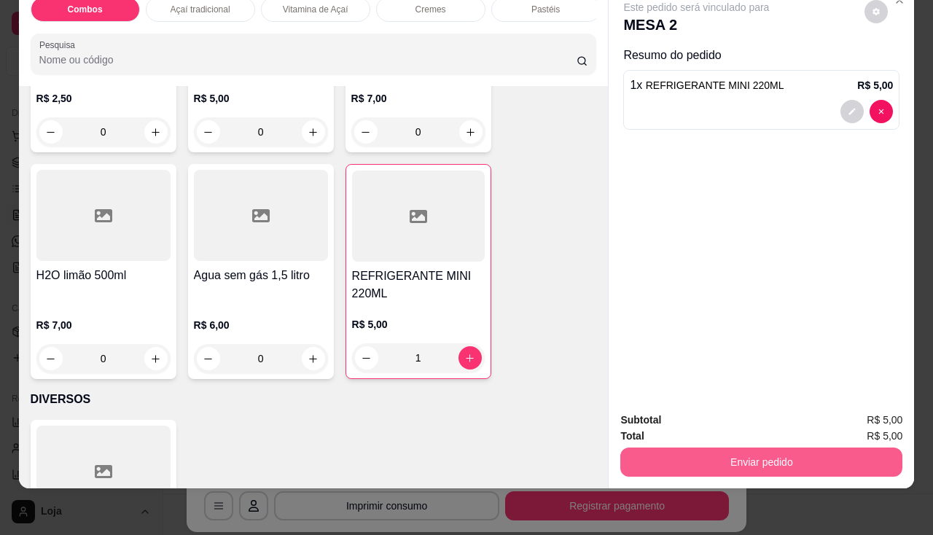
click at [650, 453] on button "Enviar pedido" at bounding box center [761, 462] width 282 height 29
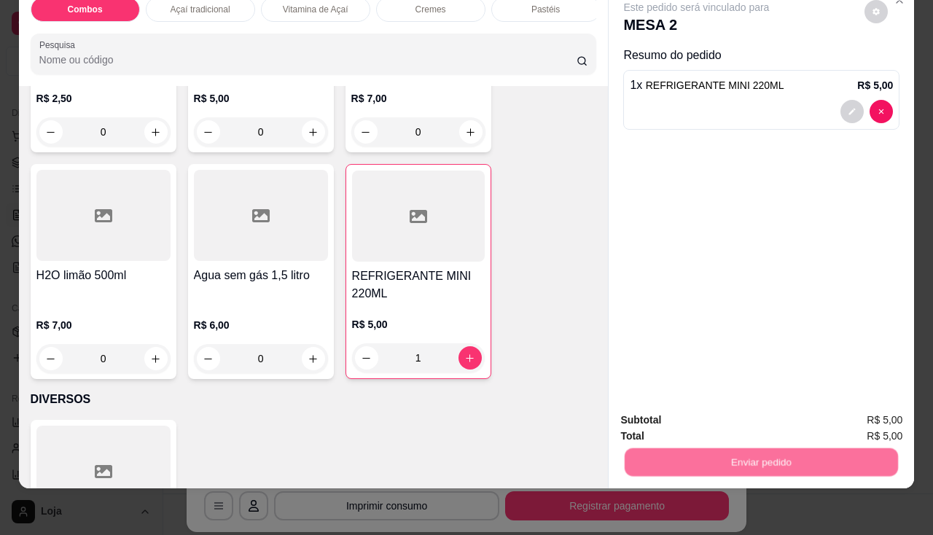
click at [657, 418] on button "Não registrar e enviar pedido" at bounding box center [714, 416] width 152 height 28
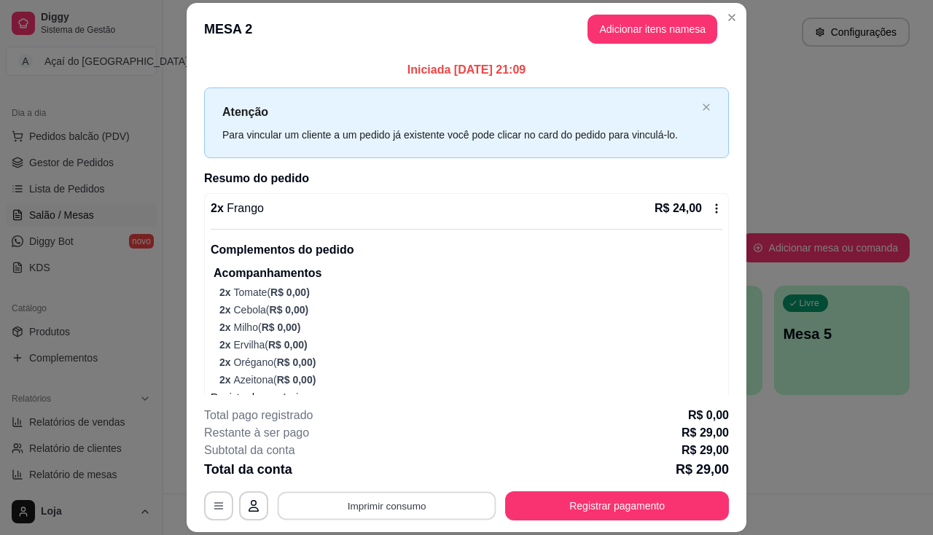
click at [413, 502] on button "Imprimir consumo" at bounding box center [387, 506] width 219 height 28
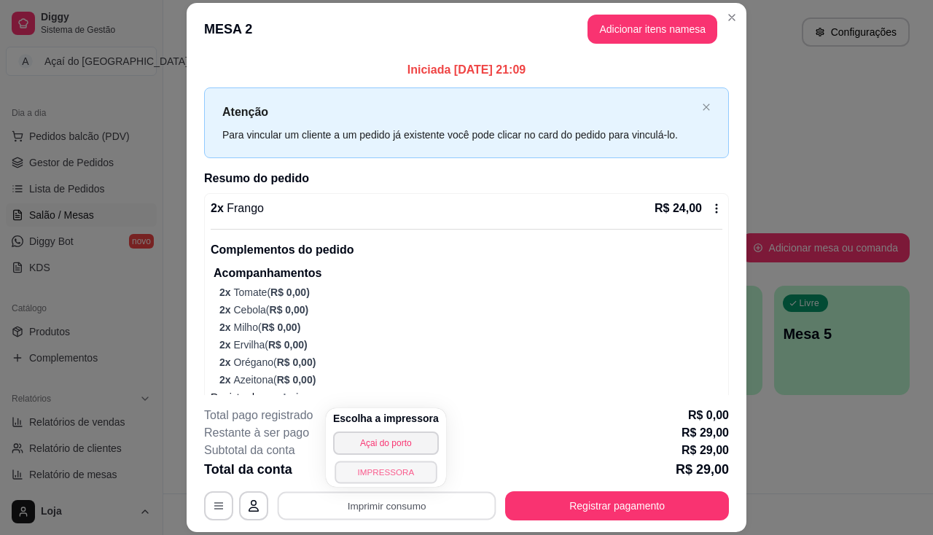
click at [370, 475] on button "IMPRESSORA" at bounding box center [386, 472] width 102 height 23
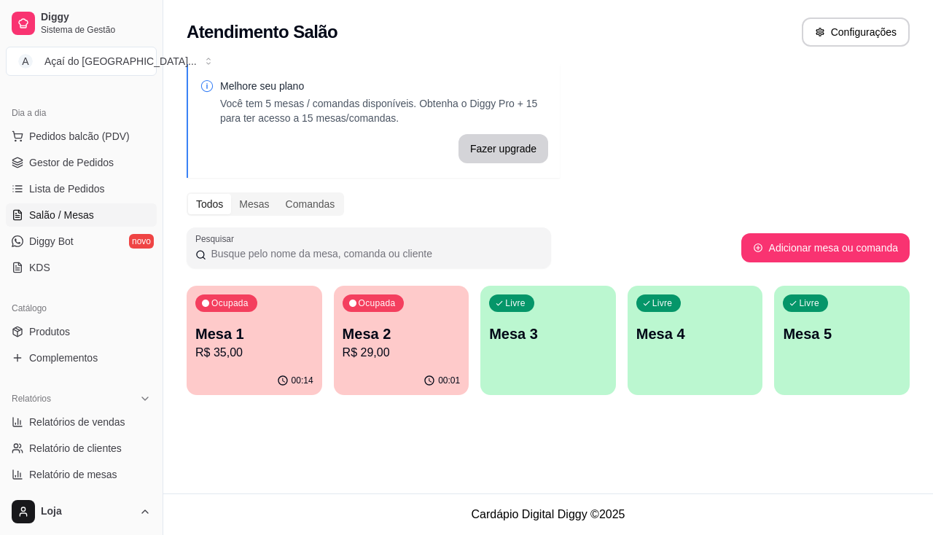
click at [297, 330] on p "Mesa 1" at bounding box center [254, 334] width 118 height 20
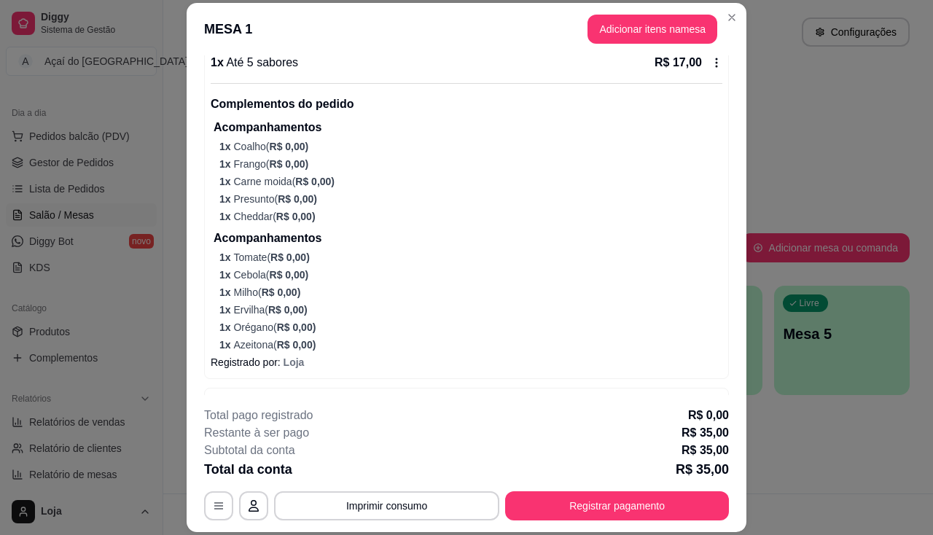
scroll to position [195, 0]
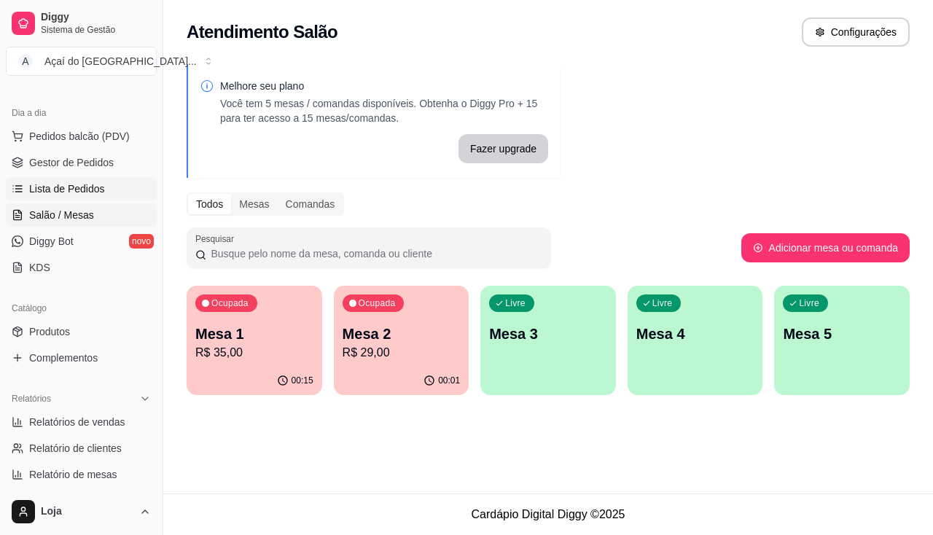
click at [84, 193] on span "Lista de Pedidos" at bounding box center [67, 189] width 76 height 15
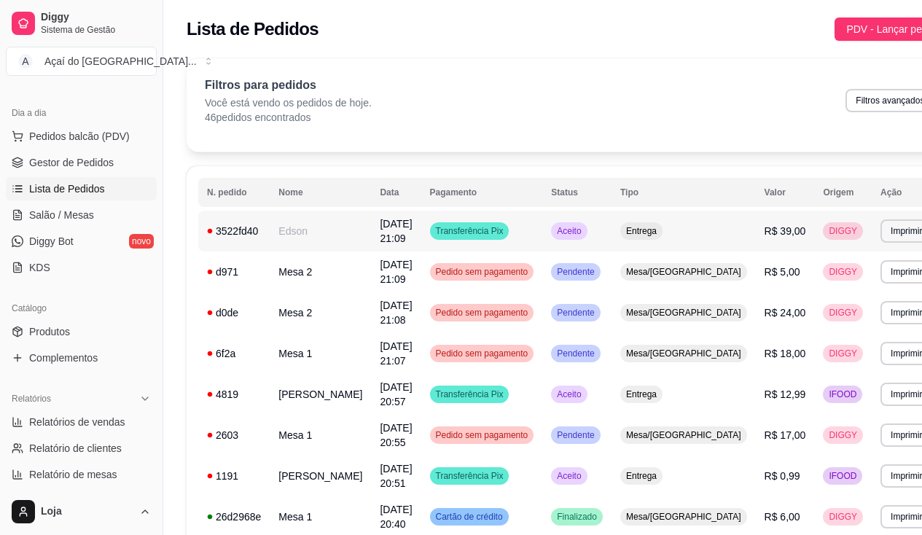
click at [371, 235] on td "[DATE] 21:09" at bounding box center [396, 231] width 50 height 41
click at [86, 195] on span "Lista de Pedidos" at bounding box center [67, 189] width 76 height 15
click at [86, 214] on span "Salão / Mesas" at bounding box center [61, 215] width 65 height 15
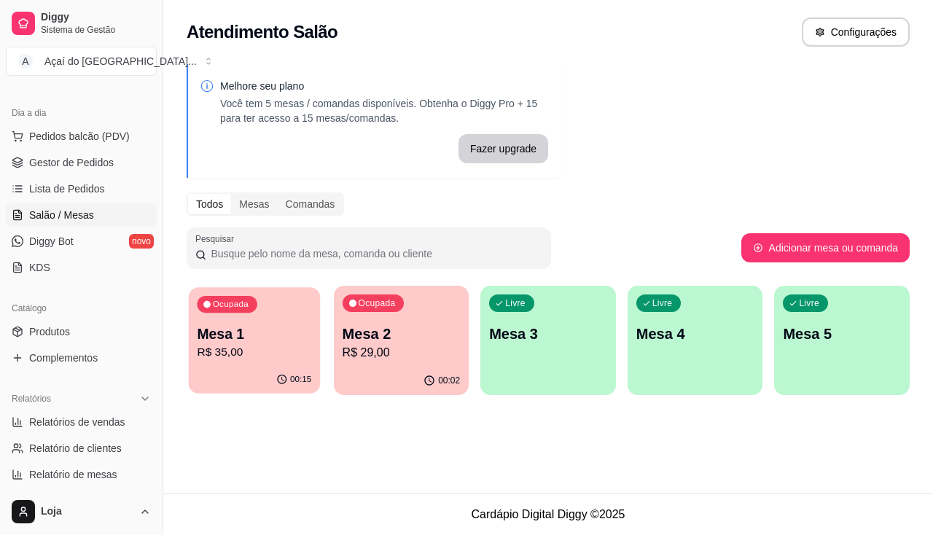
click at [262, 381] on div "00:15" at bounding box center [254, 380] width 131 height 28
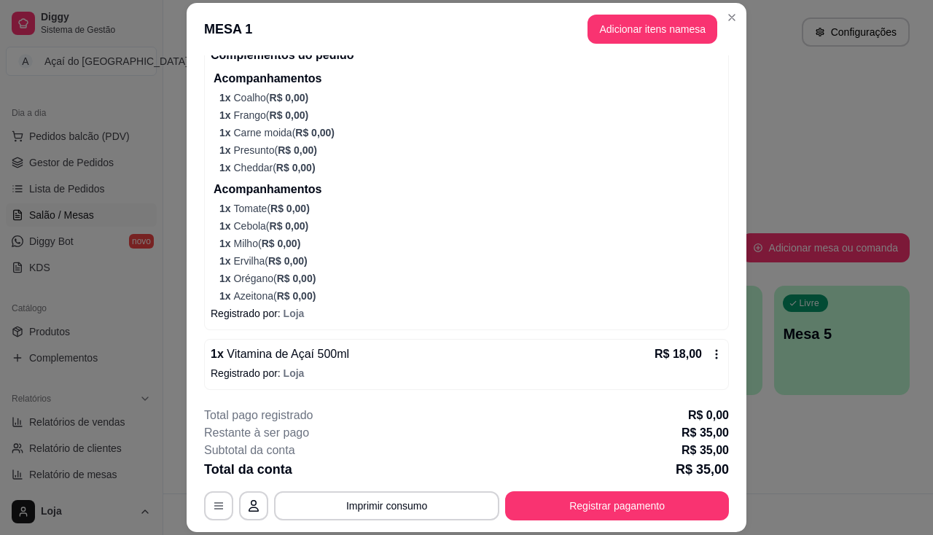
scroll to position [44, 0]
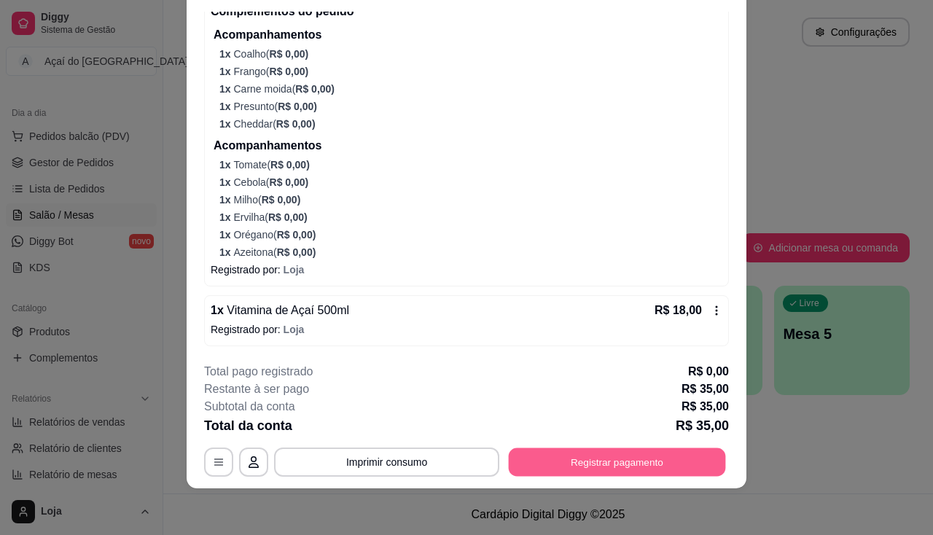
click at [556, 461] on button "Registrar pagamento" at bounding box center [617, 462] width 217 height 28
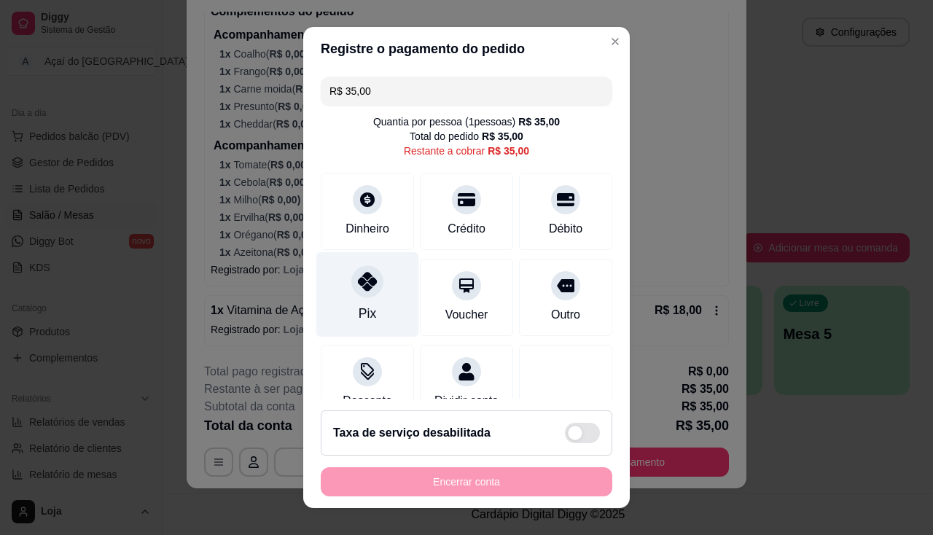
click at [380, 285] on div "Pix" at bounding box center [367, 294] width 103 height 85
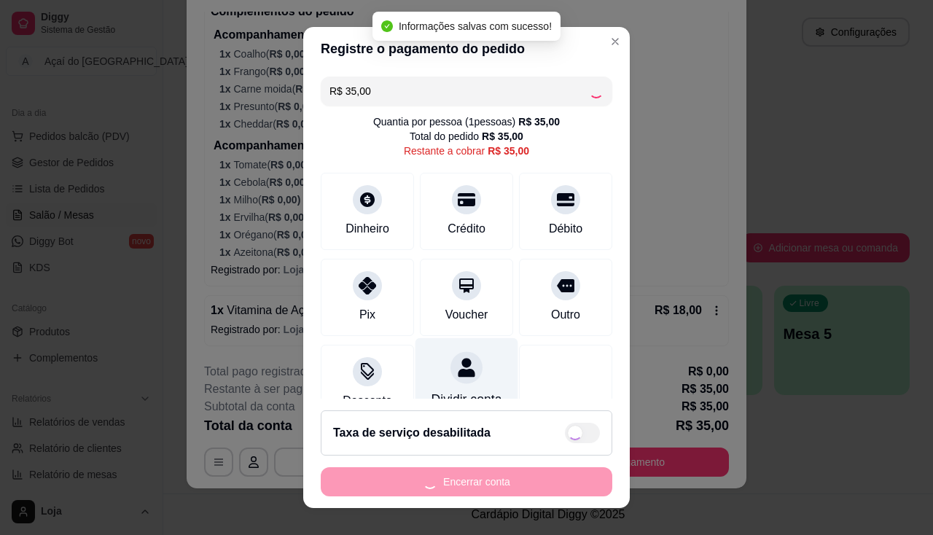
type input "R$ 0,00"
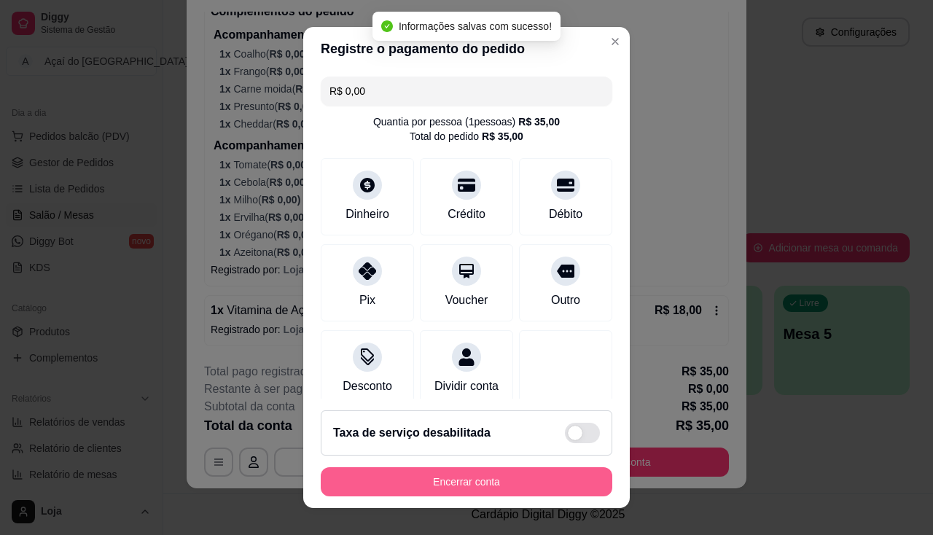
click at [480, 494] on button "Encerrar conta" at bounding box center [467, 481] width 292 height 29
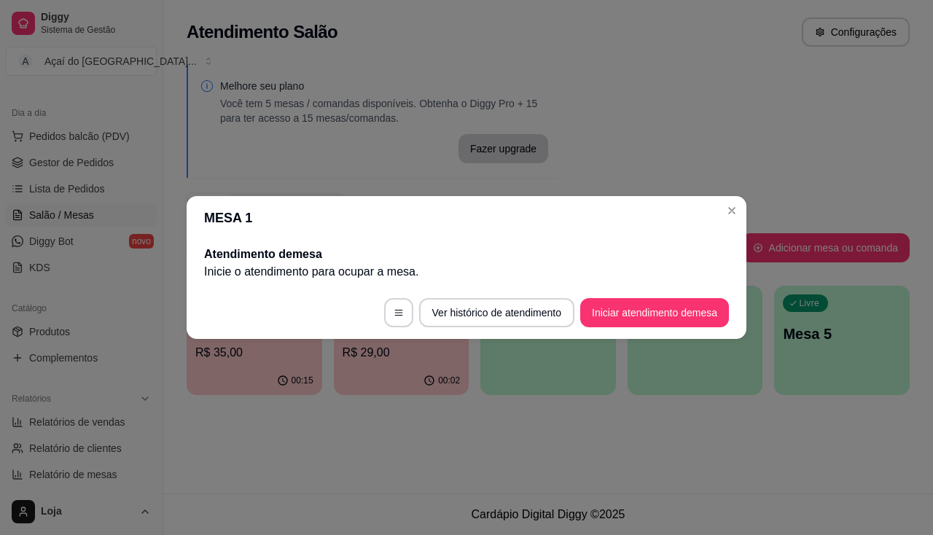
scroll to position [0, 0]
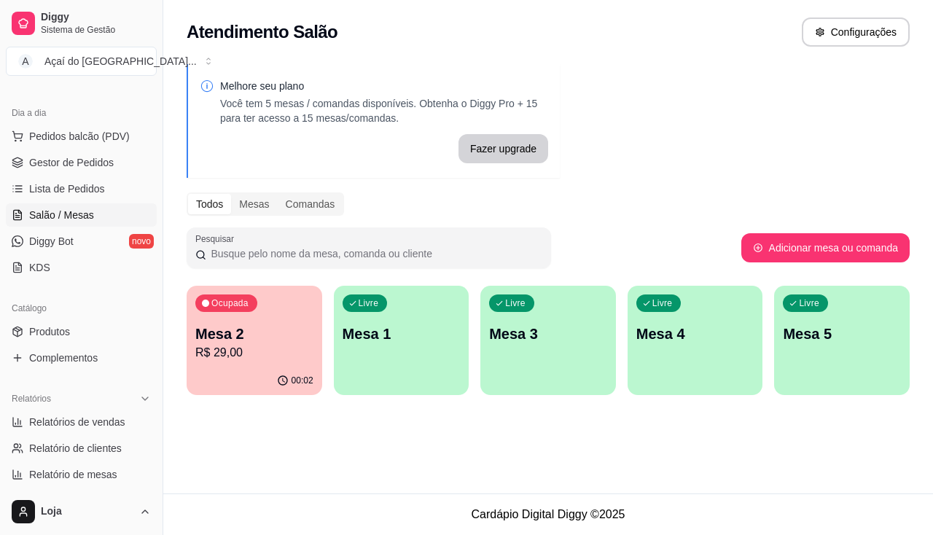
click at [287, 315] on div "Ocupada Mesa 2 R$ 29,00" at bounding box center [255, 326] width 136 height 81
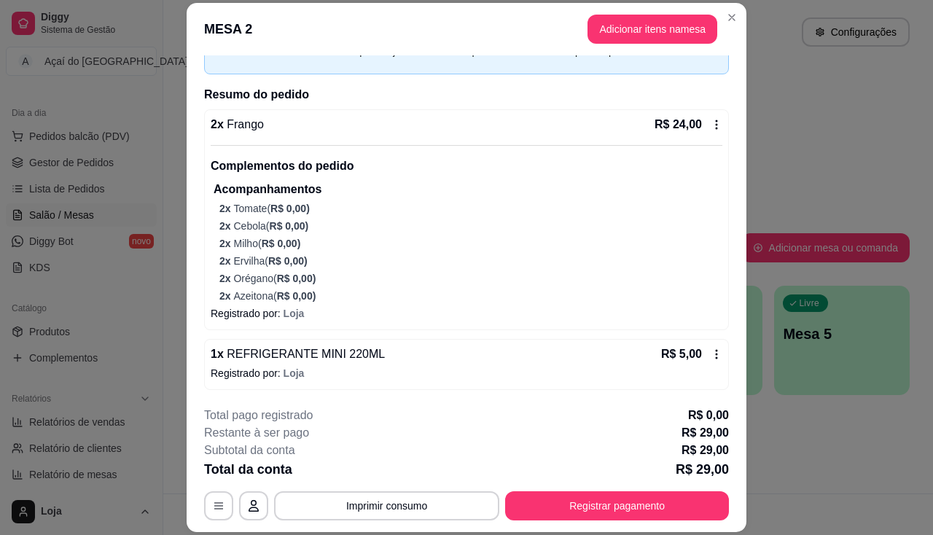
scroll to position [44, 0]
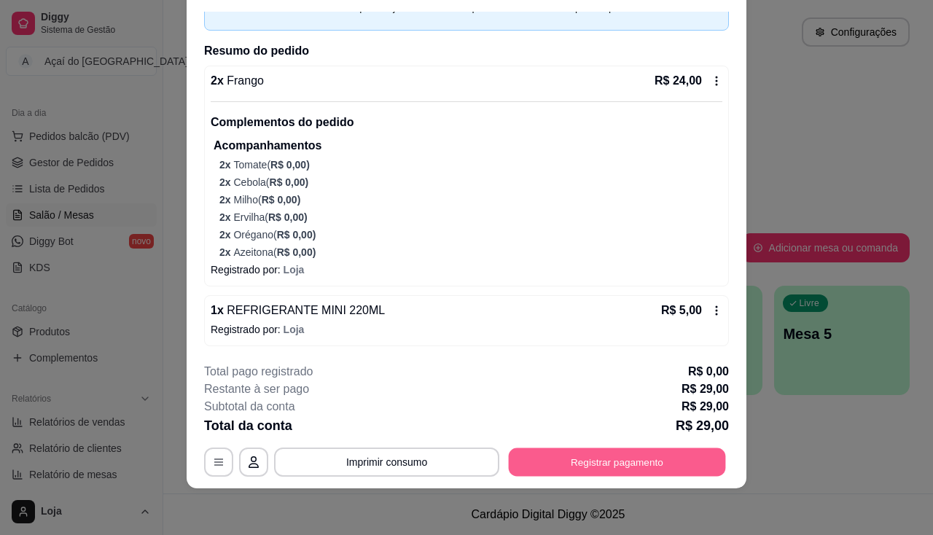
click at [577, 454] on button "Registrar pagamento" at bounding box center [617, 462] width 217 height 28
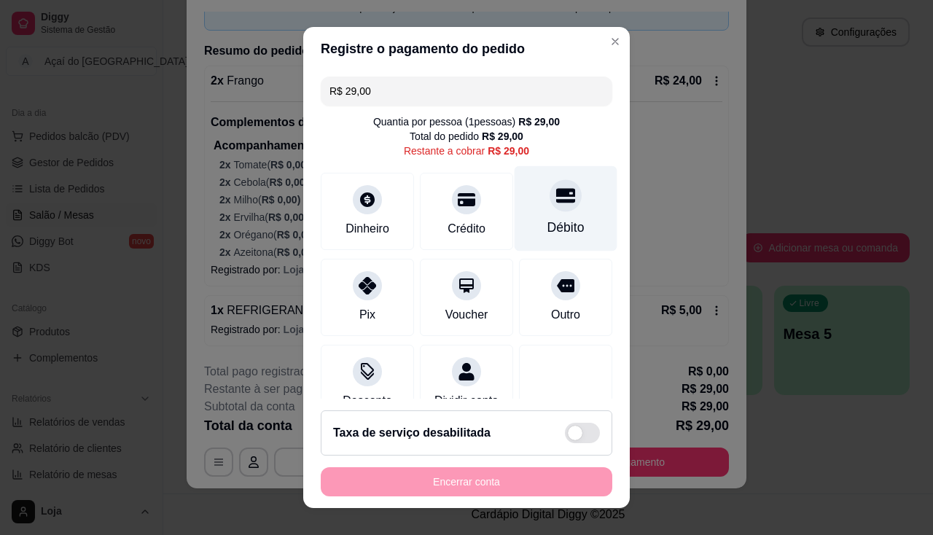
click at [521, 221] on div "Débito" at bounding box center [566, 207] width 103 height 85
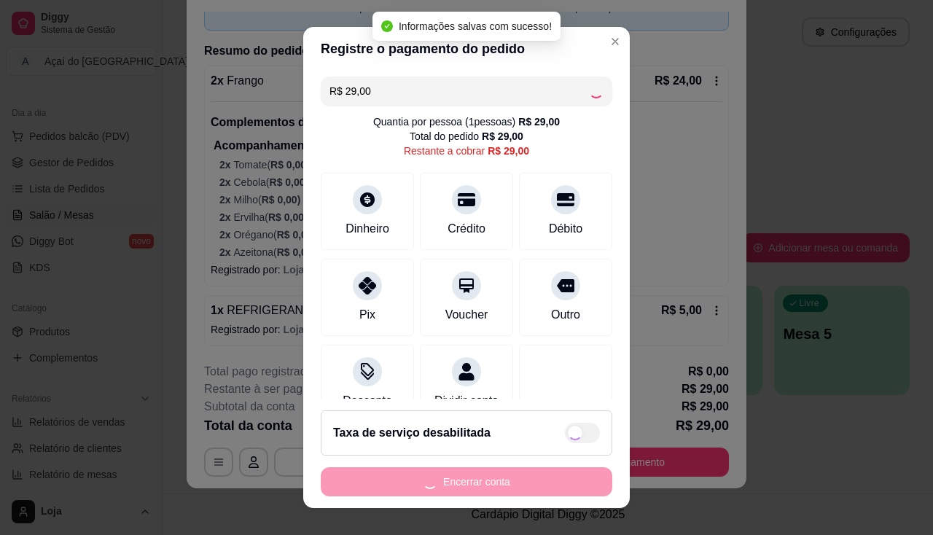
type input "R$ 0,00"
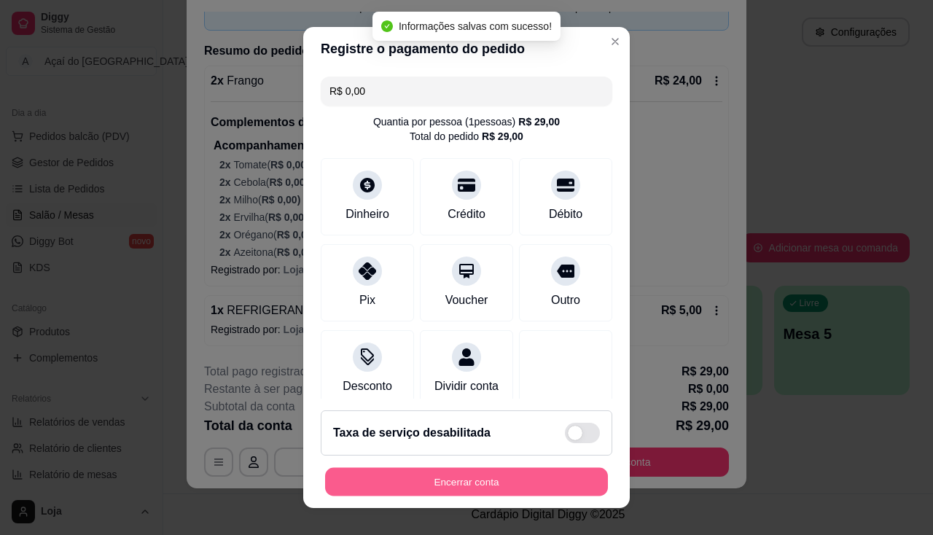
click at [515, 468] on button "Encerrar conta" at bounding box center [466, 482] width 283 height 28
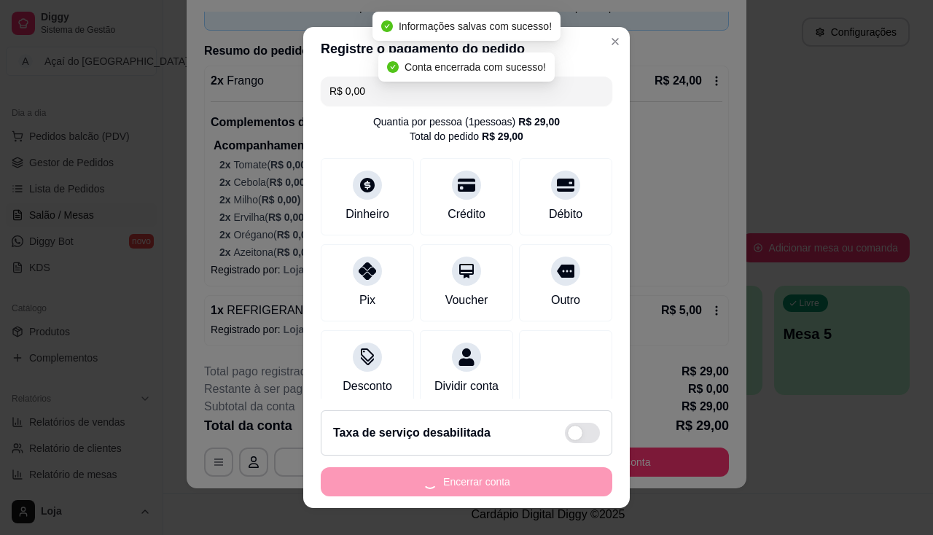
scroll to position [0, 0]
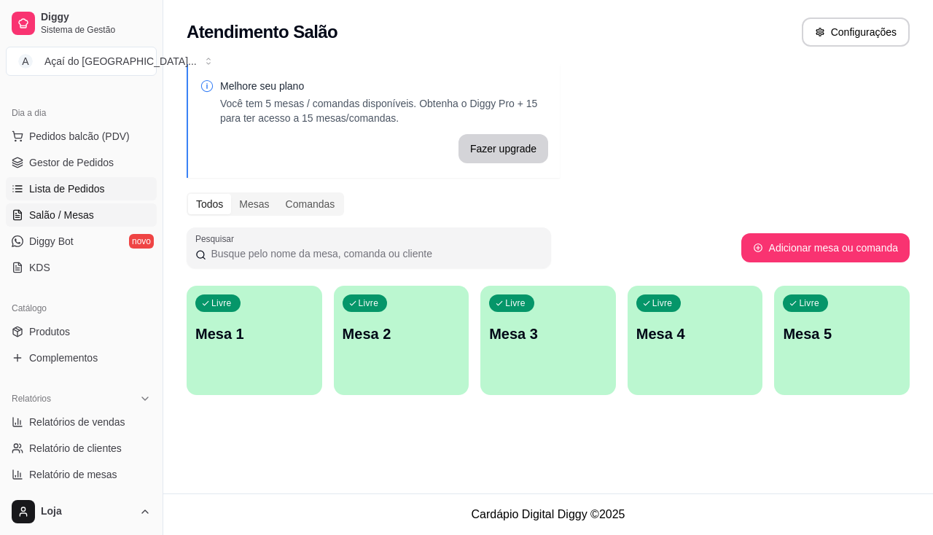
click at [18, 192] on icon at bounding box center [18, 189] width 12 height 12
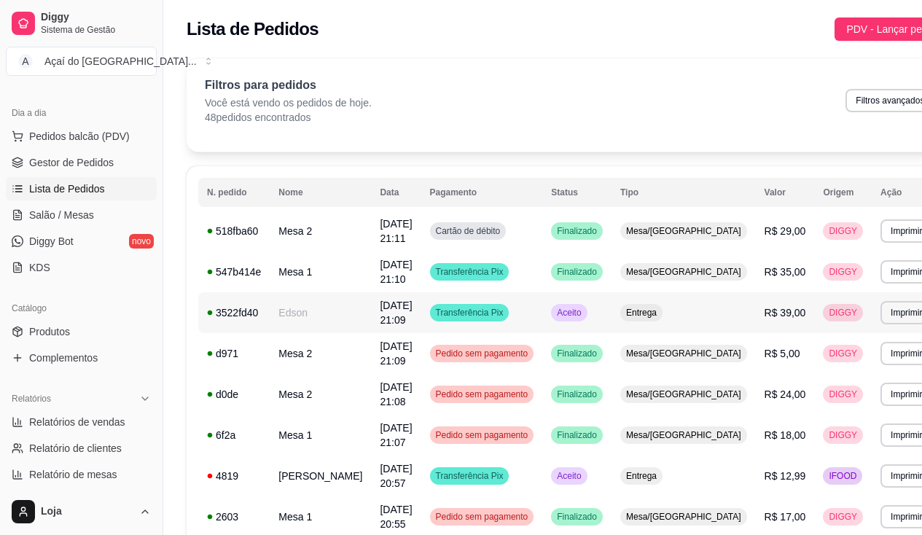
click at [285, 316] on td "Edson" at bounding box center [320, 312] width 101 height 41
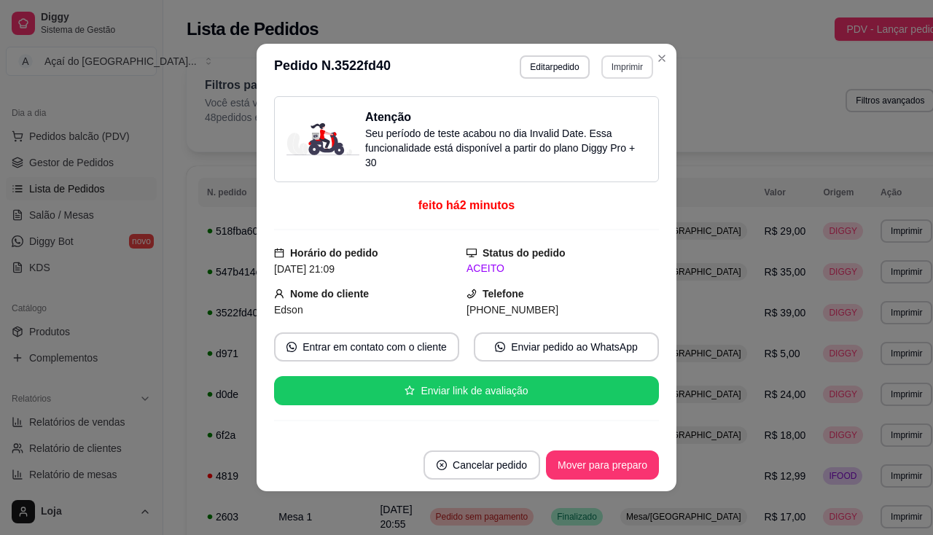
click at [623, 69] on button "Imprimir" at bounding box center [627, 66] width 52 height 23
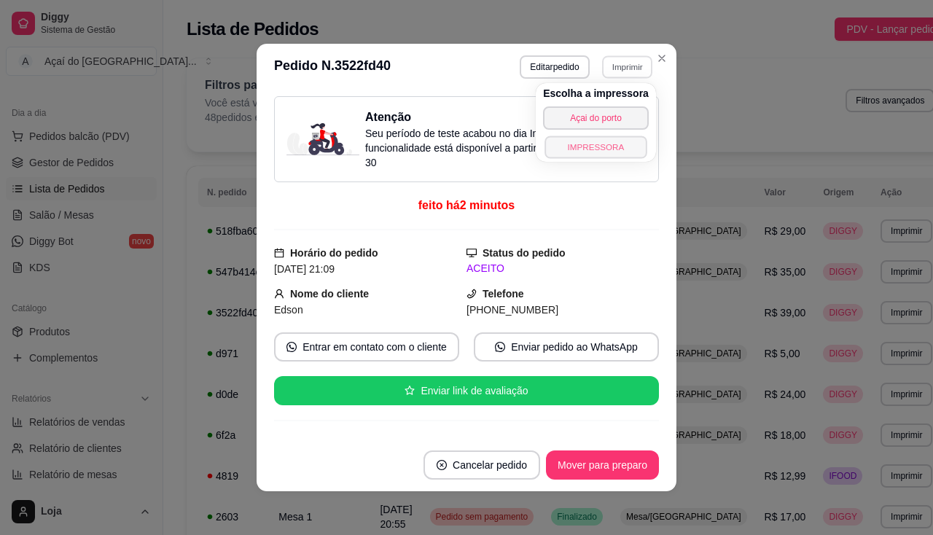
click at [611, 144] on button "IMPRESSORA" at bounding box center [596, 147] width 102 height 23
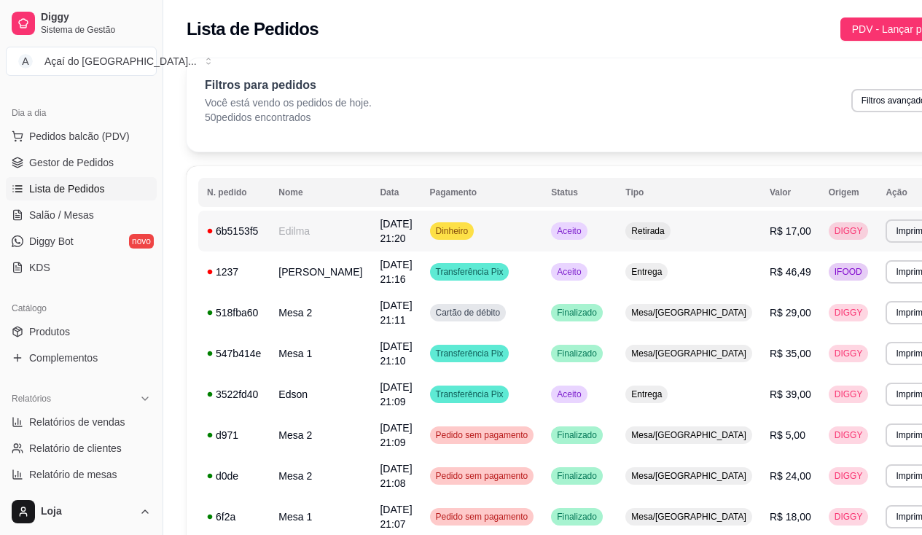
click at [267, 232] on td "6b5153f5" at bounding box center [233, 231] width 71 height 41
click at [298, 242] on td "Edilma" at bounding box center [320, 231] width 101 height 41
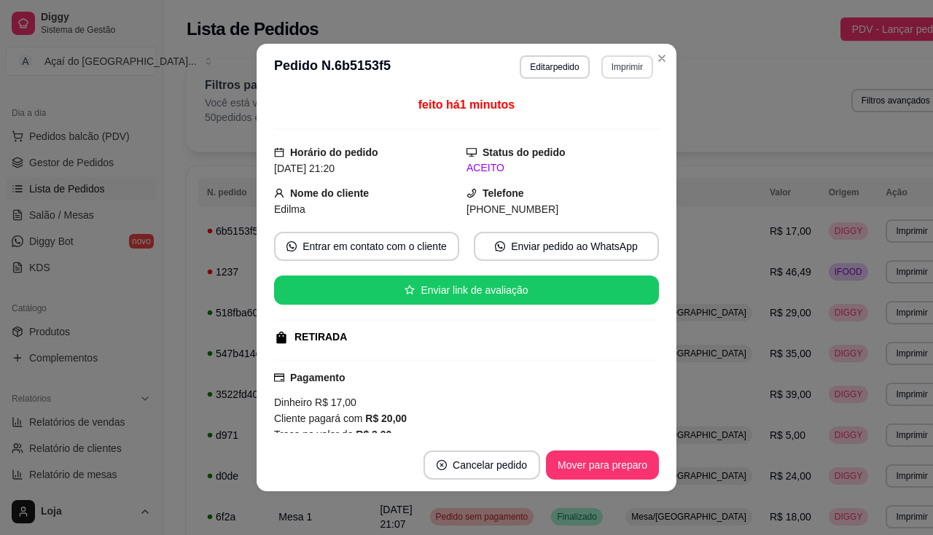
click at [622, 72] on button "Imprimir" at bounding box center [627, 66] width 52 height 23
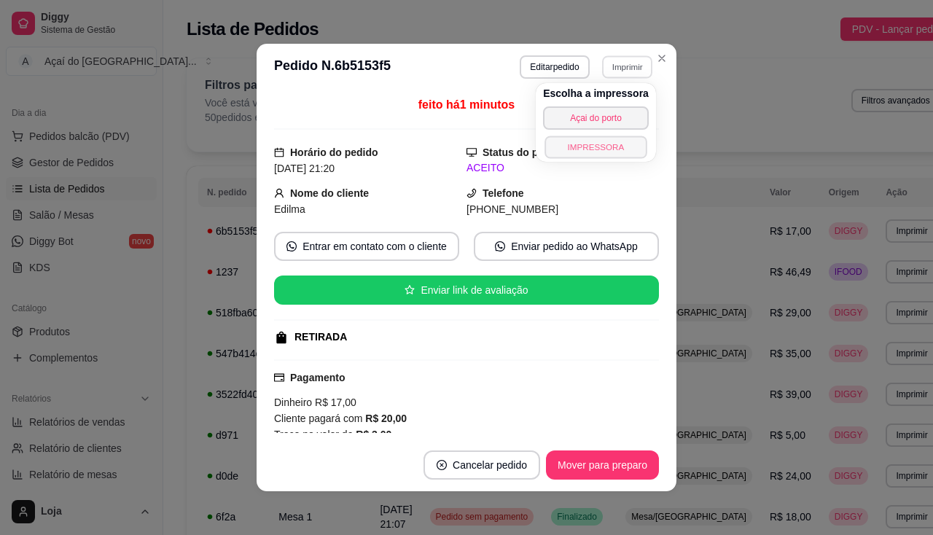
click at [607, 144] on button "IMPRESSORA" at bounding box center [596, 147] width 102 height 23
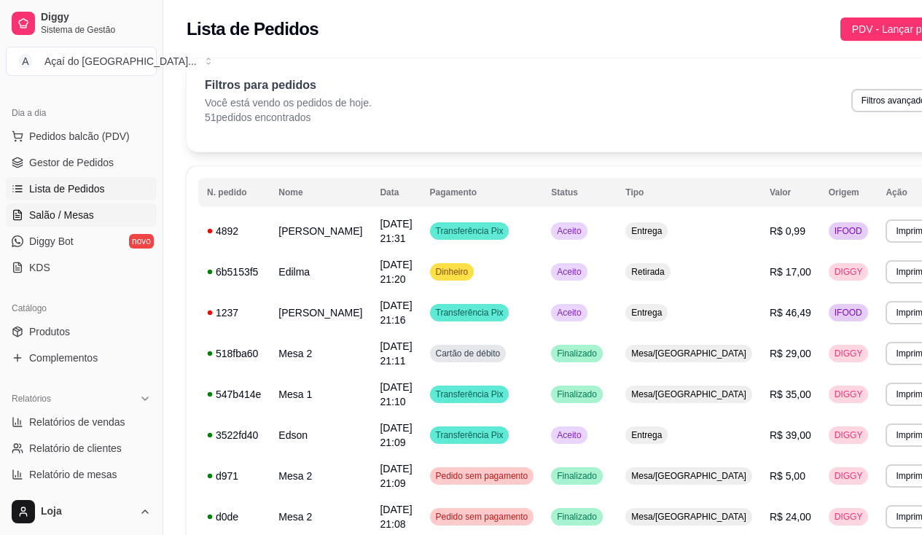
click at [74, 213] on span "Salão / Mesas" at bounding box center [61, 215] width 65 height 15
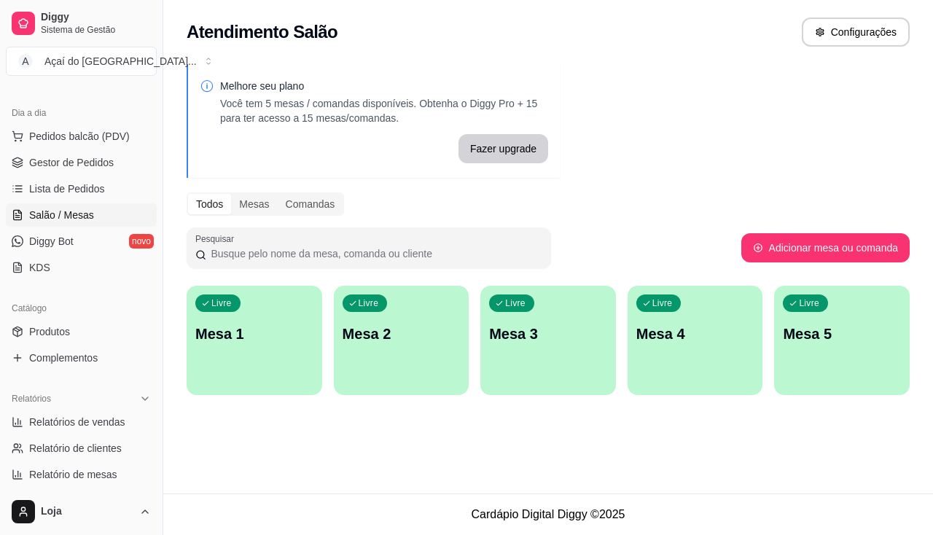
click at [227, 367] on div "Livre Mesa 1" at bounding box center [255, 332] width 136 height 92
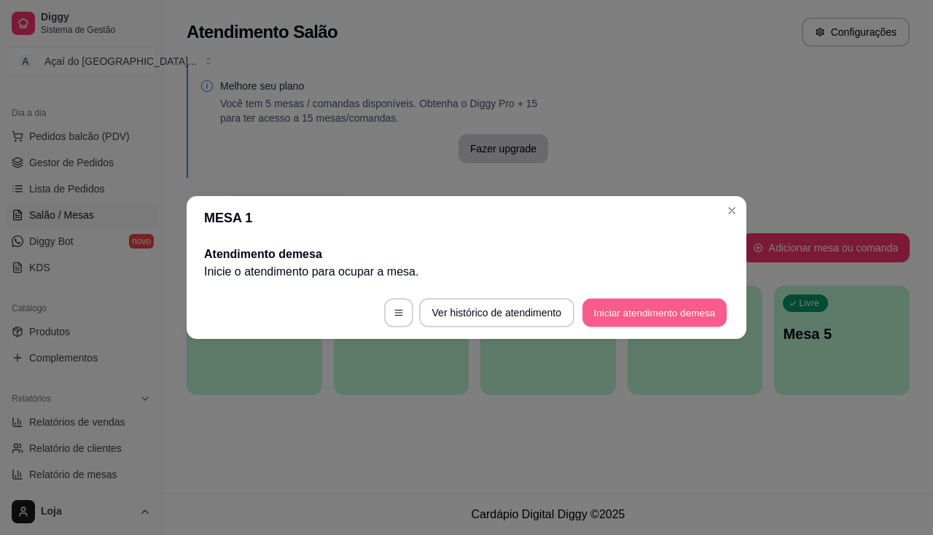
click at [644, 311] on button "Iniciar atendimento de mesa" at bounding box center [654, 313] width 144 height 28
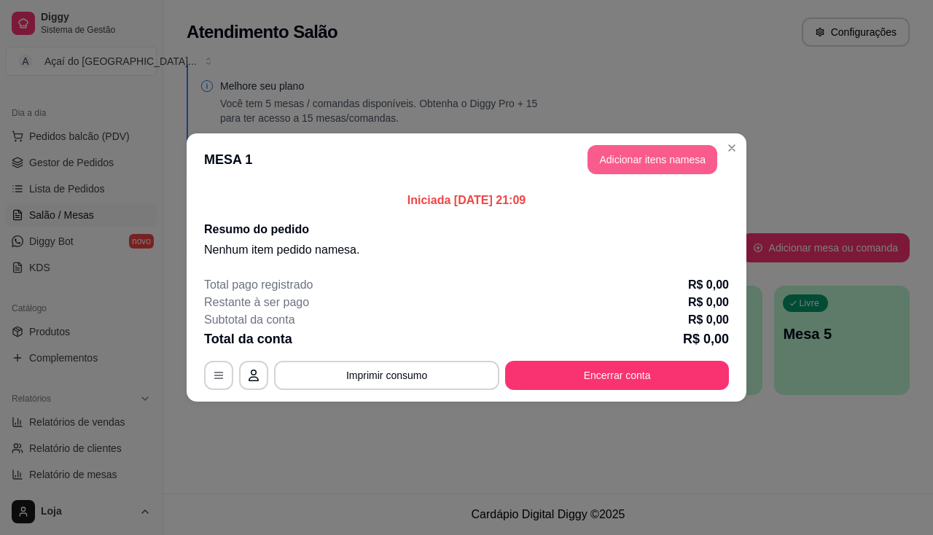
click at [672, 168] on button "Adicionar itens na mesa" at bounding box center [653, 159] width 130 height 29
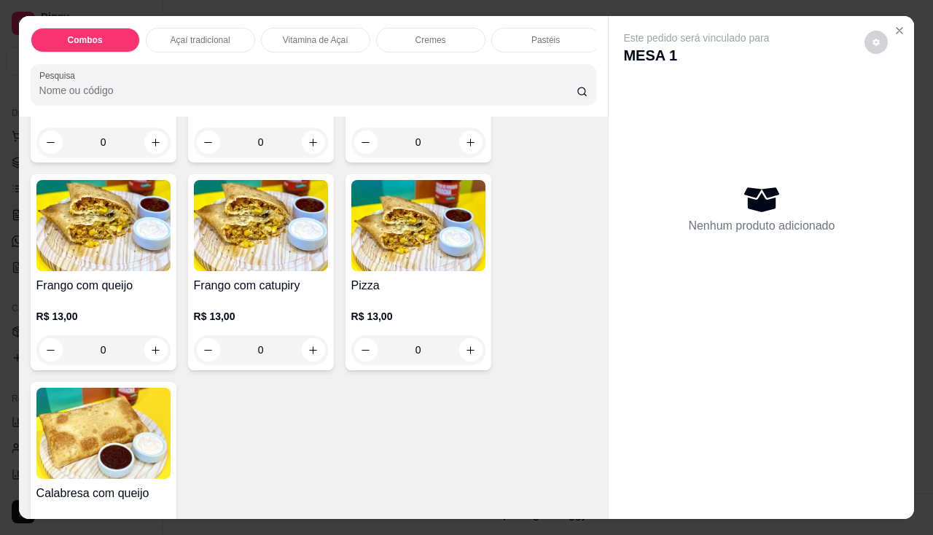
scroll to position [1823, 0]
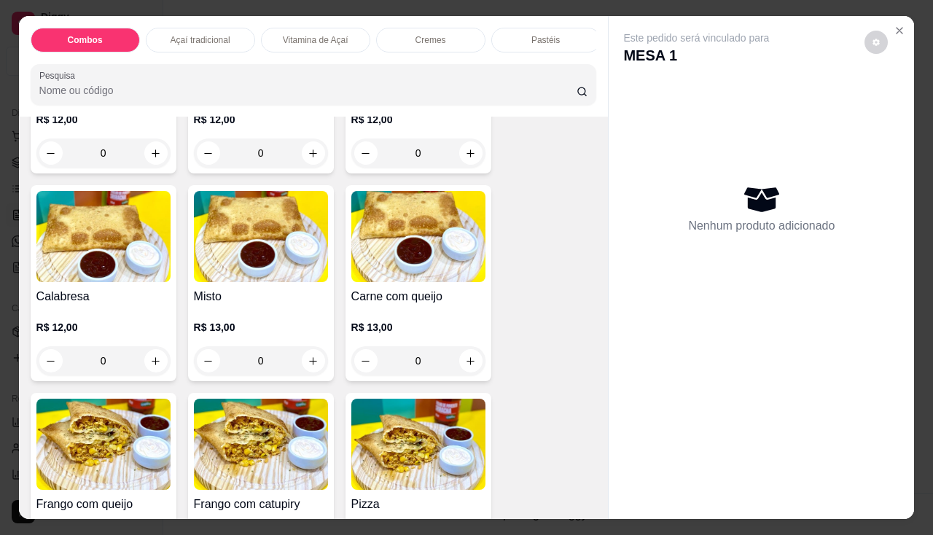
click at [397, 282] on img at bounding box center [418, 236] width 134 height 91
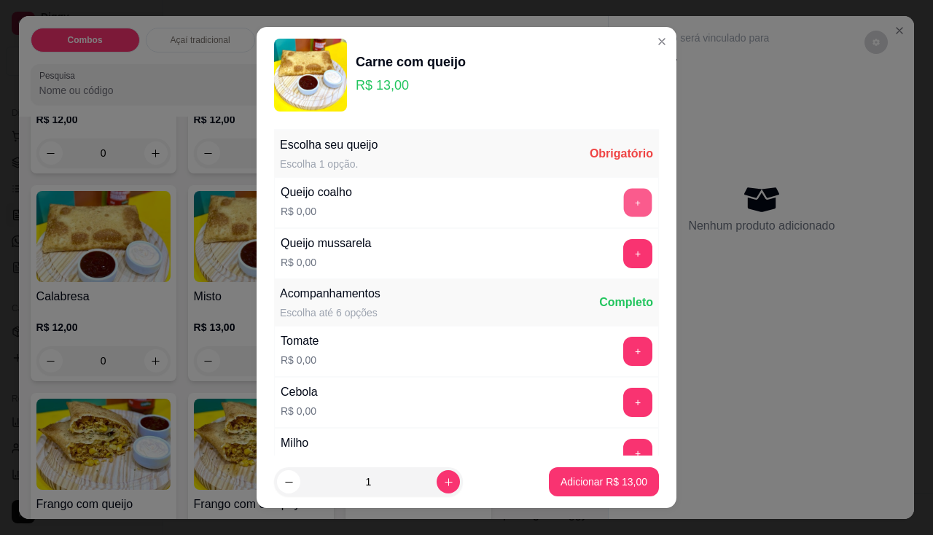
click at [624, 212] on button "+" at bounding box center [638, 202] width 28 height 28
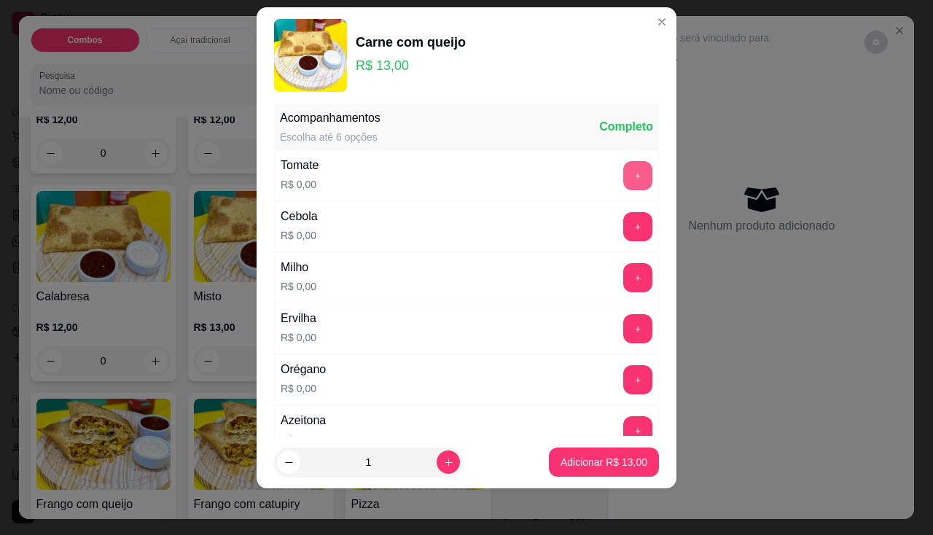
click at [623, 174] on button "+" at bounding box center [637, 175] width 29 height 29
click at [623, 221] on button "+" at bounding box center [637, 226] width 29 height 29
click at [624, 264] on button "+" at bounding box center [638, 277] width 28 height 28
click at [624, 327] on button "+" at bounding box center [638, 328] width 28 height 28
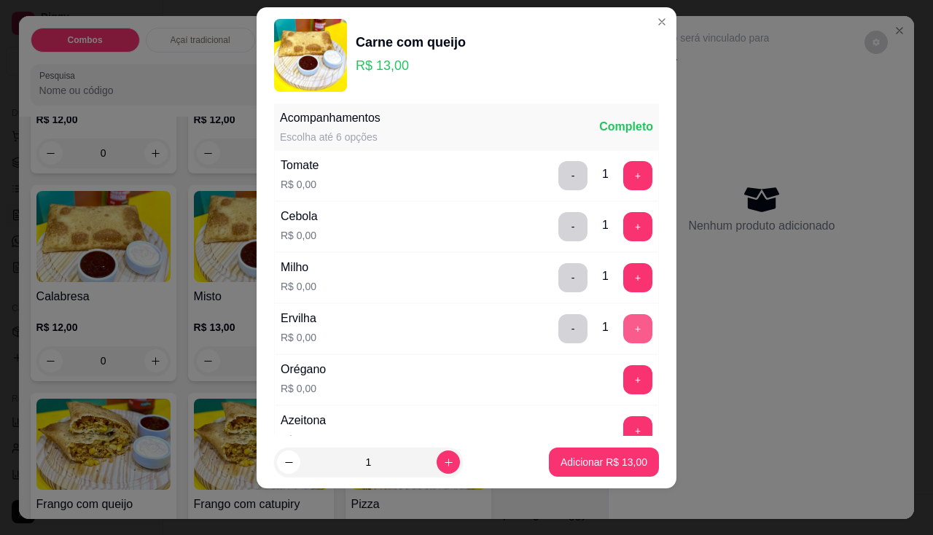
scroll to position [229, 0]
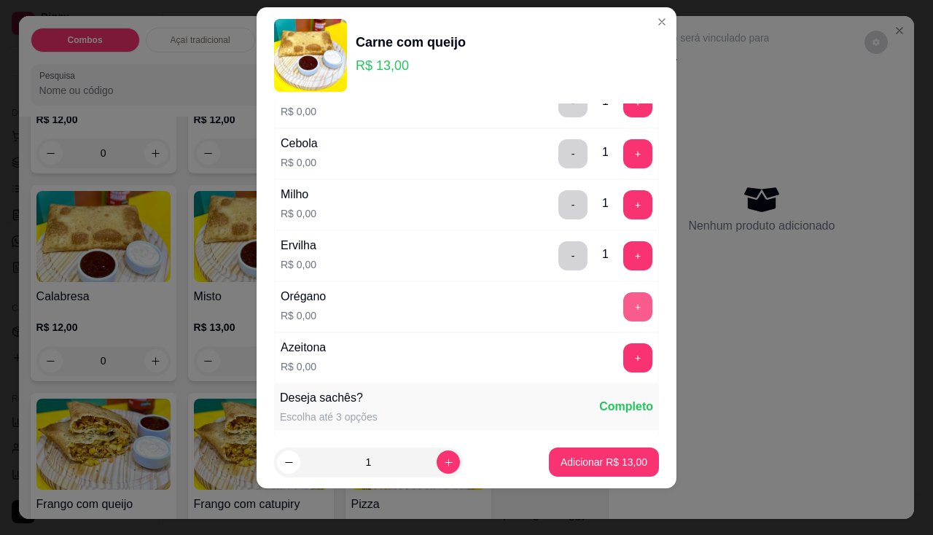
click at [623, 297] on button "+" at bounding box center [637, 306] width 29 height 29
click at [624, 356] on button "+" at bounding box center [638, 357] width 28 height 28
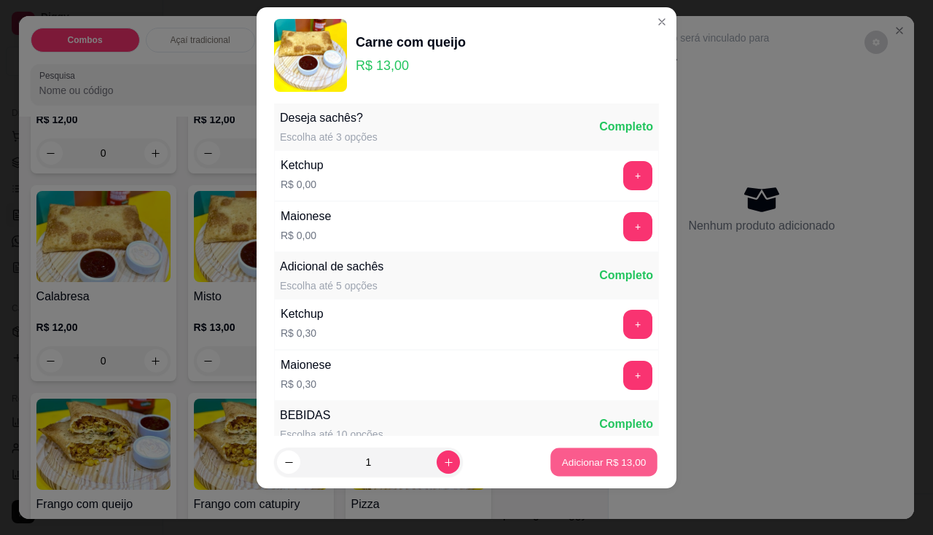
click at [606, 456] on p "Adicionar R$ 13,00" at bounding box center [604, 463] width 85 height 14
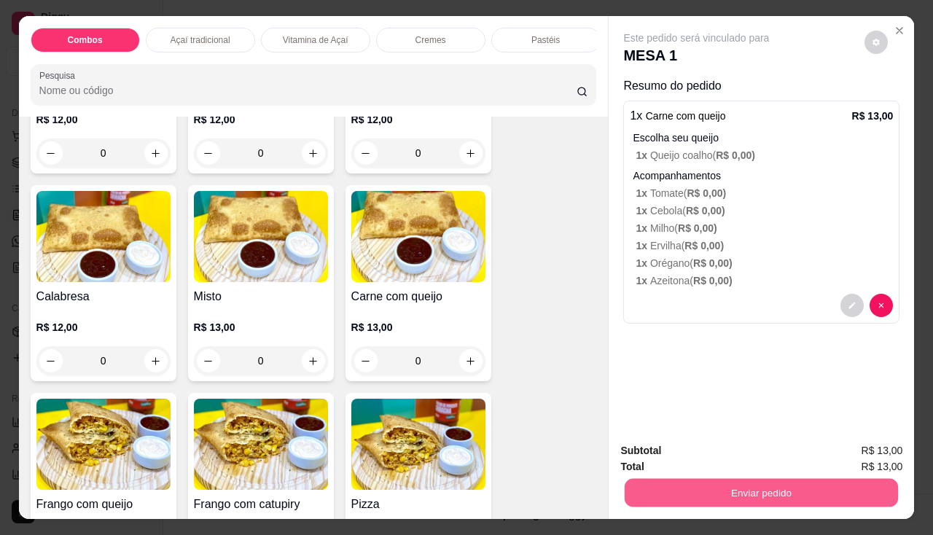
click at [667, 488] on button "Enviar pedido" at bounding box center [761, 493] width 273 height 28
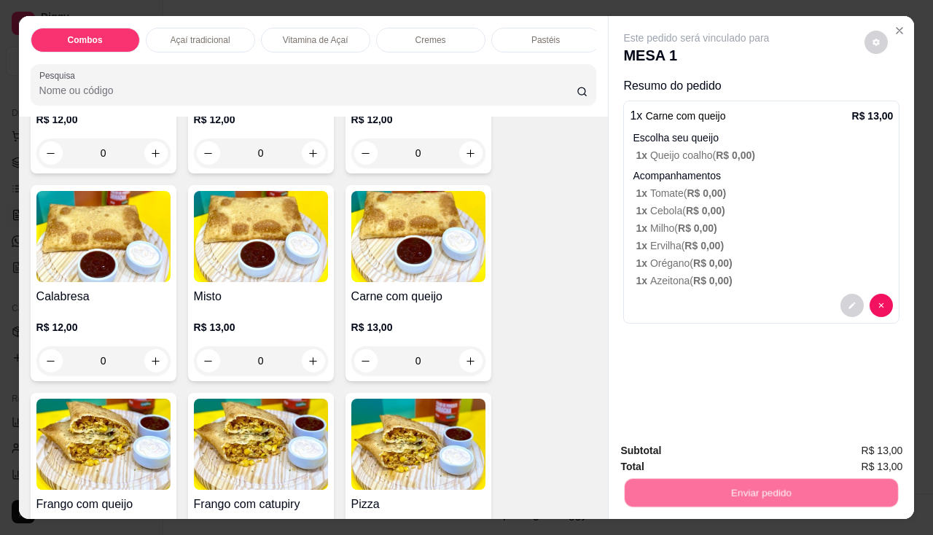
click at [671, 453] on button "Não registrar e enviar pedido" at bounding box center [713, 451] width 147 height 27
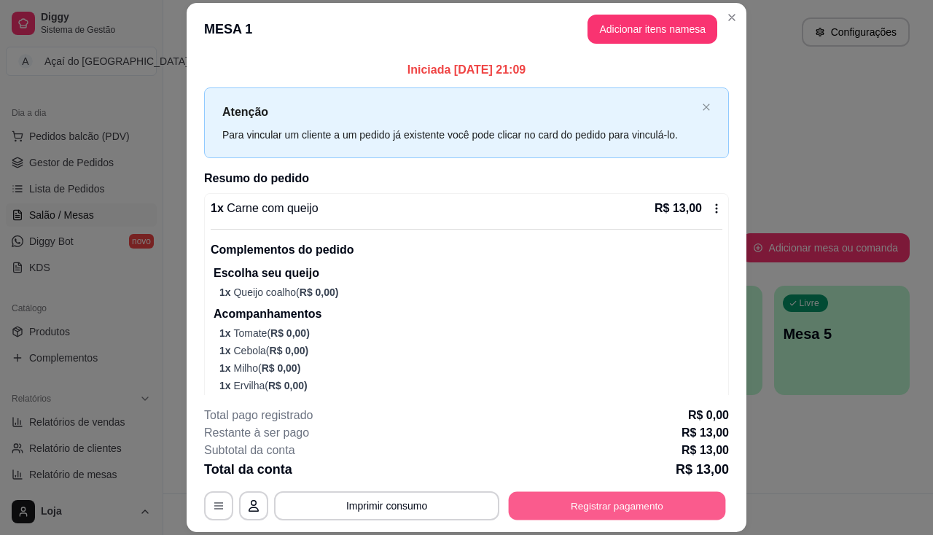
click at [535, 503] on button "Registrar pagamento" at bounding box center [617, 506] width 217 height 28
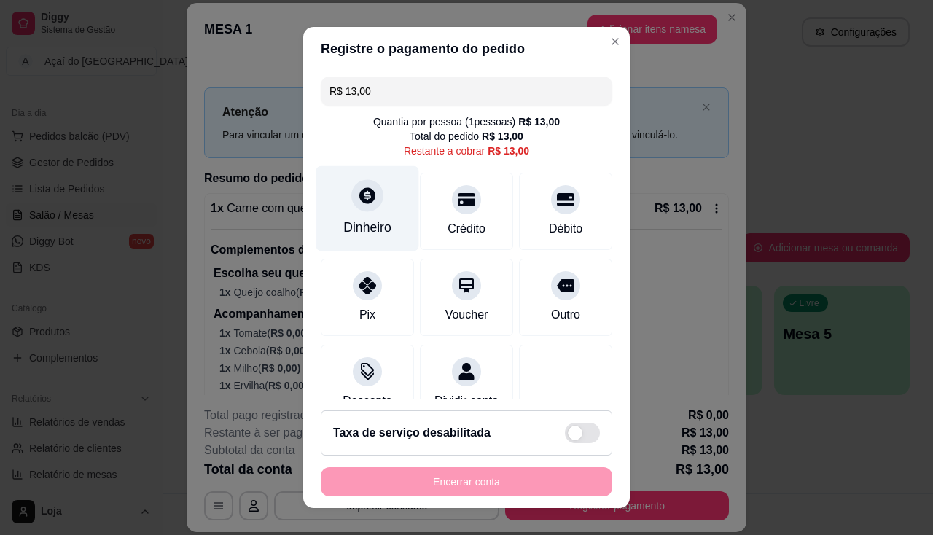
click at [360, 202] on icon at bounding box center [367, 195] width 16 height 16
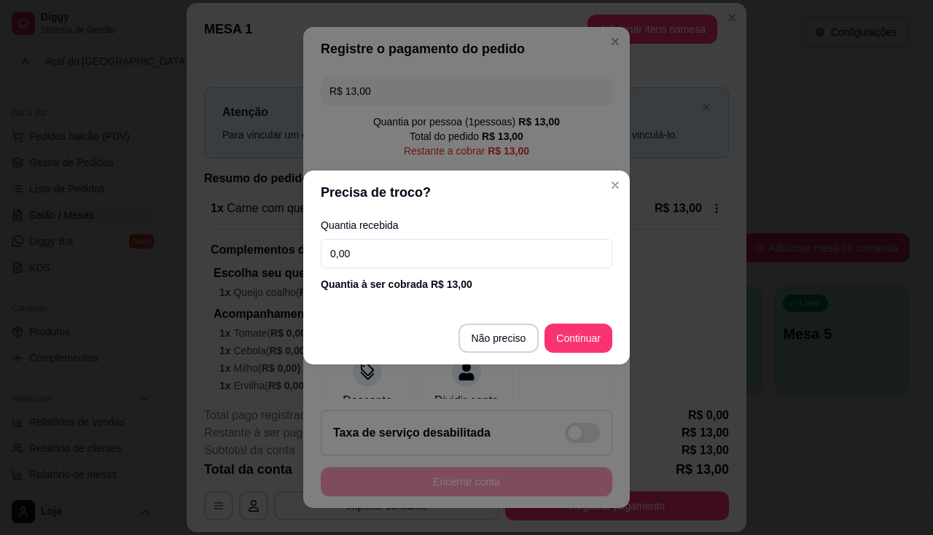
click at [373, 248] on input "0,00" at bounding box center [467, 253] width 292 height 29
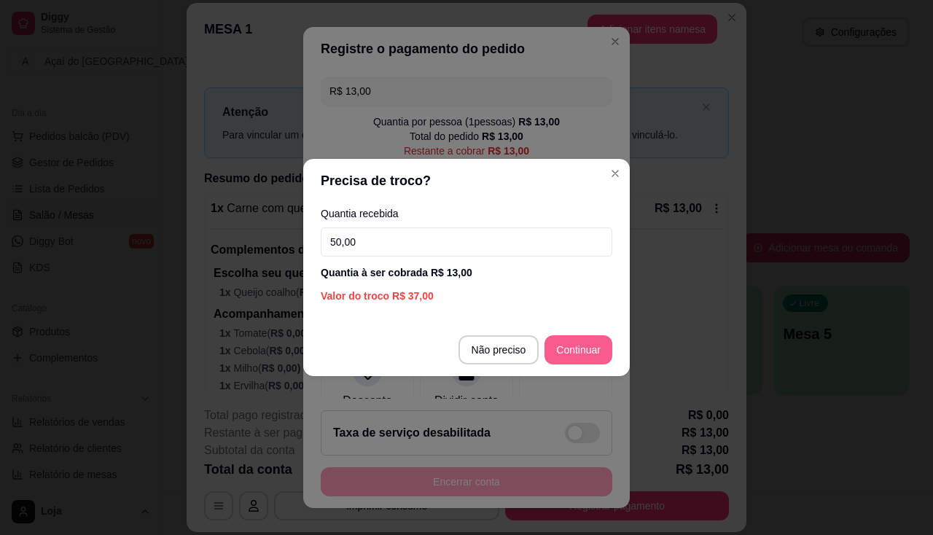
type input "50,00"
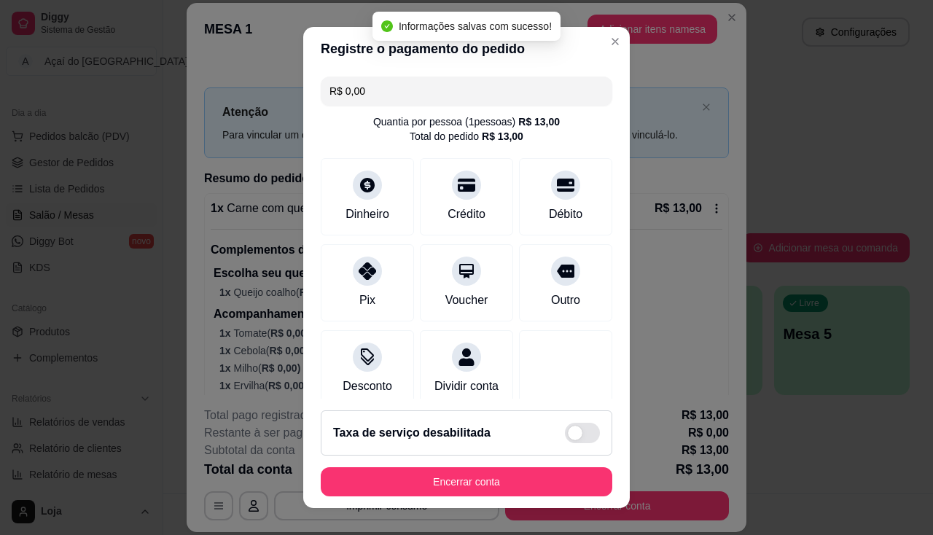
type input "R$ 0,00"
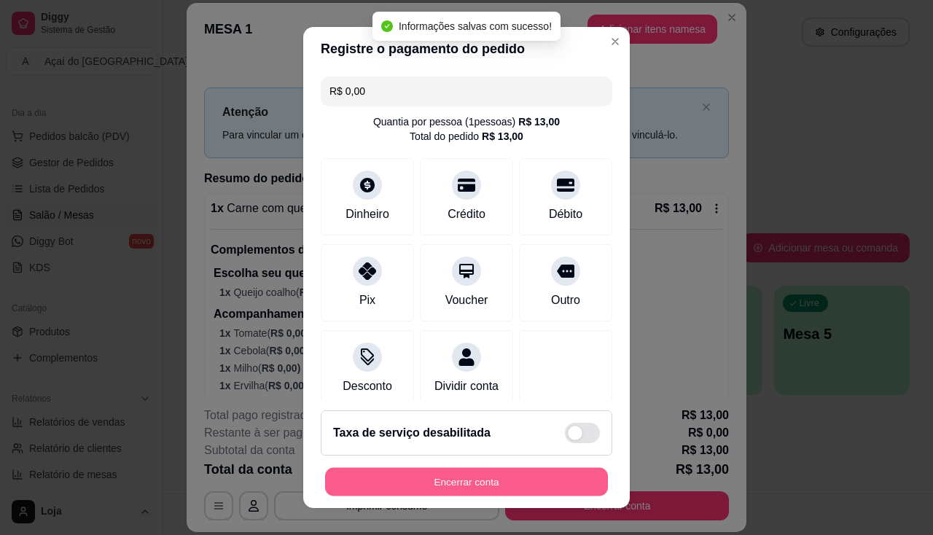
click at [535, 480] on button "Encerrar conta" at bounding box center [466, 482] width 283 height 28
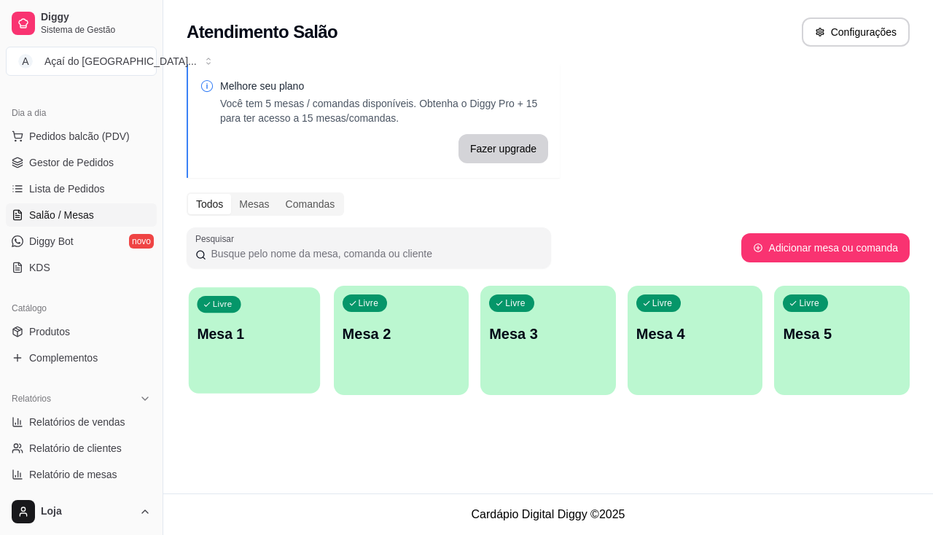
click at [270, 359] on div "Livre Mesa 1" at bounding box center [254, 331] width 131 height 89
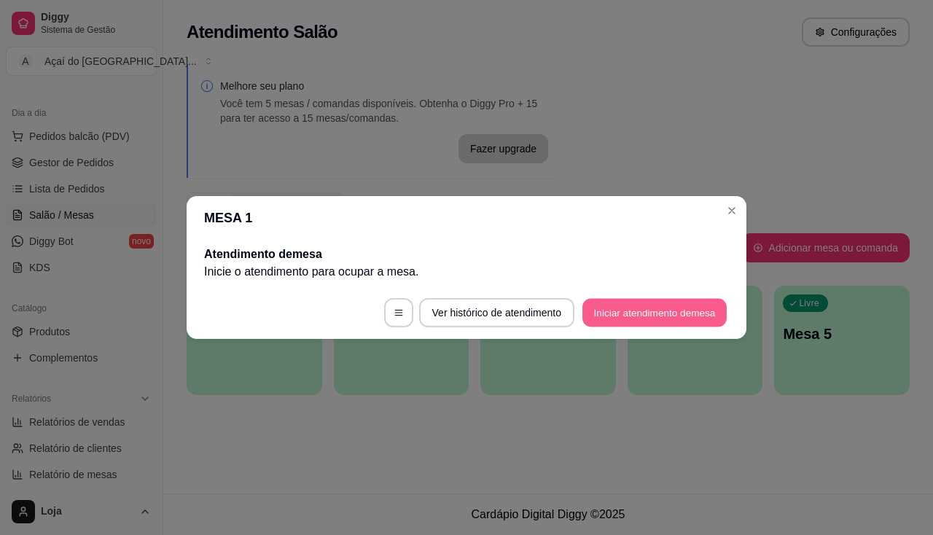
click at [646, 311] on button "Iniciar atendimento de mesa" at bounding box center [654, 313] width 144 height 28
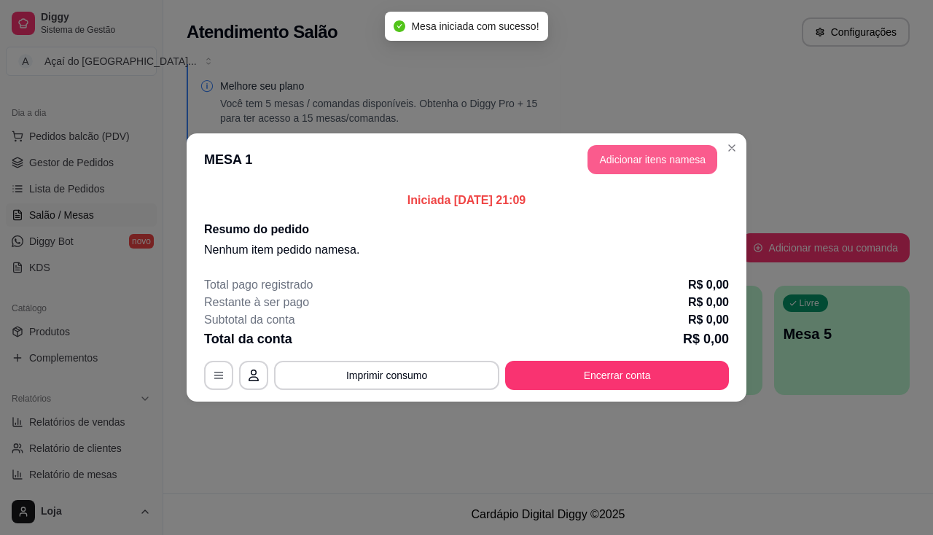
click at [658, 154] on button "Adicionar itens na mesa" at bounding box center [653, 159] width 130 height 29
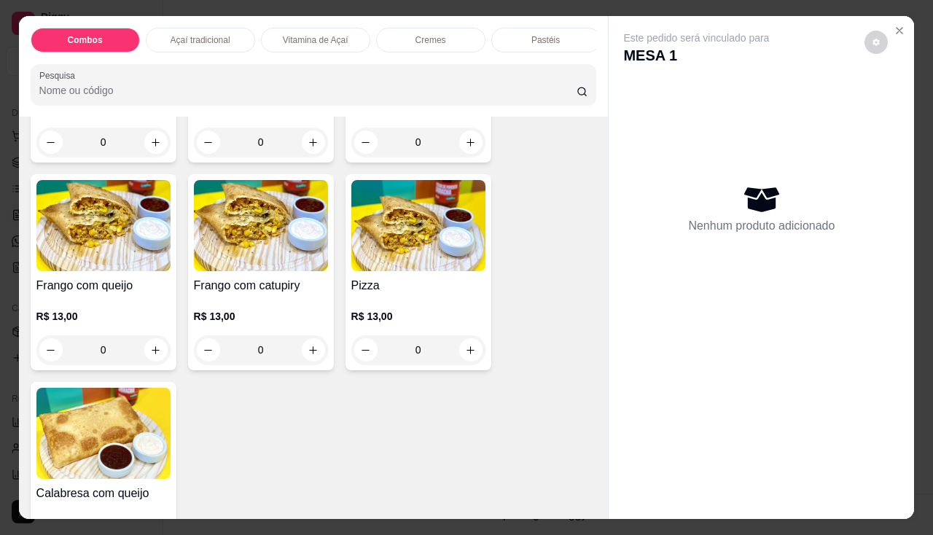
scroll to position [1895, 0]
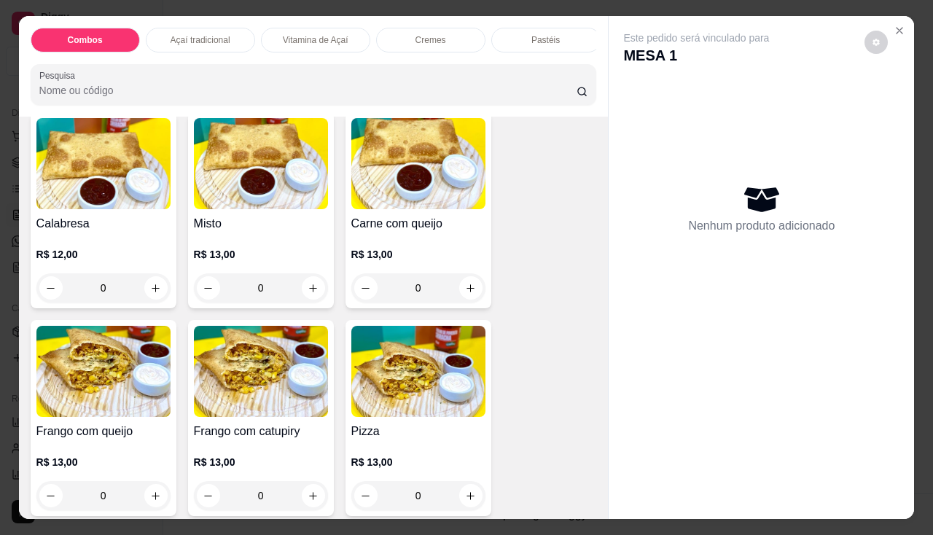
click at [414, 200] on img at bounding box center [418, 163] width 134 height 91
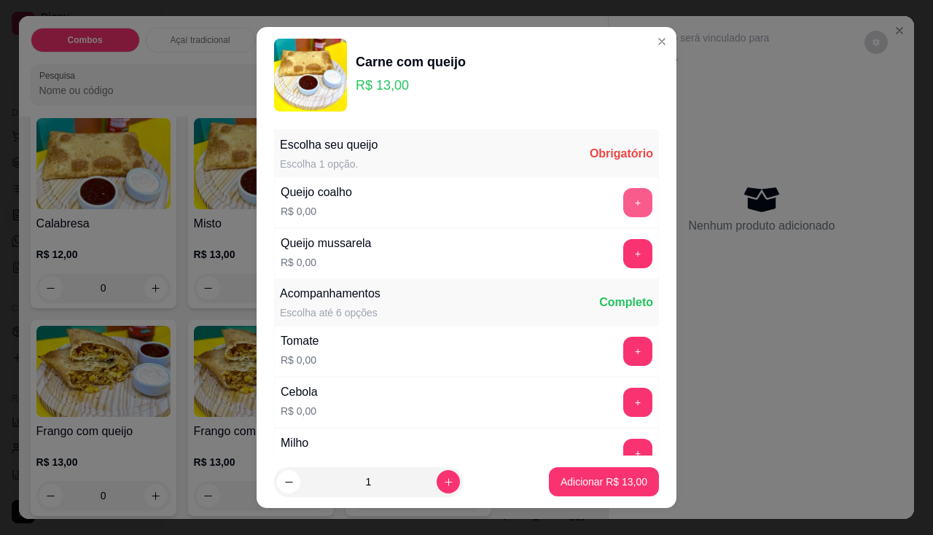
click at [623, 198] on button "+" at bounding box center [637, 202] width 29 height 29
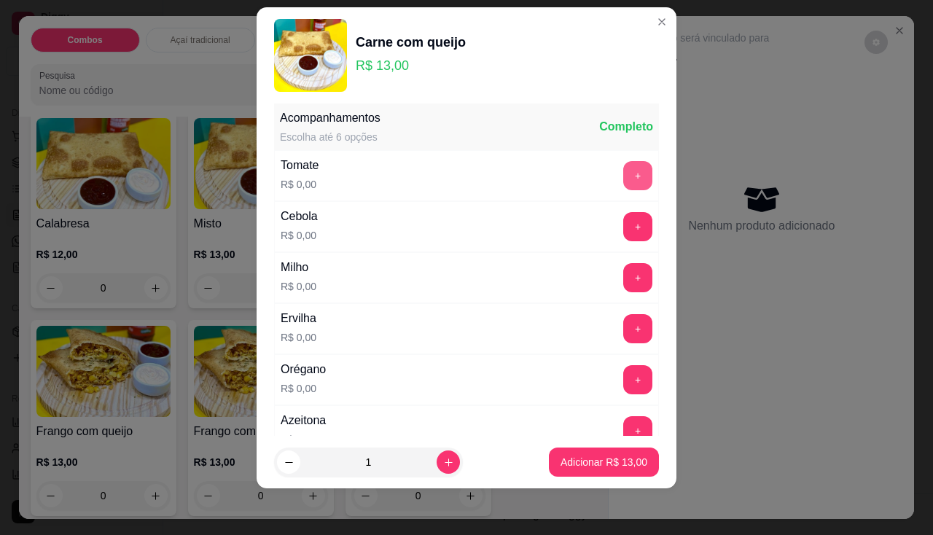
click at [623, 174] on button "+" at bounding box center [637, 175] width 29 height 29
click at [624, 230] on button "+" at bounding box center [638, 226] width 28 height 28
click at [624, 272] on button "+" at bounding box center [638, 277] width 28 height 28
click at [624, 333] on button "+" at bounding box center [638, 328] width 28 height 28
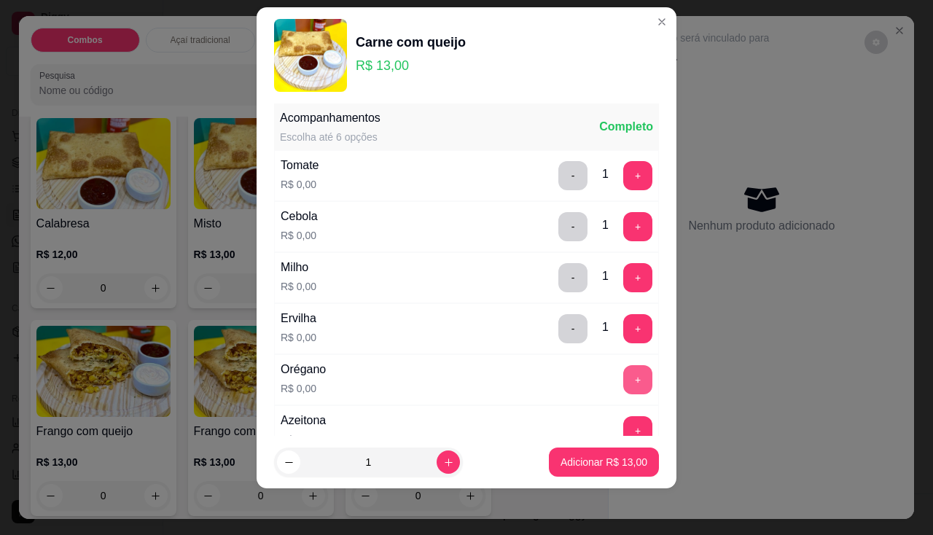
click at [623, 372] on button "+" at bounding box center [637, 379] width 29 height 29
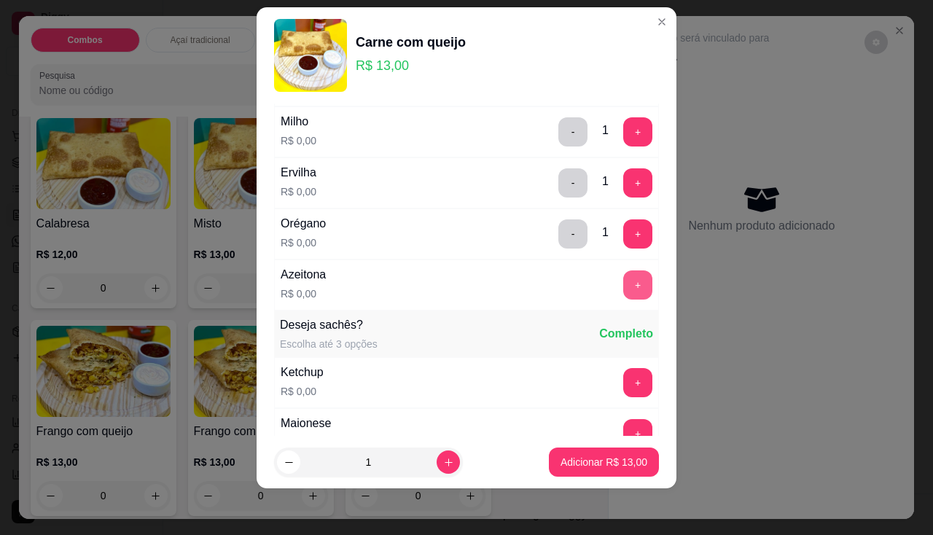
click at [623, 277] on button "+" at bounding box center [637, 284] width 29 height 29
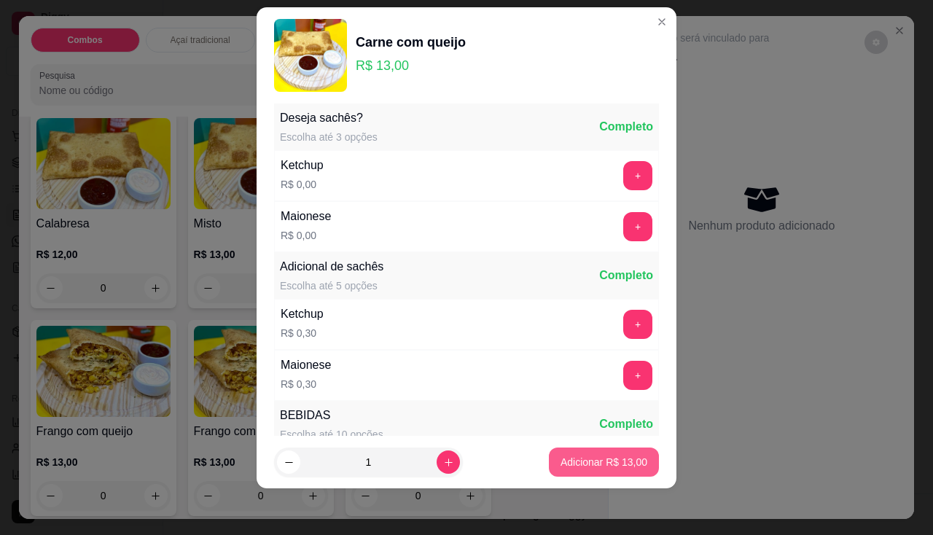
click at [561, 459] on p "Adicionar R$ 13,00" at bounding box center [604, 462] width 87 height 15
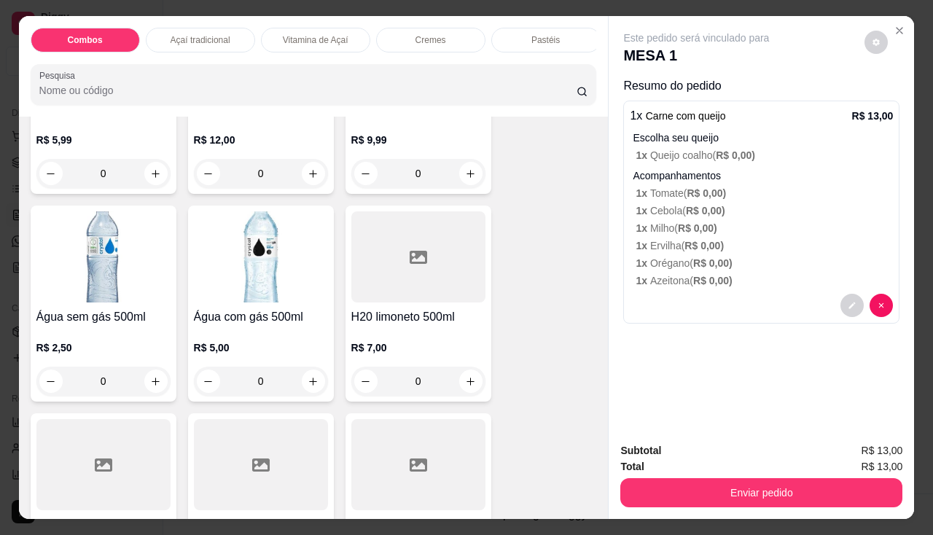
scroll to position [4593, 0]
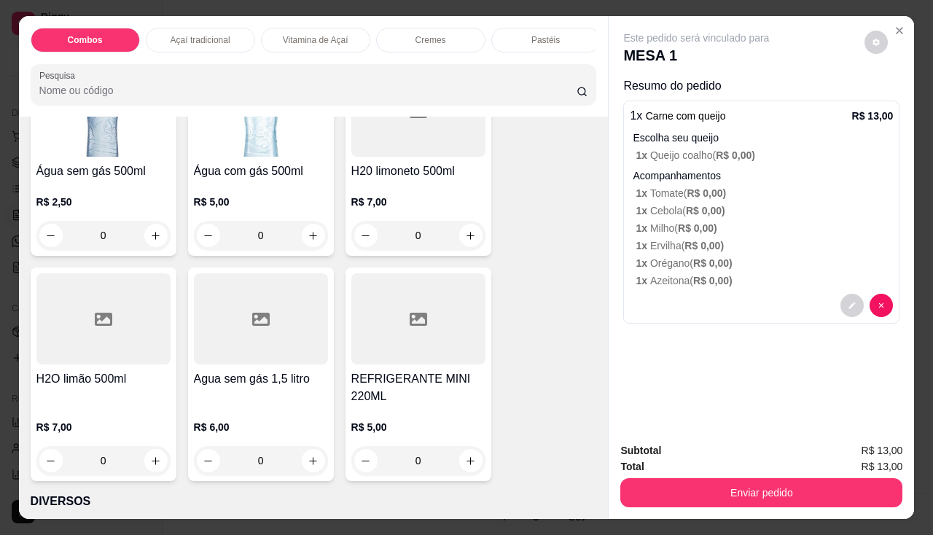
click at [403, 380] on h4 "REFRIGERANTE MINI 220ML" at bounding box center [418, 387] width 134 height 35
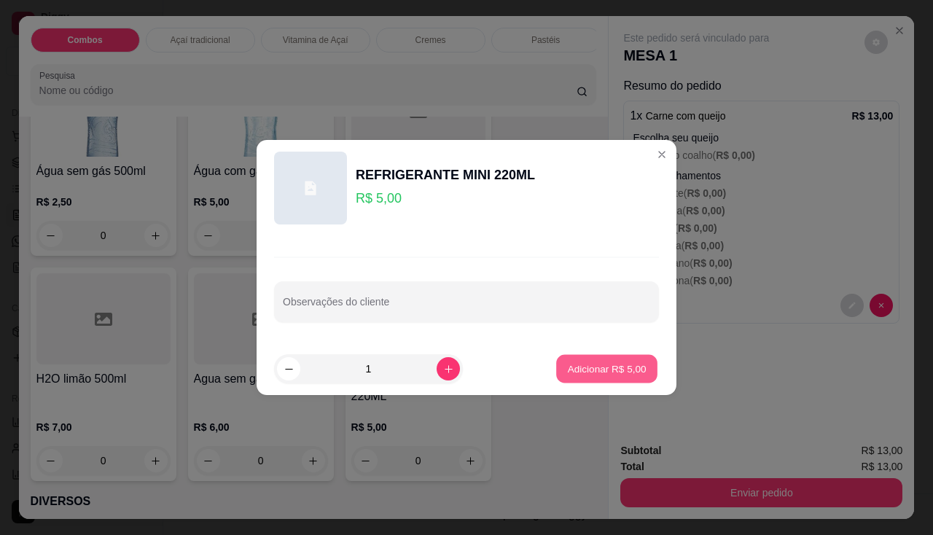
click at [574, 367] on p "Adicionar R$ 5,00" at bounding box center [606, 369] width 79 height 14
type input "1"
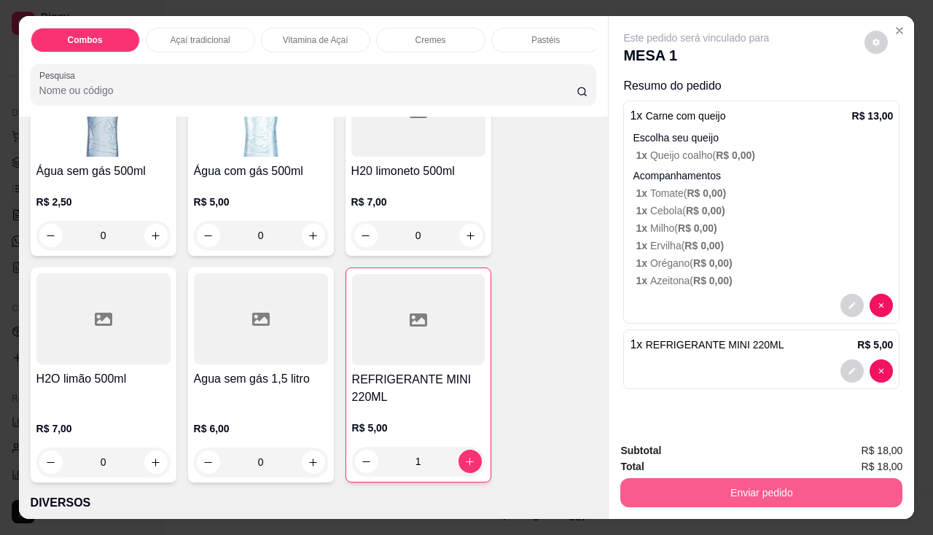
click at [696, 488] on button "Enviar pedido" at bounding box center [761, 492] width 282 height 29
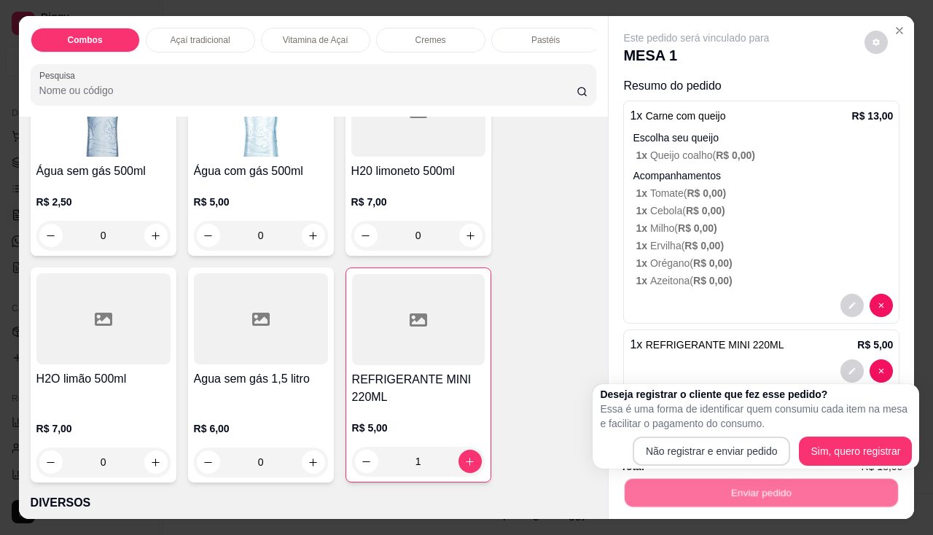
click at [715, 466] on div "Deseja registrar o cliente que fez esse pedido? Essa é uma forma de identificar…" at bounding box center [756, 426] width 327 height 85
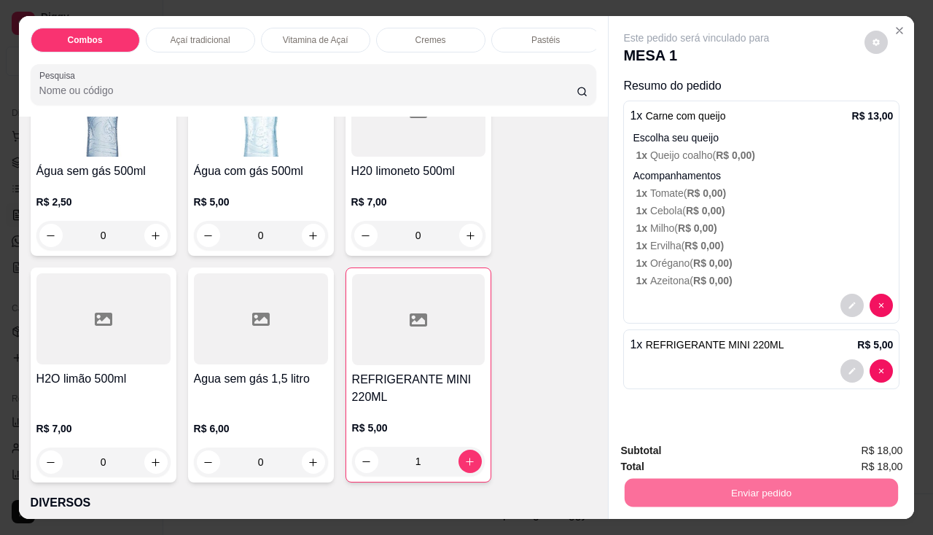
click at [717, 456] on button "Não registrar e enviar pedido" at bounding box center [714, 452] width 152 height 28
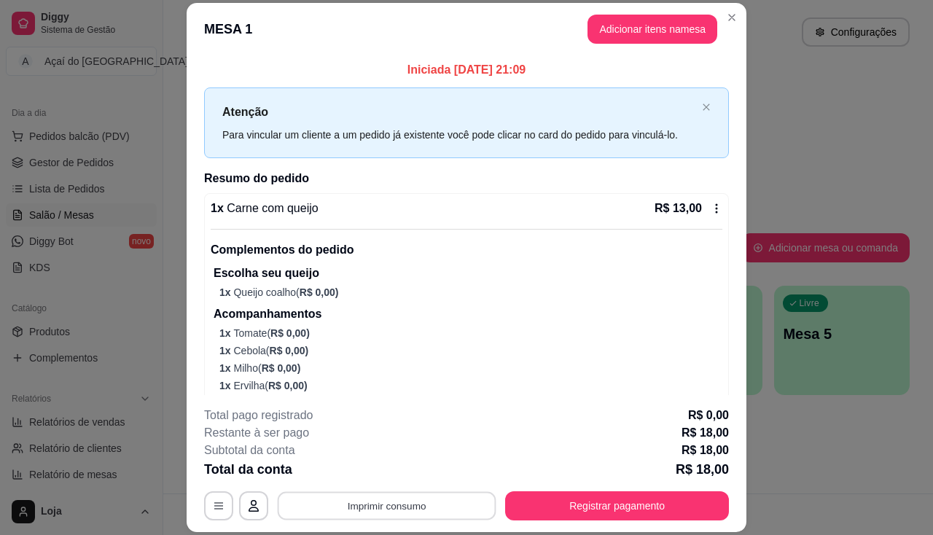
click at [409, 502] on button "Imprimir consumo" at bounding box center [387, 506] width 219 height 28
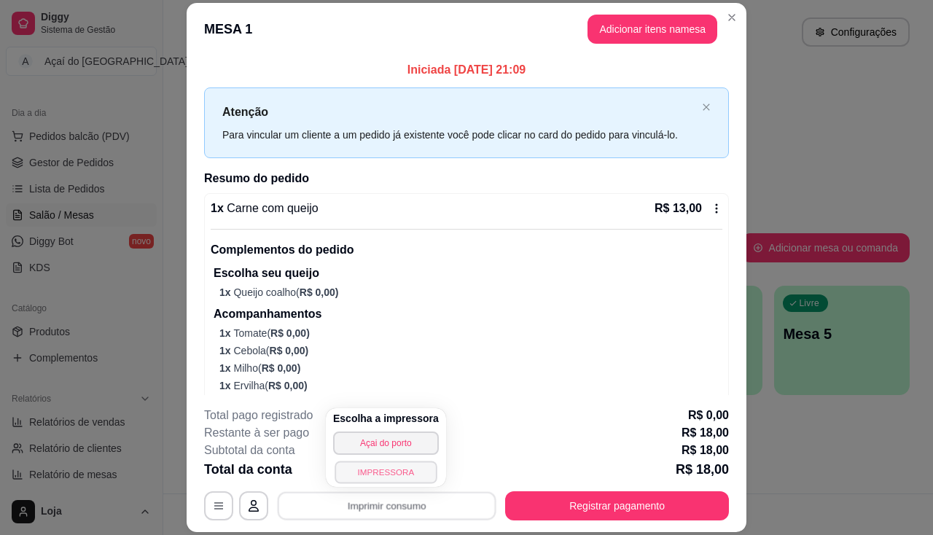
click at [406, 464] on button "IMPRESSORA" at bounding box center [386, 472] width 102 height 23
